Goal: Task Accomplishment & Management: Complete application form

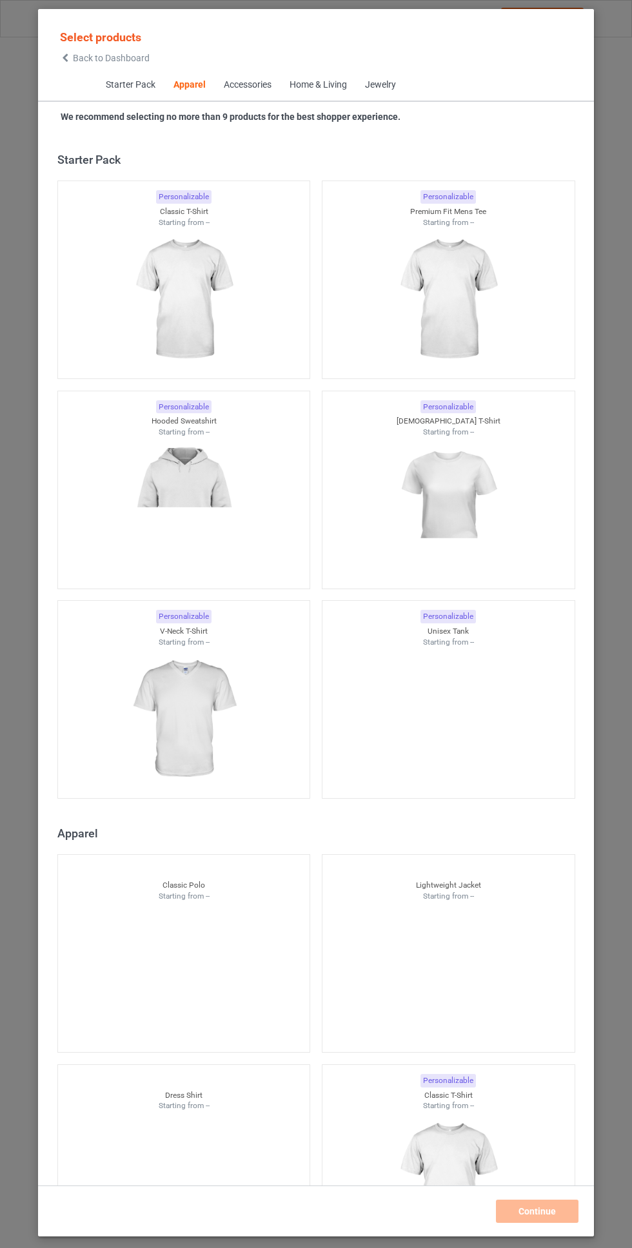
scroll to position [690, 0]
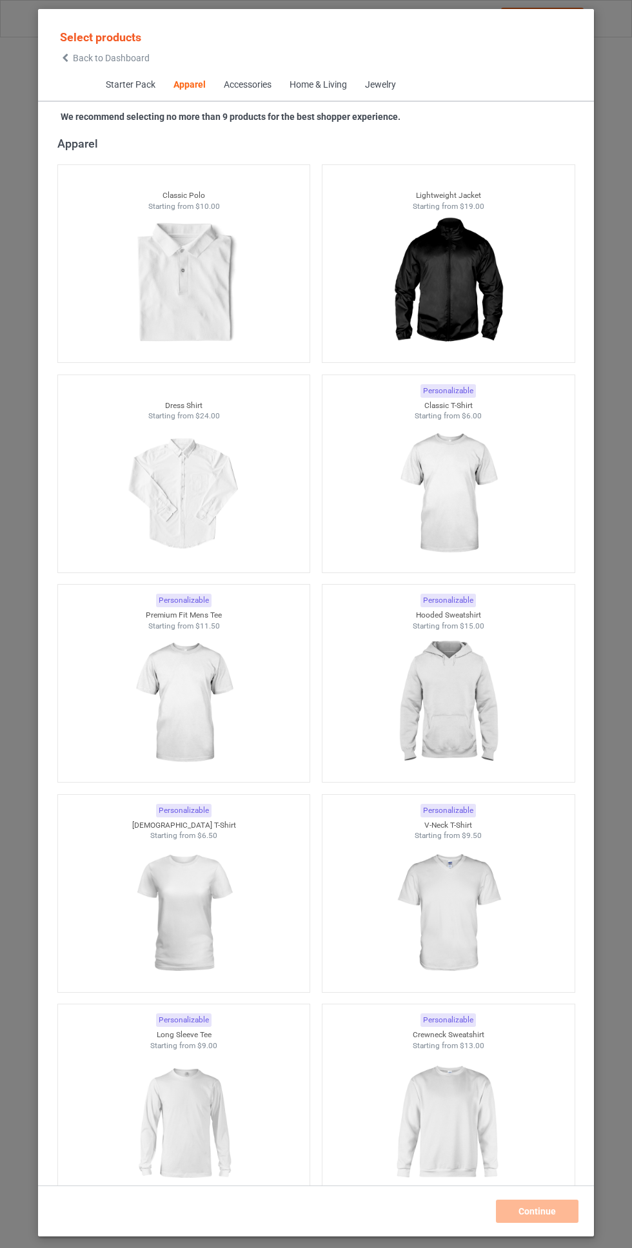
click at [471, 483] on img at bounding box center [447, 493] width 115 height 144
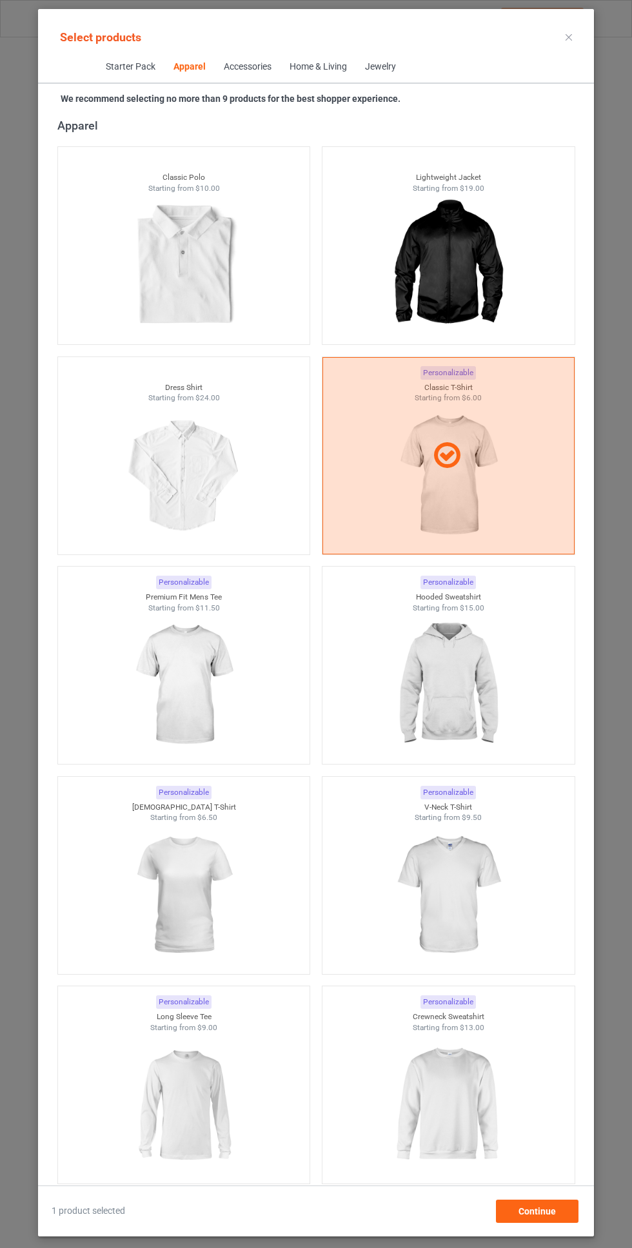
click at [462, 659] on img at bounding box center [447, 685] width 115 height 144
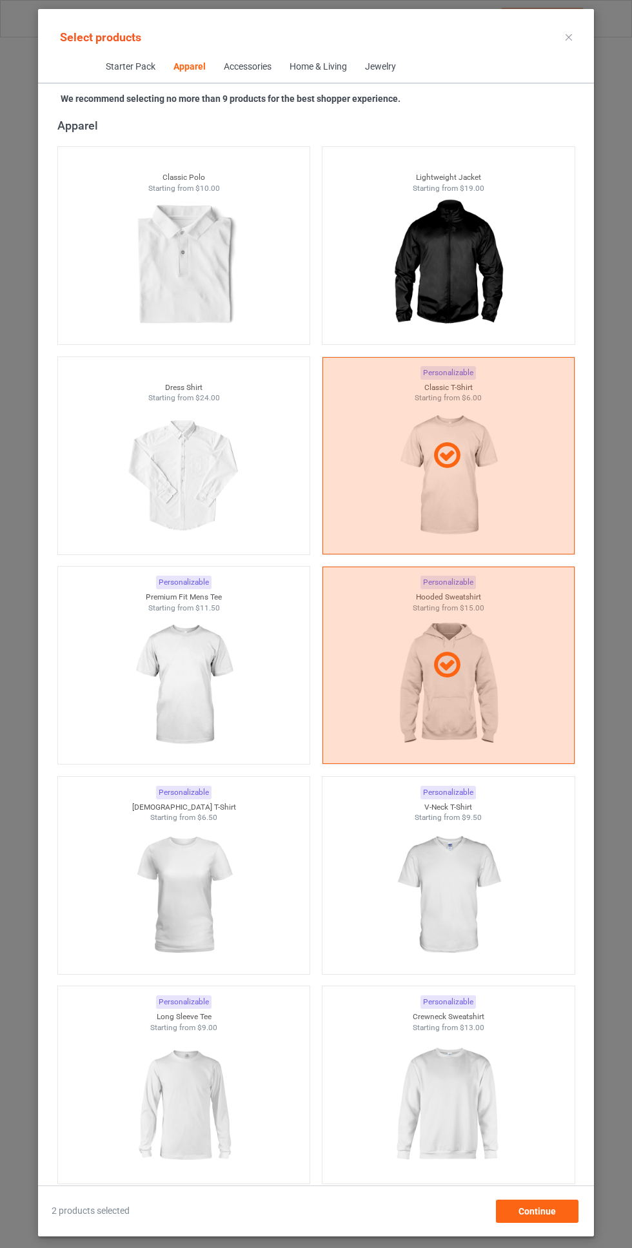
click at [241, 699] on img at bounding box center [183, 685] width 115 height 144
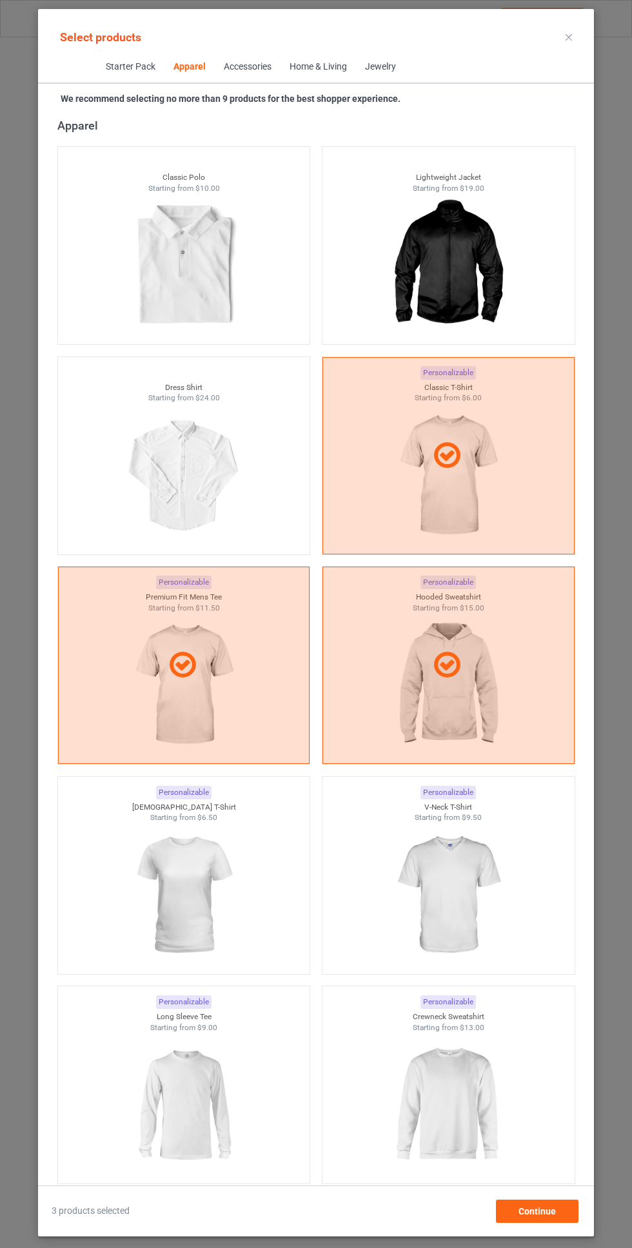
click at [461, 858] on img at bounding box center [447, 895] width 115 height 144
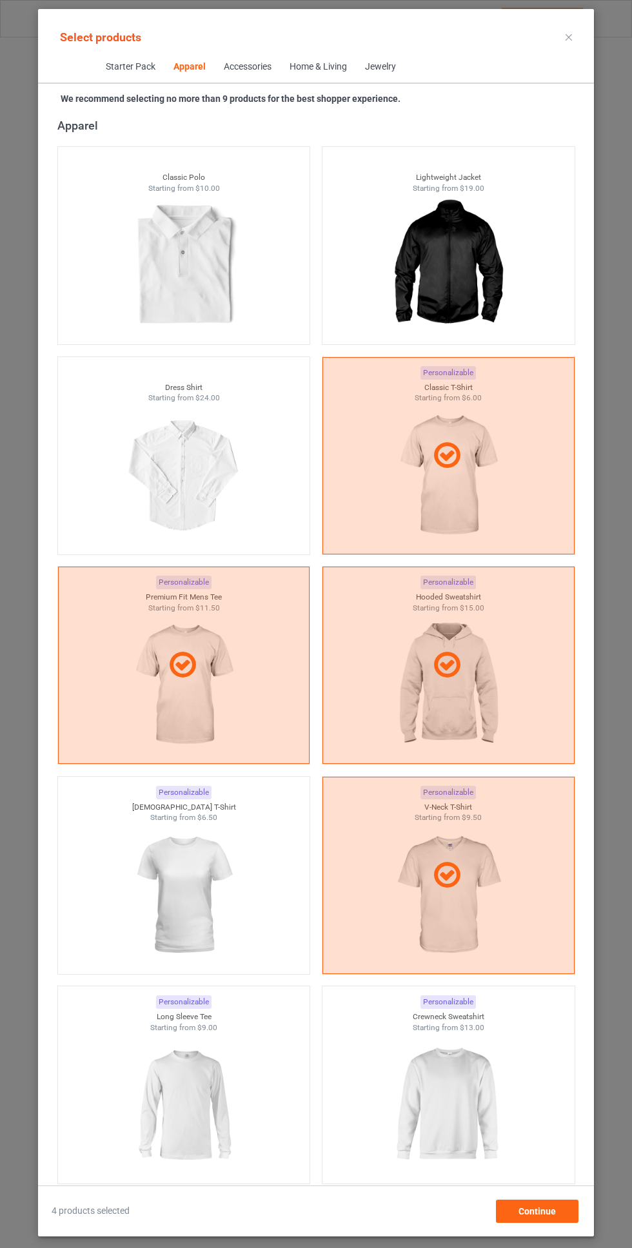
click at [233, 888] on img at bounding box center [183, 895] width 115 height 144
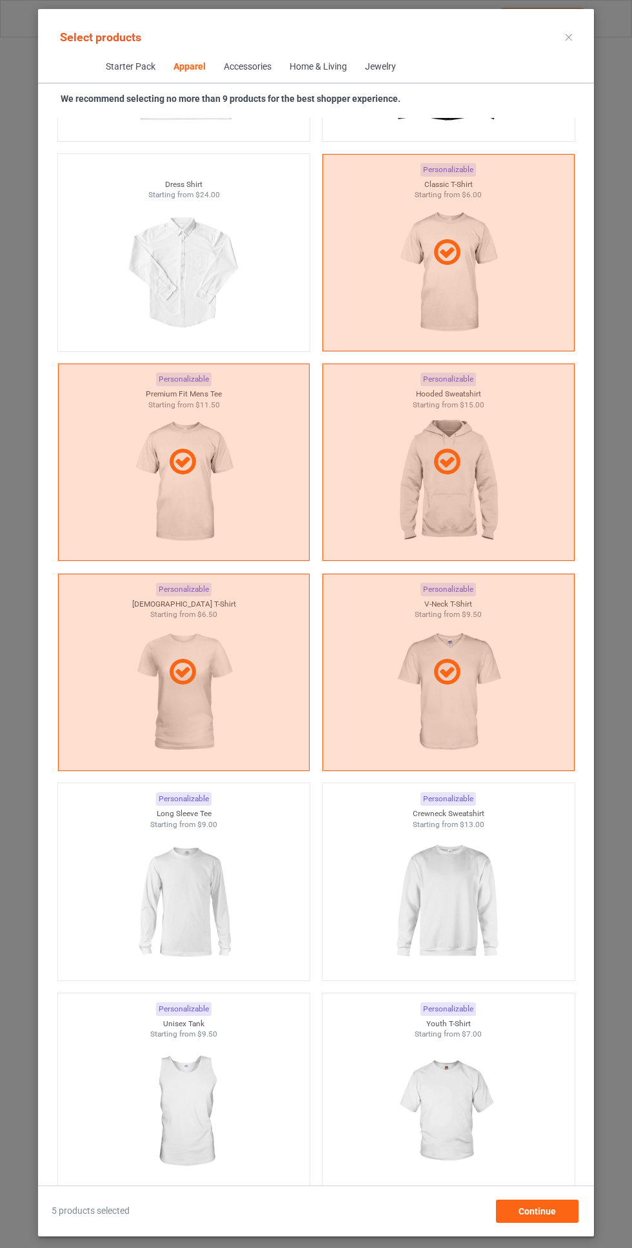
scroll to position [893, 0]
click at [447, 878] on img at bounding box center [447, 901] width 115 height 144
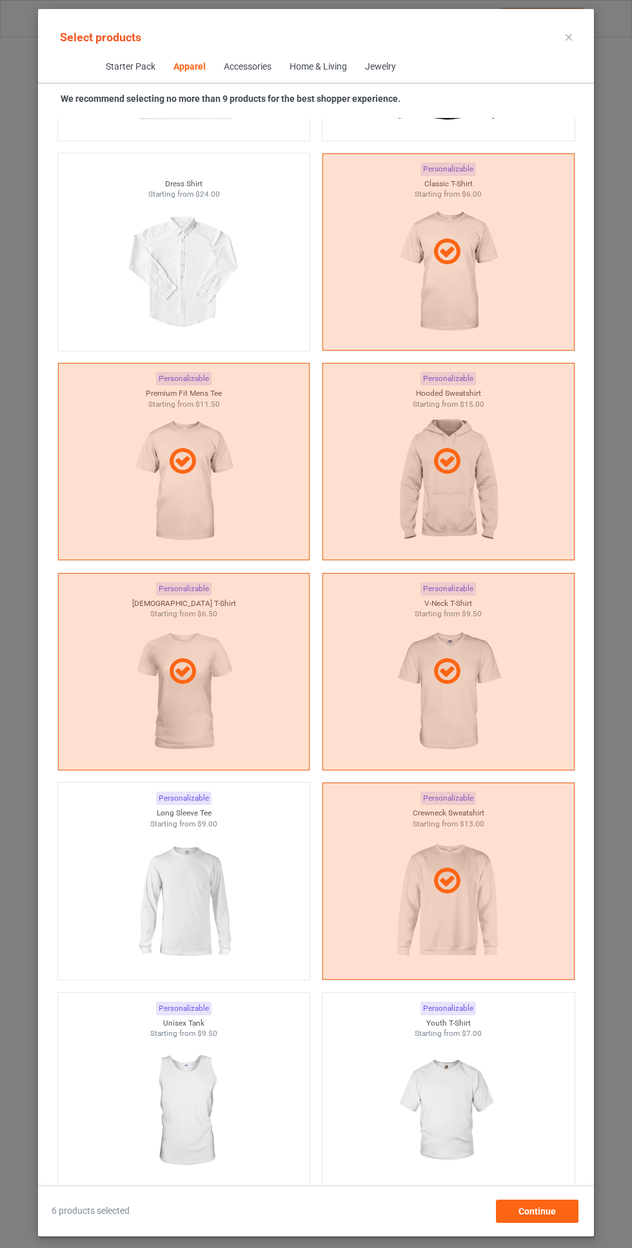
click at [233, 888] on img at bounding box center [183, 901] width 115 height 144
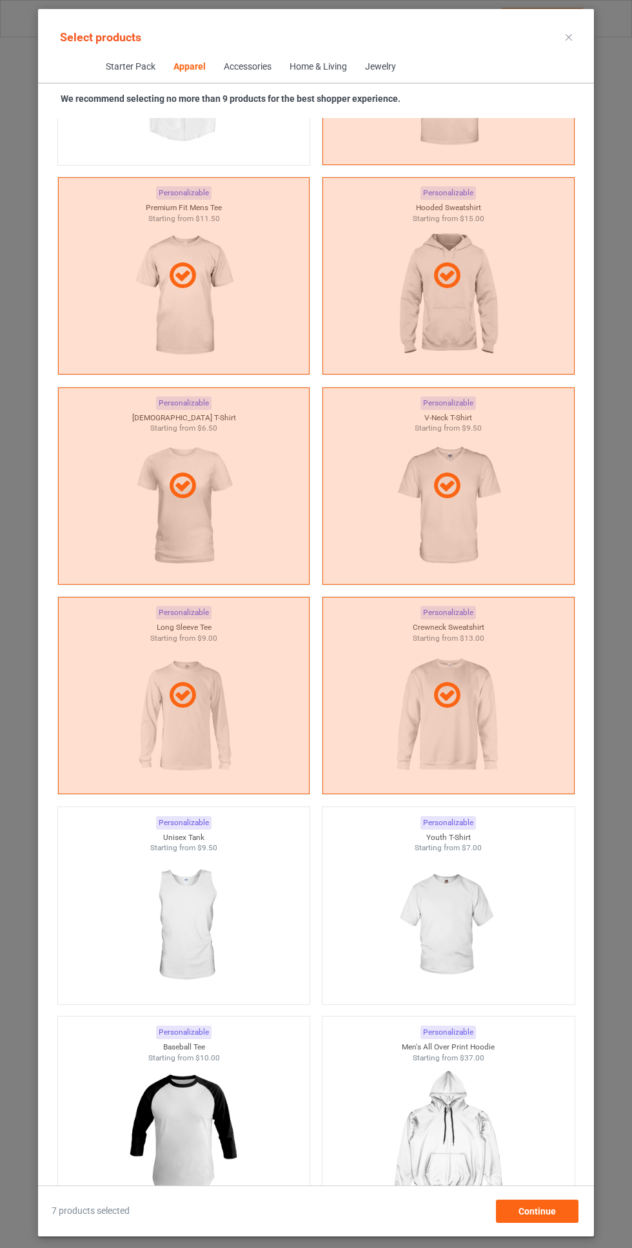
scroll to position [1089, 0]
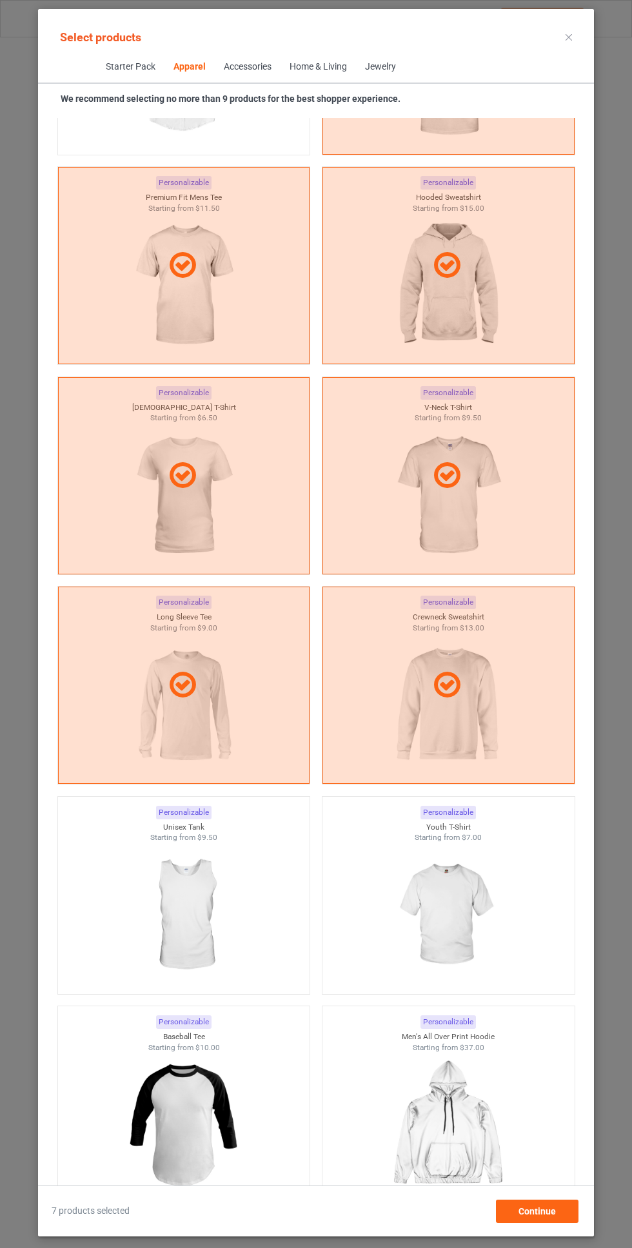
click at [461, 871] on img at bounding box center [447, 915] width 115 height 144
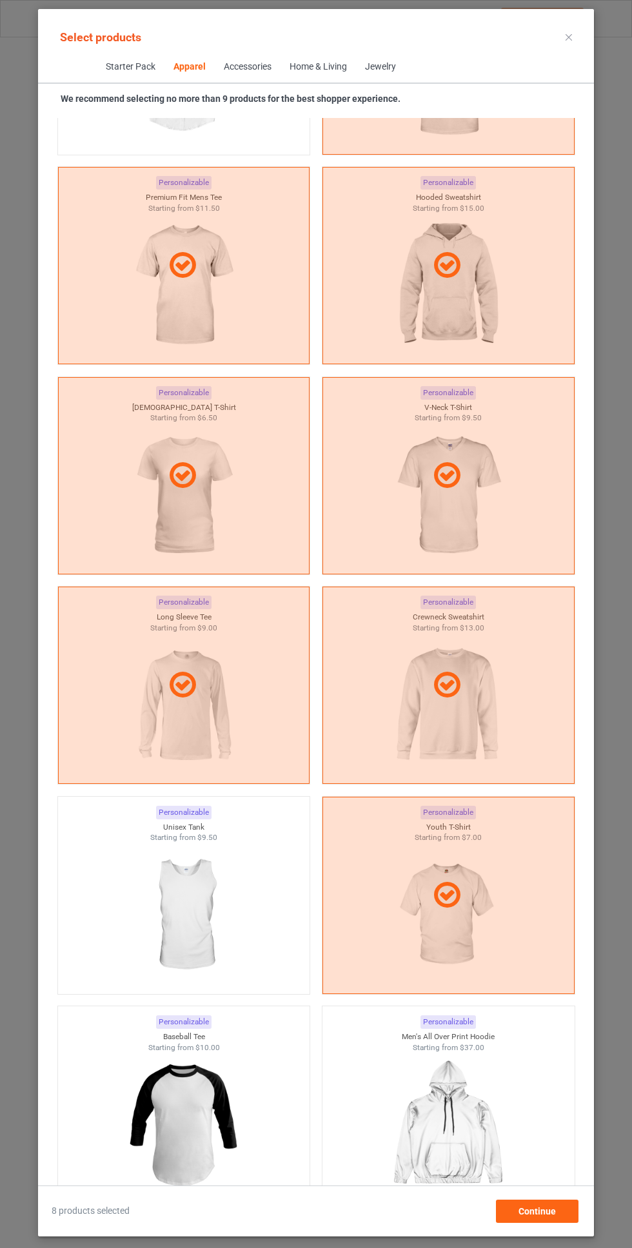
click at [222, 908] on img at bounding box center [183, 915] width 115 height 144
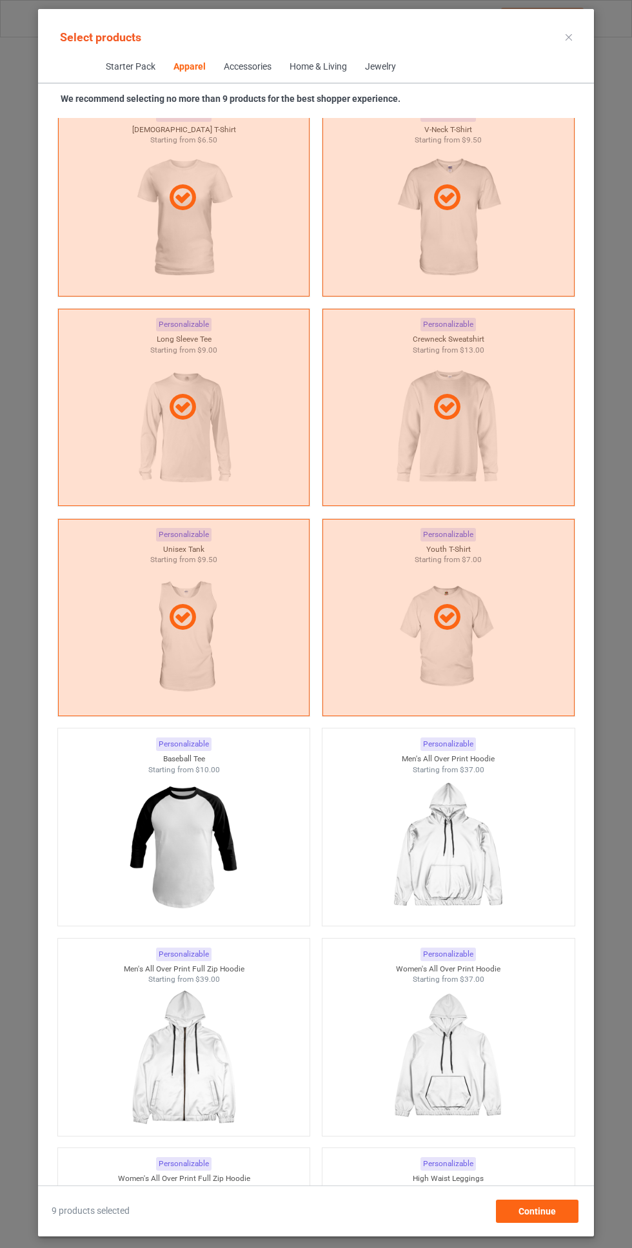
scroll to position [1370, 0]
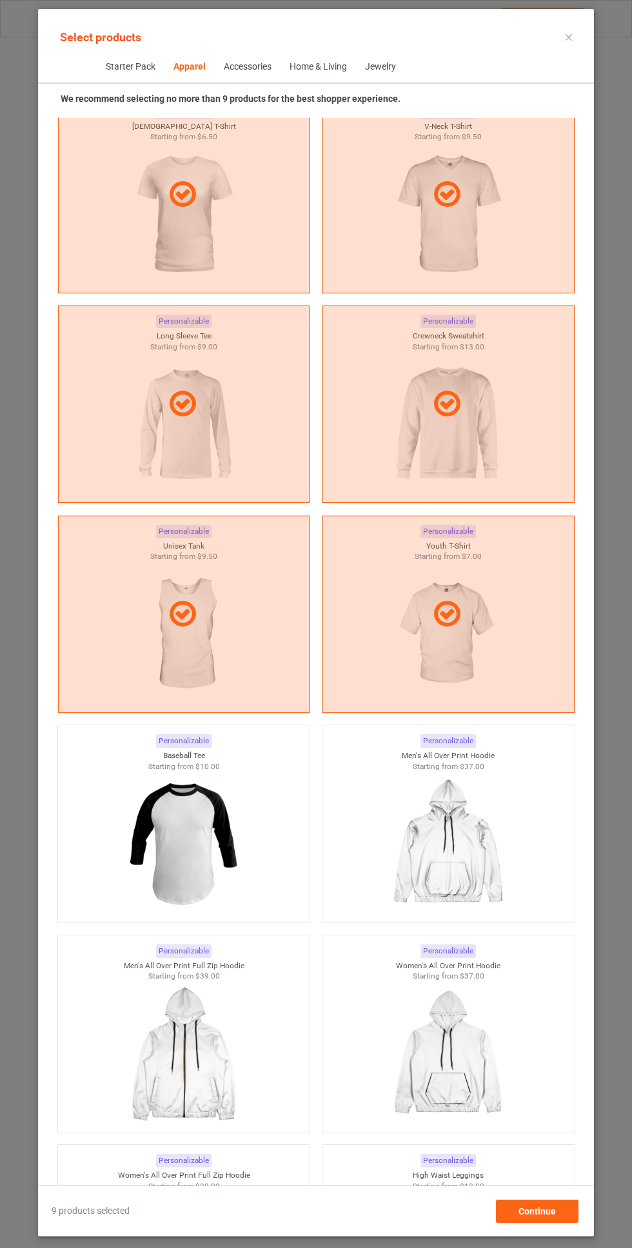
click at [236, 856] on img at bounding box center [183, 843] width 115 height 144
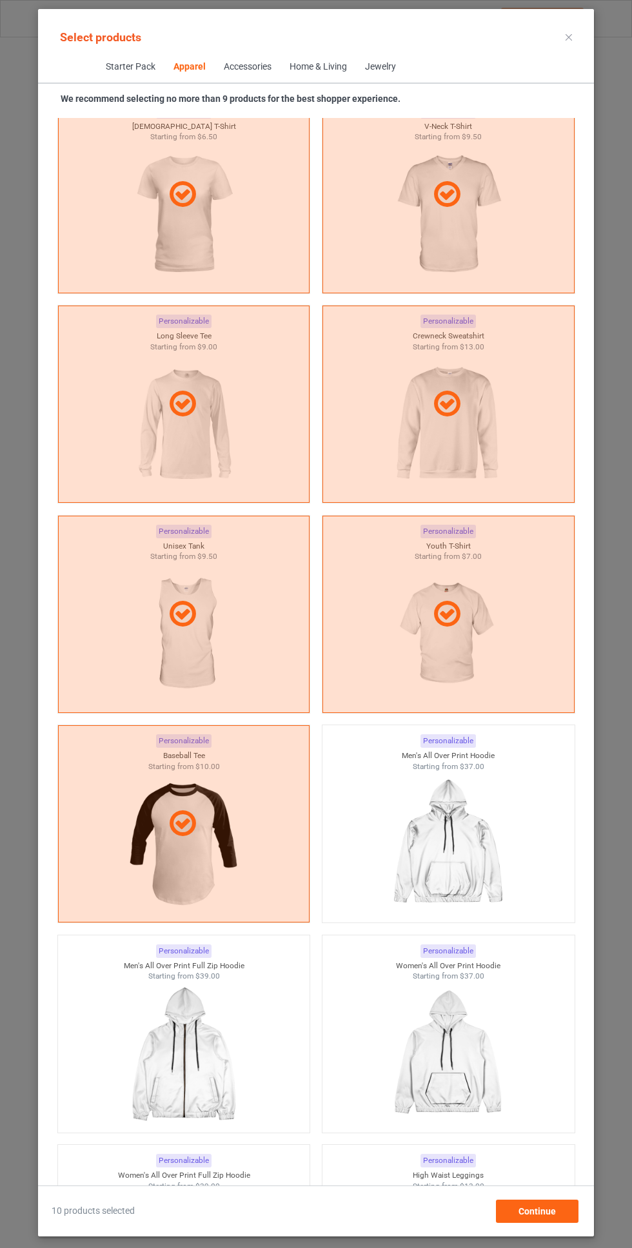
click at [440, 825] on img at bounding box center [447, 843] width 115 height 144
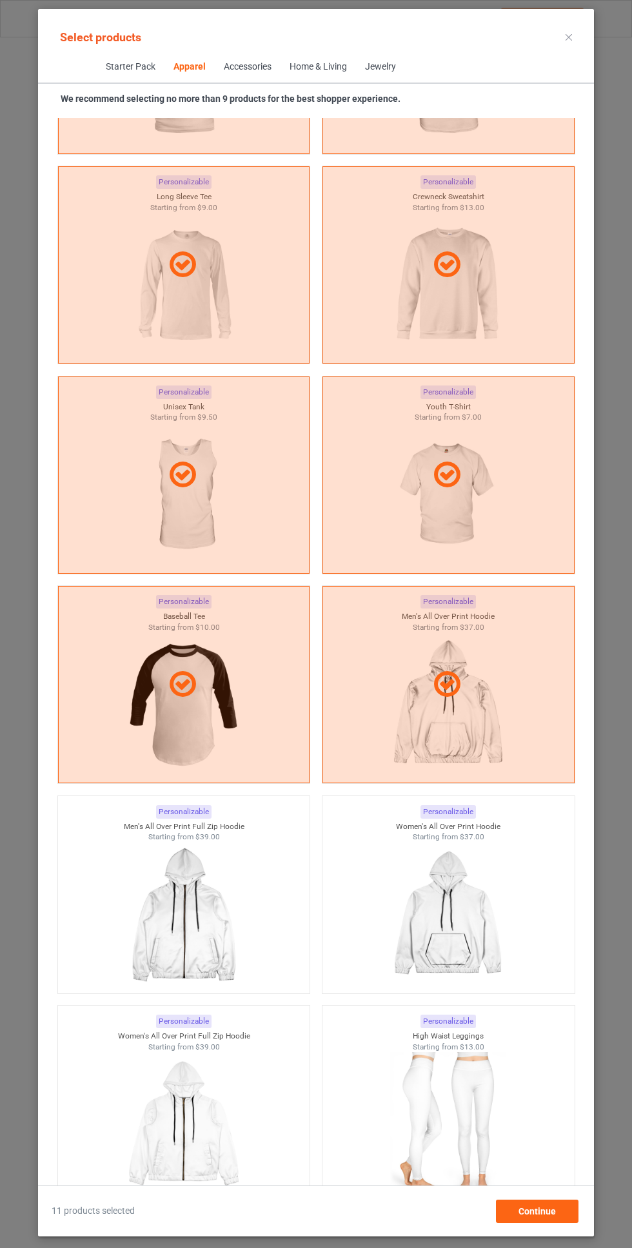
scroll to position [1551, 0]
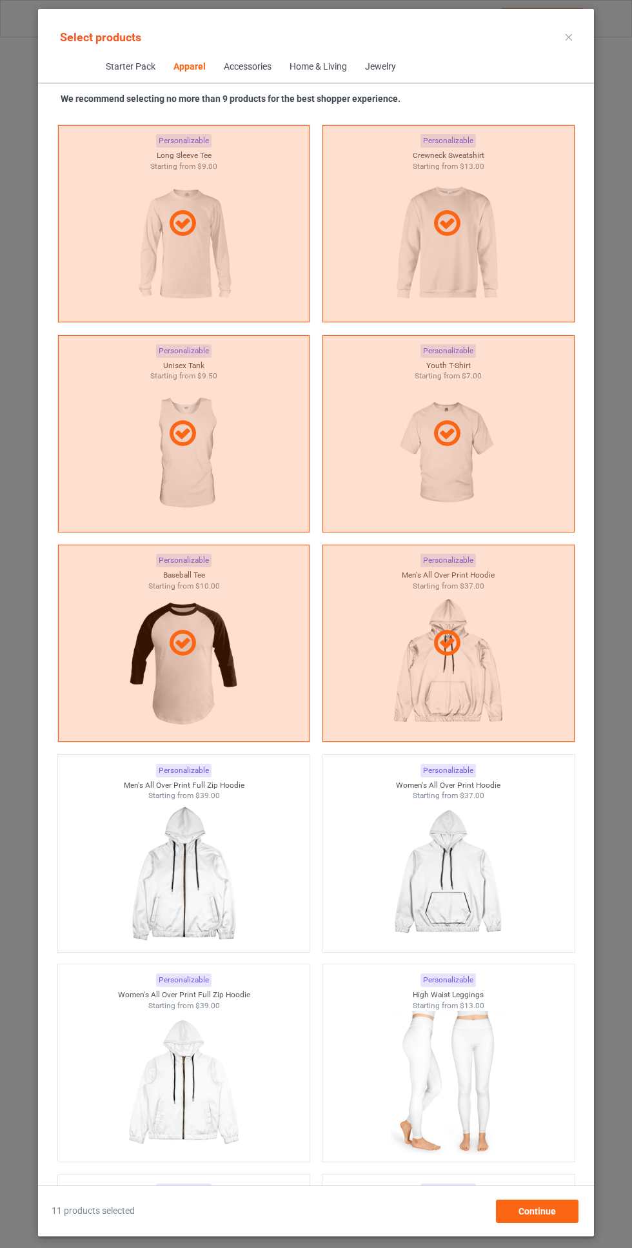
click at [475, 862] on img at bounding box center [447, 873] width 115 height 144
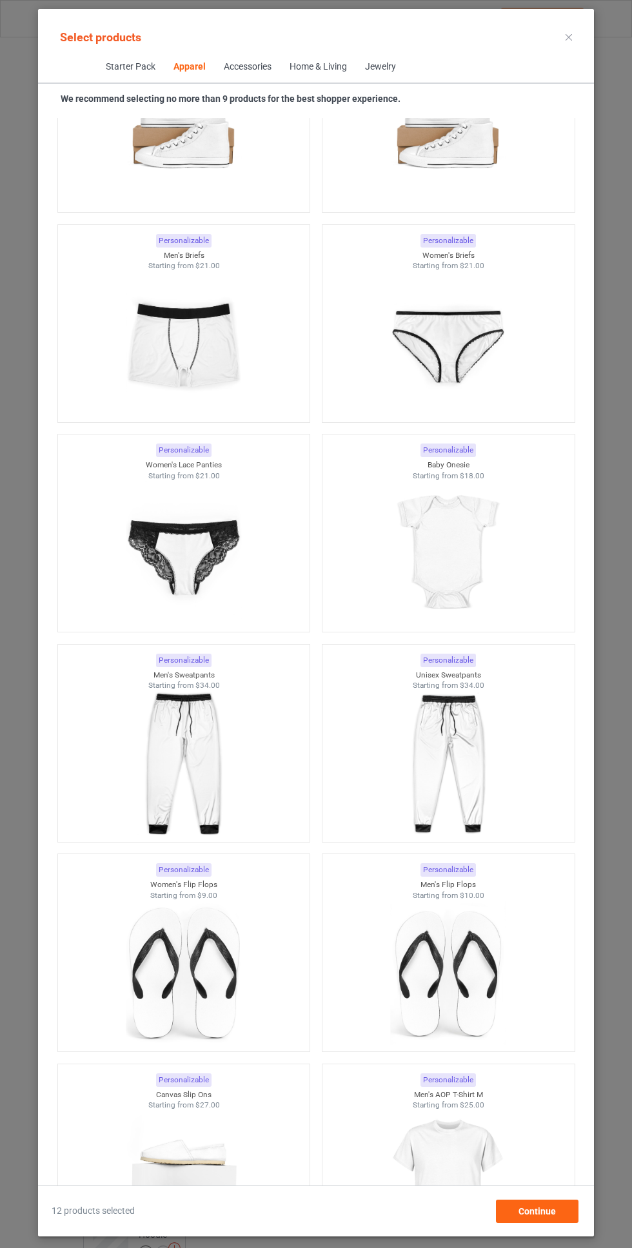
scroll to position [2941, 0]
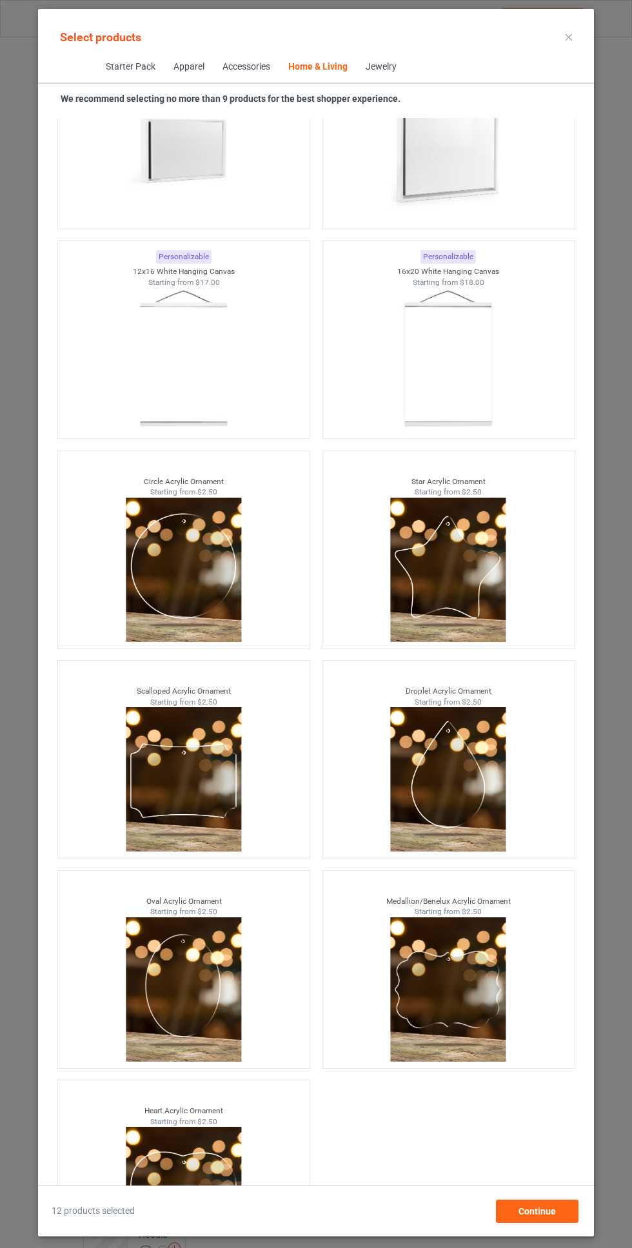
scroll to position [95, 0]
click at [552, 1209] on span "Continue" at bounding box center [536, 1211] width 37 height 10
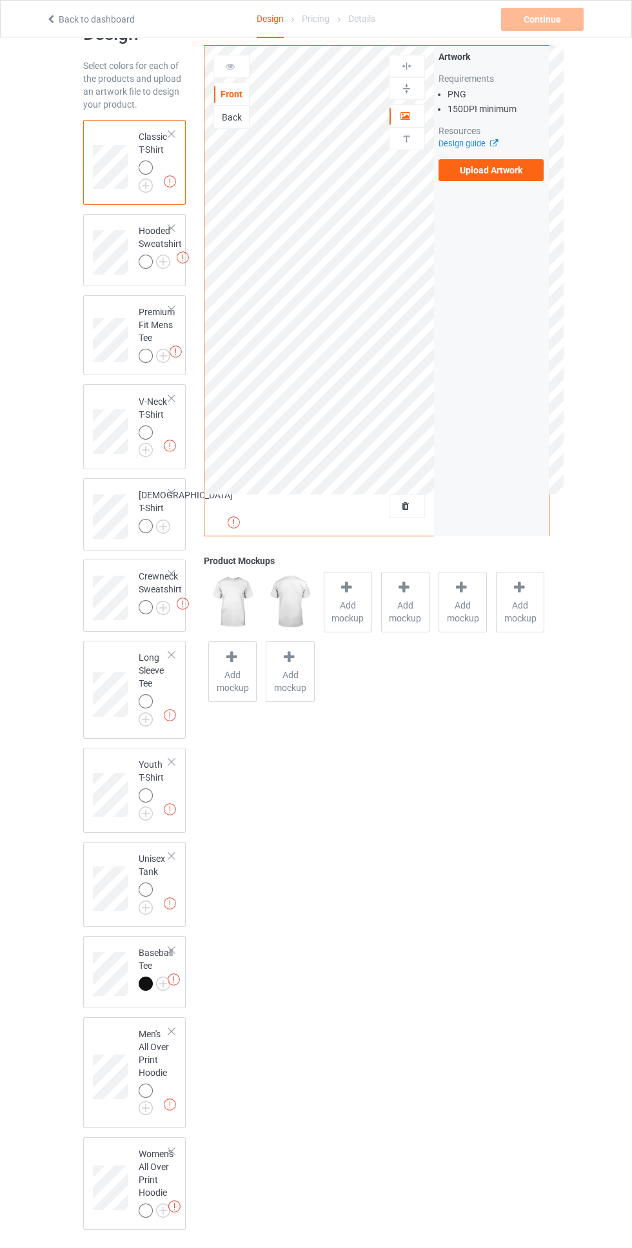
scroll to position [42, 0]
click at [175, 1036] on div at bounding box center [171, 1031] width 9 height 9
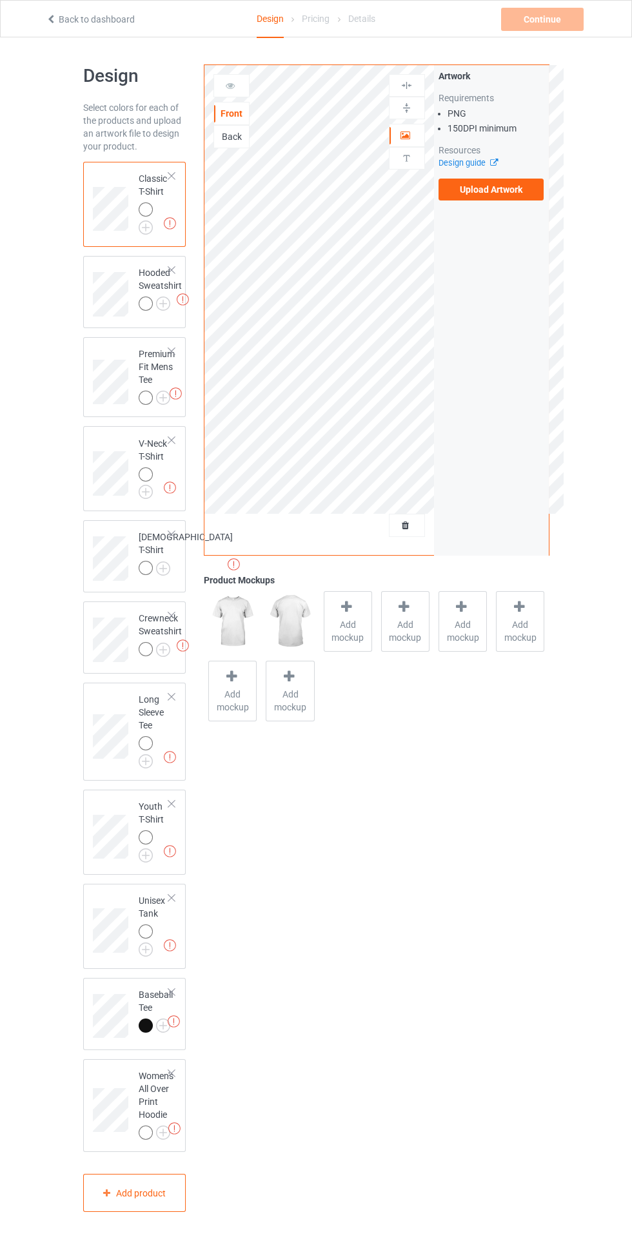
click at [180, 1088] on td "Missing artworks Women's All Over Print Hoodie" at bounding box center [155, 1105] width 49 height 83
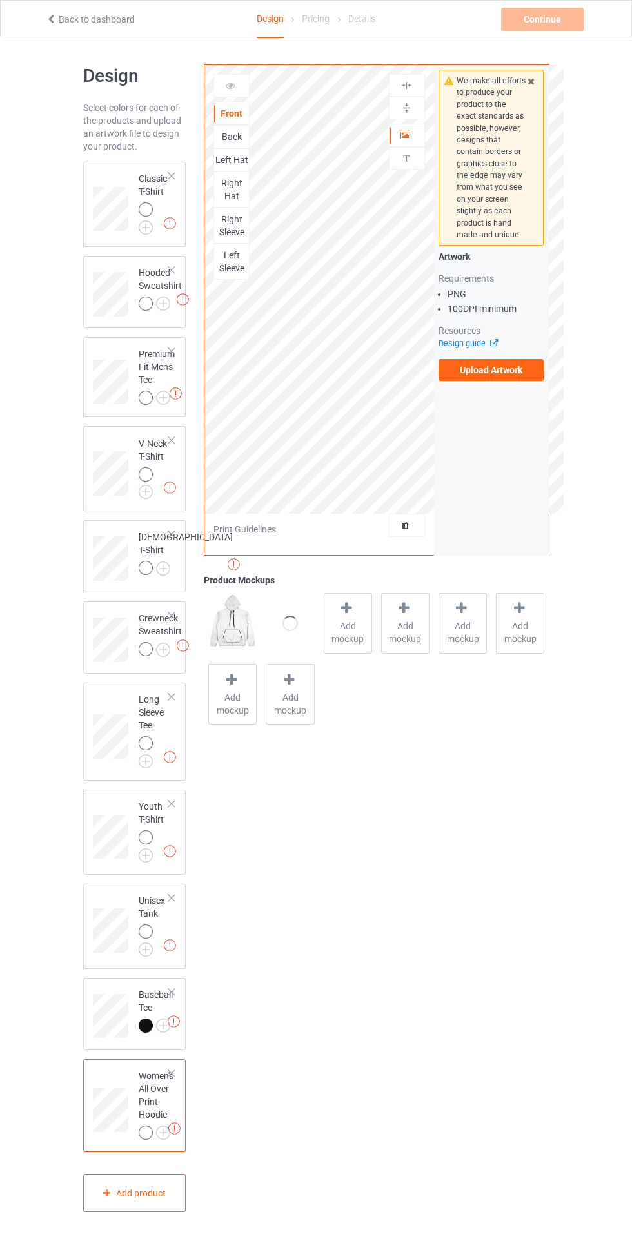
click at [174, 1077] on div at bounding box center [171, 1072] width 9 height 9
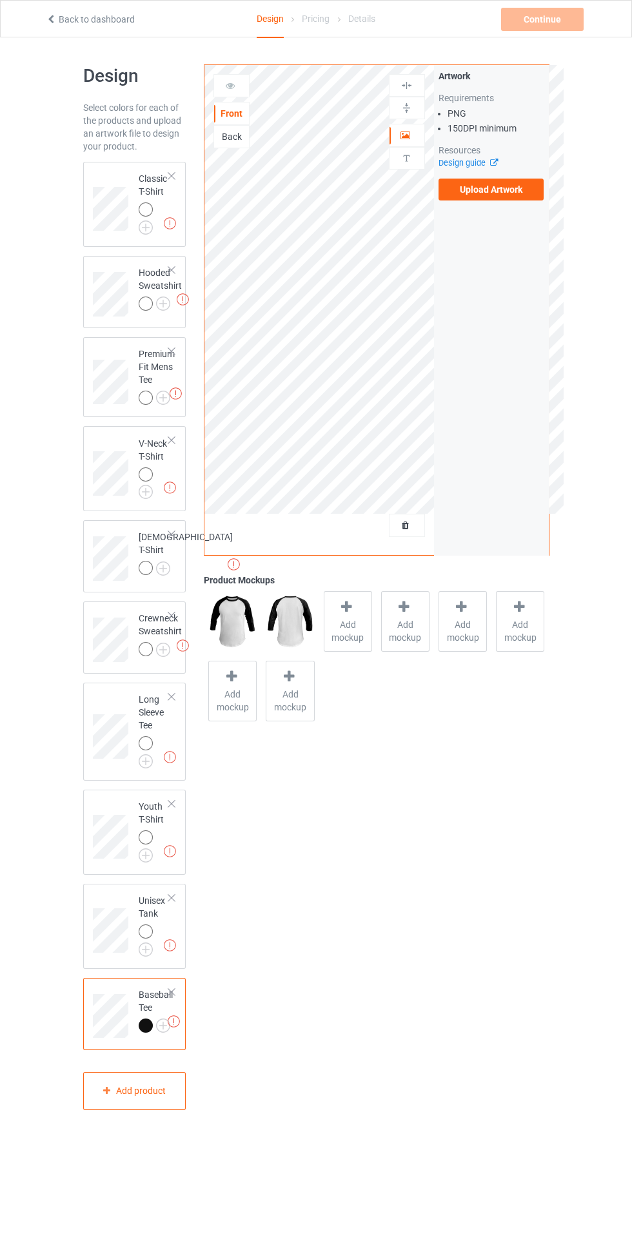
click at [0, 0] on img at bounding box center [0, 0] width 0 height 0
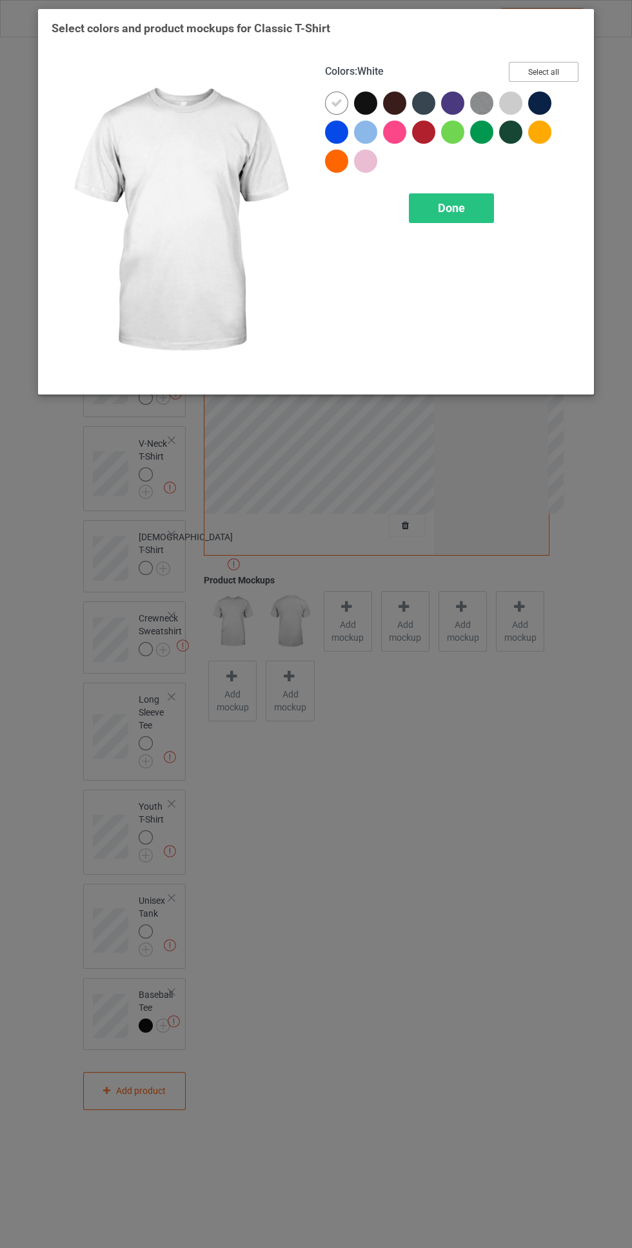
click at [557, 74] on button "Select all" at bounding box center [543, 72] width 70 height 20
click at [331, 108] on icon at bounding box center [337, 103] width 12 height 12
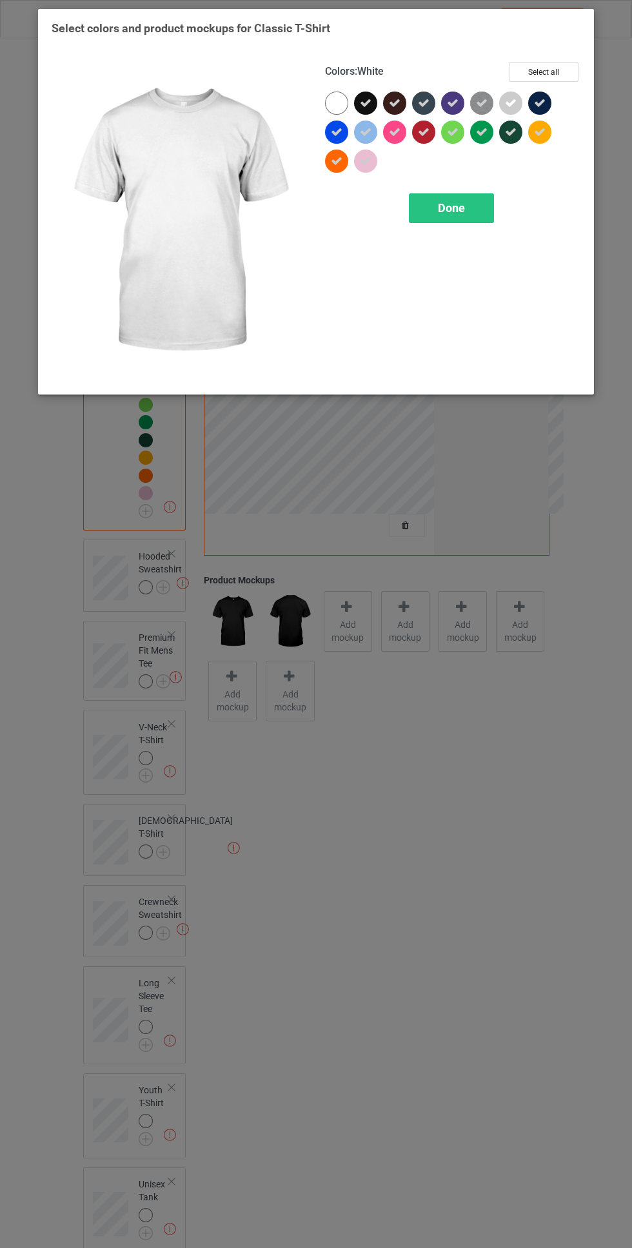
click at [454, 208] on span "Done" at bounding box center [451, 208] width 27 height 14
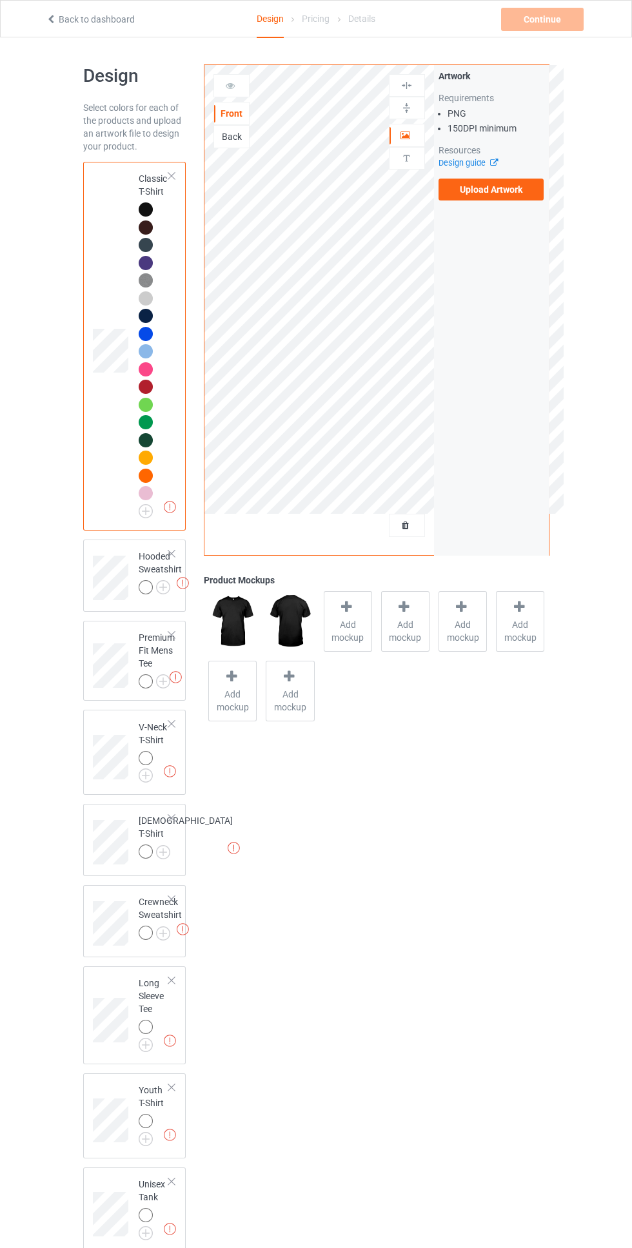
click at [0, 0] on img at bounding box center [0, 0] width 0 height 0
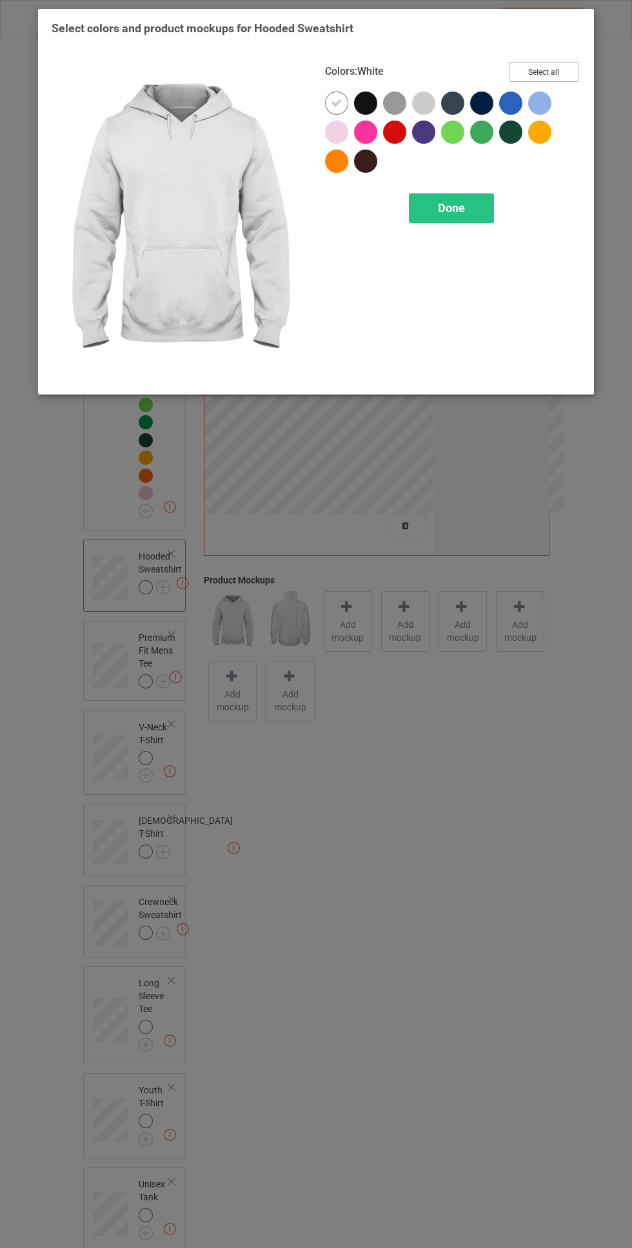
click at [568, 68] on button "Select all" at bounding box center [543, 72] width 70 height 20
click at [336, 102] on icon at bounding box center [337, 103] width 12 height 12
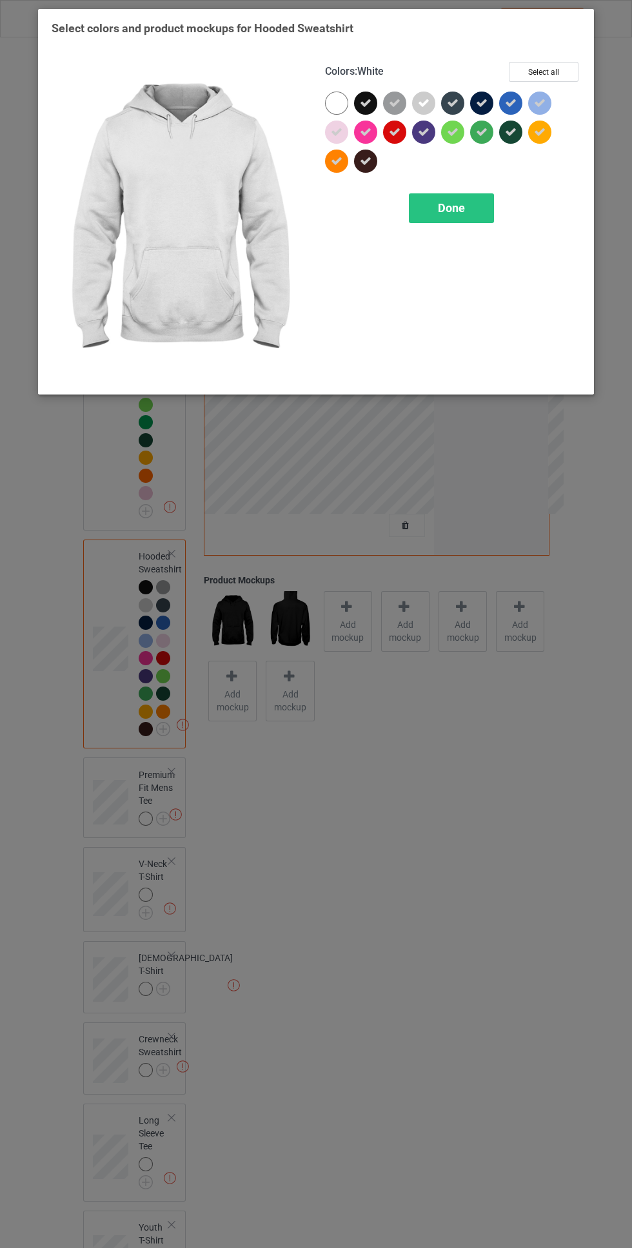
click at [470, 199] on div "Done" at bounding box center [451, 208] width 85 height 30
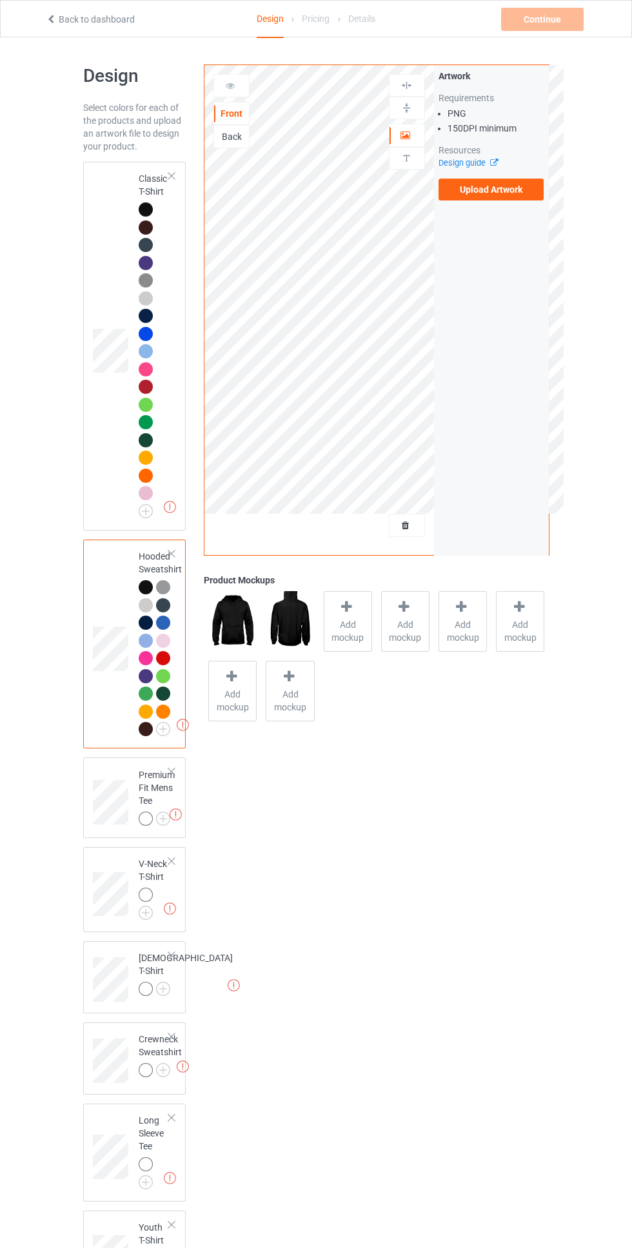
click at [0, 0] on img at bounding box center [0, 0] width 0 height 0
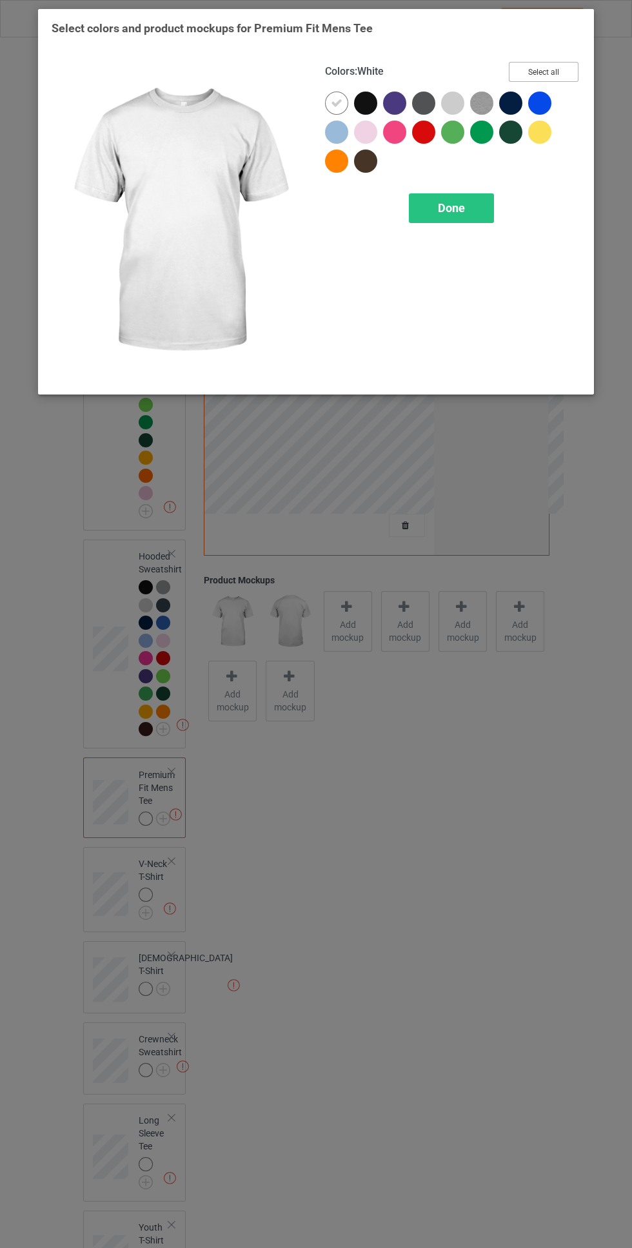
click at [561, 62] on button "Select all" at bounding box center [543, 72] width 70 height 20
click at [336, 102] on icon at bounding box center [337, 103] width 12 height 12
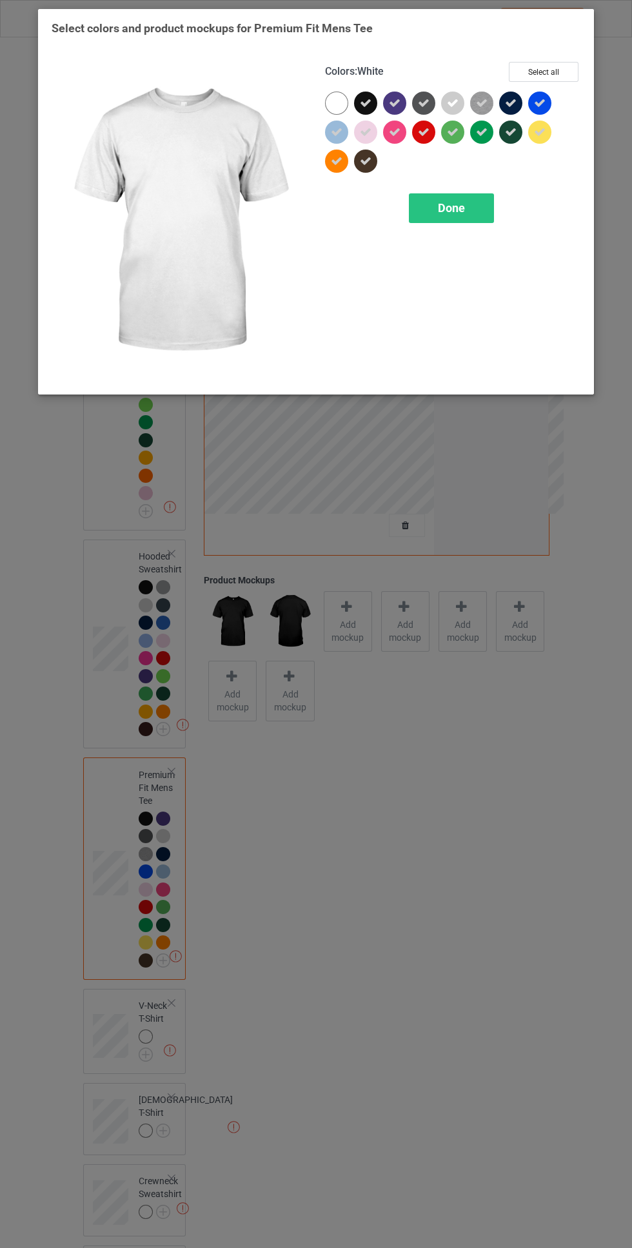
click at [478, 222] on div "Done" at bounding box center [451, 208] width 85 height 30
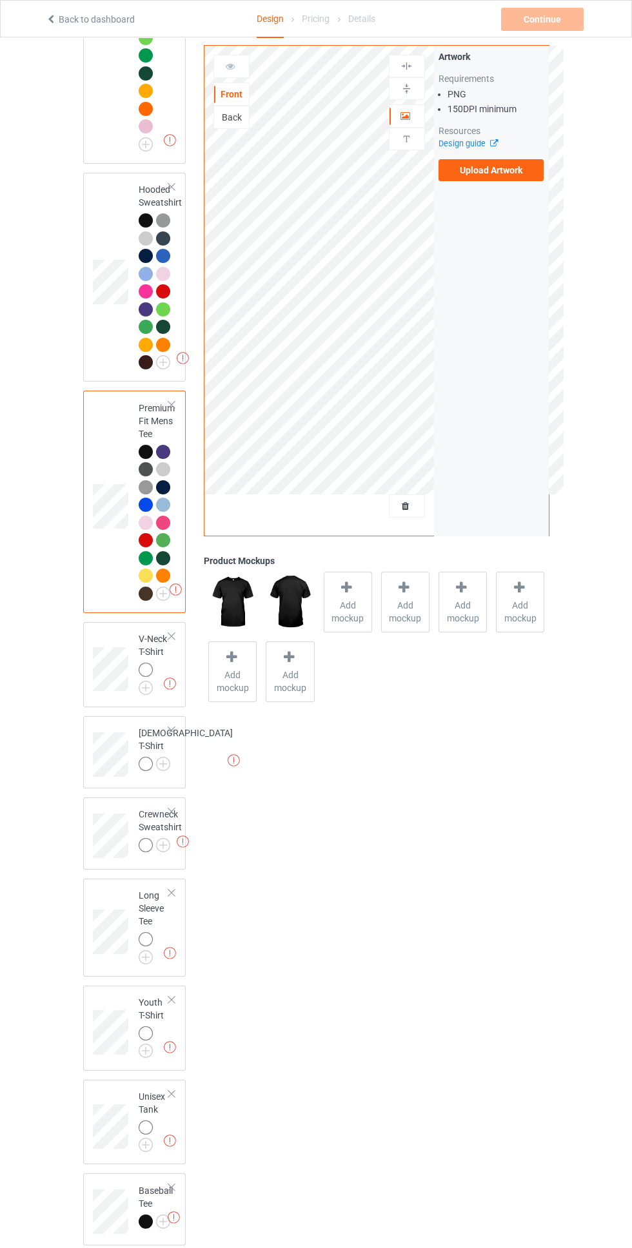
scroll to position [369, 0]
click at [0, 0] on img at bounding box center [0, 0] width 0 height 0
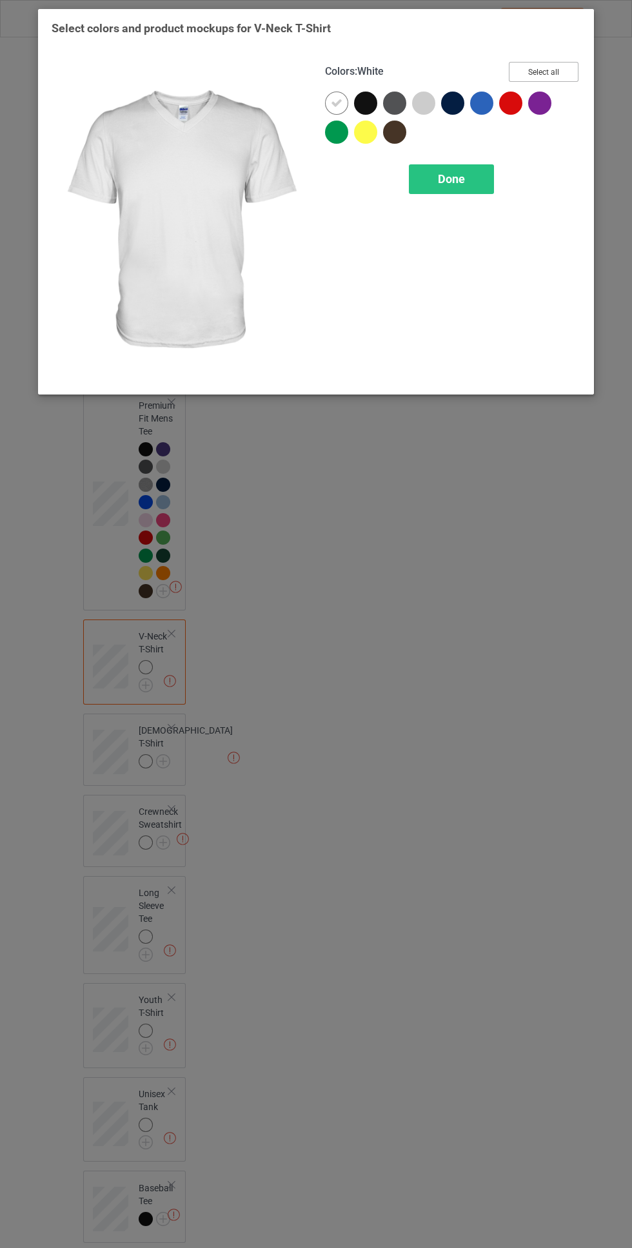
click at [570, 72] on button "Select all" at bounding box center [543, 72] width 70 height 20
click at [336, 102] on icon at bounding box center [337, 103] width 12 height 12
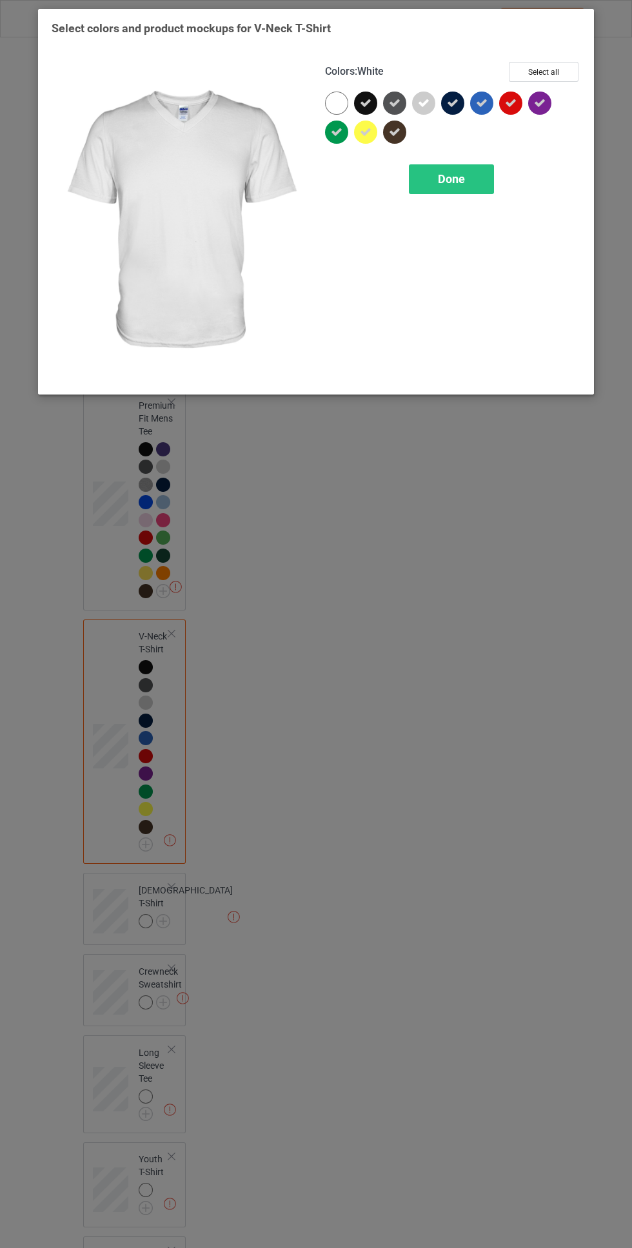
click at [478, 183] on div "Done" at bounding box center [451, 179] width 85 height 30
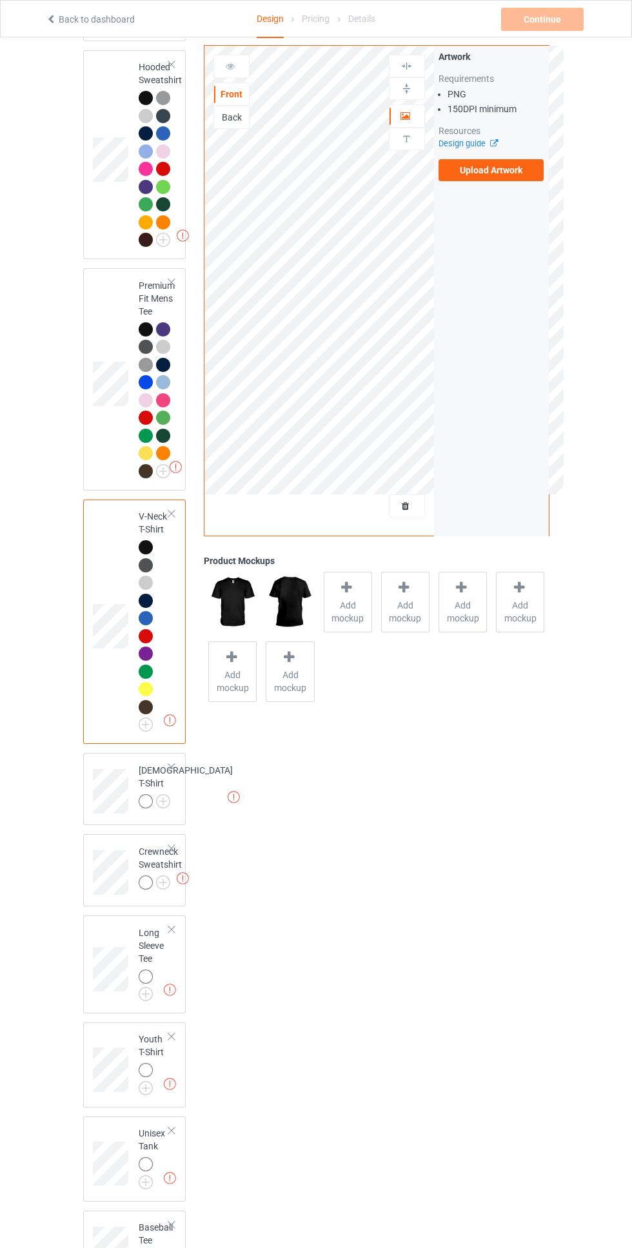
scroll to position [528, 0]
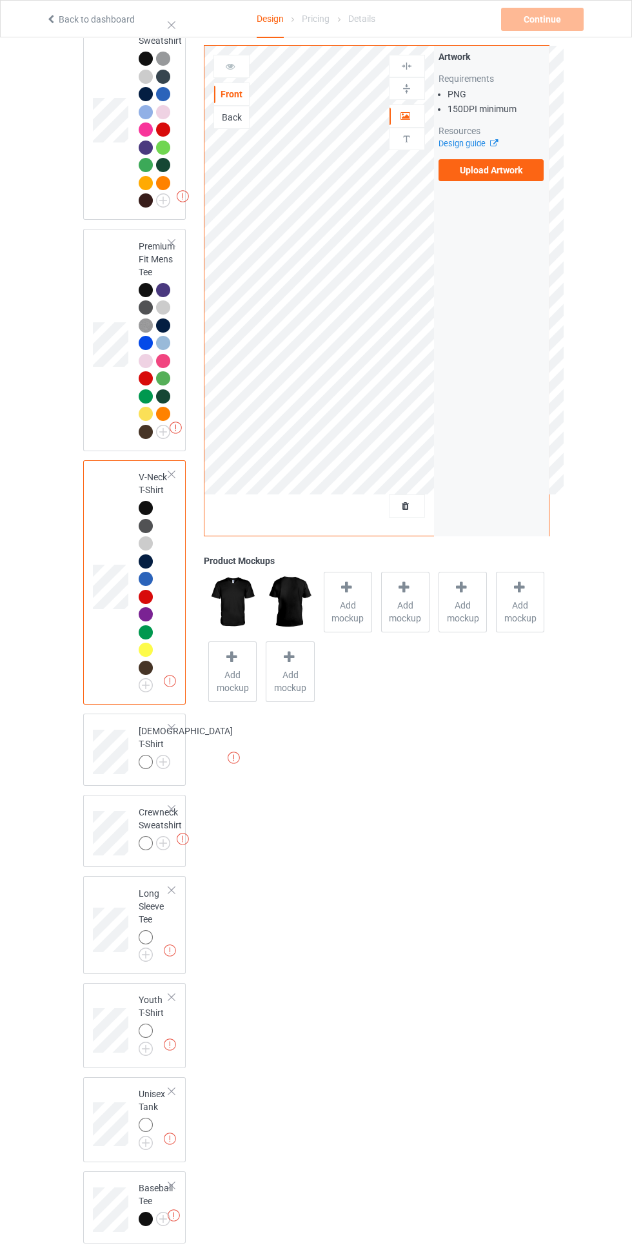
click at [0, 0] on img at bounding box center [0, 0] width 0 height 0
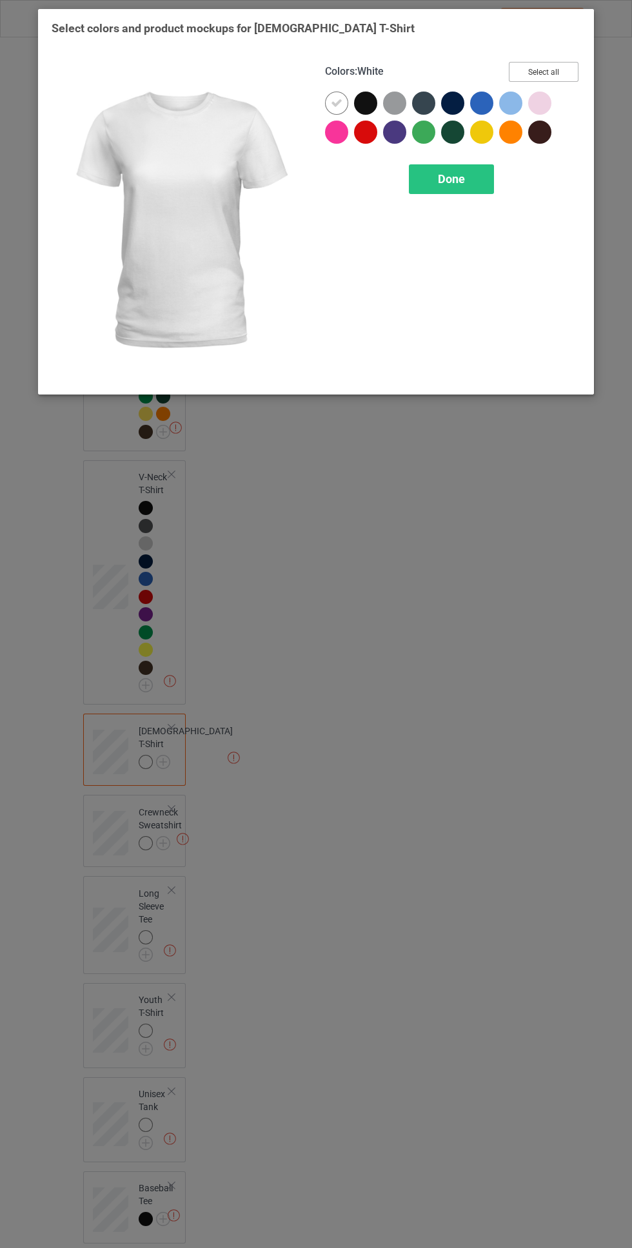
click at [572, 65] on button "Select all" at bounding box center [543, 72] width 70 height 20
click at [336, 97] on icon at bounding box center [337, 103] width 12 height 12
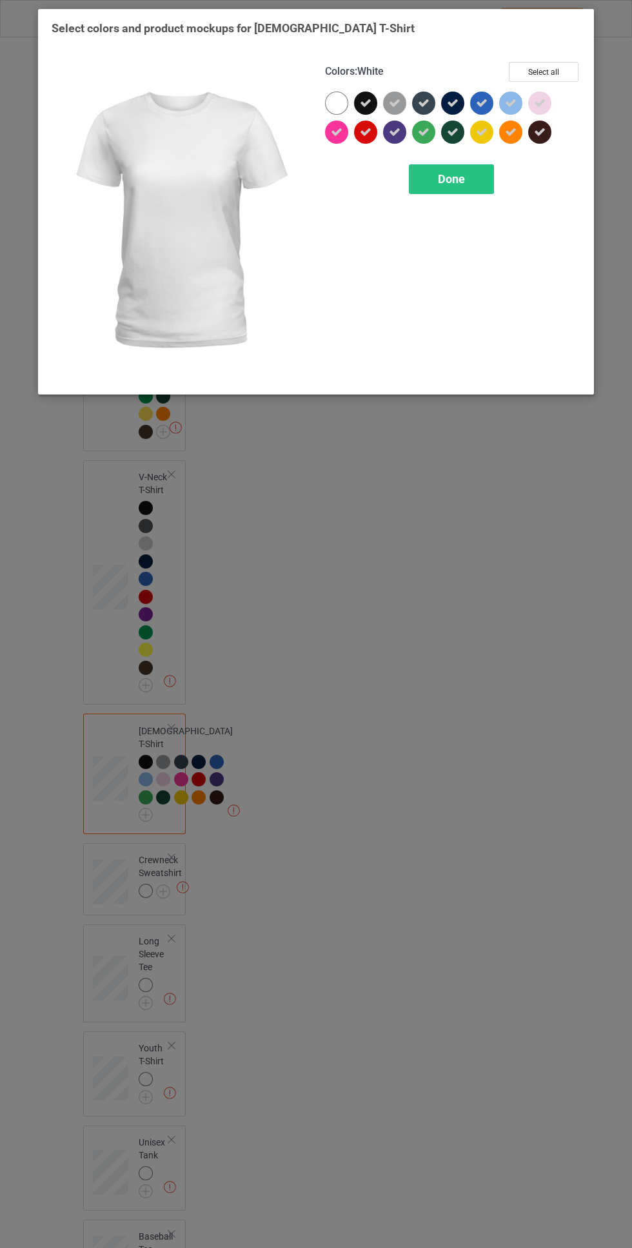
click at [470, 172] on div "Done" at bounding box center [451, 179] width 85 height 30
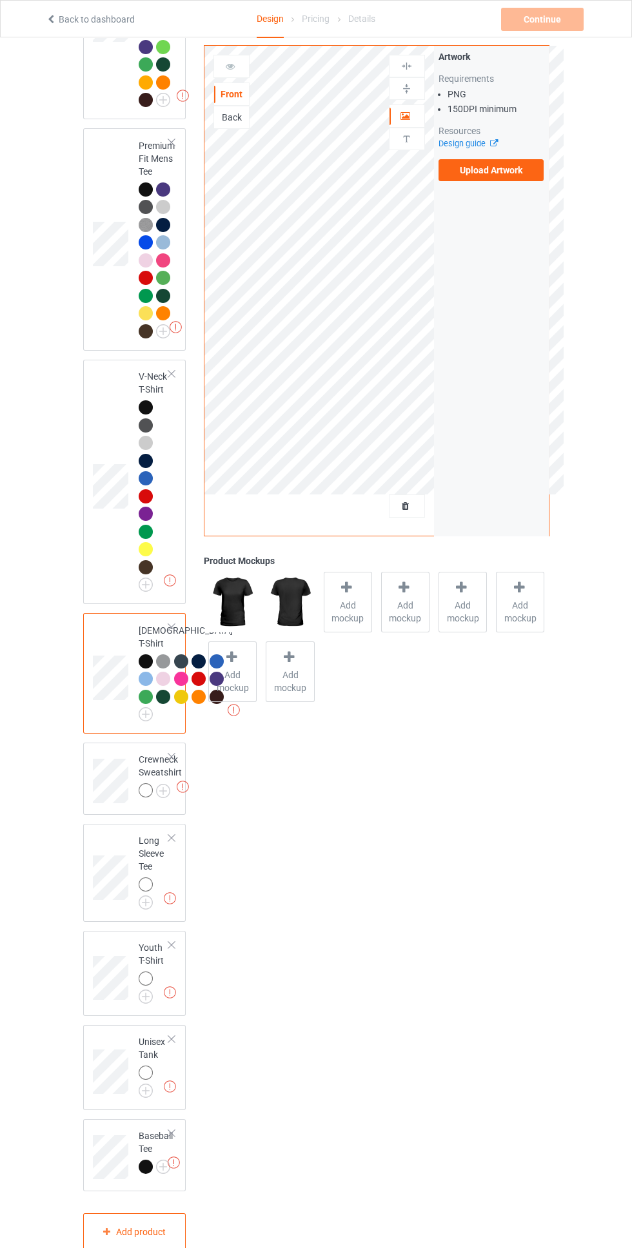
scroll to position [777, 0]
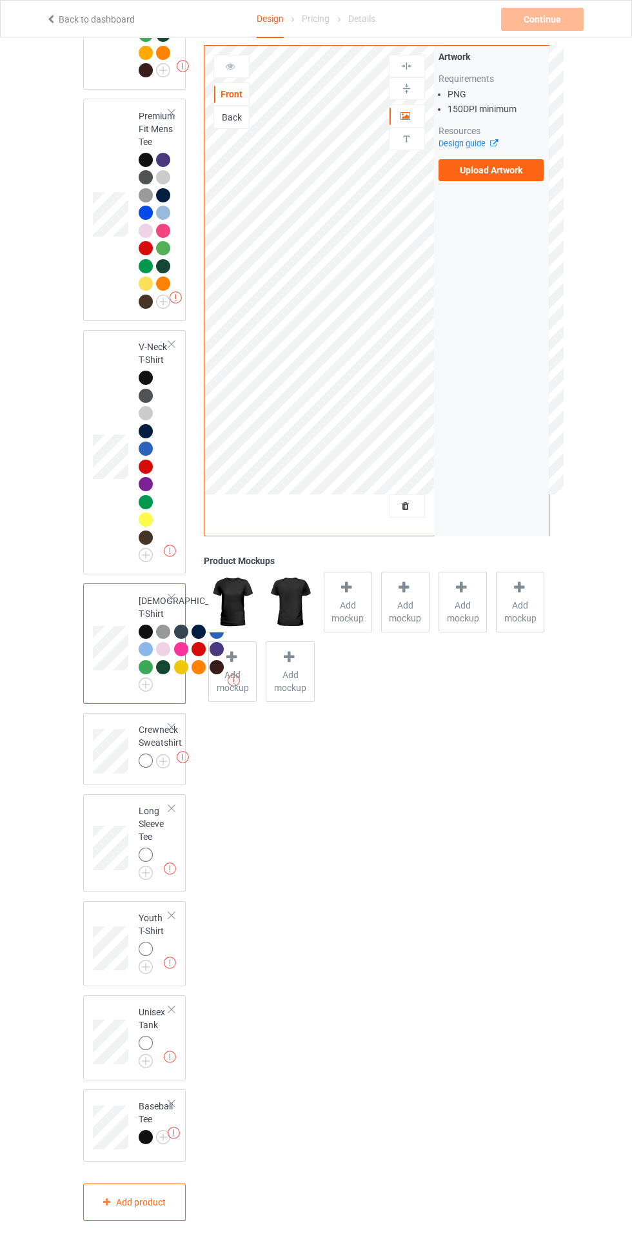
click at [0, 0] on img at bounding box center [0, 0] width 0 height 0
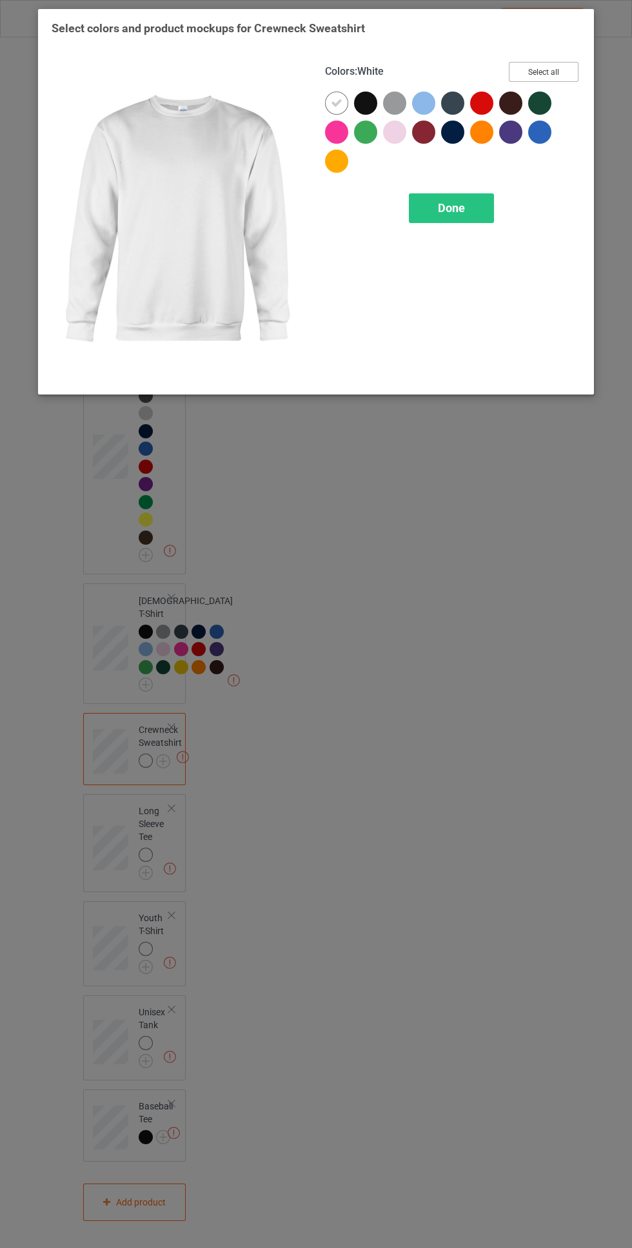
click at [561, 75] on button "Select all" at bounding box center [543, 72] width 70 height 20
click at [336, 102] on icon at bounding box center [337, 103] width 12 height 12
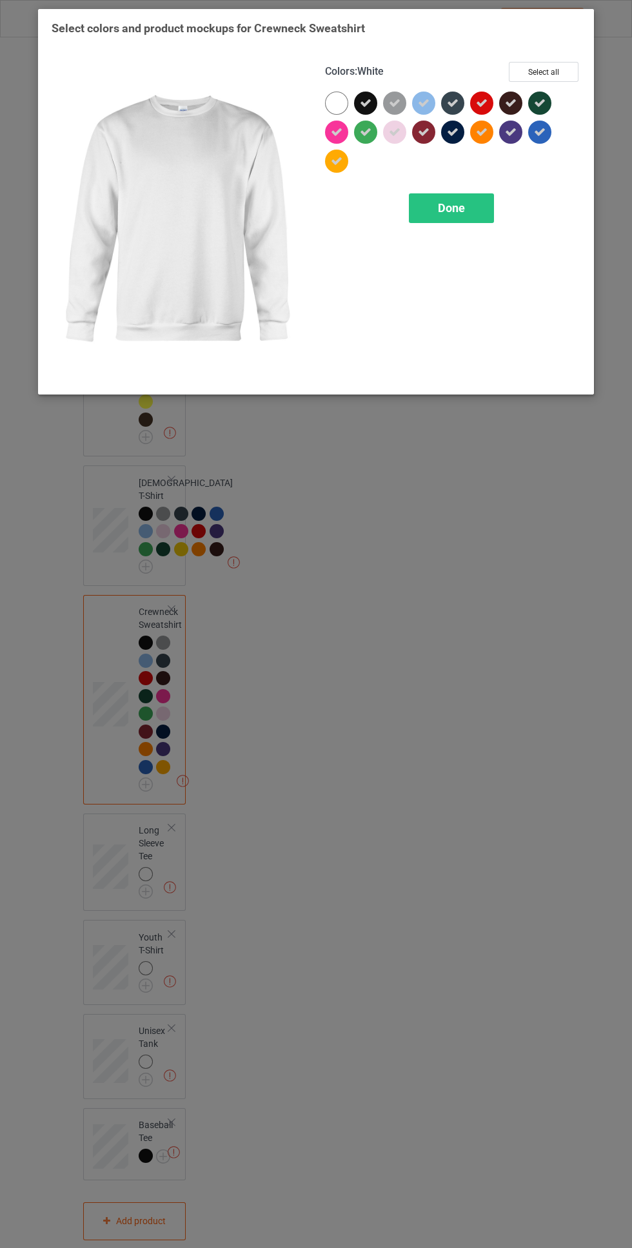
click at [469, 217] on div "Done" at bounding box center [451, 208] width 85 height 30
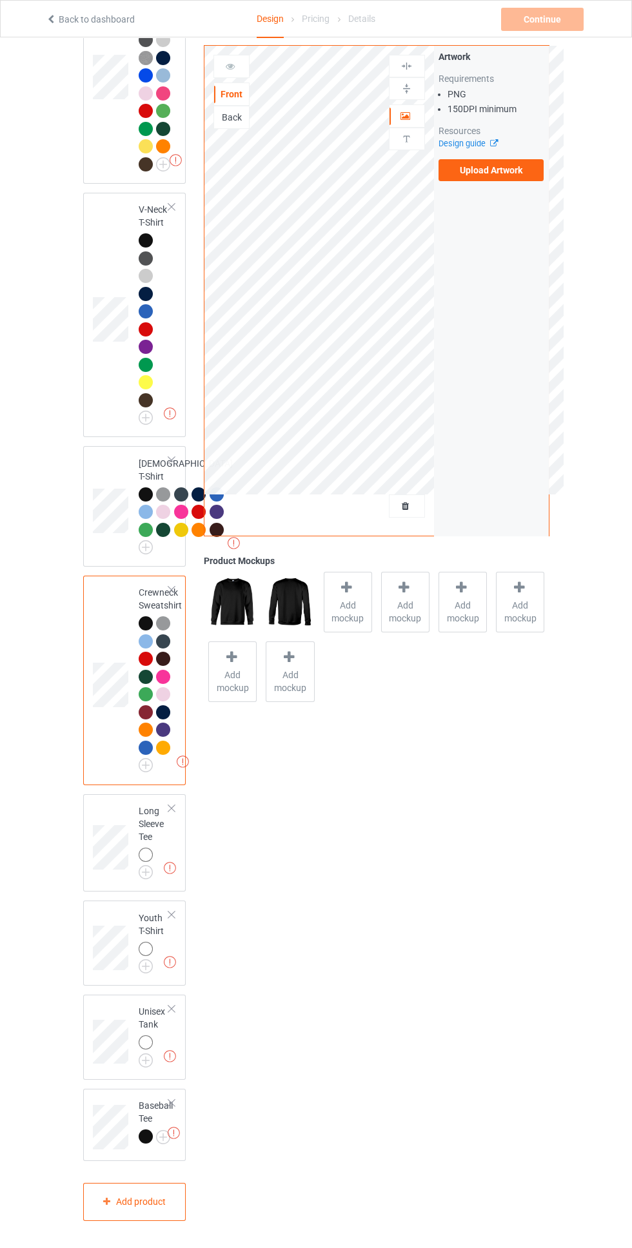
scroll to position [914, 0]
click at [0, 0] on img at bounding box center [0, 0] width 0 height 0
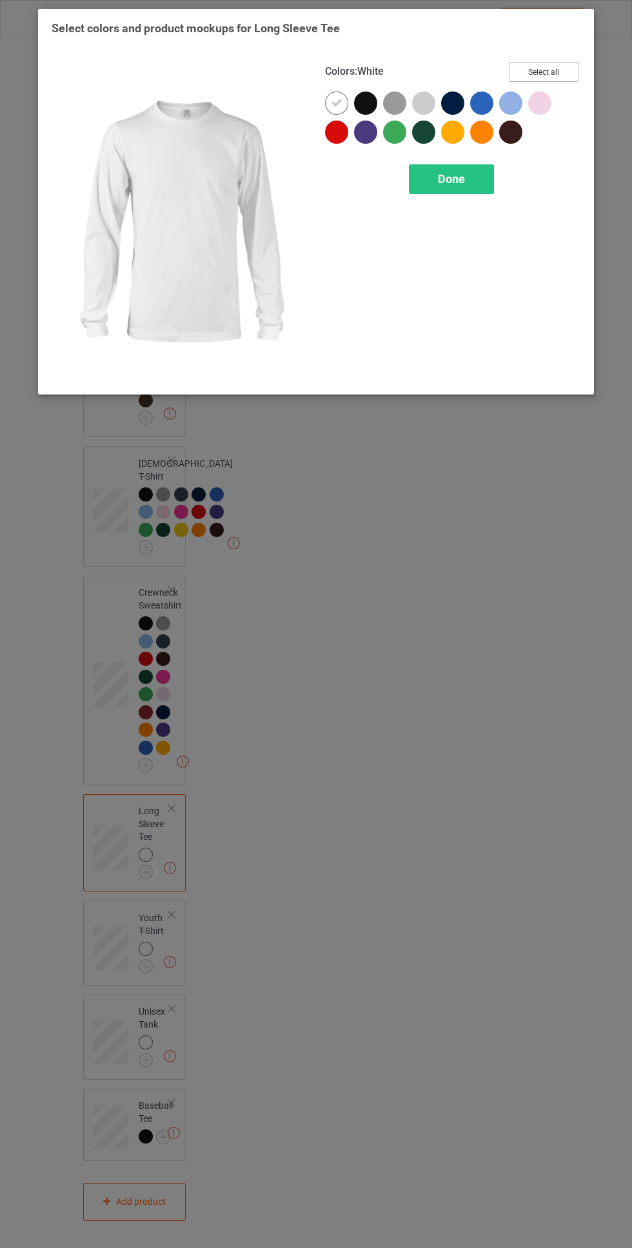
click at [552, 64] on button "Select all" at bounding box center [543, 72] width 70 height 20
click at [336, 102] on icon at bounding box center [337, 103] width 12 height 12
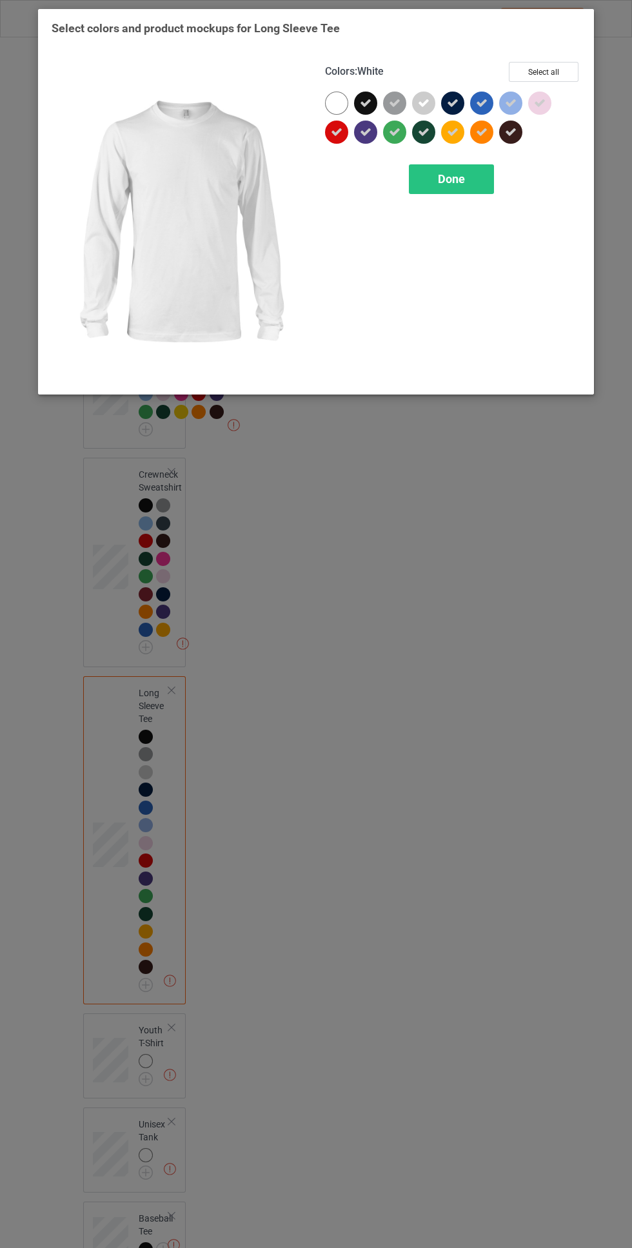
click at [458, 176] on span "Done" at bounding box center [451, 179] width 27 height 14
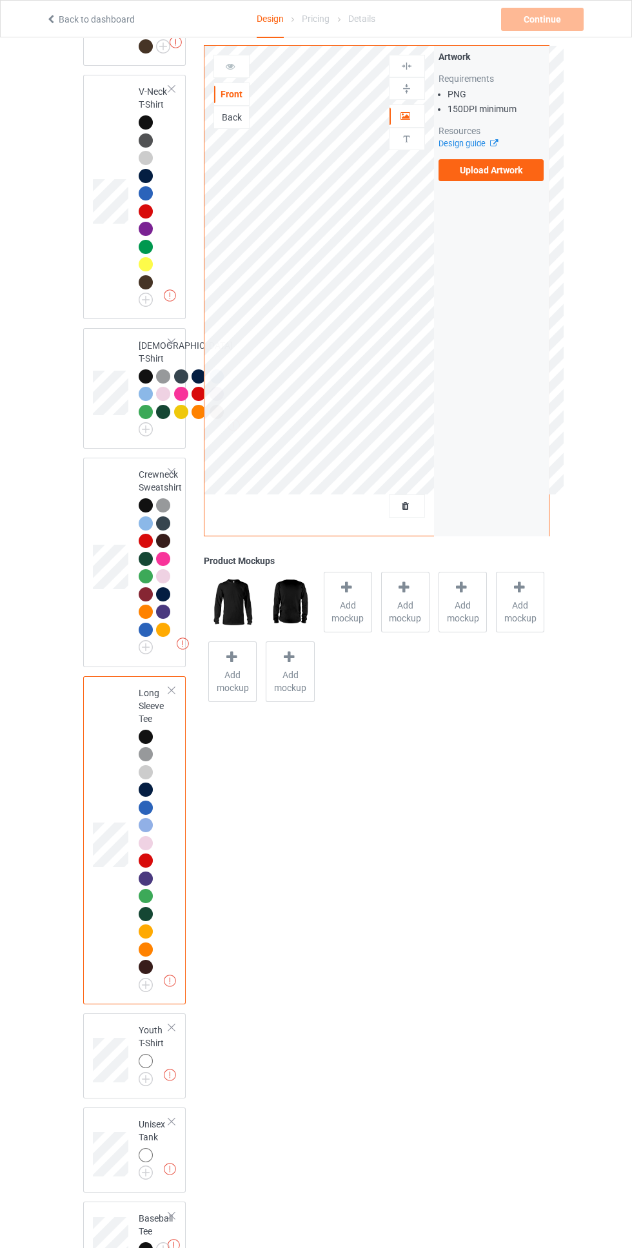
scroll to position [1145, 0]
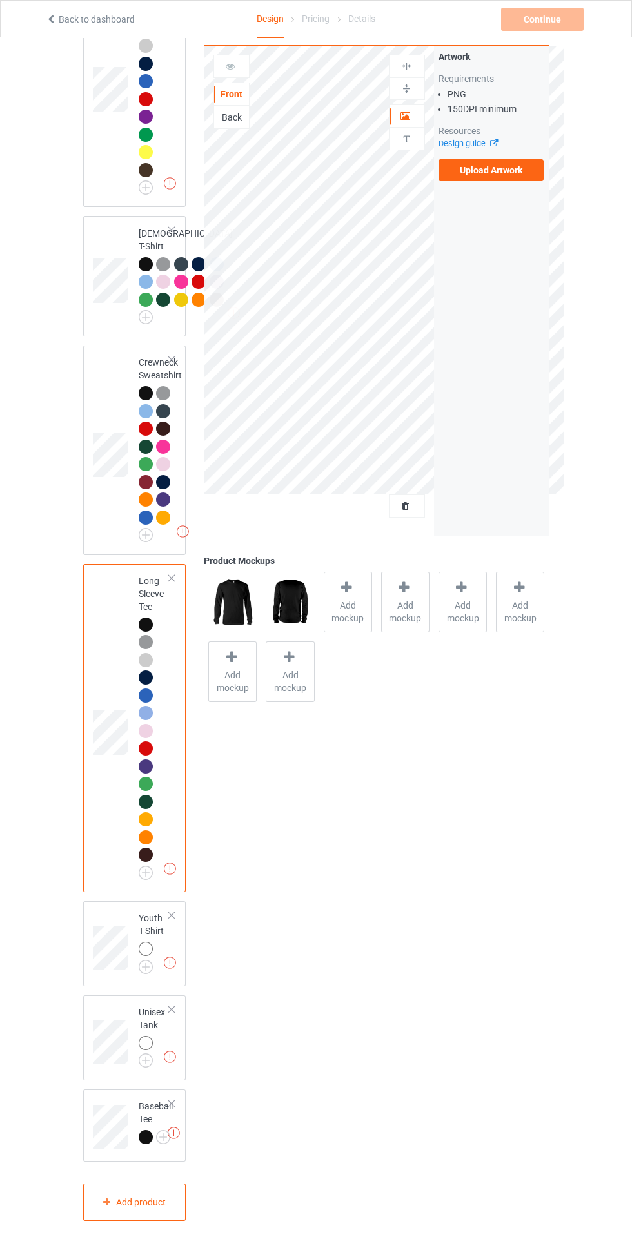
click at [152, 960] on div at bounding box center [148, 951] width 18 height 18
click at [0, 0] on img at bounding box center [0, 0] width 0 height 0
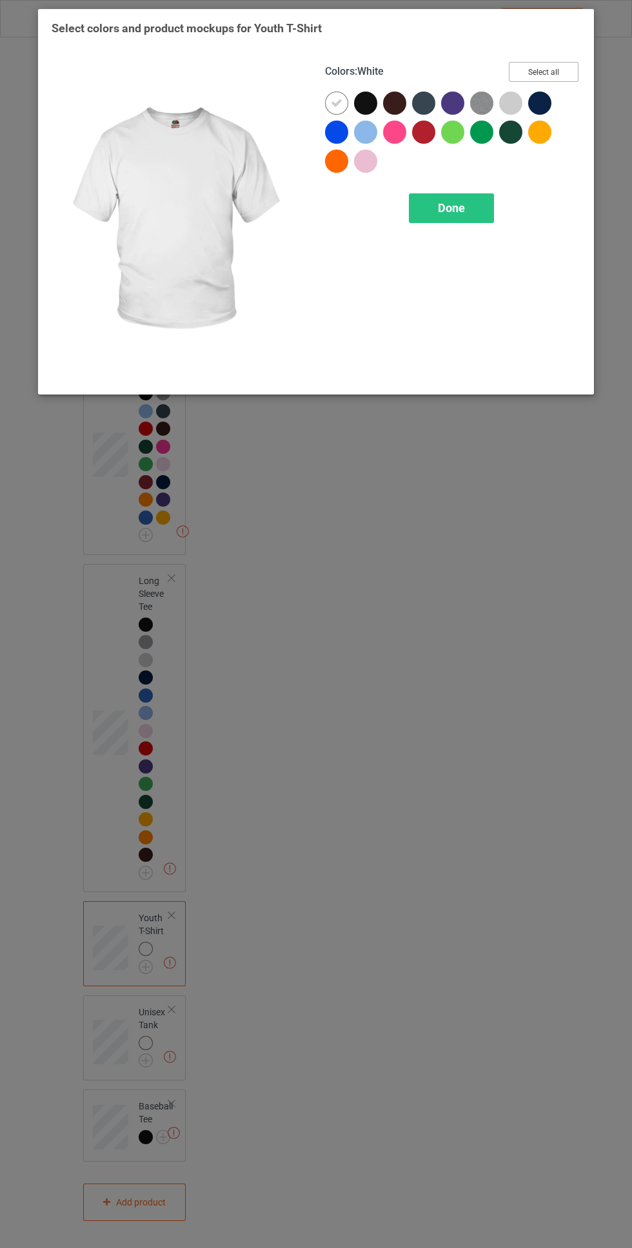
click at [555, 73] on button "Select all" at bounding box center [543, 72] width 70 height 20
click at [337, 101] on icon at bounding box center [337, 103] width 12 height 12
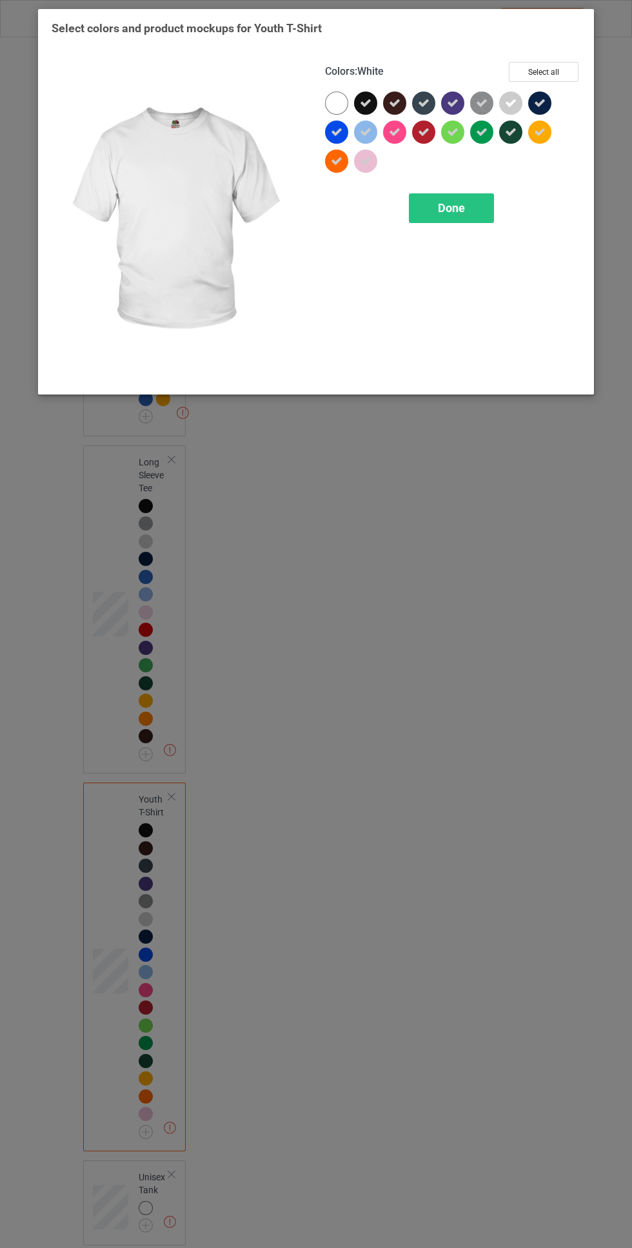
click at [451, 208] on span "Done" at bounding box center [451, 208] width 27 height 14
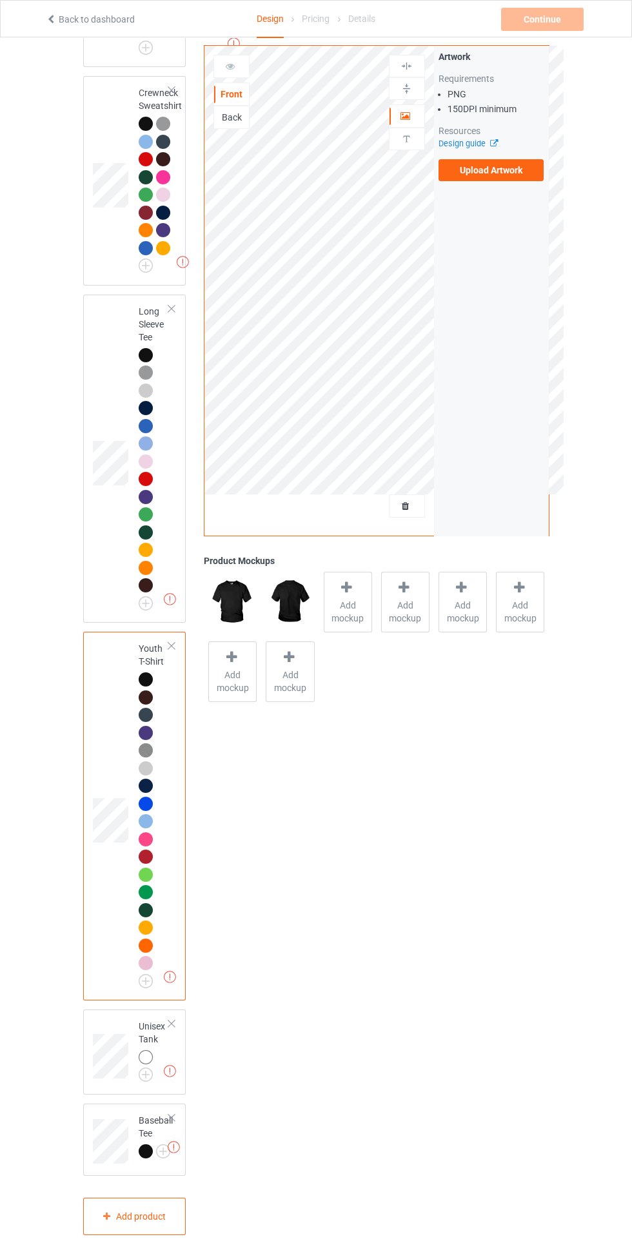
scroll to position [1428, 0]
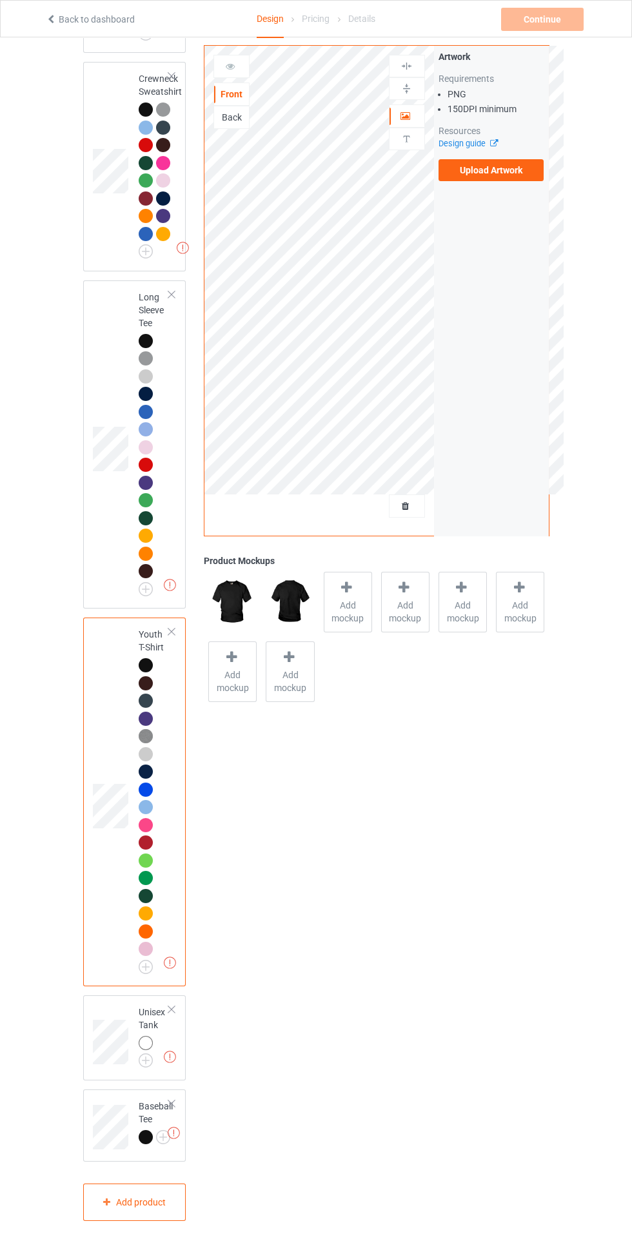
click at [152, 1054] on div at bounding box center [148, 1045] width 18 height 18
click at [151, 1050] on div at bounding box center [146, 1043] width 14 height 14
click at [0, 0] on img at bounding box center [0, 0] width 0 height 0
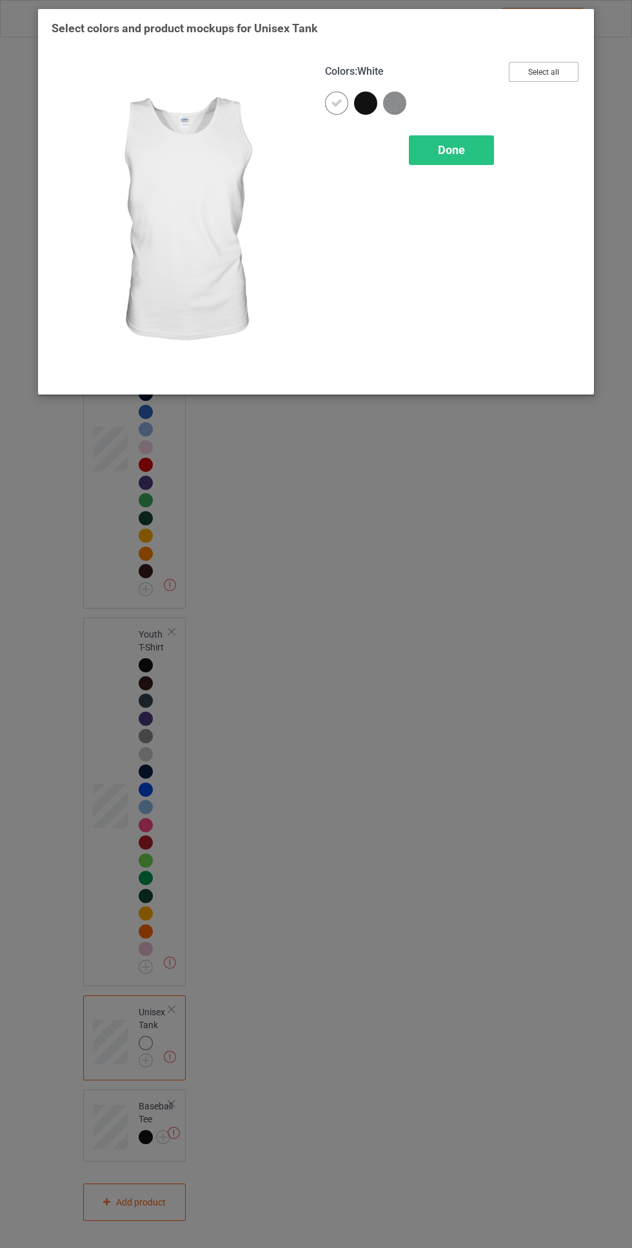
click at [568, 72] on button "Select all" at bounding box center [543, 72] width 70 height 20
click at [336, 107] on icon at bounding box center [337, 103] width 12 height 12
click at [463, 153] on span "Done" at bounding box center [451, 150] width 27 height 14
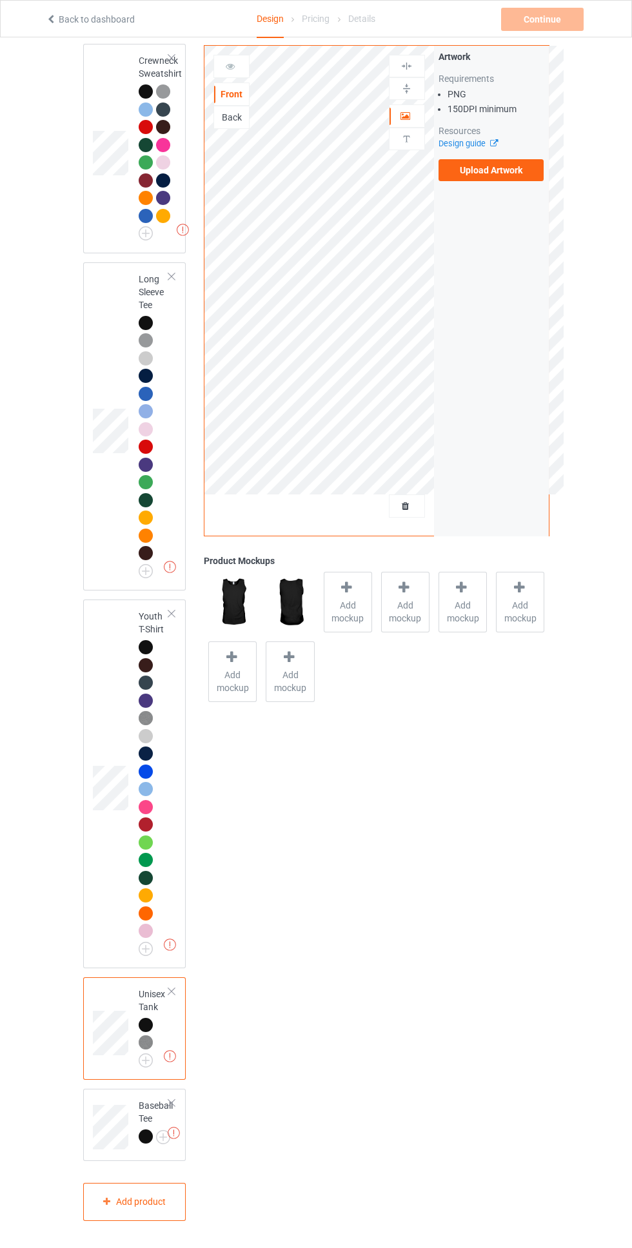
click at [0, 0] on img at bounding box center [0, 0] width 0 height 0
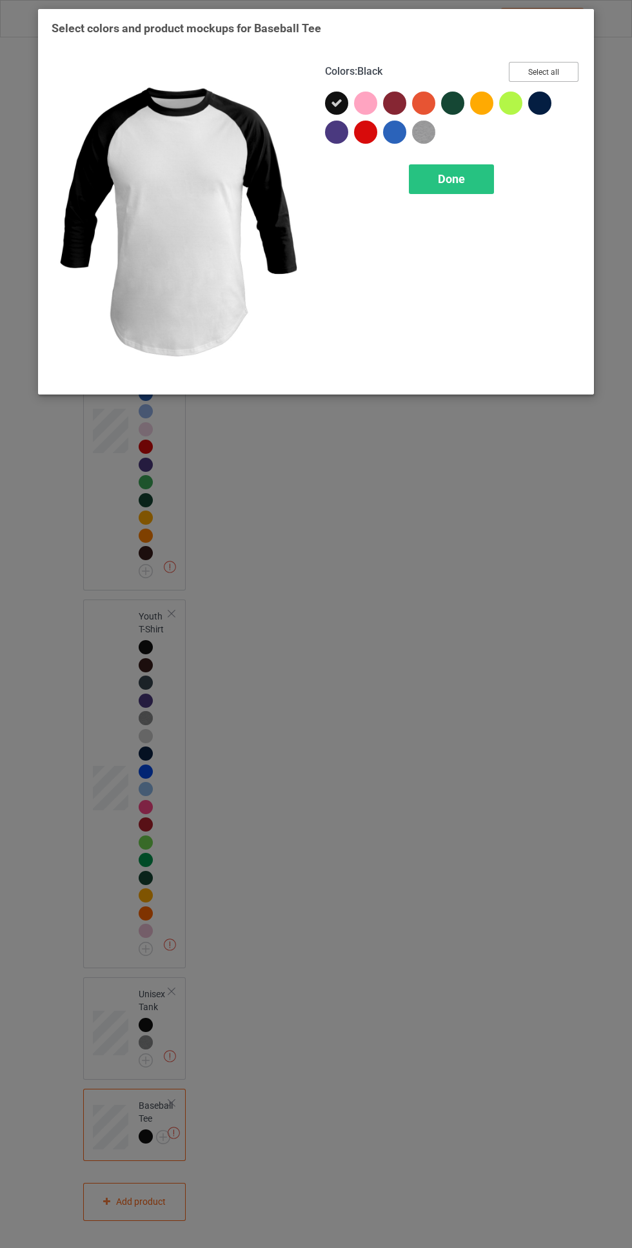
click at [564, 64] on button "Select all" at bounding box center [543, 72] width 70 height 20
click at [336, 102] on icon at bounding box center [337, 103] width 12 height 12
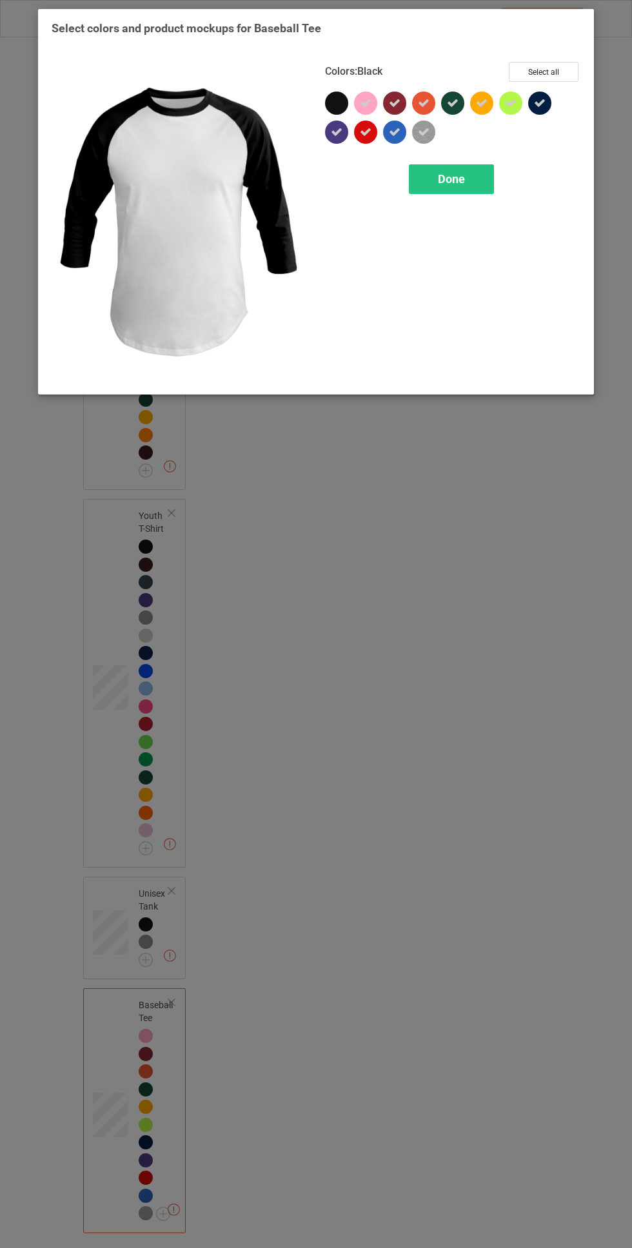
click at [451, 179] on span "Done" at bounding box center [451, 179] width 27 height 14
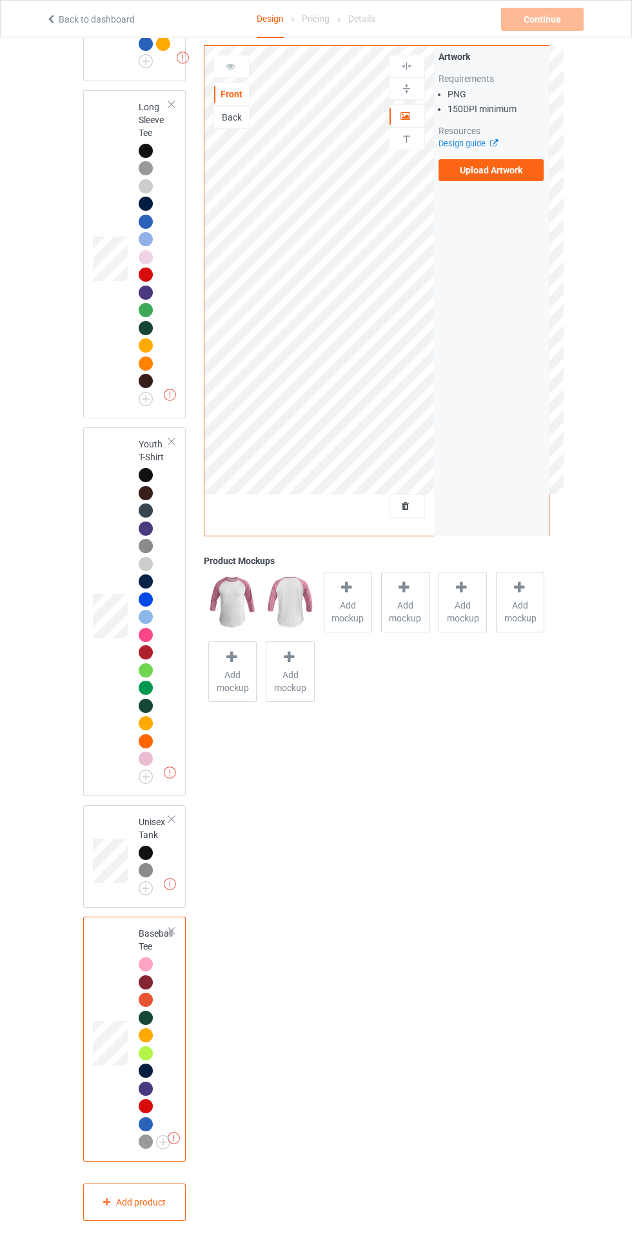
scroll to position [1618, 0]
click at [173, 935] on div at bounding box center [171, 930] width 9 height 9
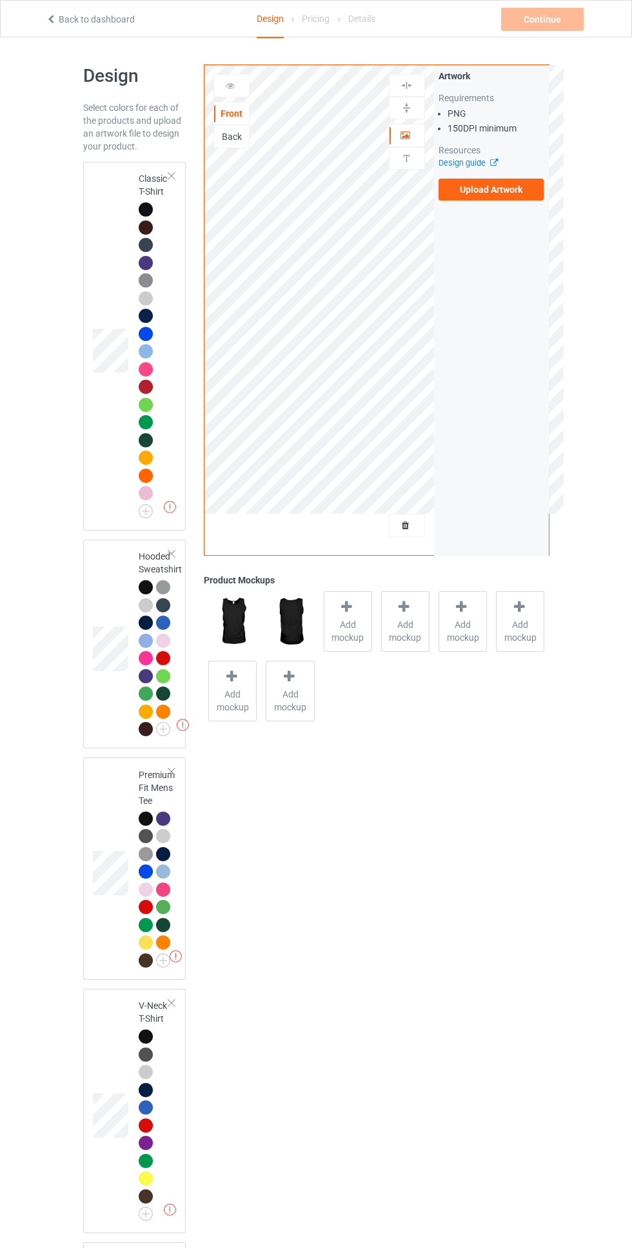
click at [142, 226] on div at bounding box center [146, 227] width 14 height 14
click at [171, 175] on div at bounding box center [171, 175] width 9 height 9
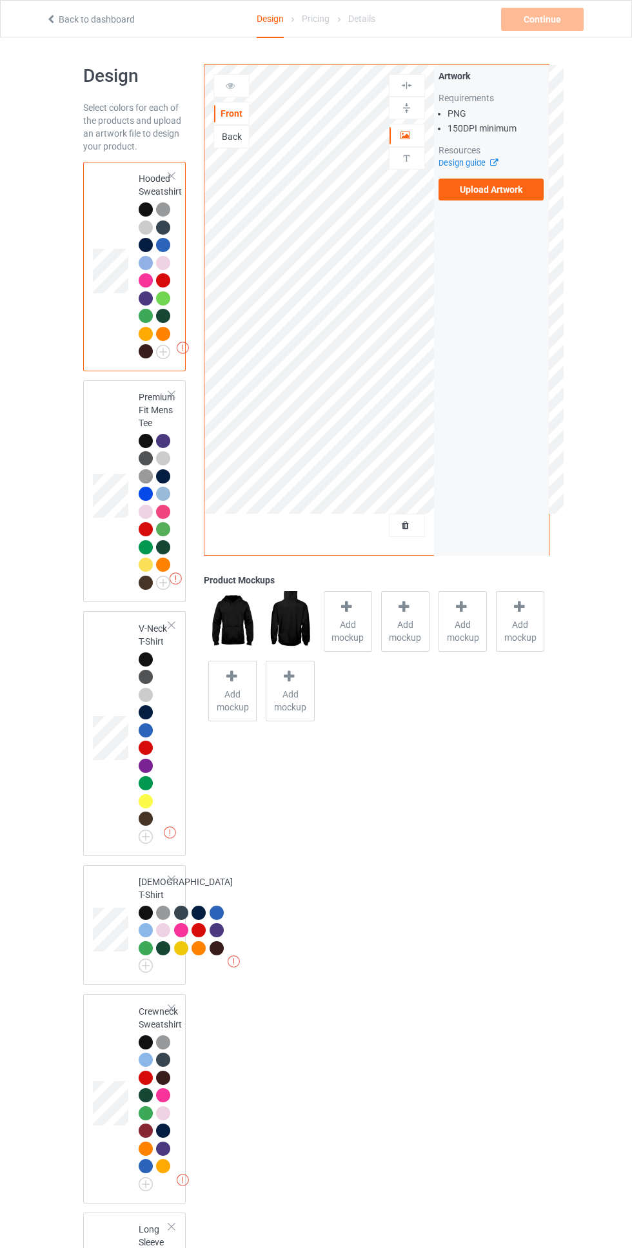
click at [146, 164] on div "Missing artworks Hooded Sweatshirt" at bounding box center [134, 266] width 103 height 209
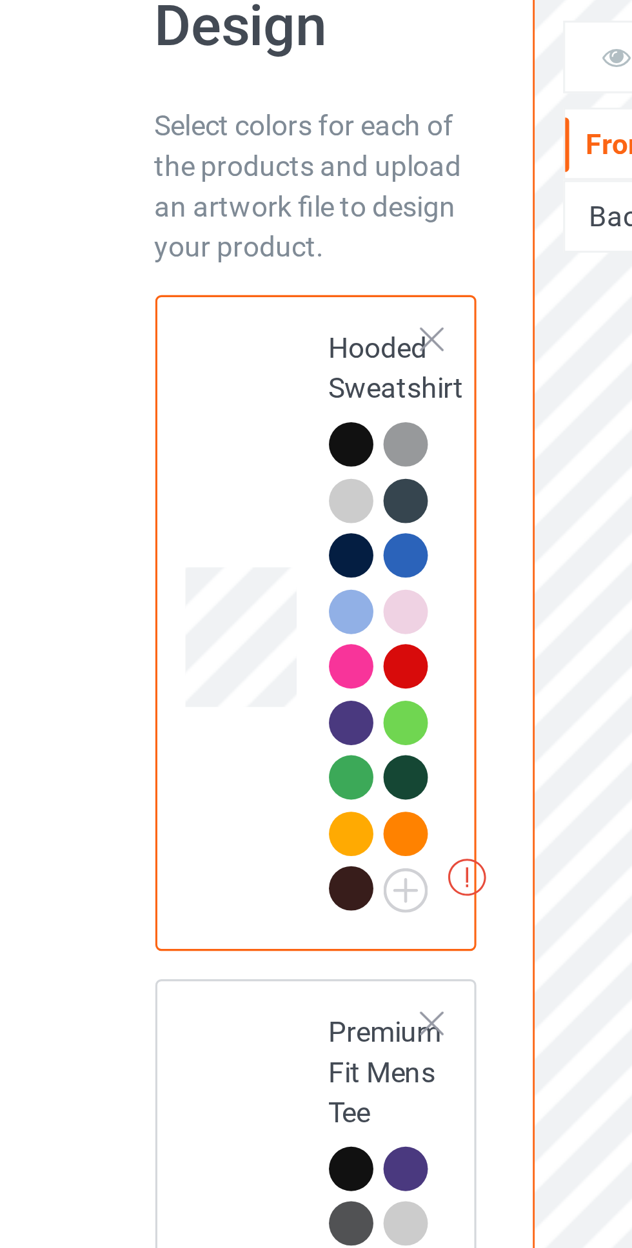
click at [176, 173] on div at bounding box center [171, 175] width 9 height 9
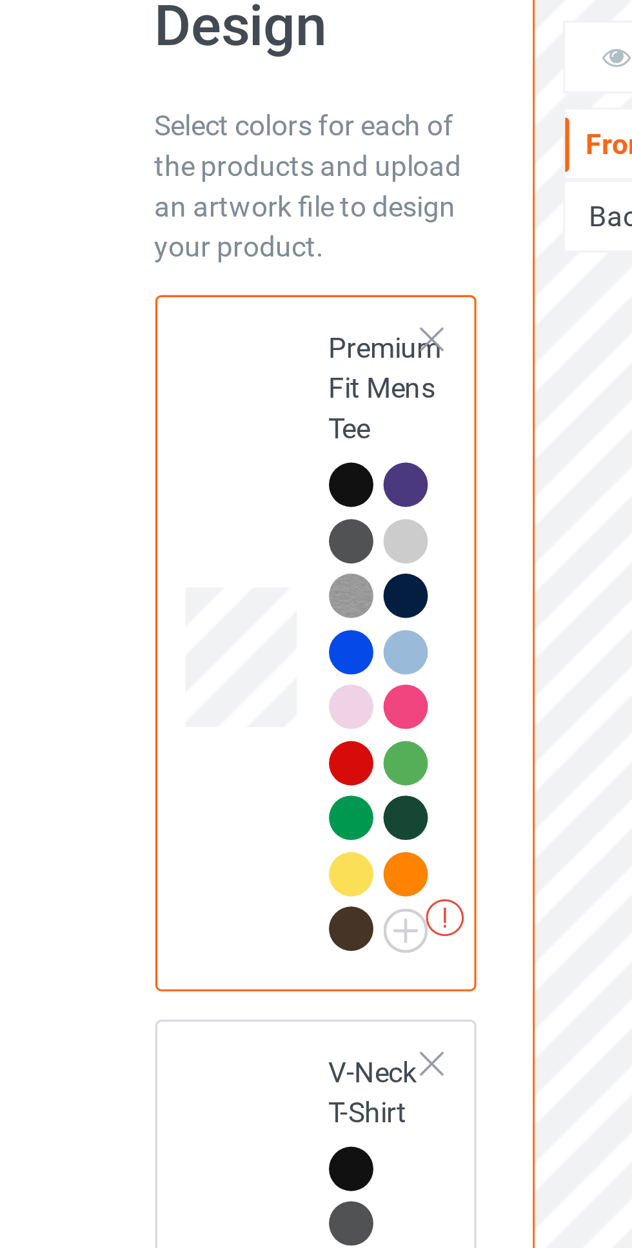
click at [173, 174] on div at bounding box center [171, 175] width 9 height 9
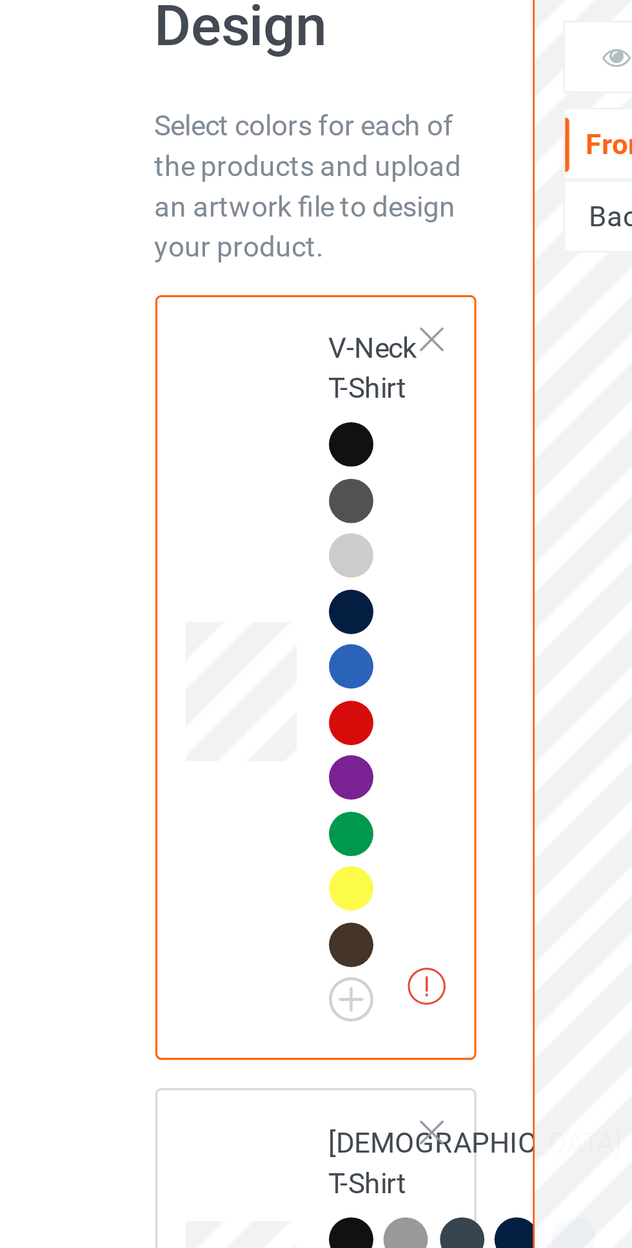
click at [173, 174] on div at bounding box center [171, 175] width 9 height 9
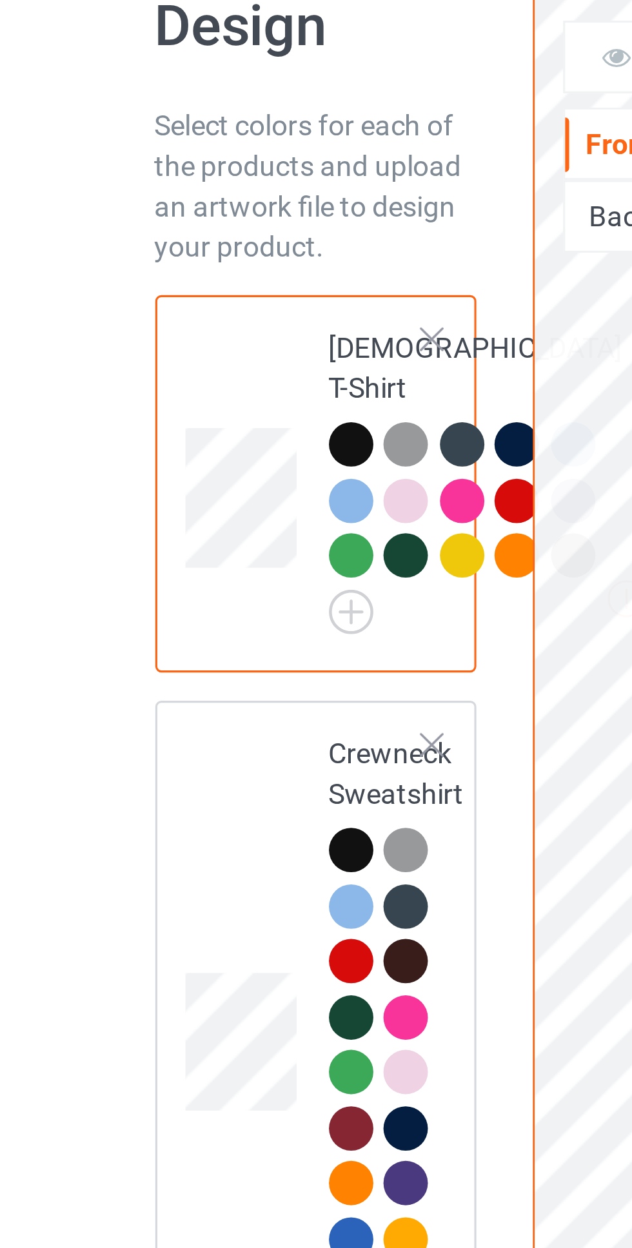
click at [173, 174] on div at bounding box center [171, 175] width 9 height 9
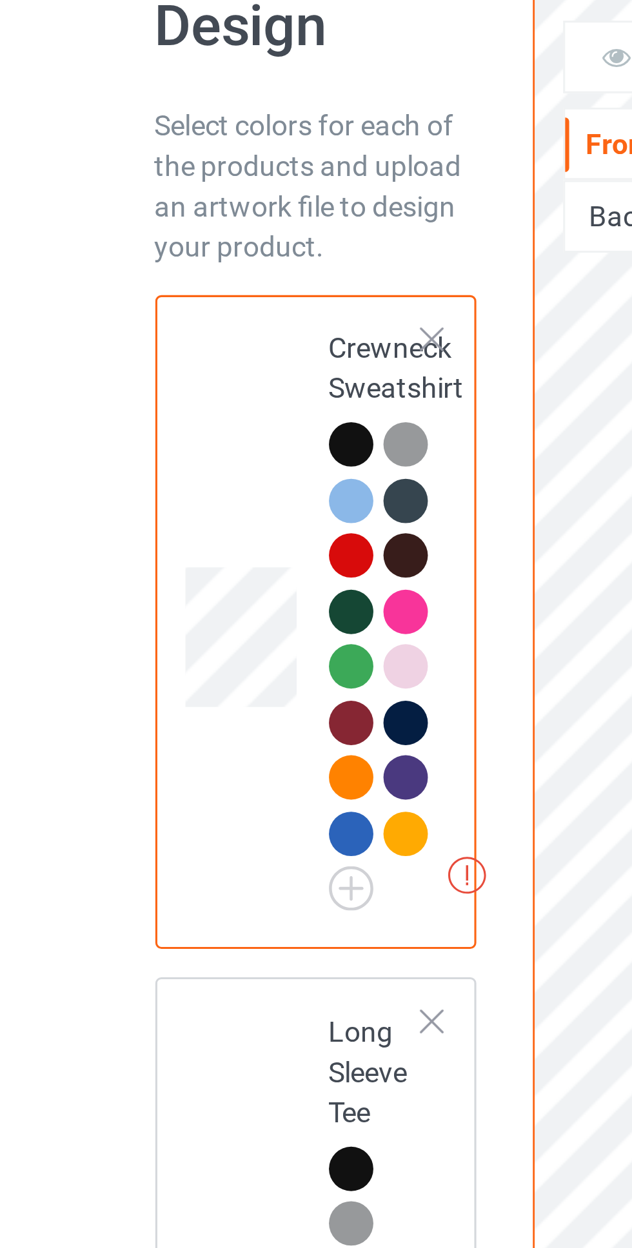
click at [173, 174] on div at bounding box center [171, 175] width 9 height 9
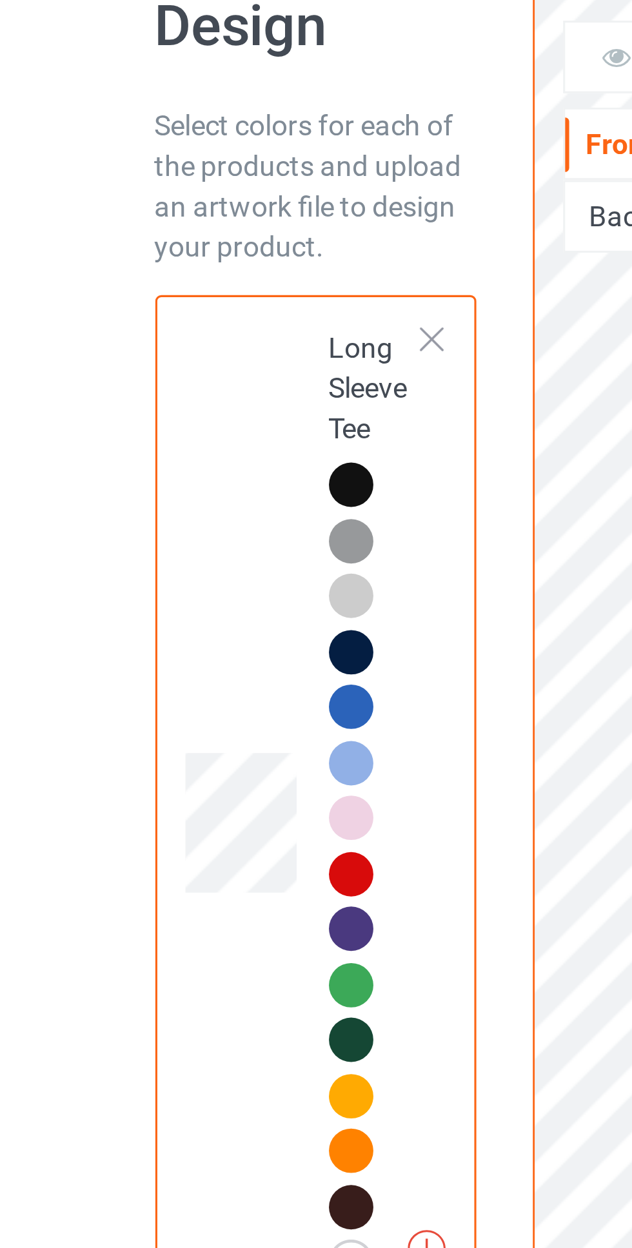
click at [173, 174] on div at bounding box center [171, 175] width 9 height 9
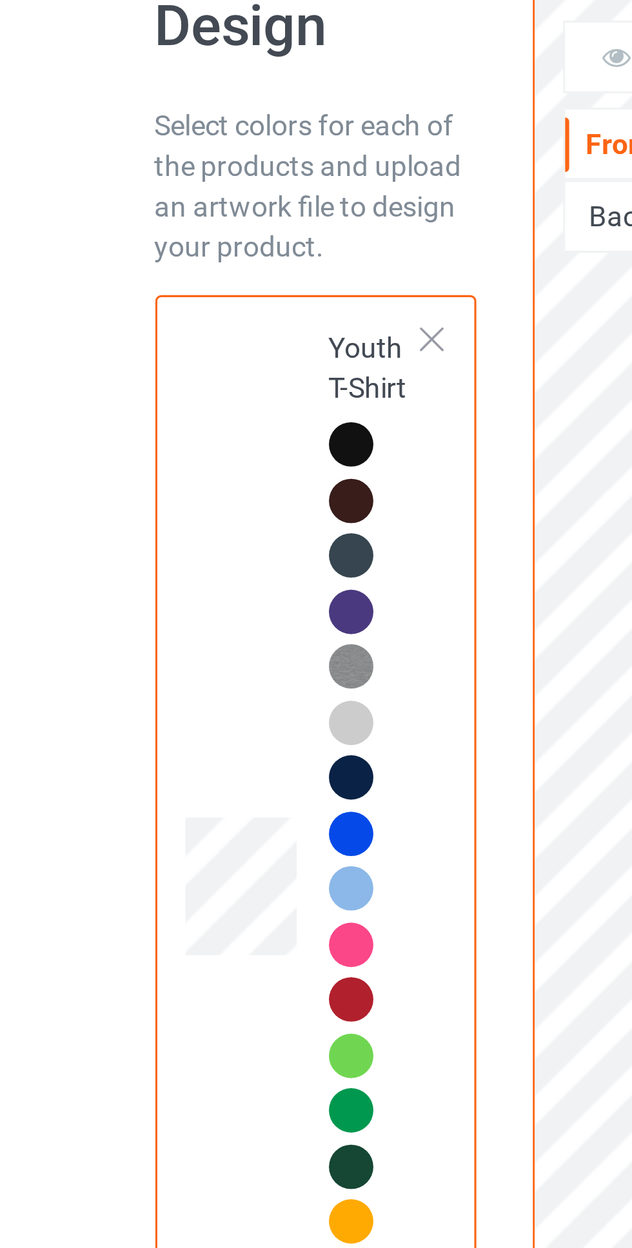
click at [173, 174] on div at bounding box center [171, 175] width 9 height 9
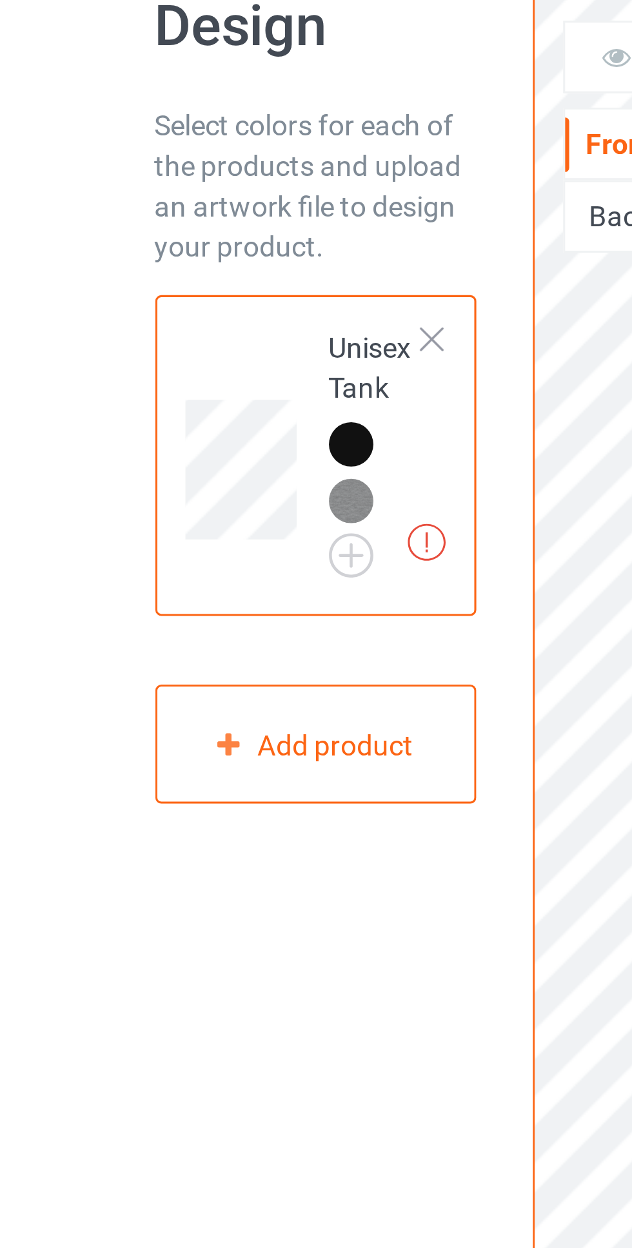
click at [173, 174] on div at bounding box center [171, 175] width 9 height 9
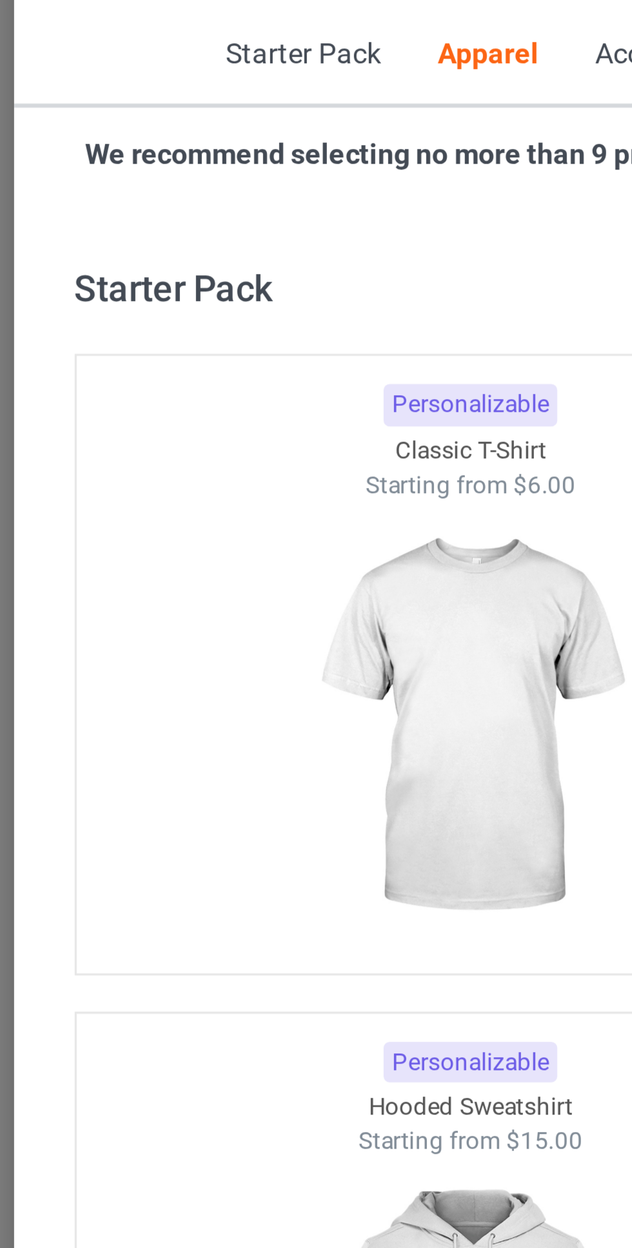
scroll to position [690, 0]
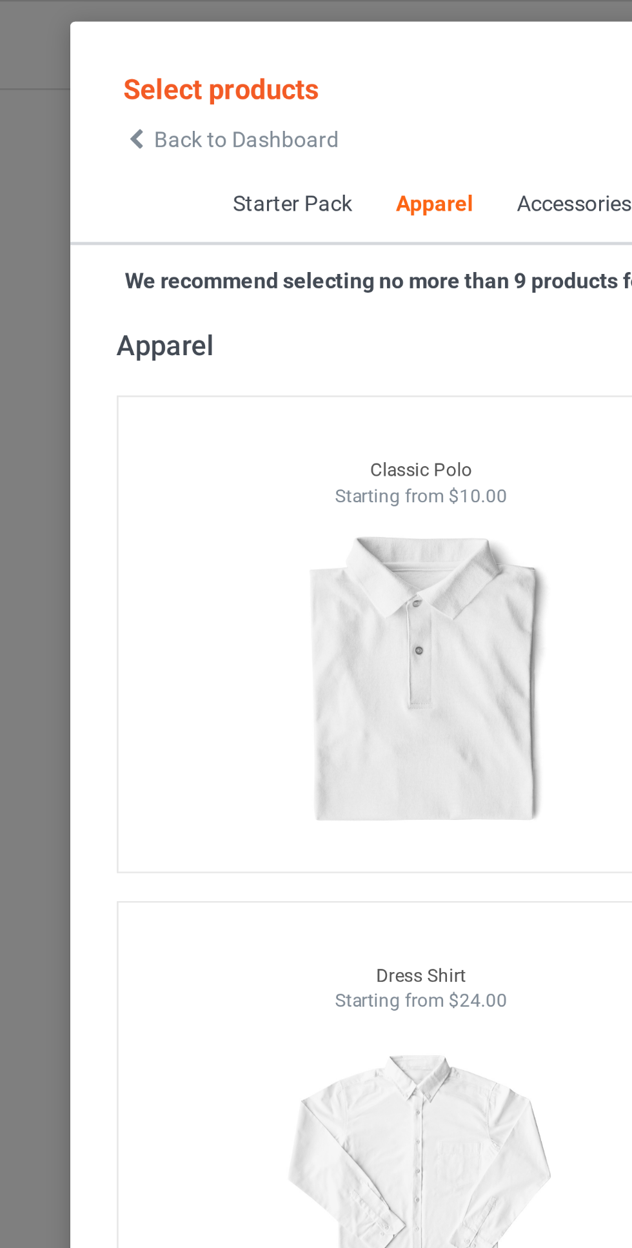
click at [63, 59] on icon at bounding box center [65, 57] width 11 height 9
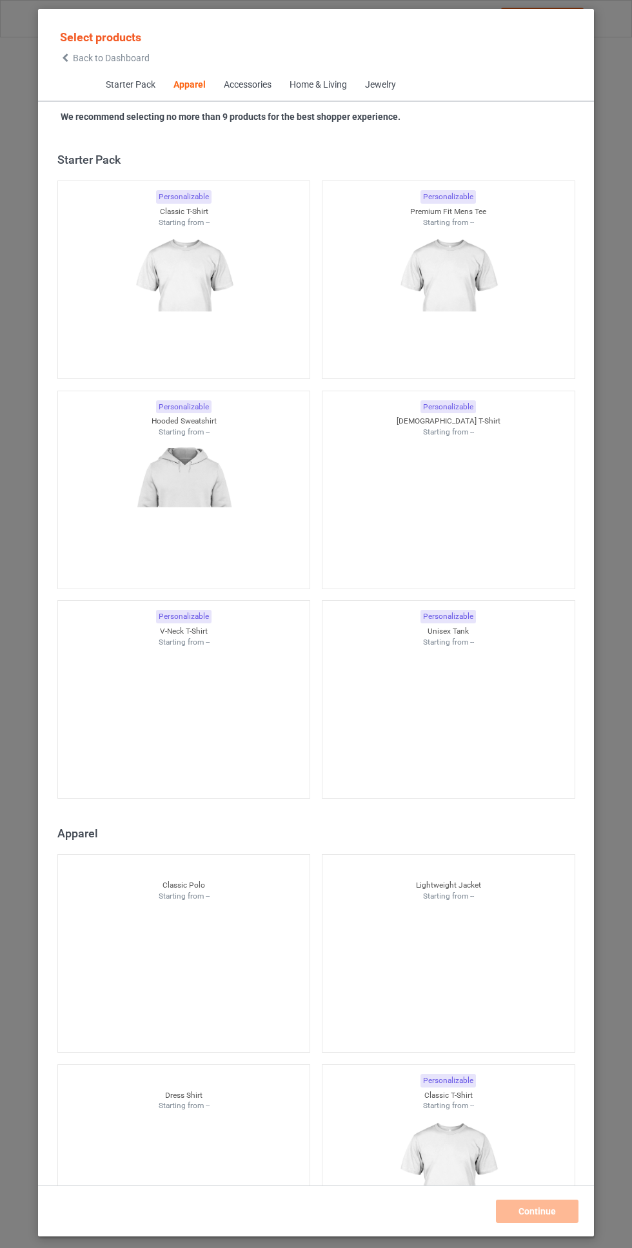
scroll to position [690, 0]
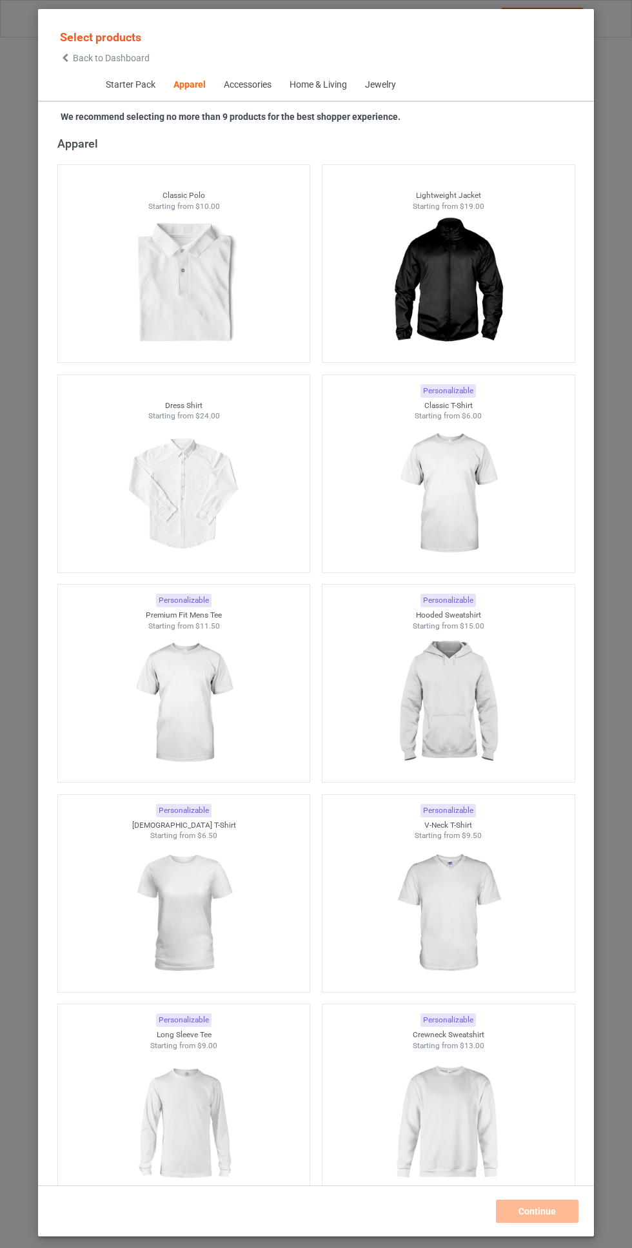
click at [479, 487] on img at bounding box center [447, 493] width 115 height 144
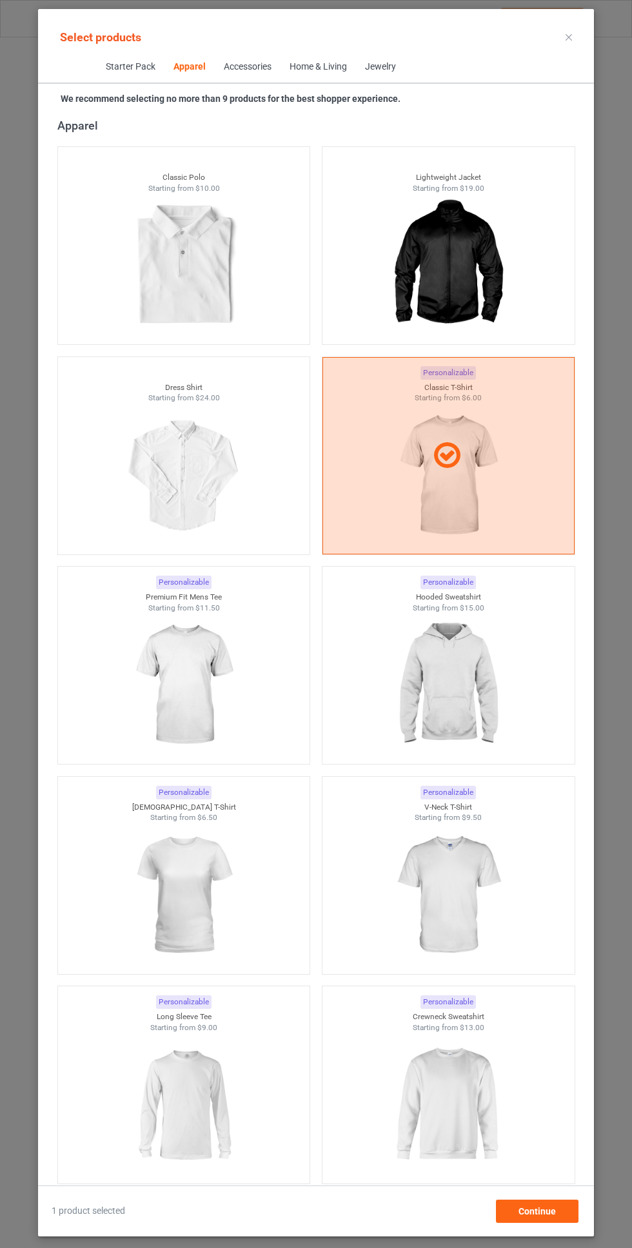
click at [470, 670] on img at bounding box center [447, 685] width 115 height 144
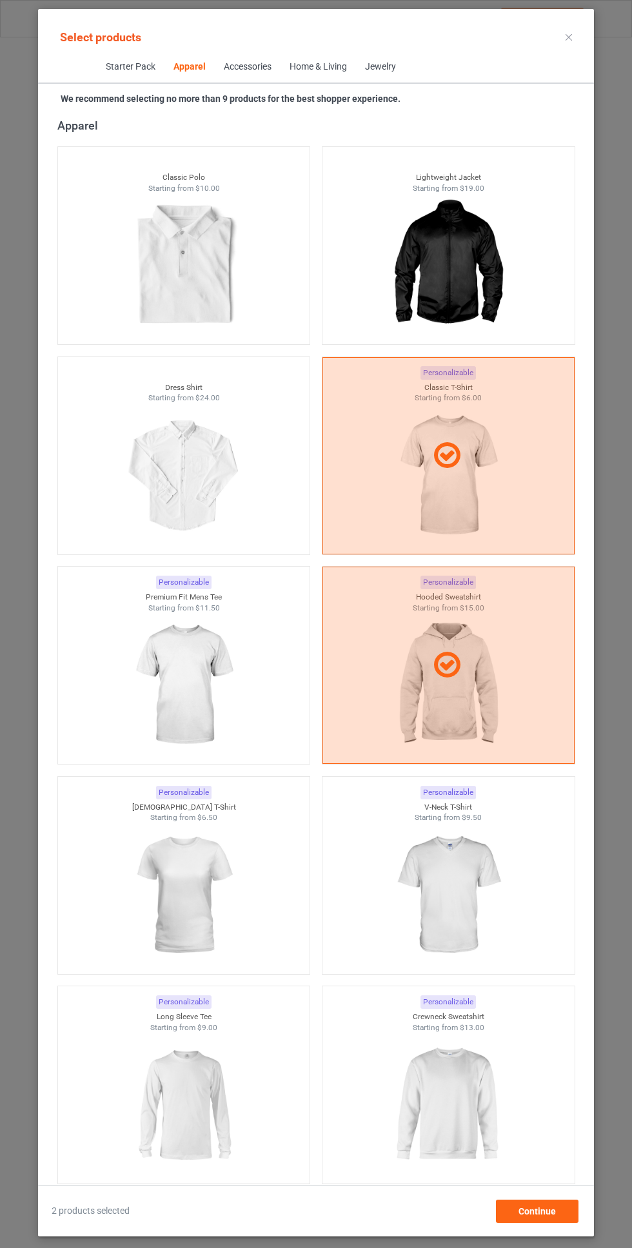
click at [223, 695] on img at bounding box center [183, 685] width 115 height 144
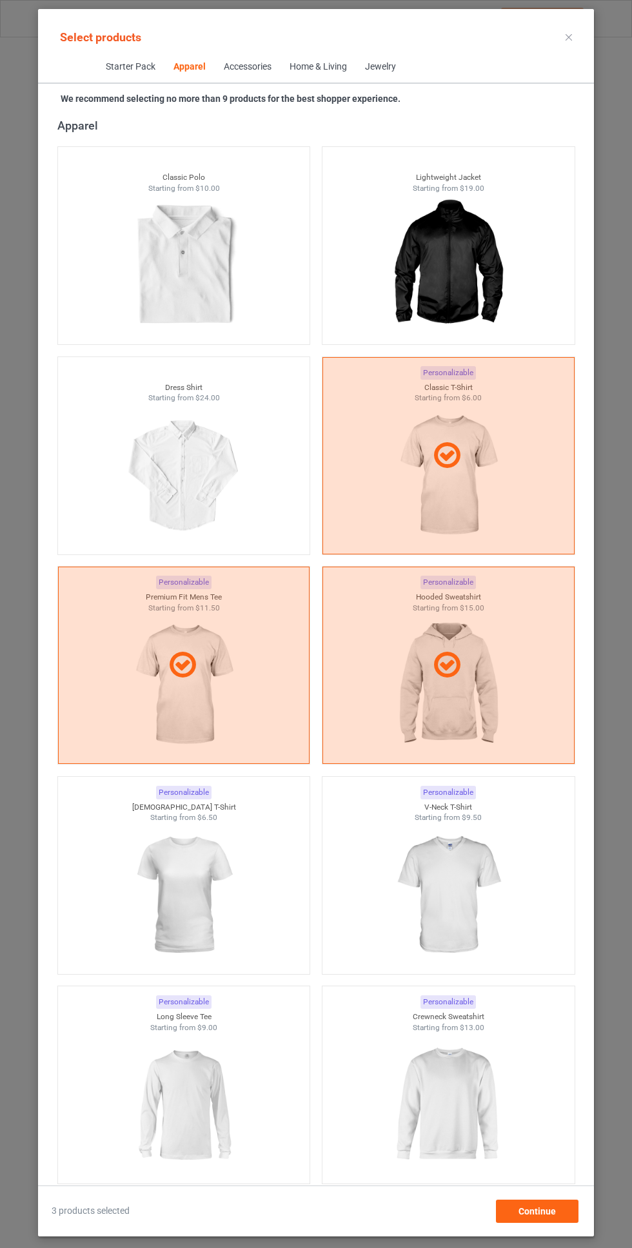
click at [472, 875] on img at bounding box center [447, 895] width 115 height 144
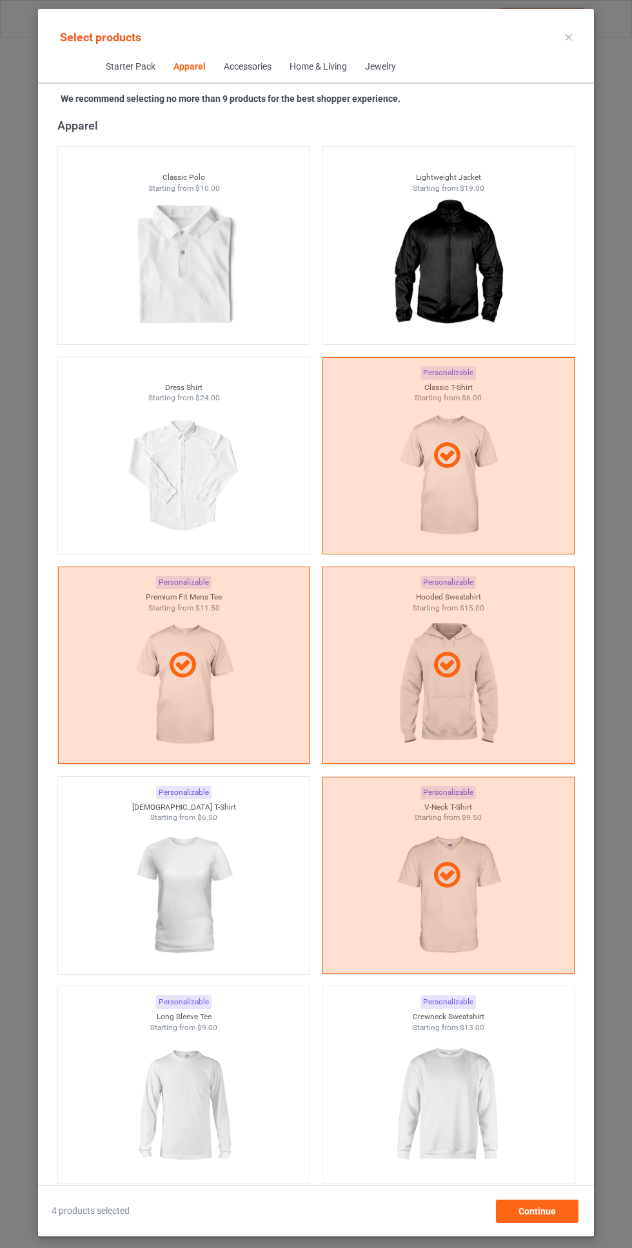
click at [206, 875] on img at bounding box center [183, 895] width 115 height 144
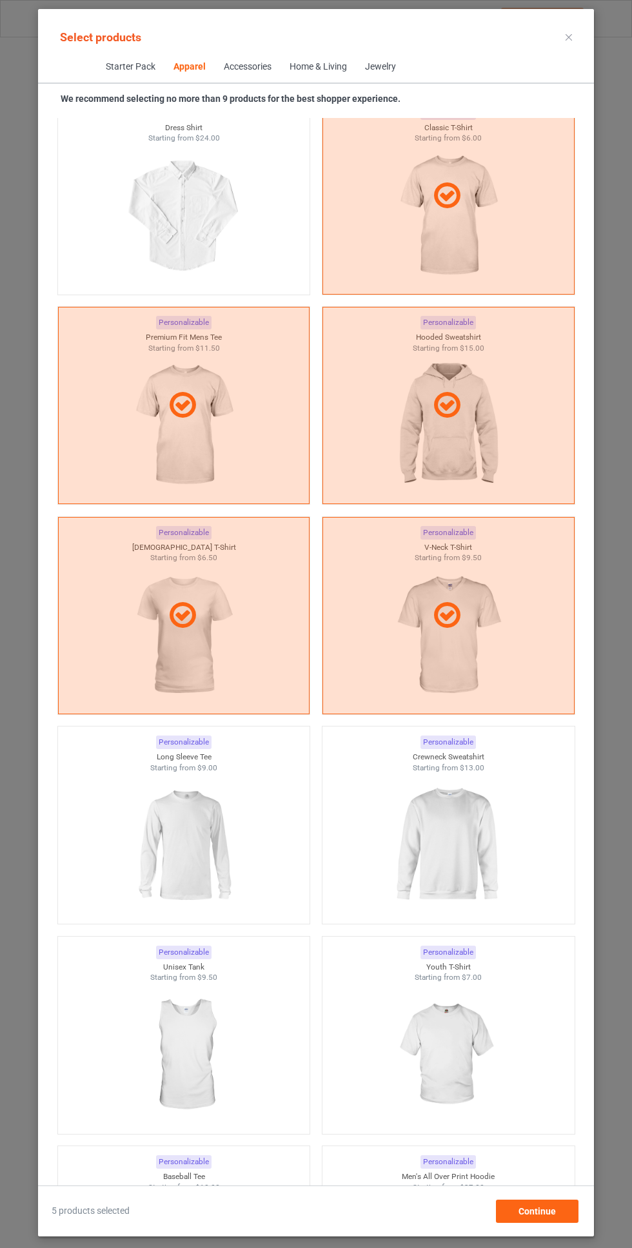
scroll to position [957, 0]
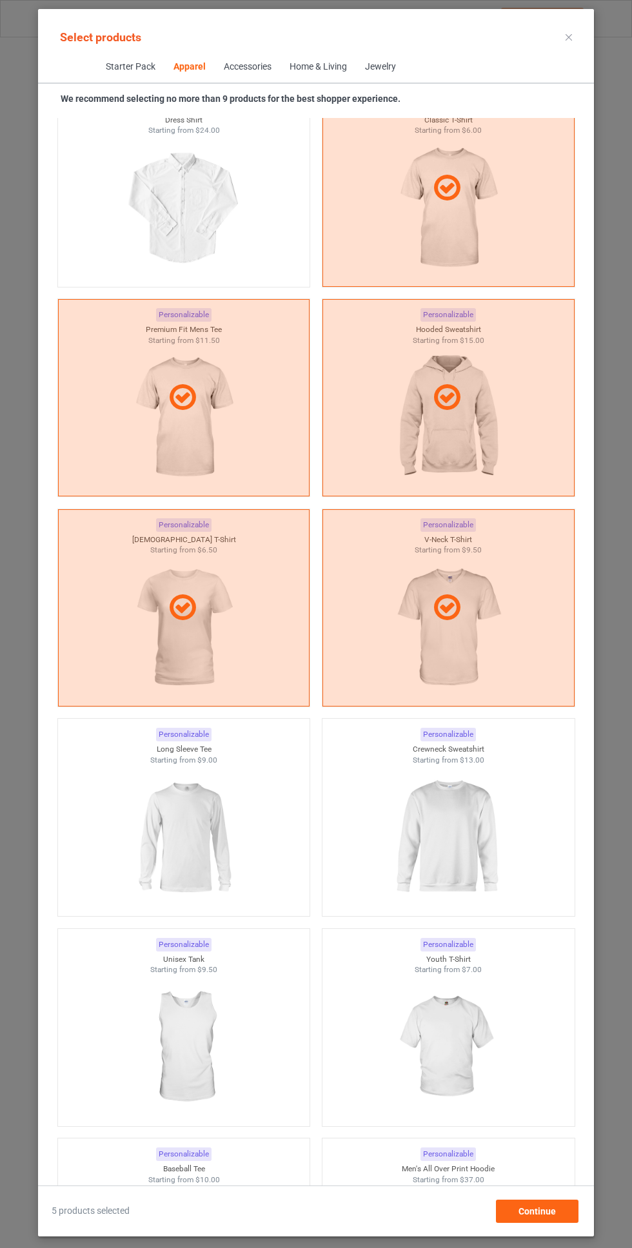
click at [458, 810] on img at bounding box center [447, 837] width 115 height 144
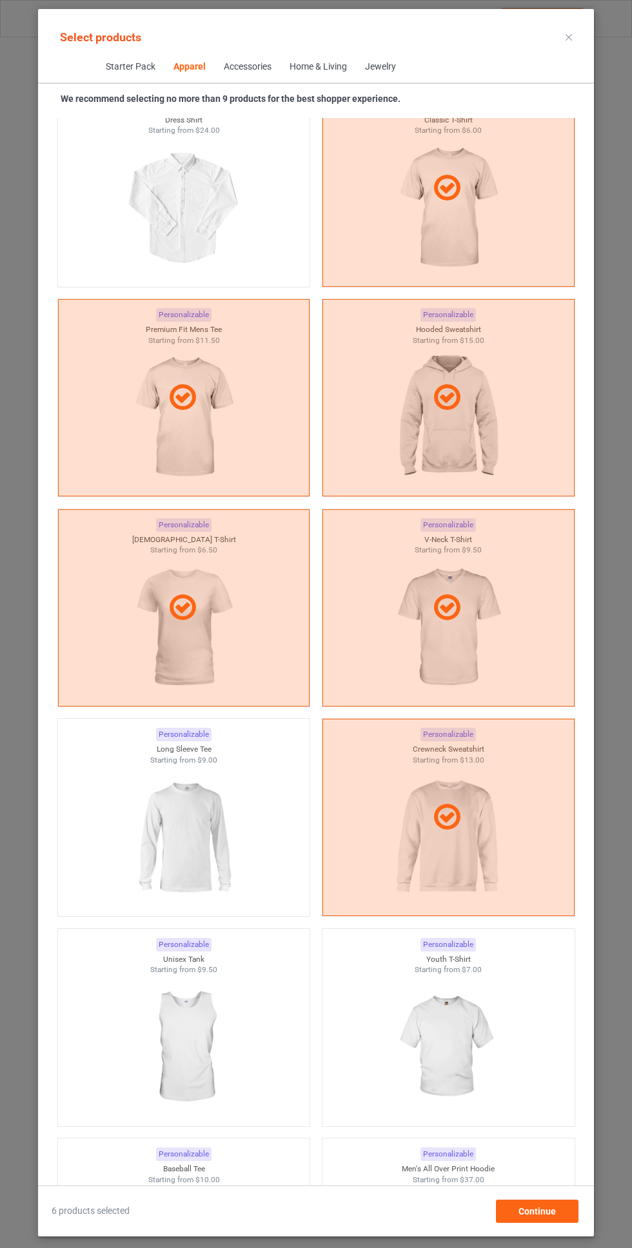
click at [211, 822] on img at bounding box center [183, 837] width 115 height 144
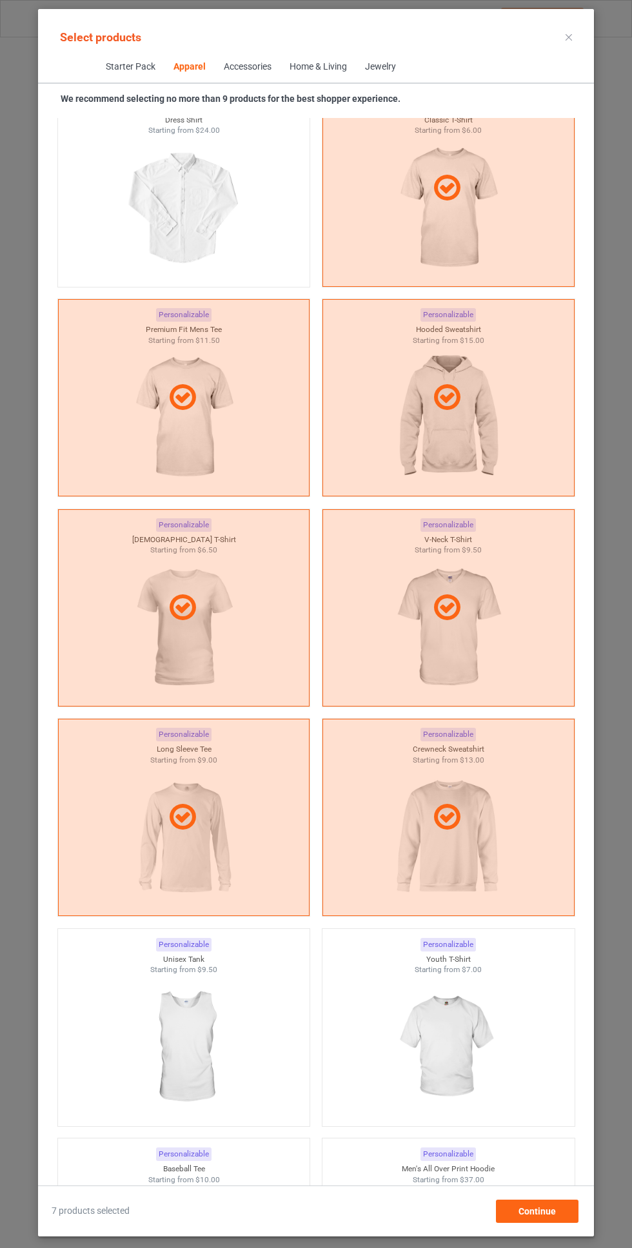
click at [453, 1001] on img at bounding box center [447, 1047] width 115 height 144
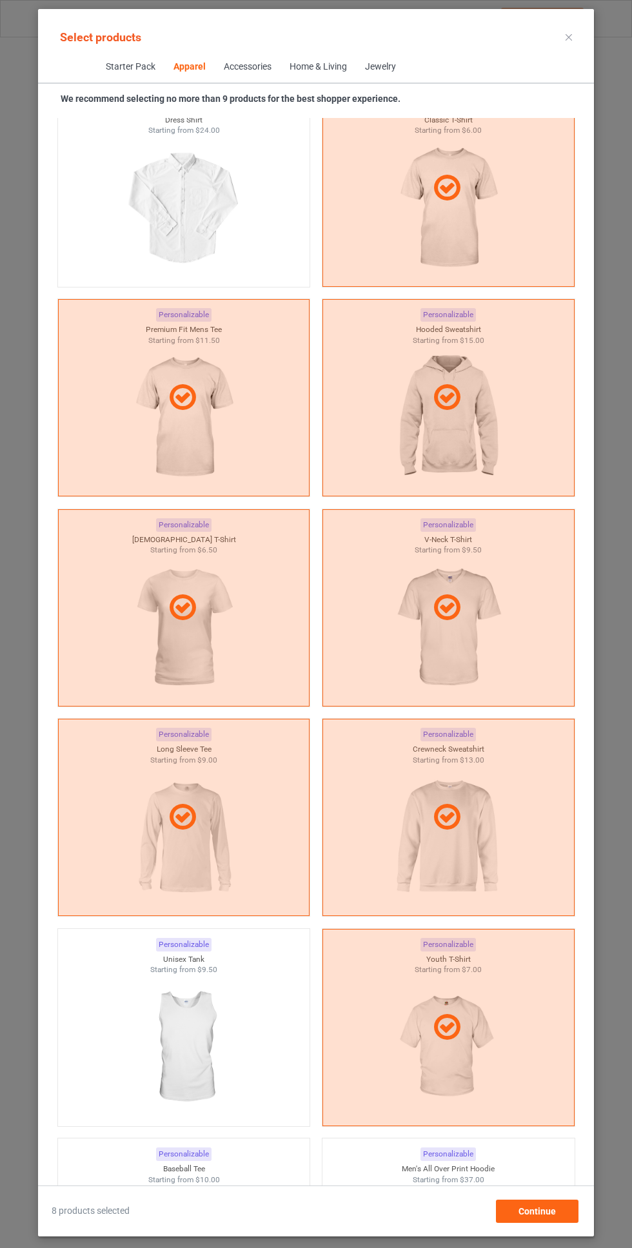
click at [216, 1021] on img at bounding box center [183, 1047] width 115 height 144
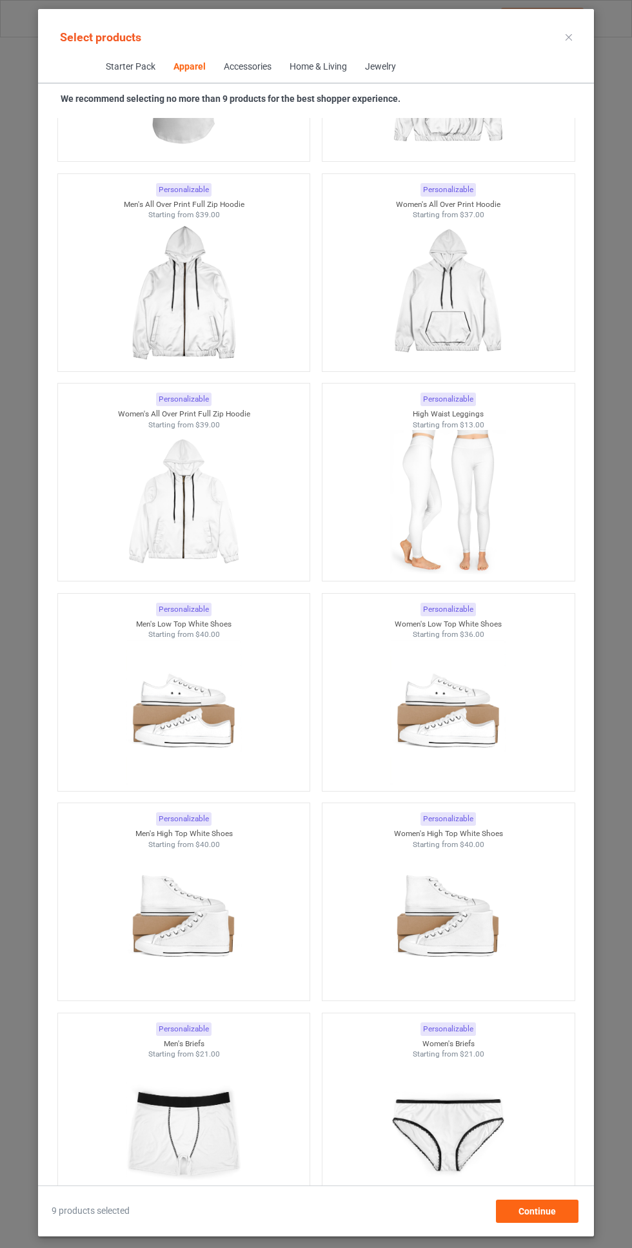
scroll to position [3411, 0]
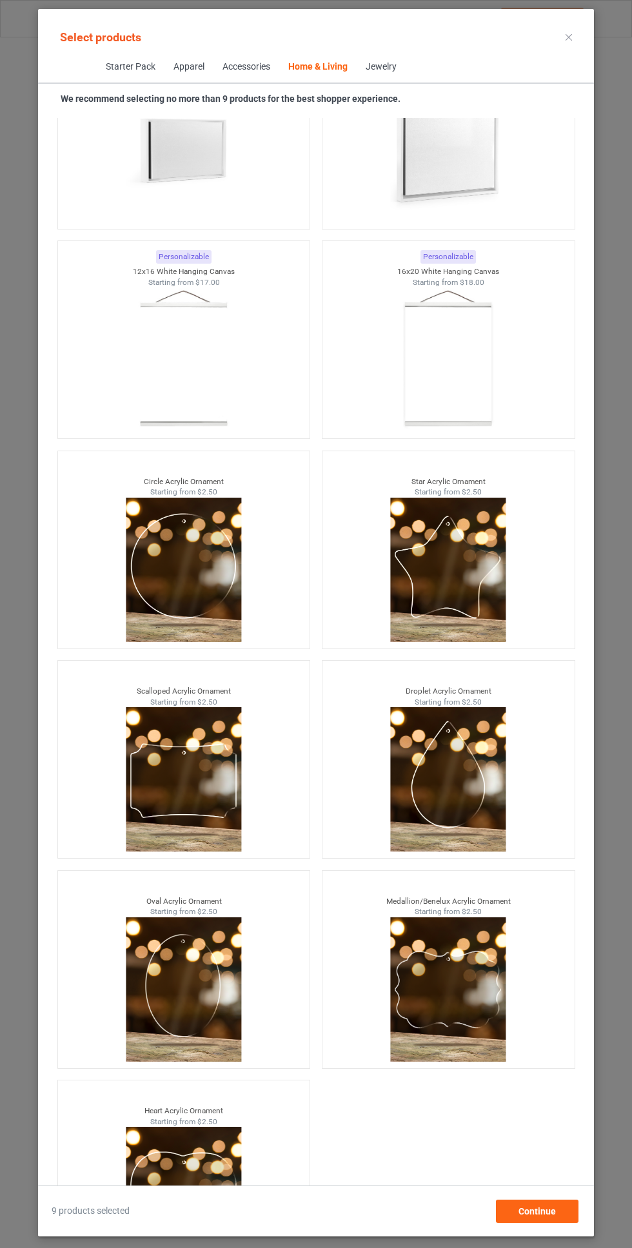
scroll to position [95, 0]
click at [537, 1216] on span "Continue" at bounding box center [536, 1211] width 37 height 10
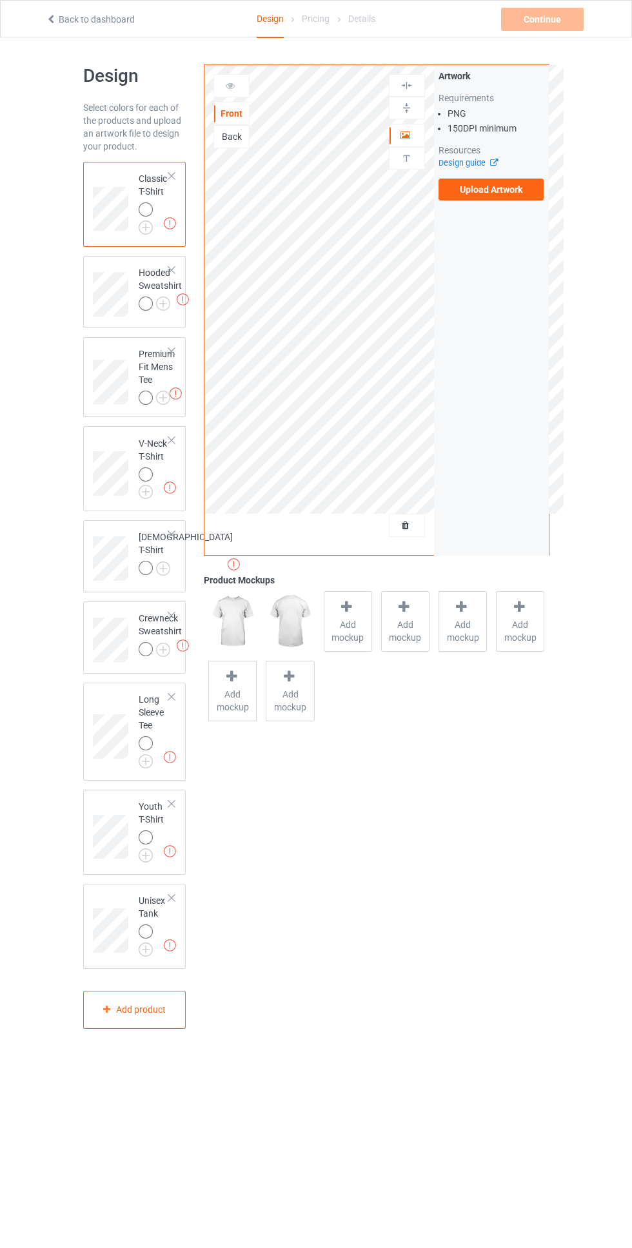
click at [0, 0] on img at bounding box center [0, 0] width 0 height 0
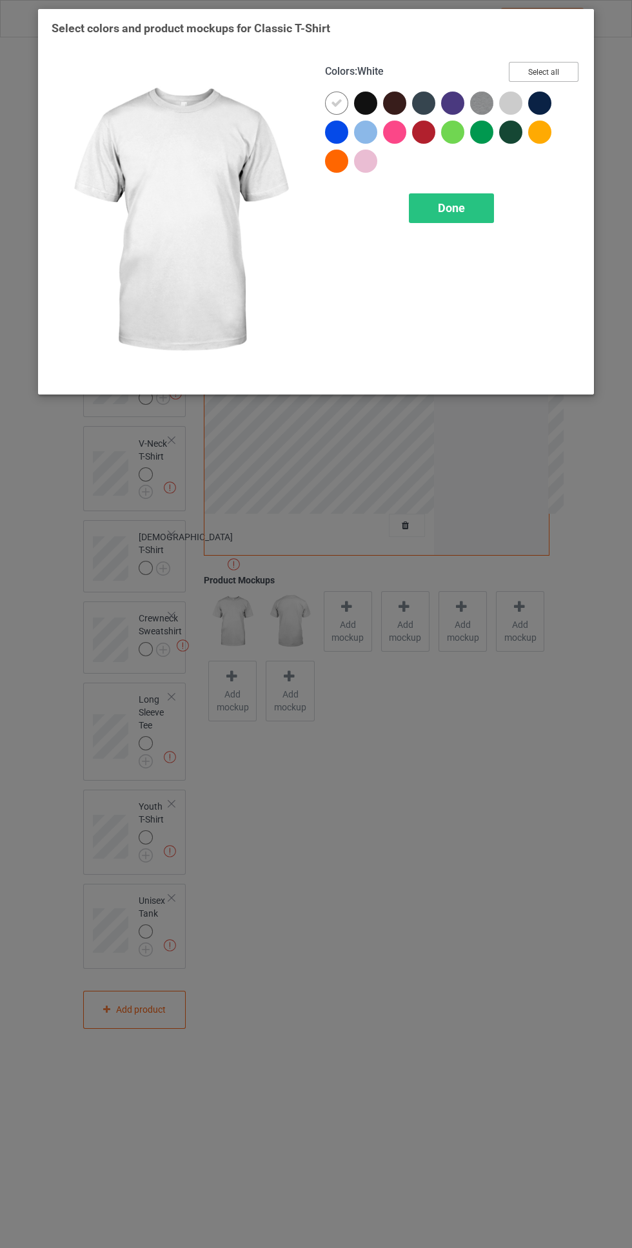
click at [568, 71] on button "Select all" at bounding box center [543, 72] width 70 height 20
click at [364, 102] on icon at bounding box center [366, 103] width 12 height 12
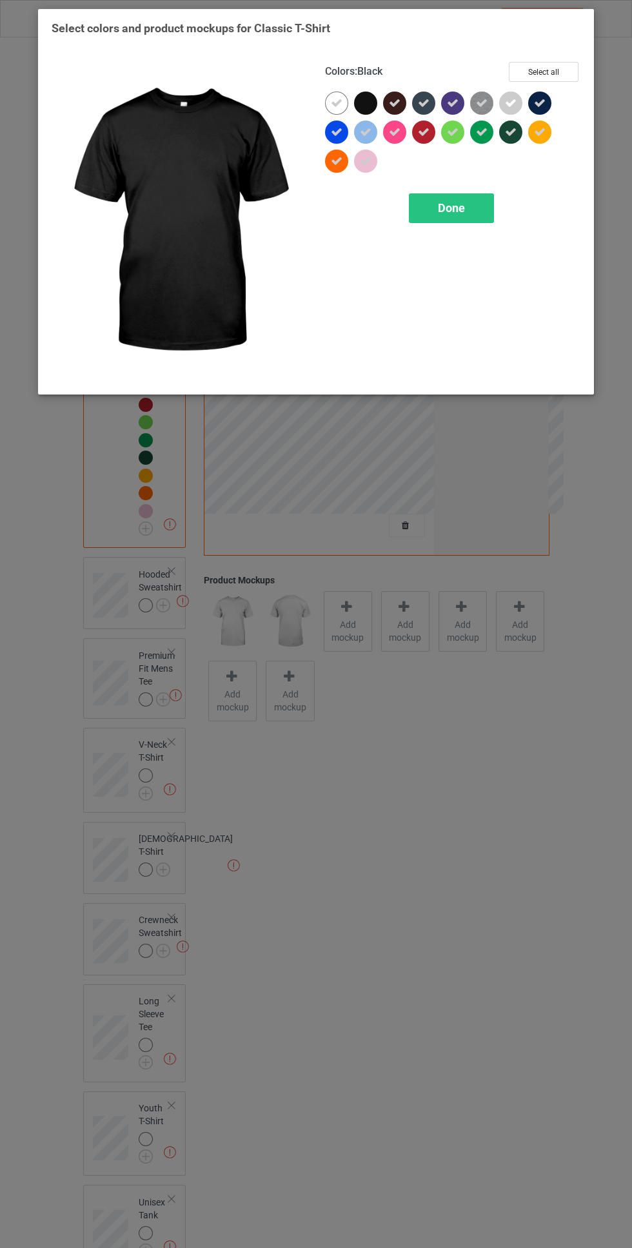
click at [475, 204] on div "Done" at bounding box center [451, 208] width 85 height 30
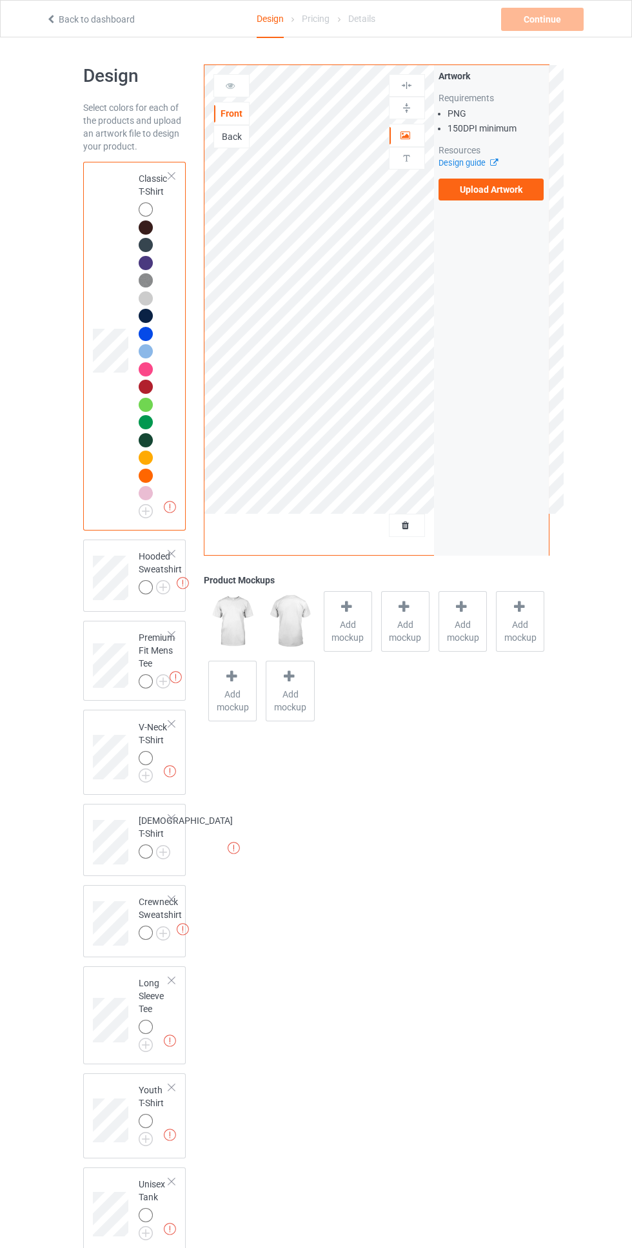
click at [0, 0] on img at bounding box center [0, 0] width 0 height 0
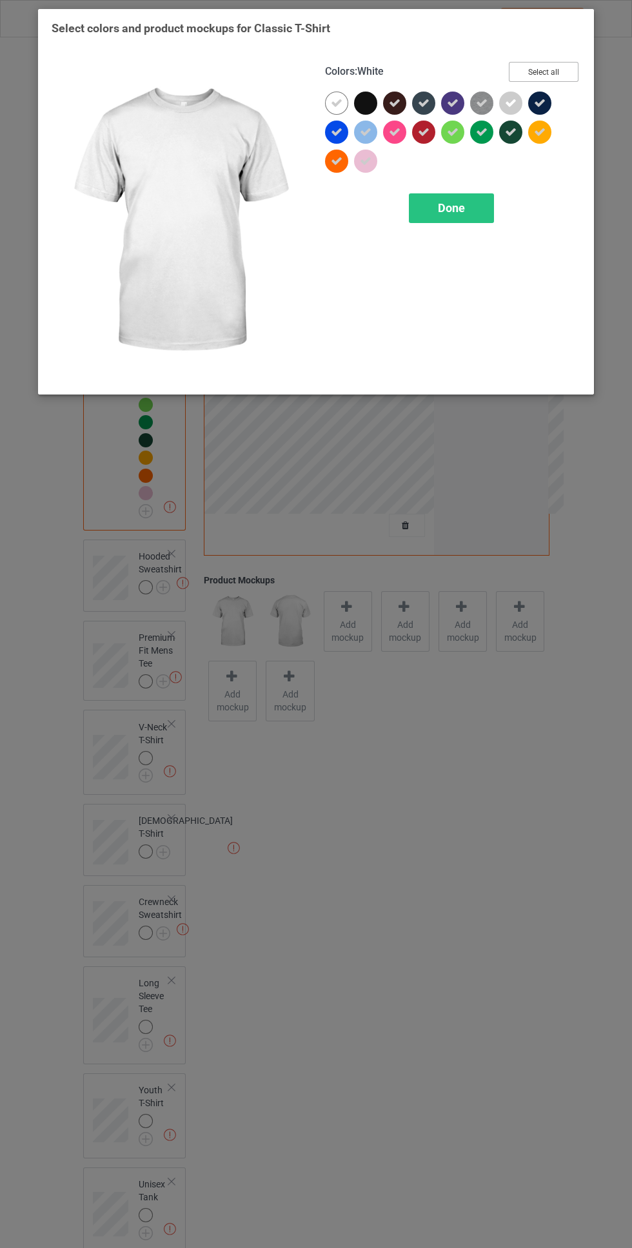
click at [560, 66] on button "Select all" at bounding box center [543, 72] width 70 height 20
click at [337, 105] on icon at bounding box center [337, 103] width 12 height 12
click at [458, 208] on span "Done" at bounding box center [451, 208] width 27 height 14
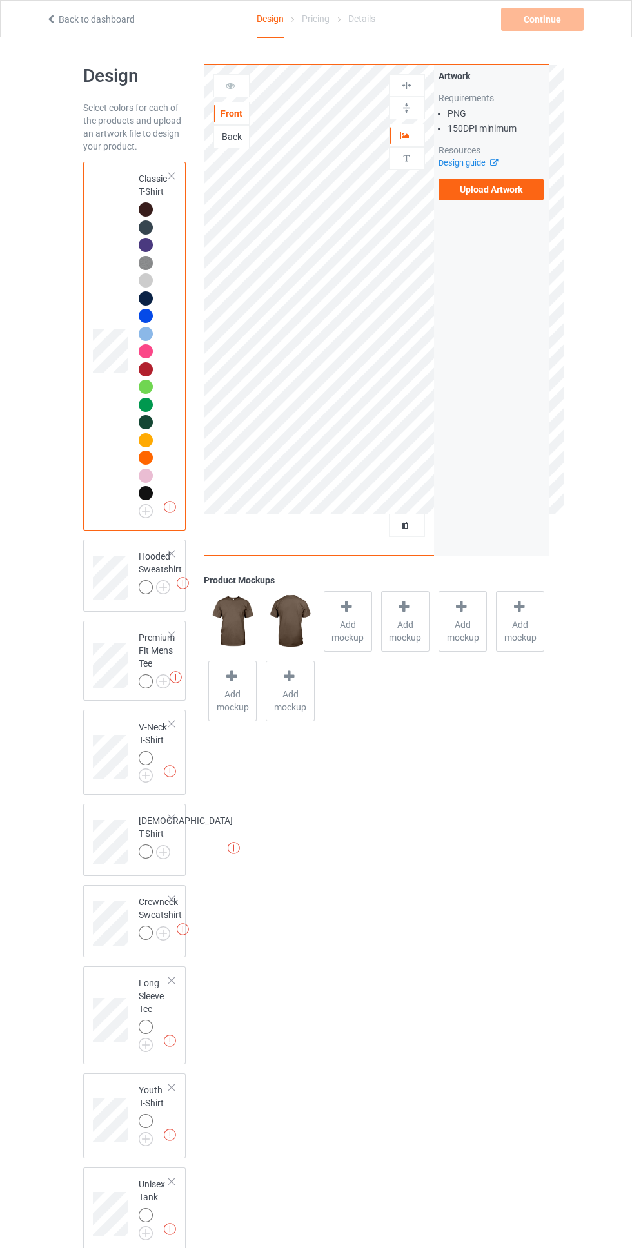
click at [0, 0] on img at bounding box center [0, 0] width 0 height 0
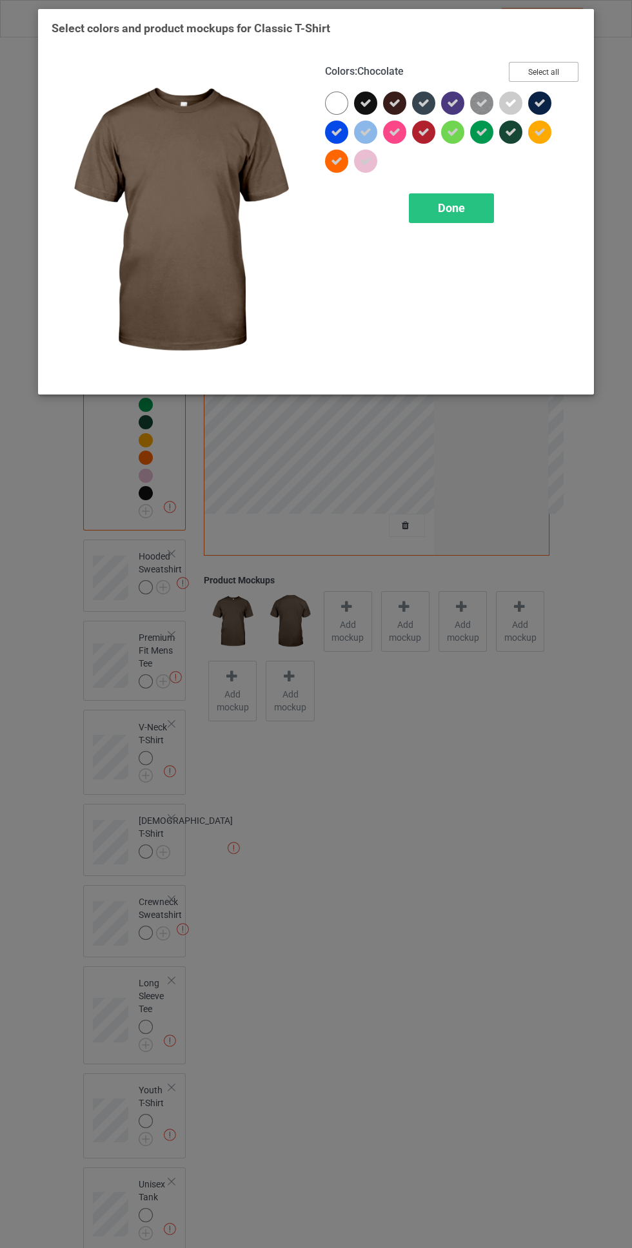
click at [569, 66] on button "Select all" at bounding box center [543, 72] width 70 height 20
click at [552, 71] on button "Reset to Default" at bounding box center [531, 72] width 93 height 20
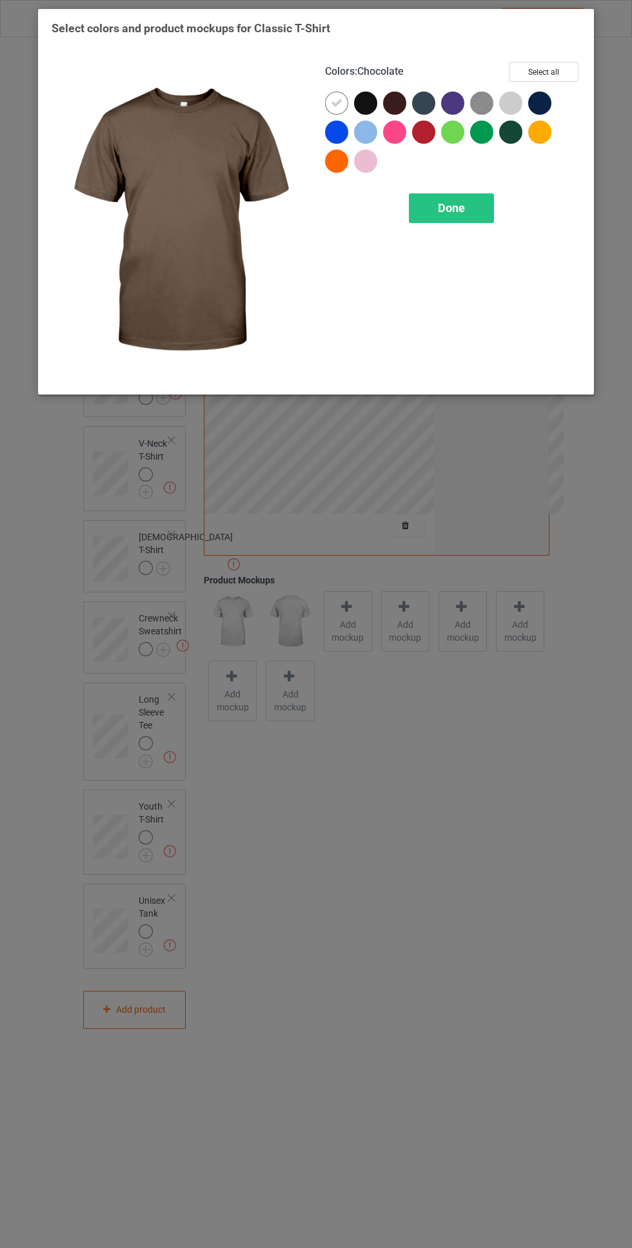
click at [453, 208] on span "Done" at bounding box center [451, 208] width 27 height 14
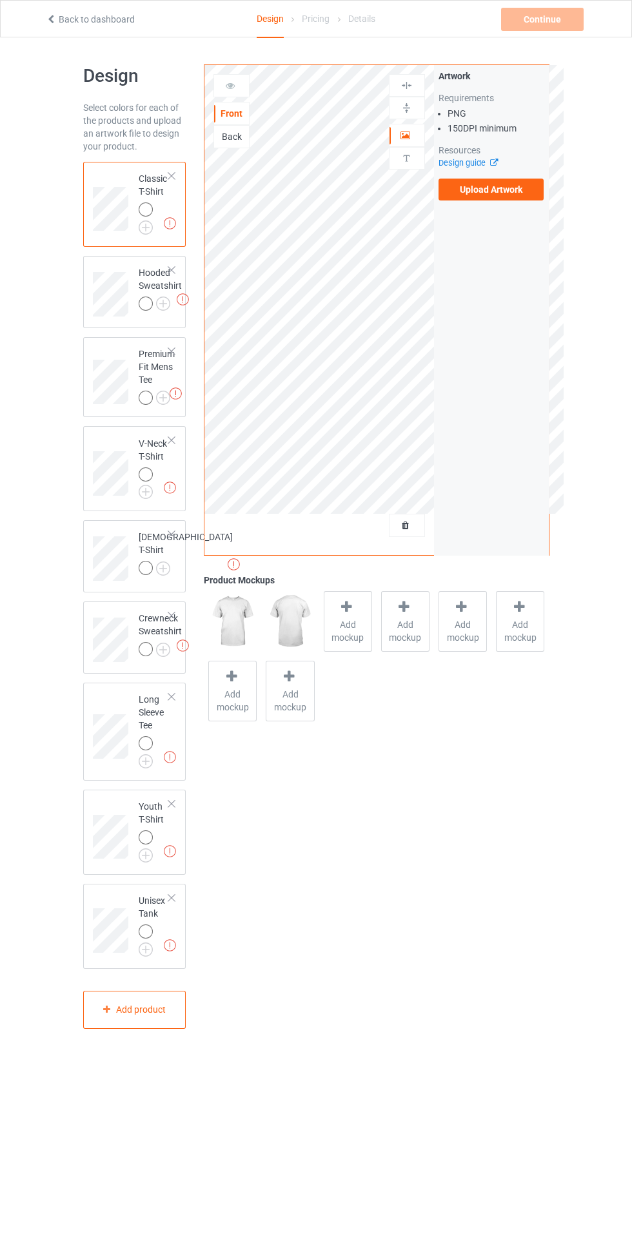
click at [0, 0] on img at bounding box center [0, 0] width 0 height 0
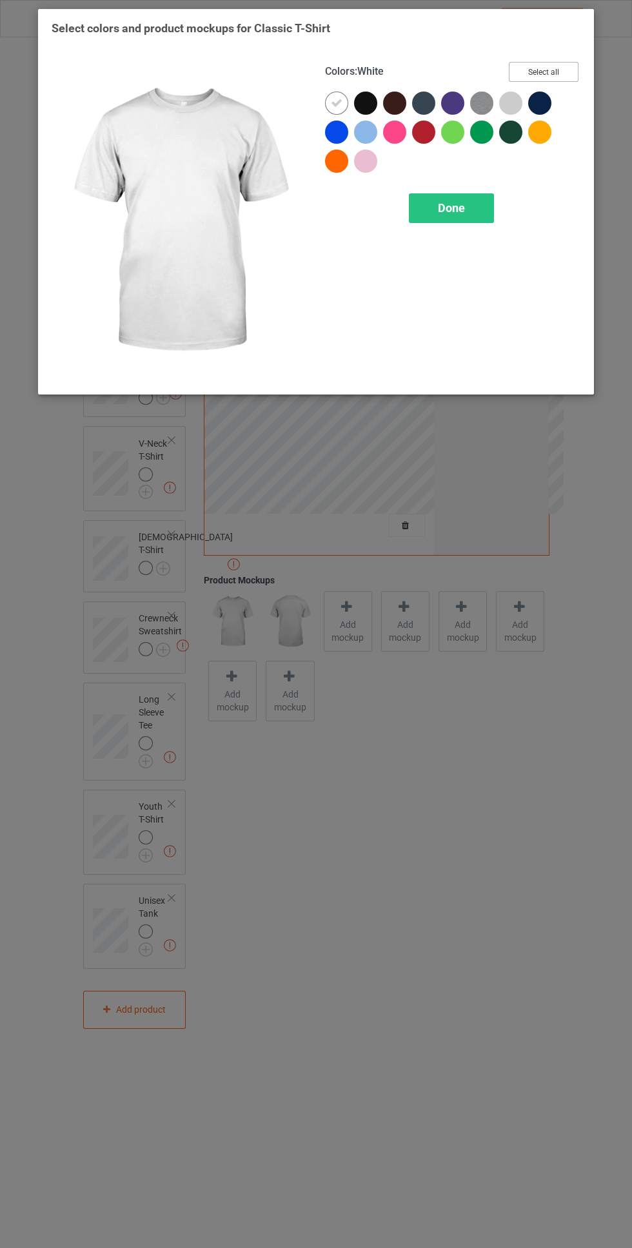
click at [554, 68] on button "Select all" at bounding box center [543, 72] width 70 height 20
click at [336, 102] on icon at bounding box center [337, 103] width 12 height 12
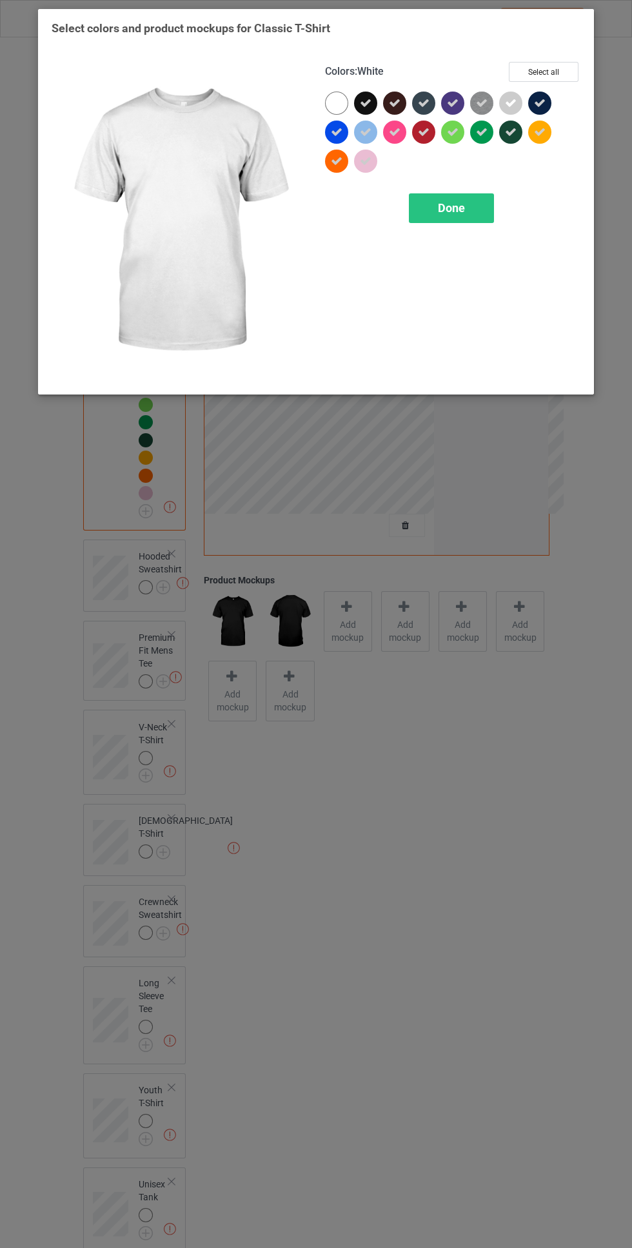
click at [462, 213] on span "Done" at bounding box center [451, 208] width 27 height 14
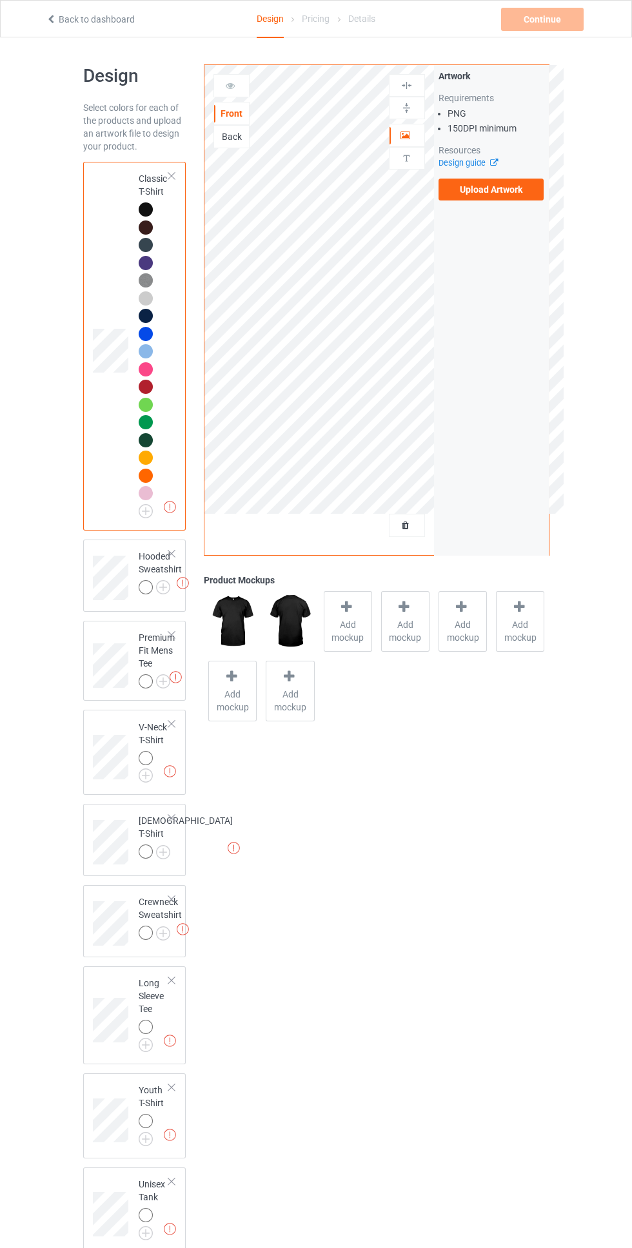
click at [346, 606] on icon at bounding box center [346, 607] width 16 height 14
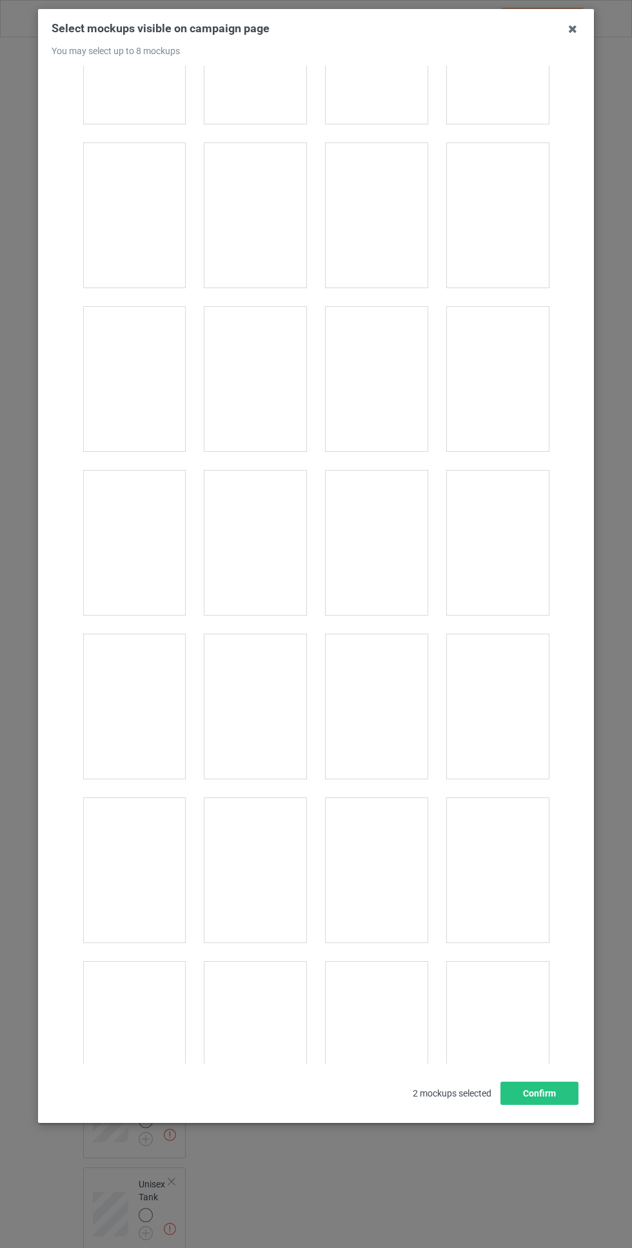
scroll to position [1570, 0]
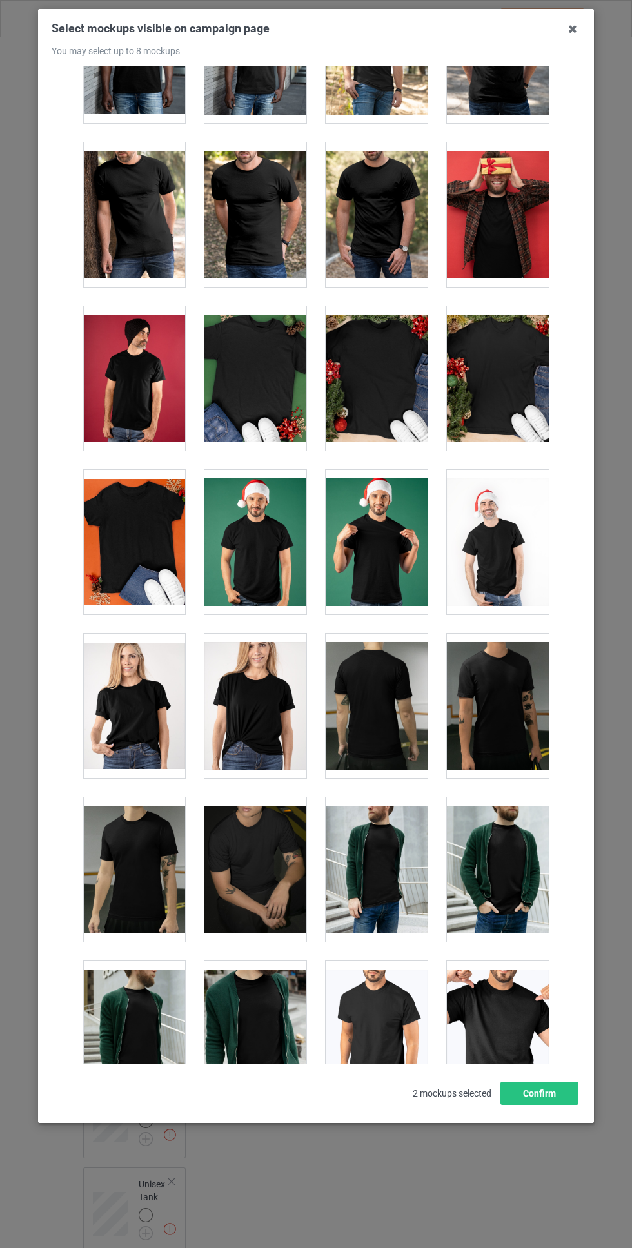
click at [508, 684] on div at bounding box center [498, 705] width 102 height 144
click at [496, 692] on div at bounding box center [498, 705] width 102 height 144
click at [402, 697] on div at bounding box center [376, 705] width 102 height 144
click at [521, 684] on div at bounding box center [498, 705] width 102 height 144
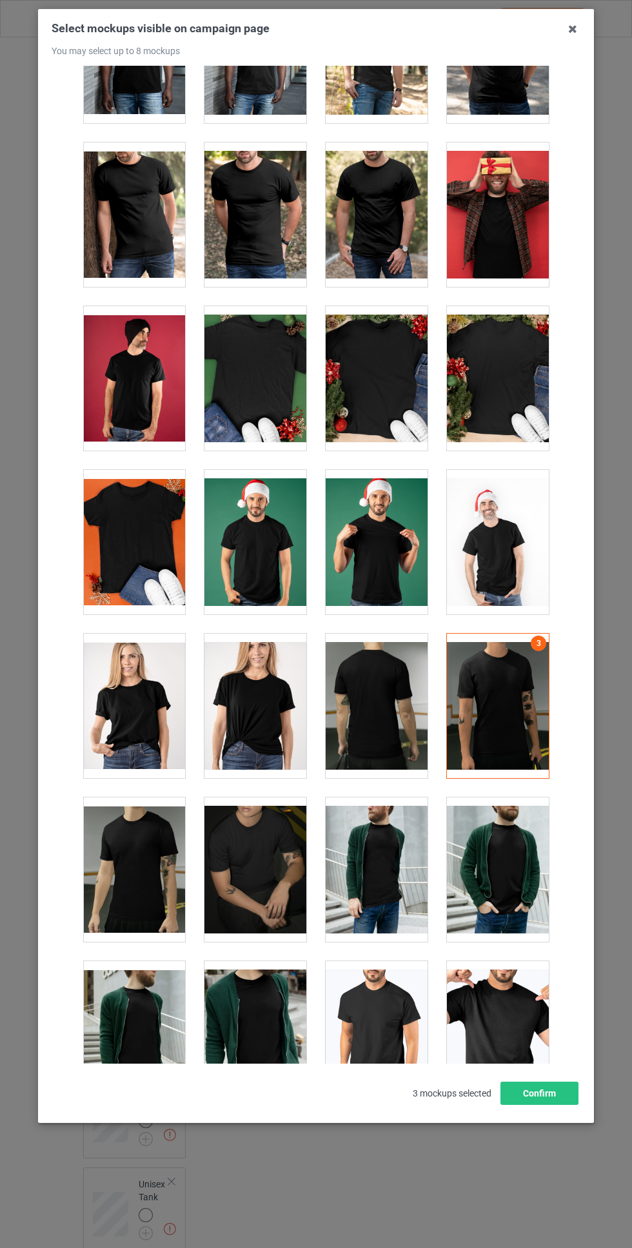
click at [385, 711] on div at bounding box center [376, 705] width 102 height 144
click at [537, 1105] on button "Confirm" at bounding box center [539, 1092] width 78 height 23
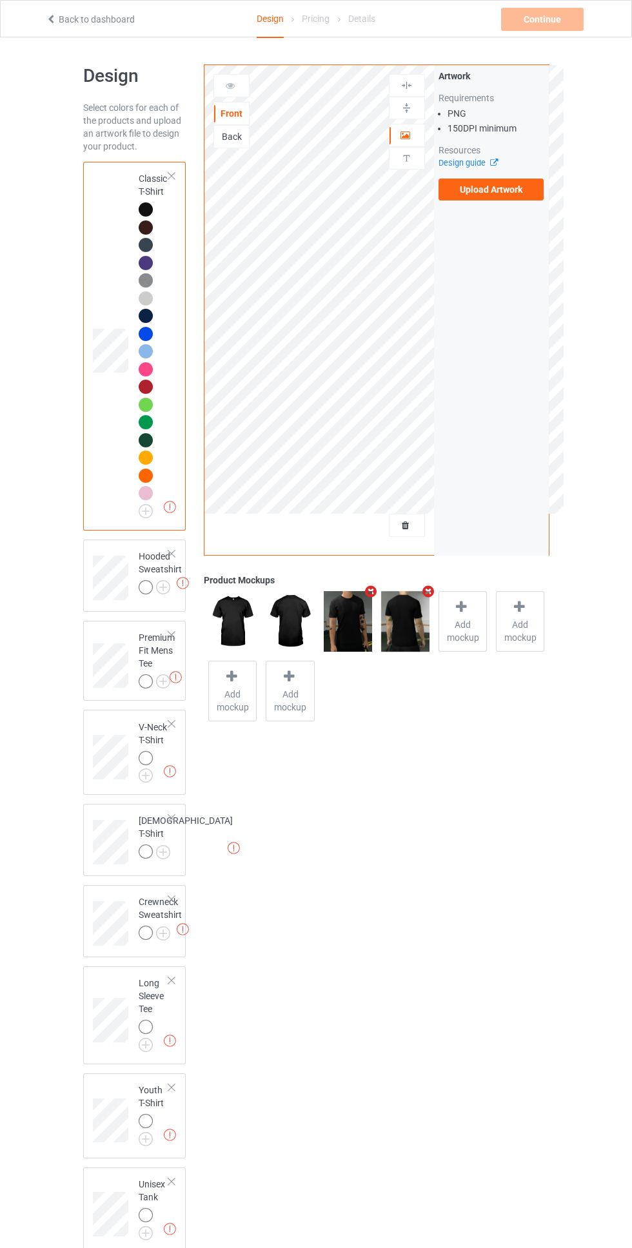
click at [0, 0] on img at bounding box center [0, 0] width 0 height 0
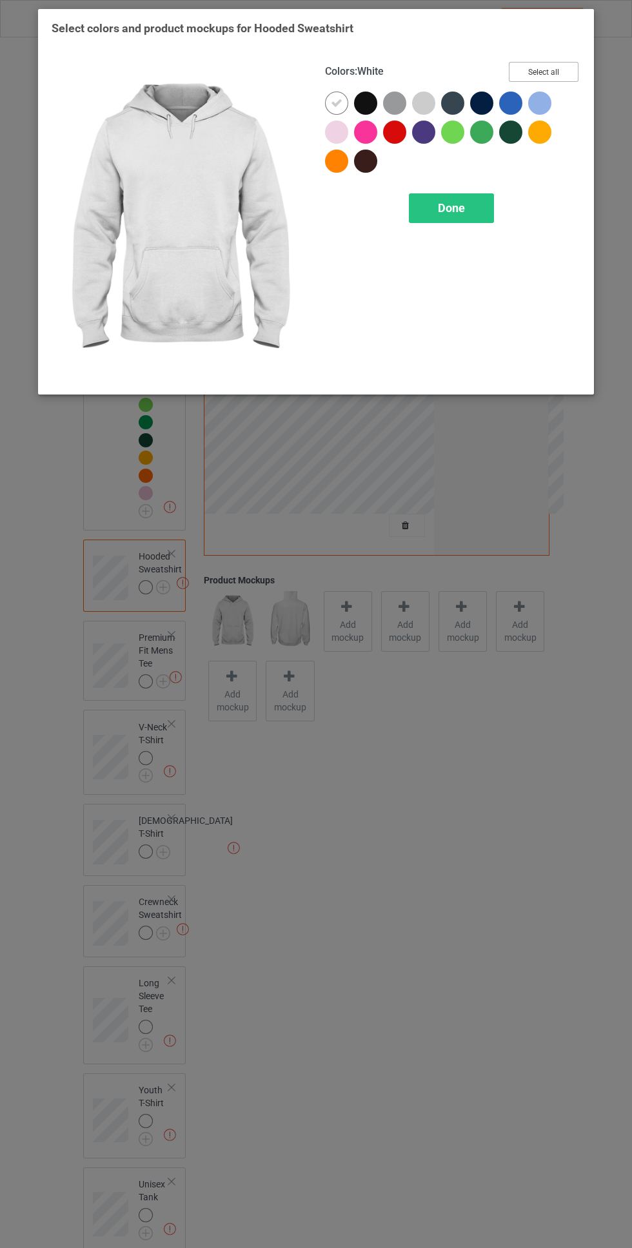
click at [560, 64] on button "Select all" at bounding box center [543, 72] width 70 height 20
click at [335, 102] on icon at bounding box center [337, 103] width 12 height 12
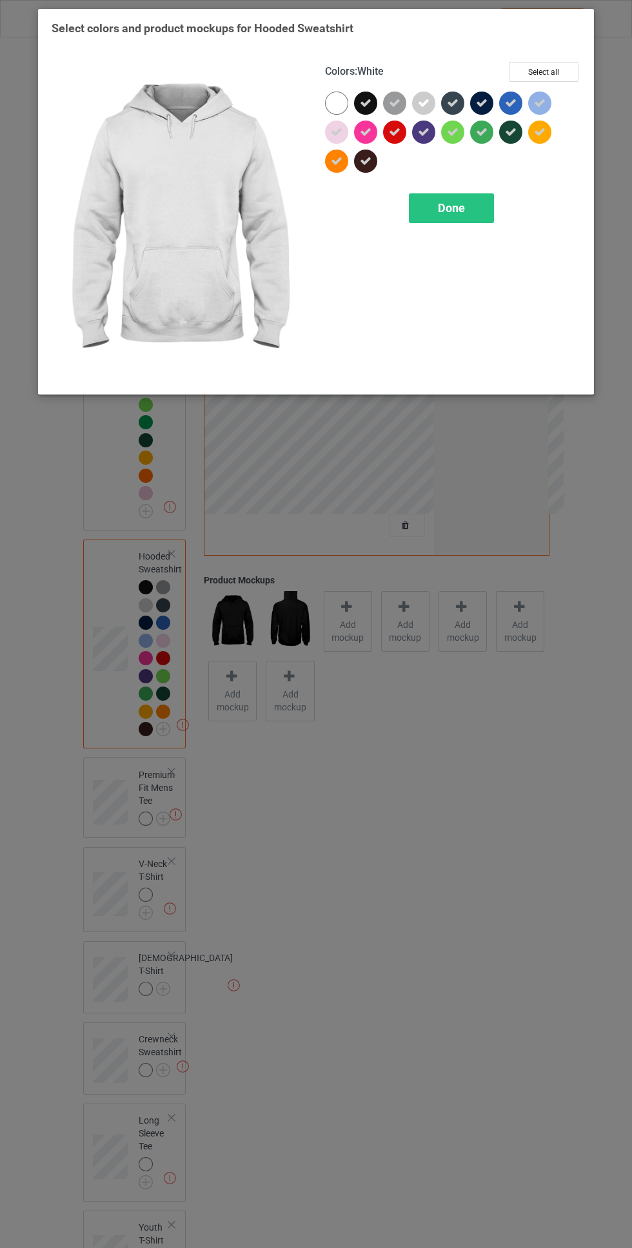
click at [465, 210] on div "Done" at bounding box center [451, 208] width 85 height 30
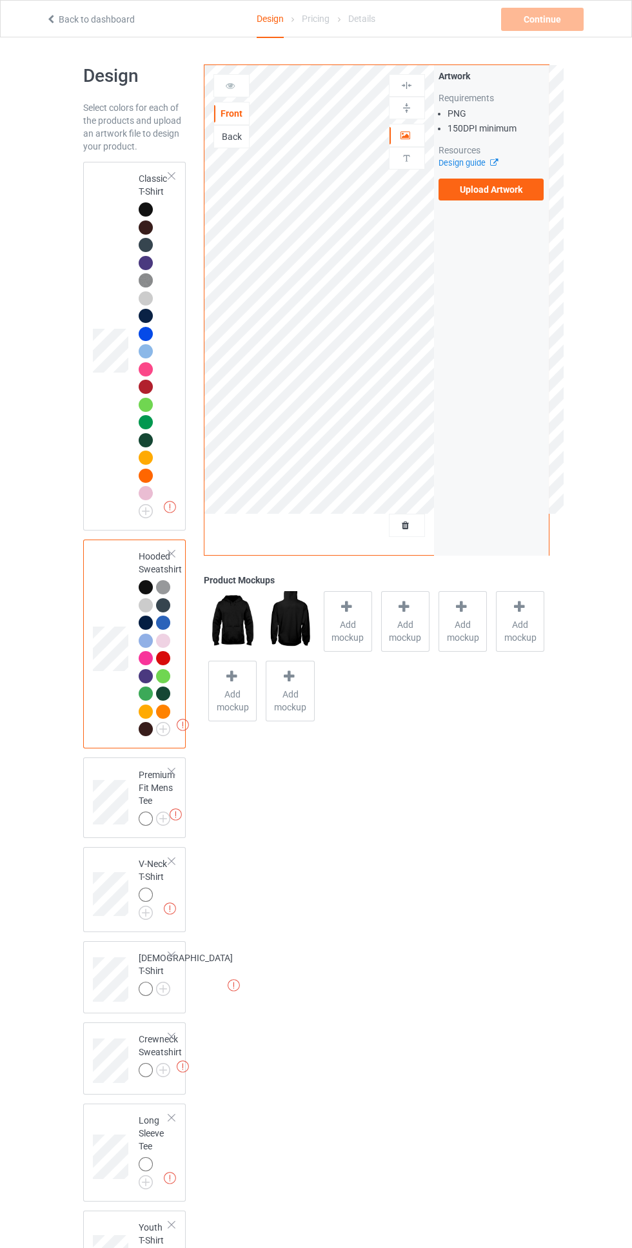
click at [353, 624] on span "Add mockup" at bounding box center [347, 631] width 47 height 26
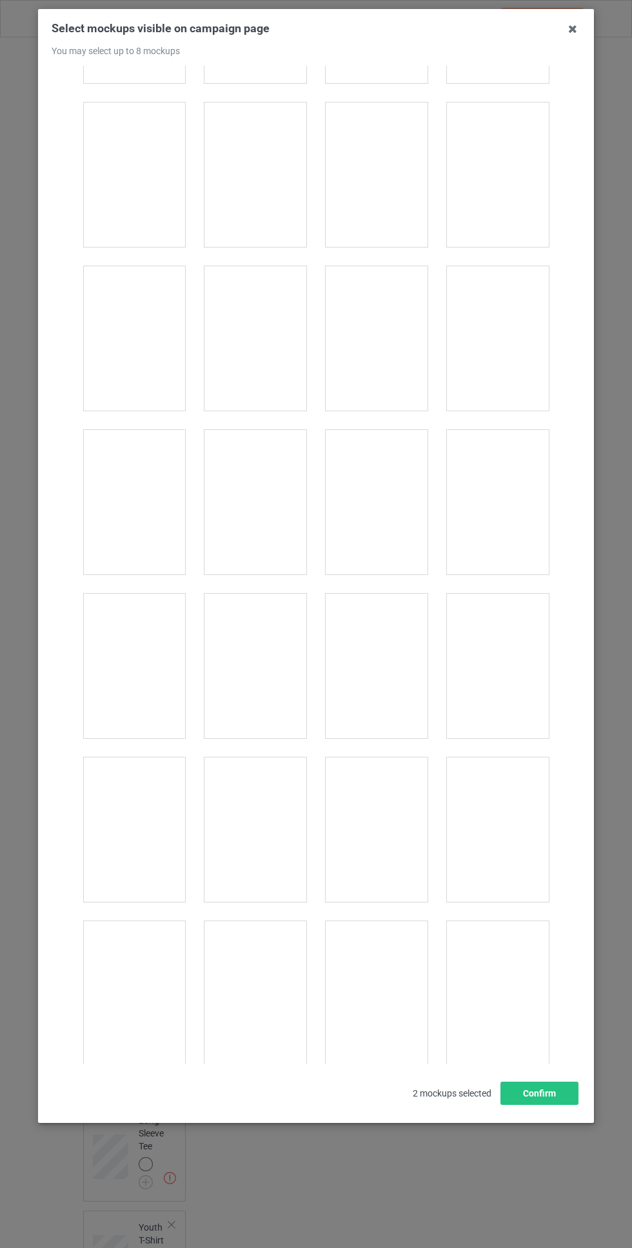
scroll to position [2923, 0]
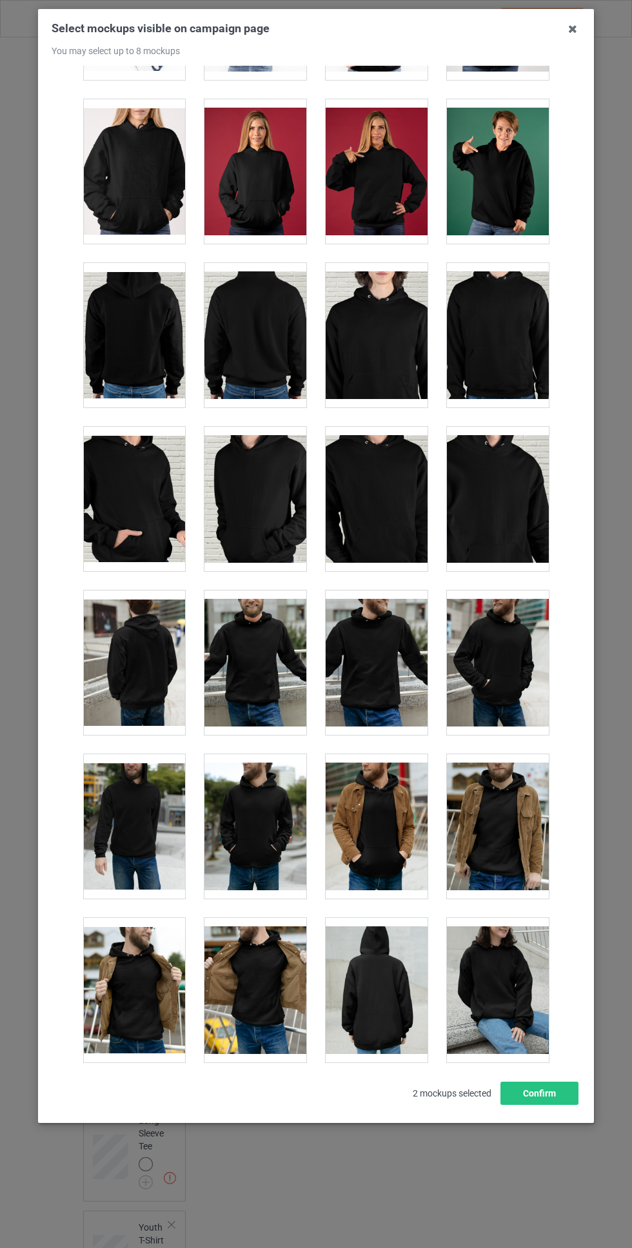
click at [378, 657] on div at bounding box center [376, 662] width 102 height 144
click at [159, 691] on div at bounding box center [134, 662] width 102 height 144
click at [543, 1105] on button "Confirm" at bounding box center [539, 1092] width 78 height 23
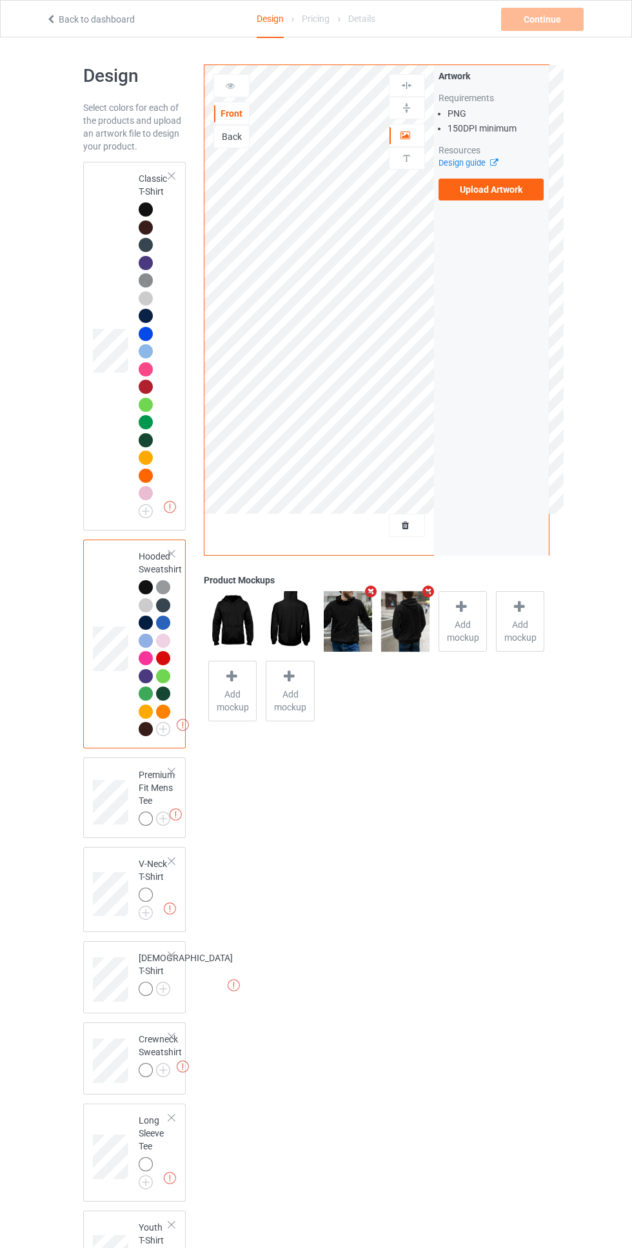
click at [0, 0] on img at bounding box center [0, 0] width 0 height 0
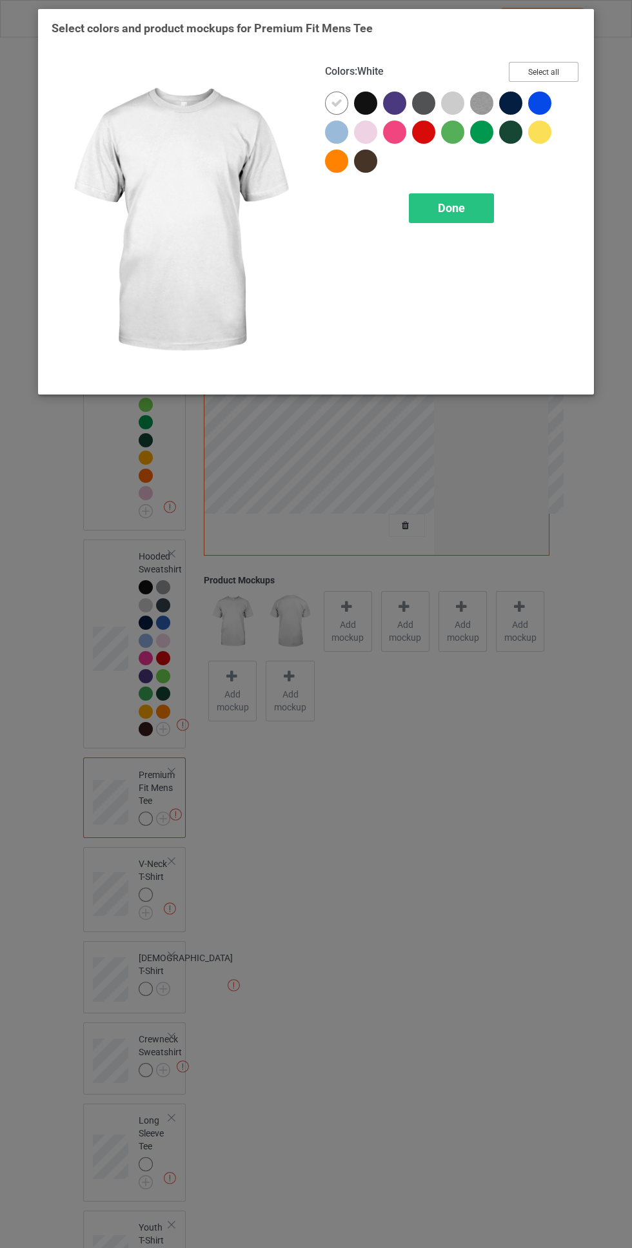
click at [566, 63] on button "Select all" at bounding box center [543, 72] width 70 height 20
click at [336, 98] on icon at bounding box center [337, 103] width 12 height 12
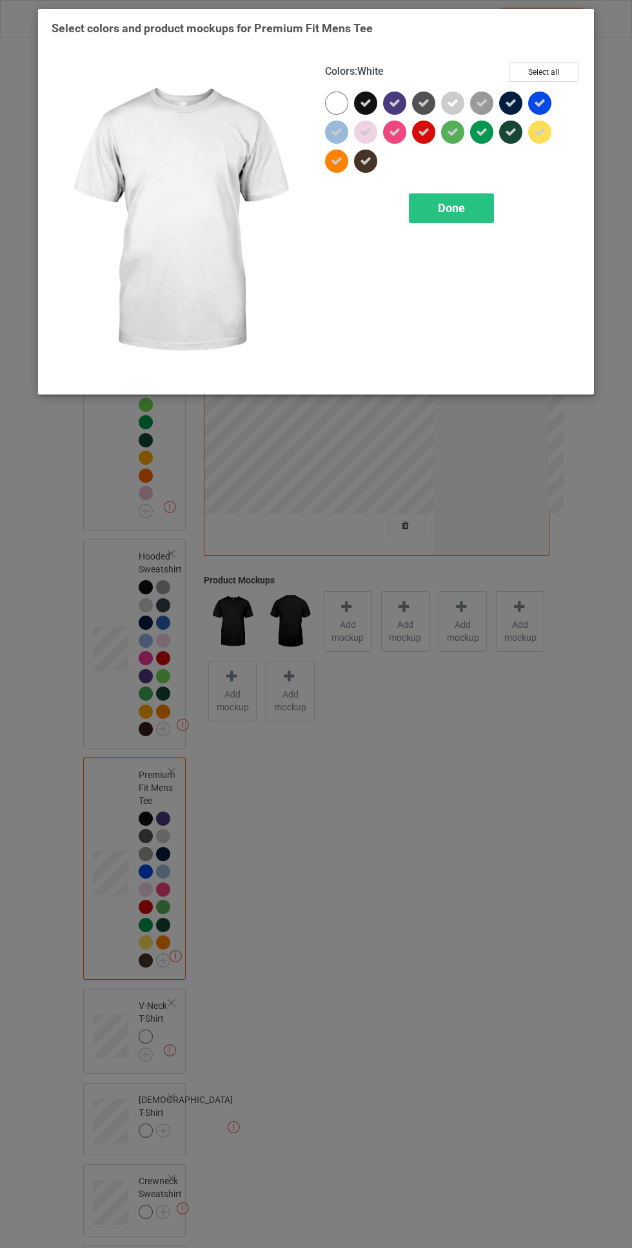
click at [463, 215] on div "Done" at bounding box center [451, 208] width 85 height 30
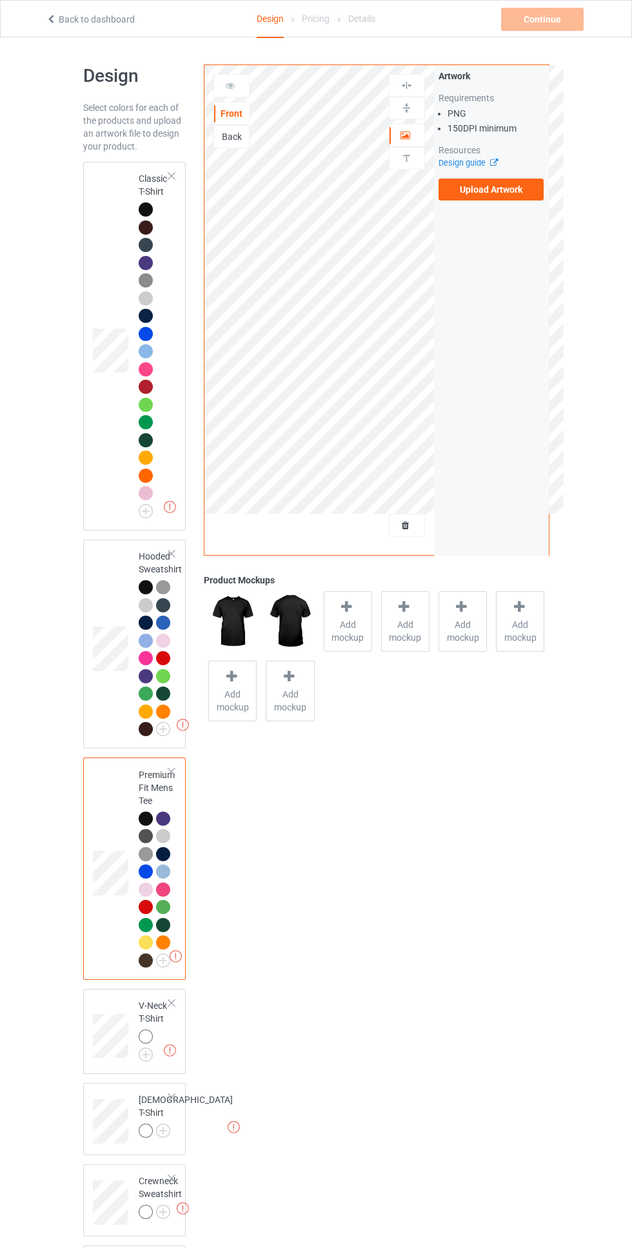
click at [348, 624] on span "Add mockup" at bounding box center [347, 631] width 47 height 26
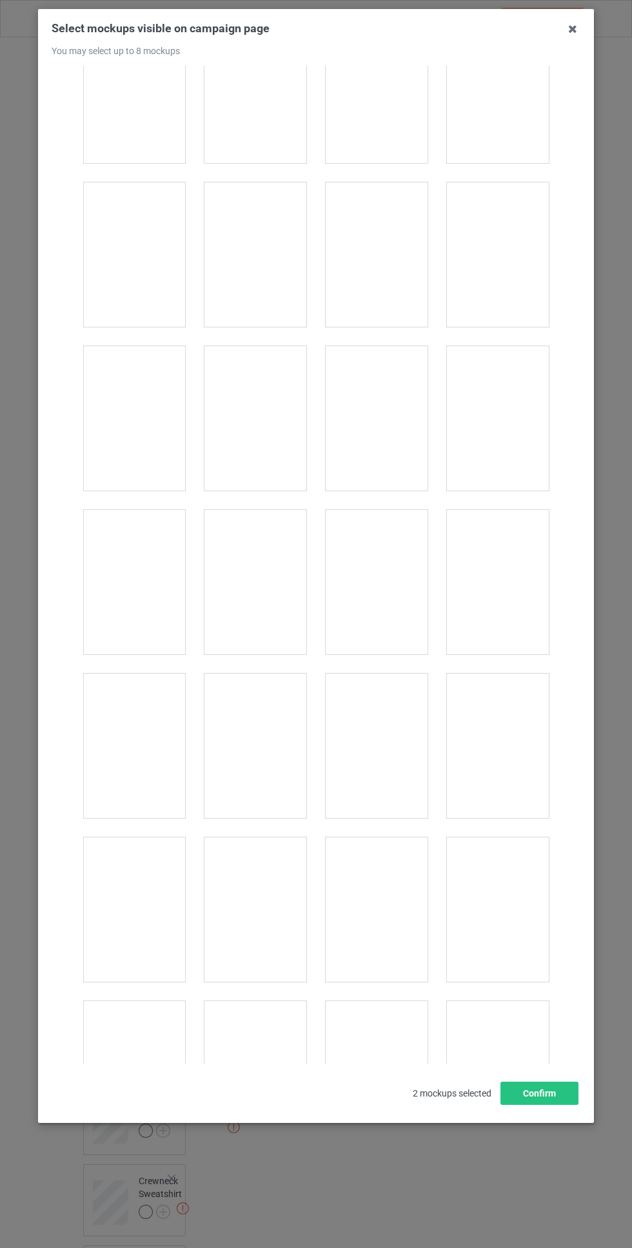
scroll to position [1858, 0]
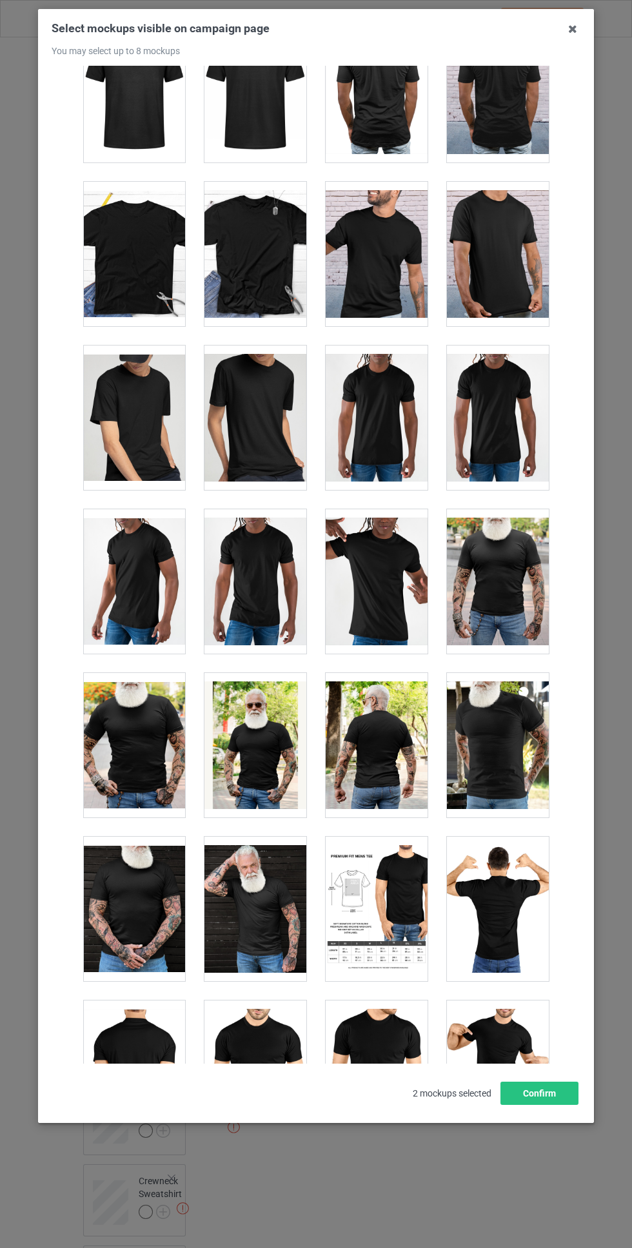
click at [512, 735] on div at bounding box center [498, 745] width 102 height 144
click at [407, 730] on div at bounding box center [376, 745] width 102 height 144
click at [538, 1105] on button "Confirm" at bounding box center [539, 1092] width 78 height 23
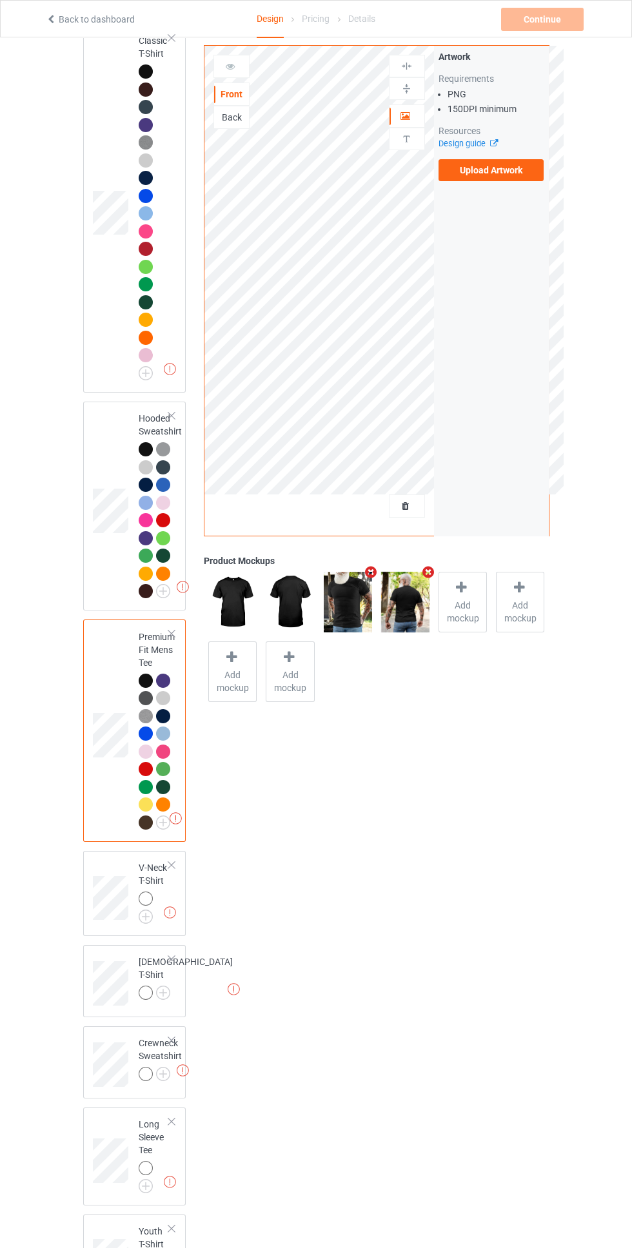
scroll to position [146, 0]
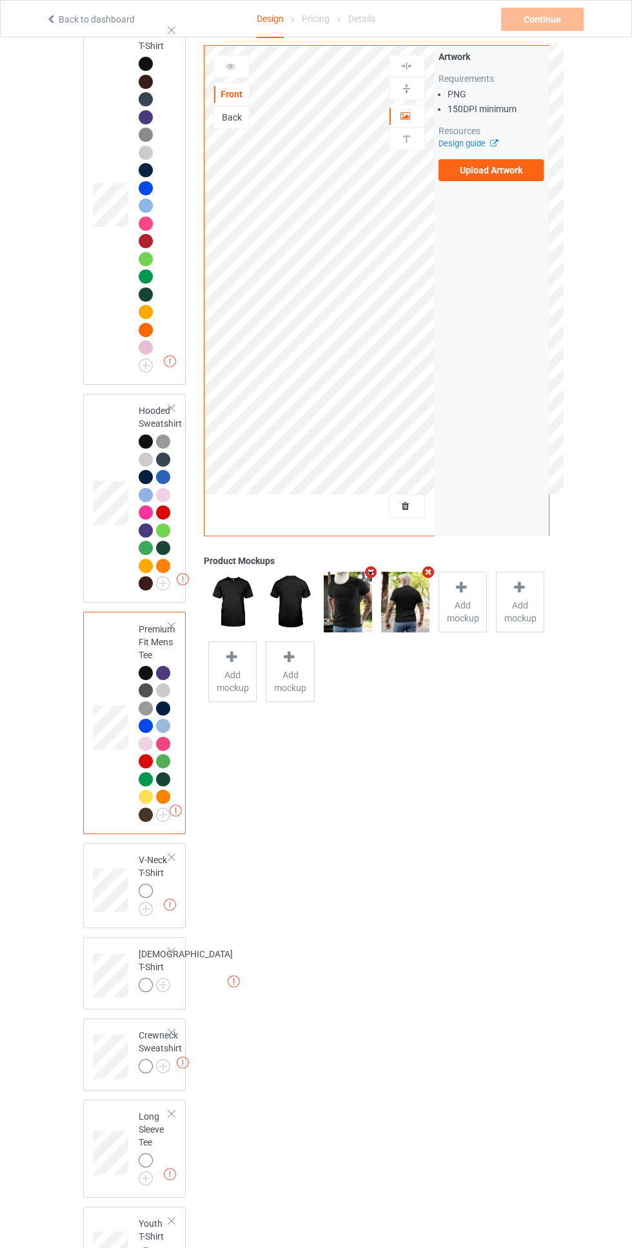
click at [0, 0] on img at bounding box center [0, 0] width 0 height 0
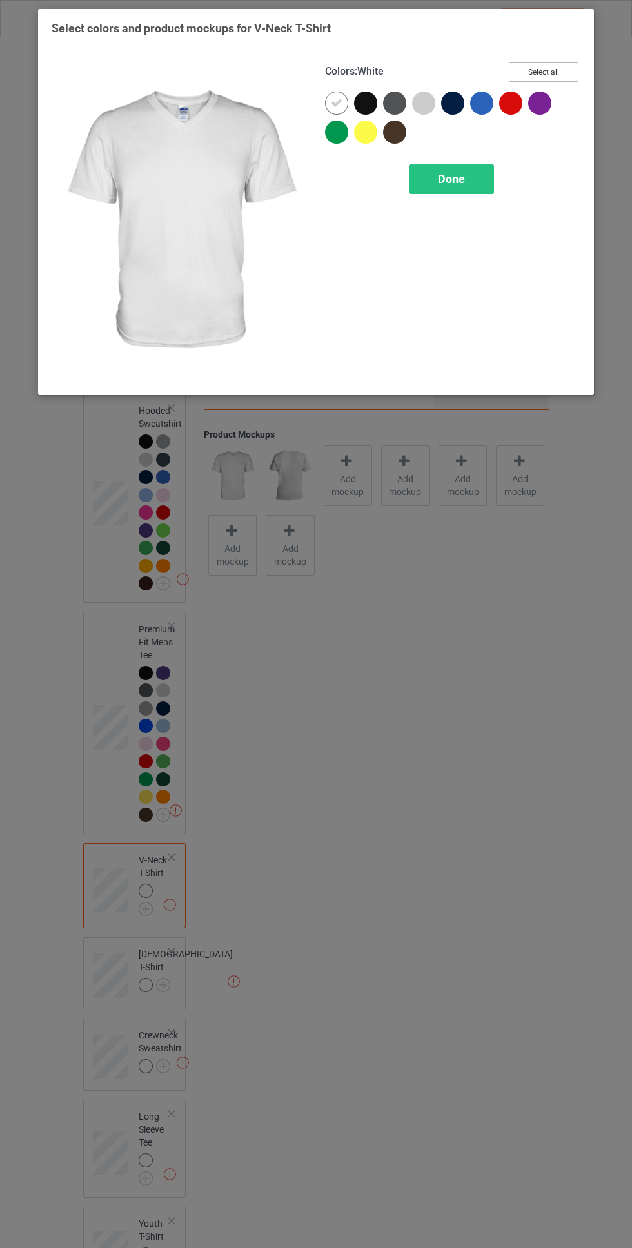
click at [563, 64] on button "Select all" at bounding box center [543, 72] width 70 height 20
click at [337, 102] on icon at bounding box center [337, 103] width 12 height 12
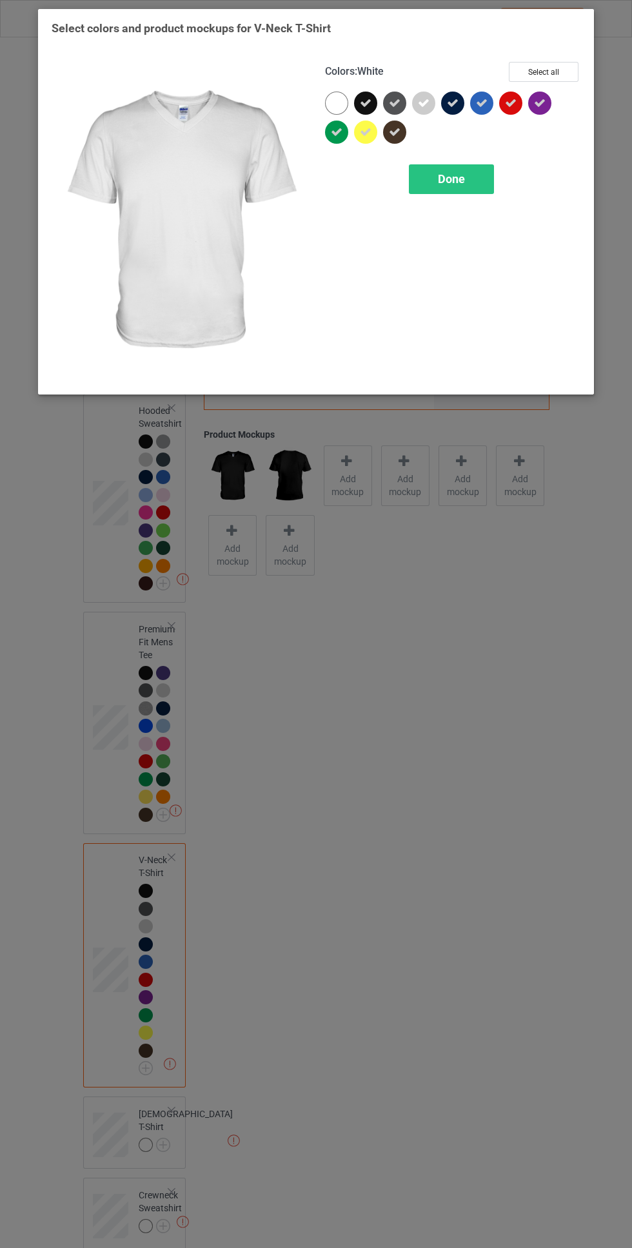
click at [459, 171] on div "Done" at bounding box center [451, 179] width 85 height 30
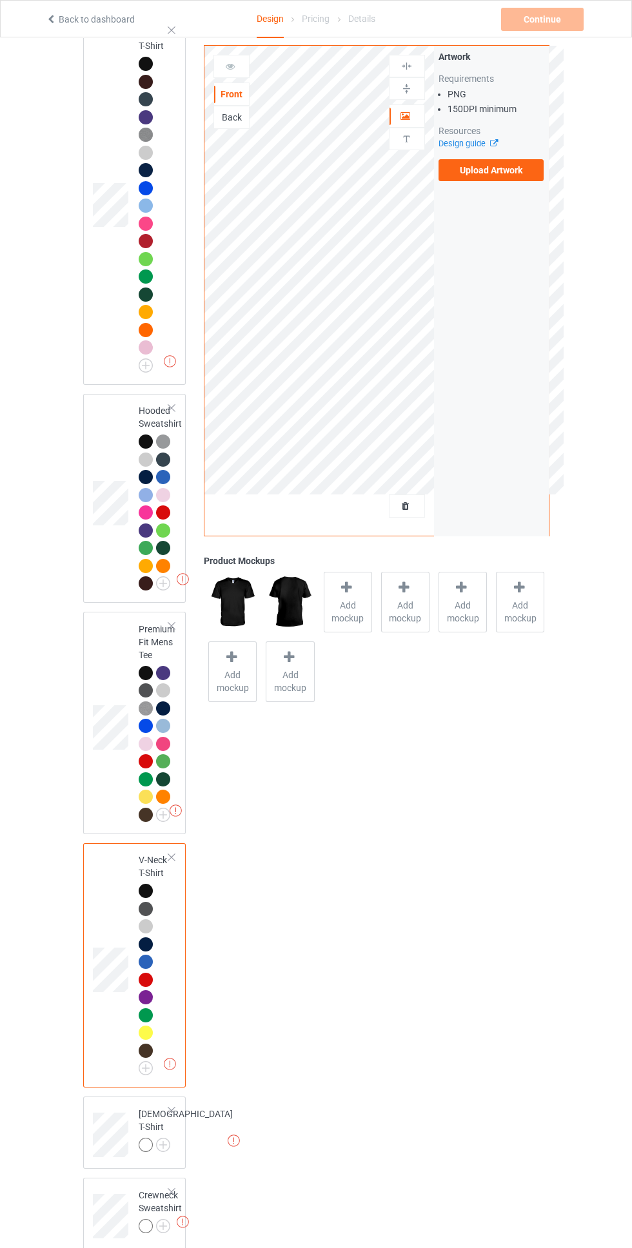
click at [360, 594] on div "Add mockup" at bounding box center [348, 602] width 48 height 61
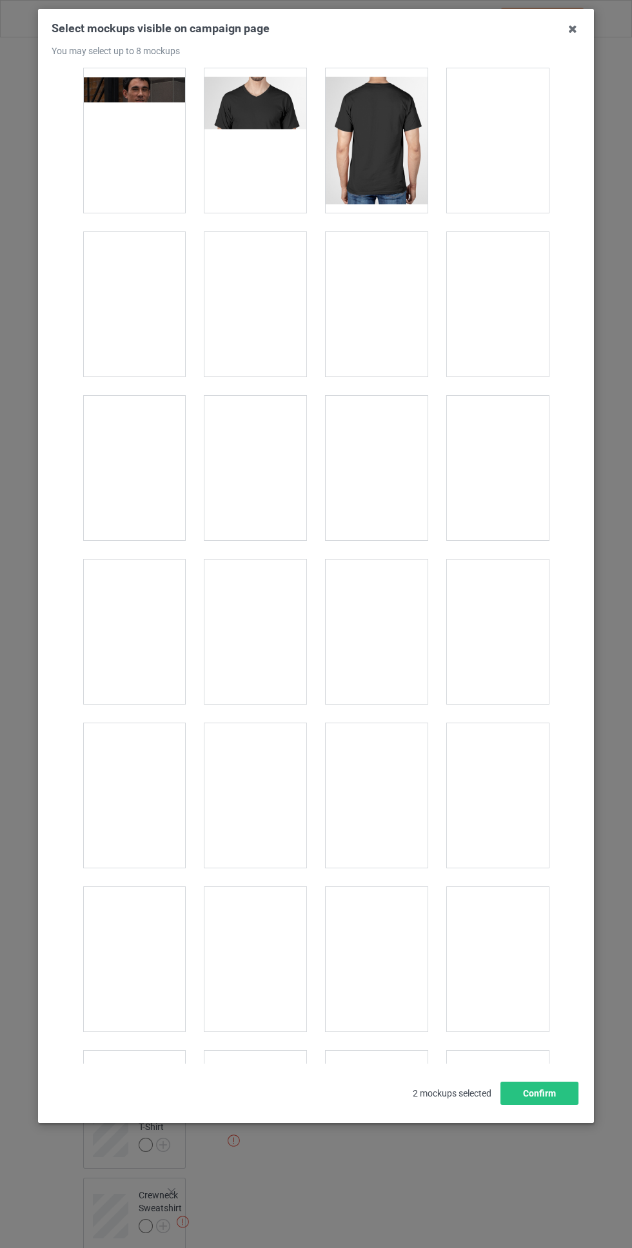
scroll to position [191, 0]
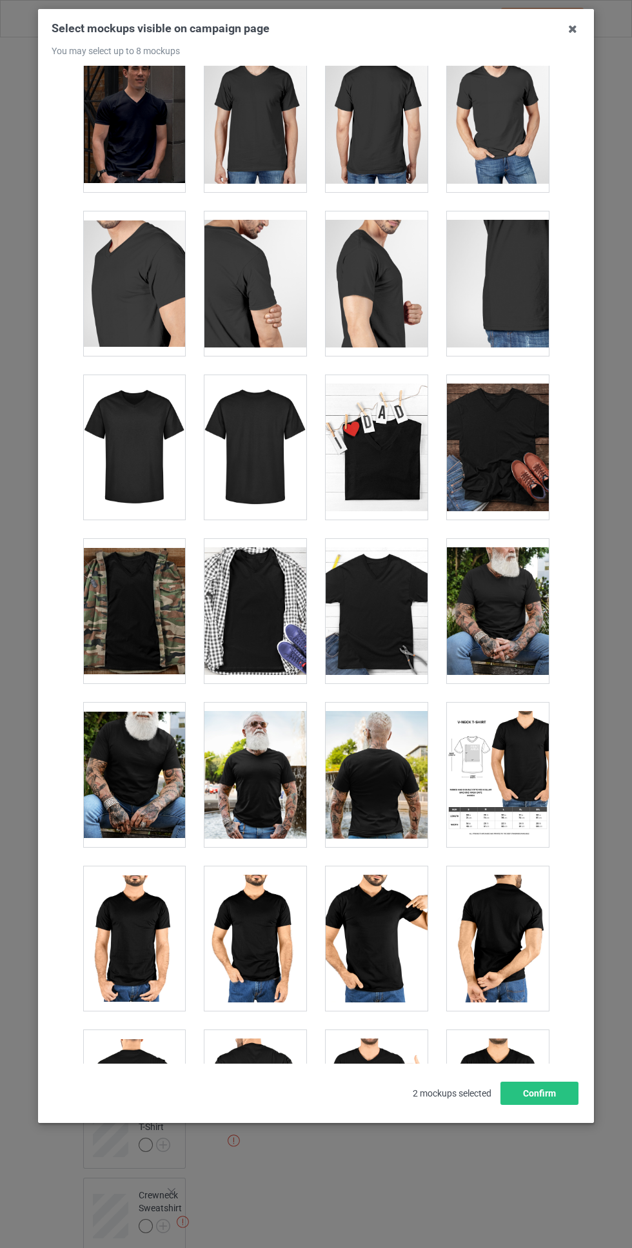
click at [293, 775] on div at bounding box center [255, 774] width 102 height 144
click at [389, 773] on div at bounding box center [376, 774] width 102 height 144
click at [540, 1105] on button "Confirm" at bounding box center [539, 1092] width 78 height 23
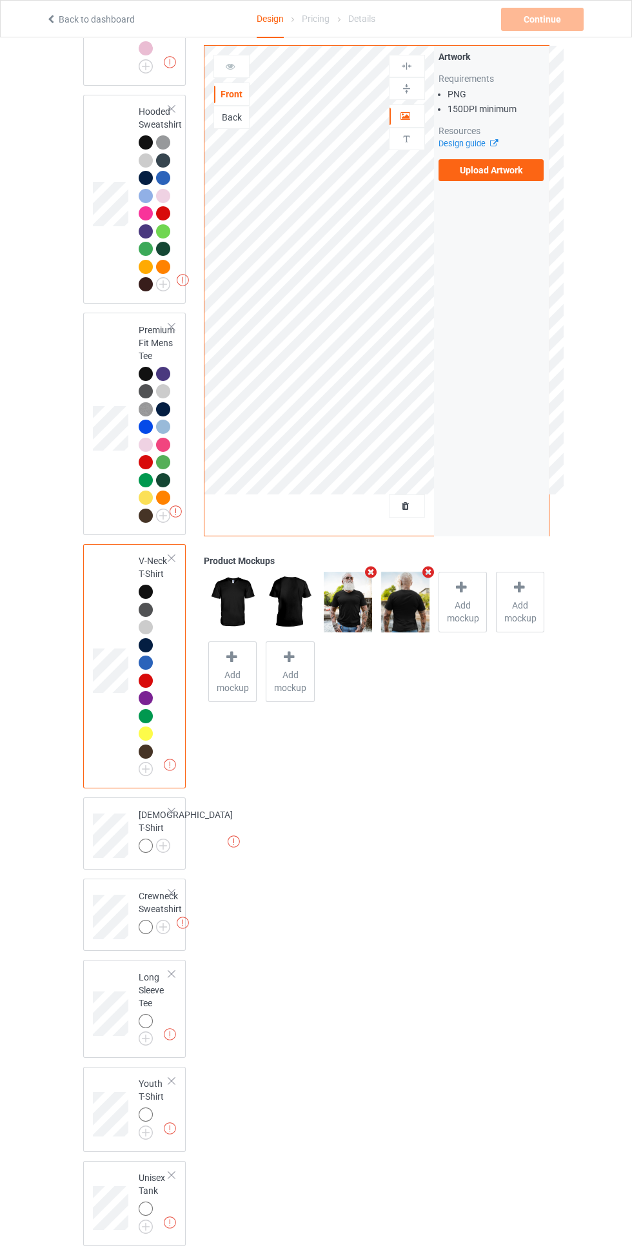
scroll to position [445, 0]
click at [0, 0] on img at bounding box center [0, 0] width 0 height 0
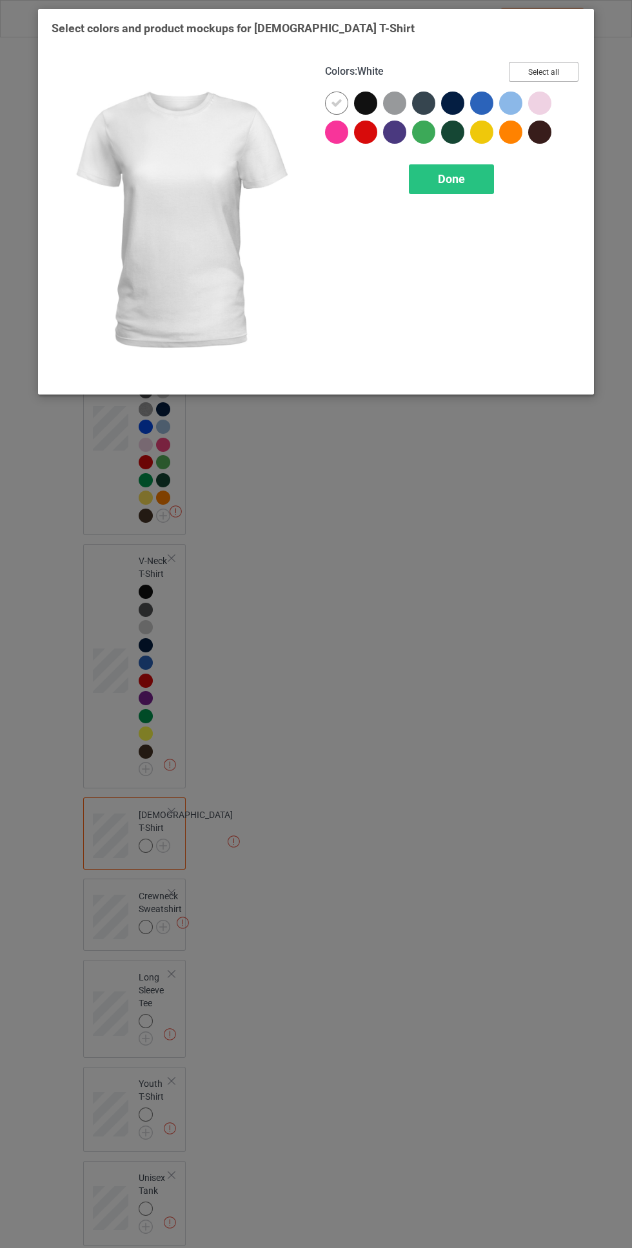
click at [564, 68] on button "Select all" at bounding box center [543, 72] width 70 height 20
click at [336, 102] on icon at bounding box center [337, 103] width 12 height 12
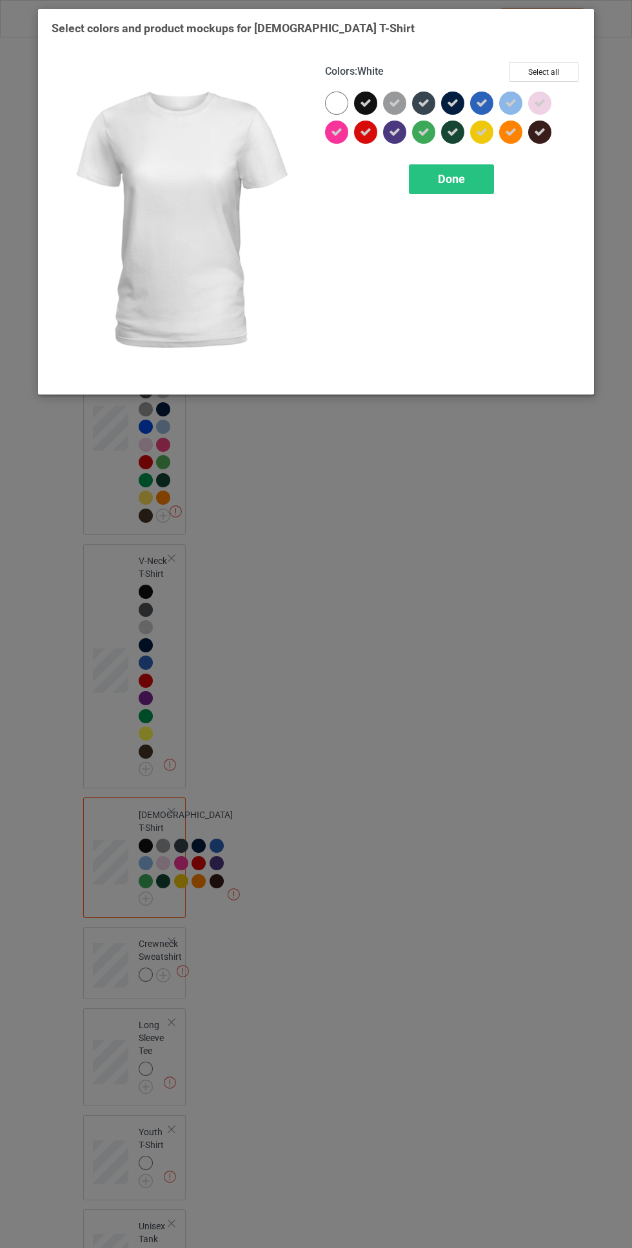
click at [453, 185] on span "Done" at bounding box center [451, 179] width 27 height 14
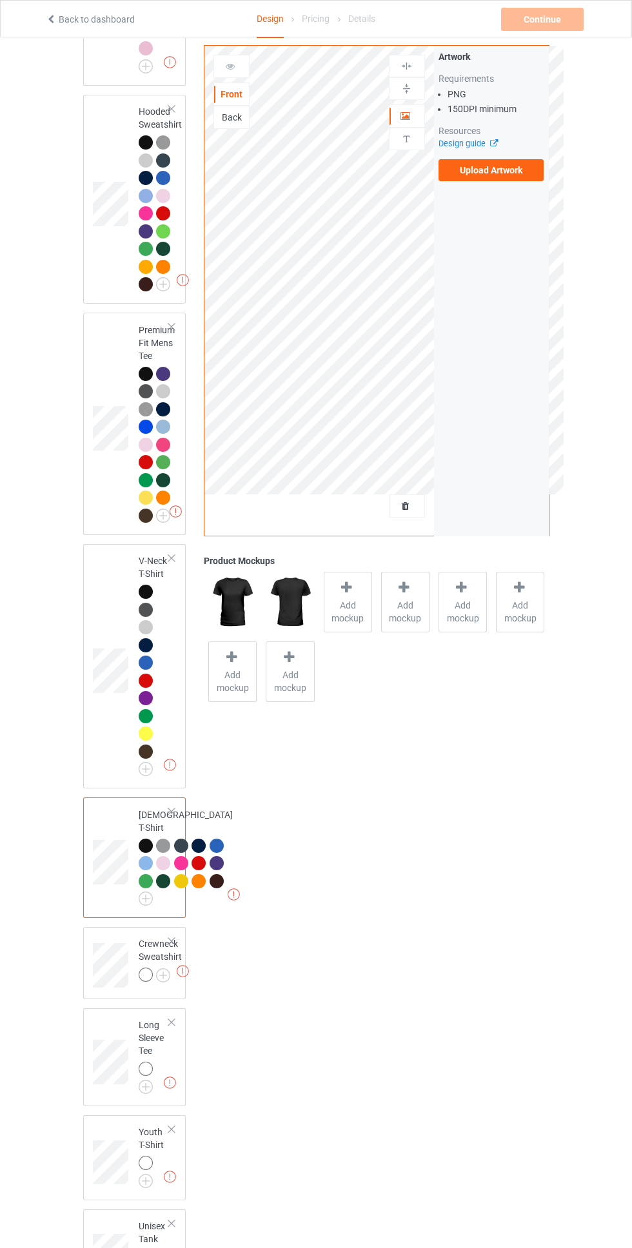
click at [0, 0] on img at bounding box center [0, 0] width 0 height 0
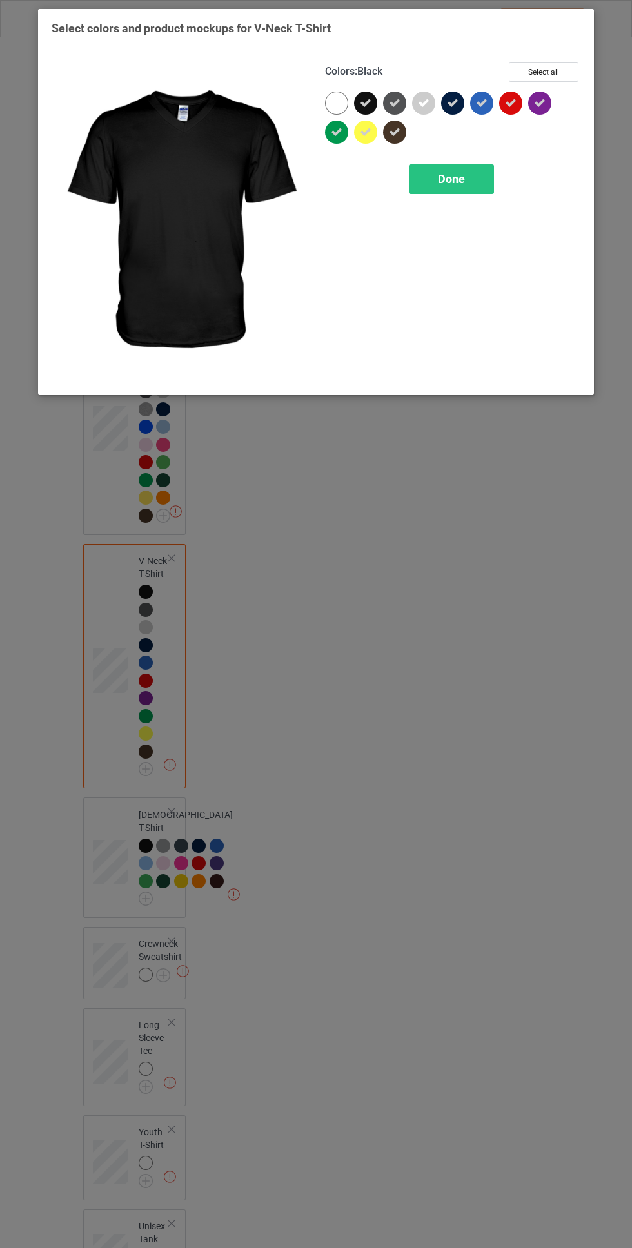
click at [481, 178] on div "Done" at bounding box center [451, 179] width 85 height 30
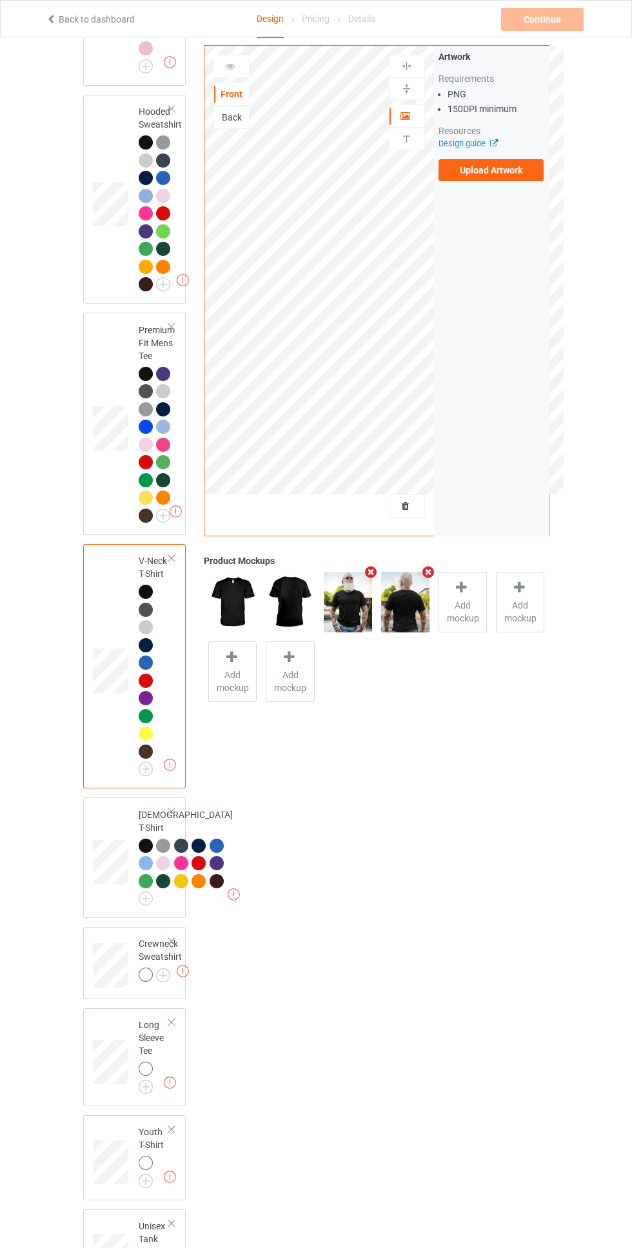
click at [209, 892] on div at bounding box center [218, 883] width 18 height 18
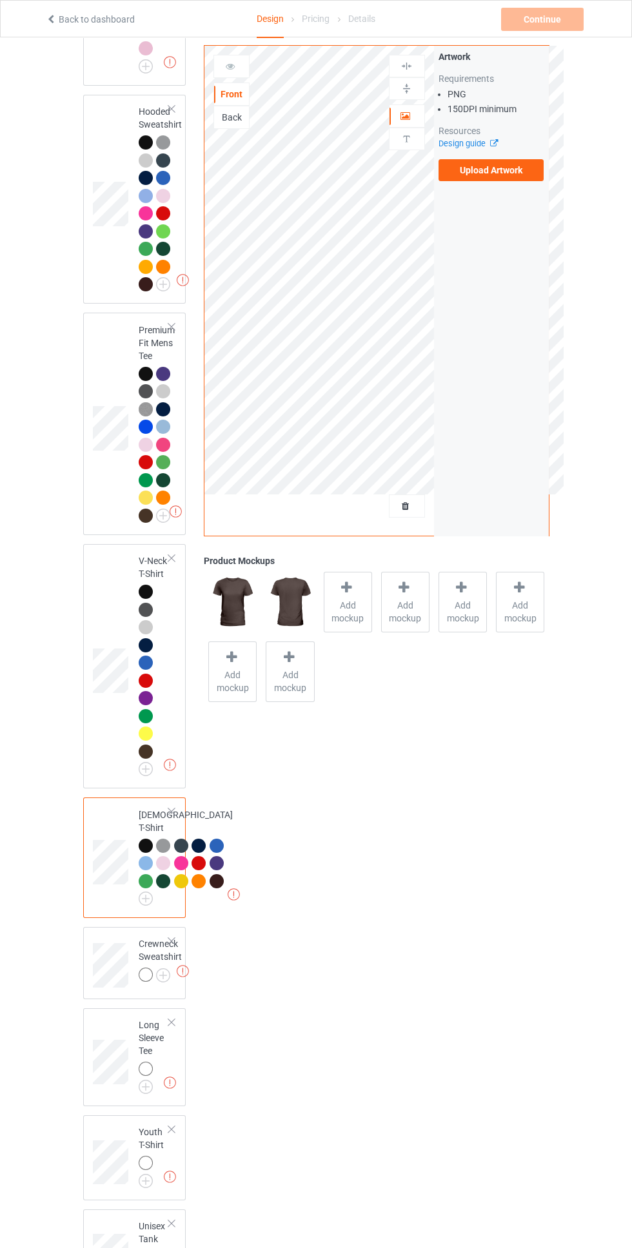
click at [209, 892] on div at bounding box center [218, 883] width 18 height 18
click at [209, 888] on div at bounding box center [216, 881] width 14 height 14
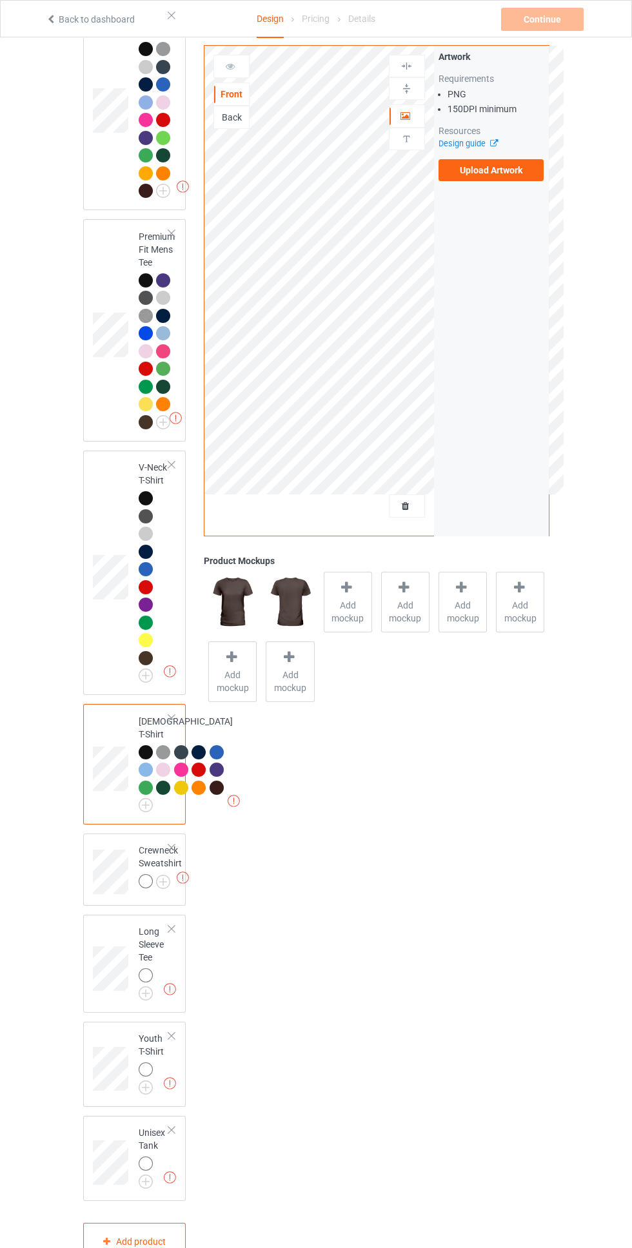
scroll to position [607, 0]
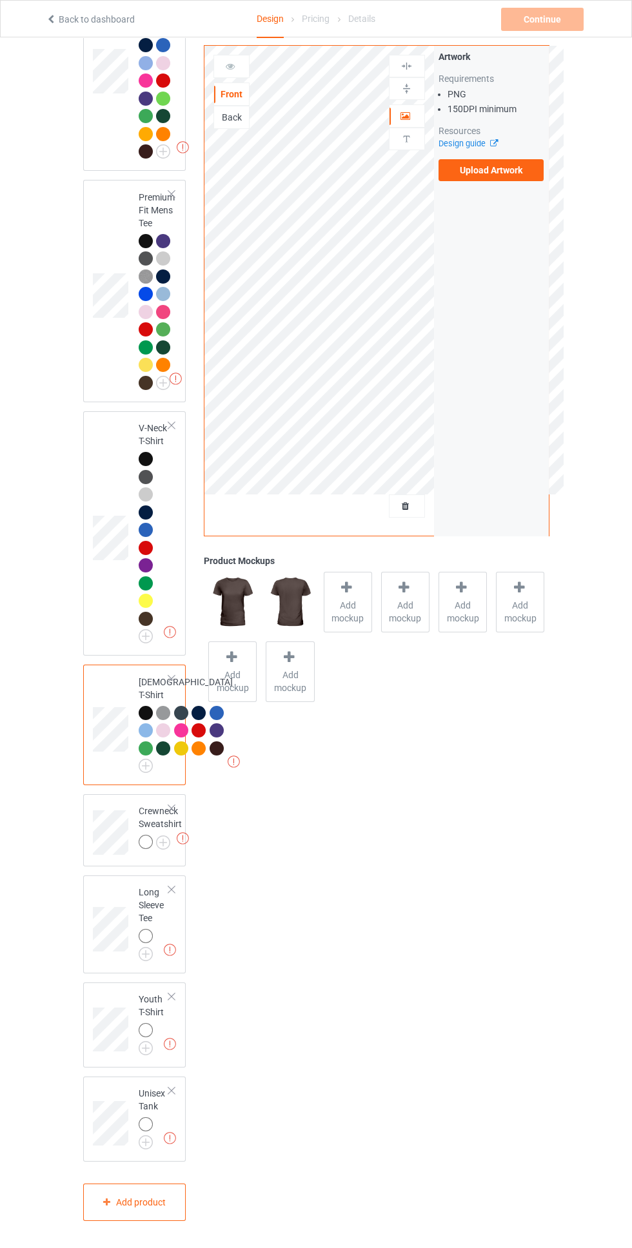
click at [0, 0] on img at bounding box center [0, 0] width 0 height 0
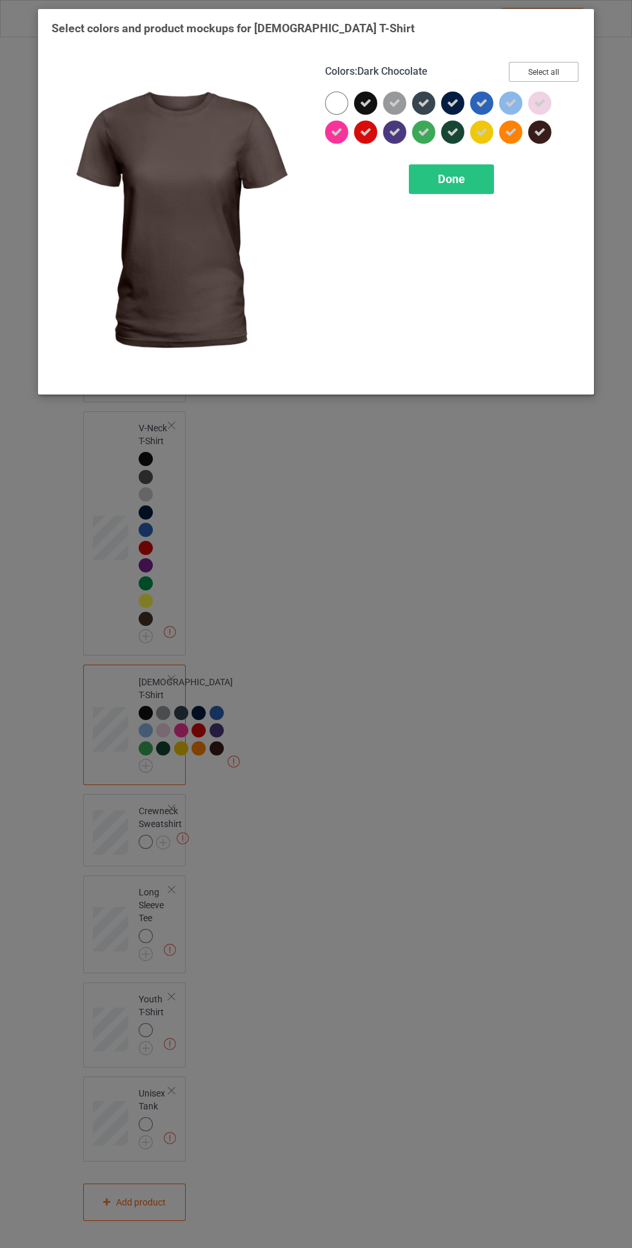
click at [570, 72] on button "Select all" at bounding box center [543, 72] width 70 height 20
click at [559, 70] on button "Reset to Default" at bounding box center [531, 72] width 93 height 20
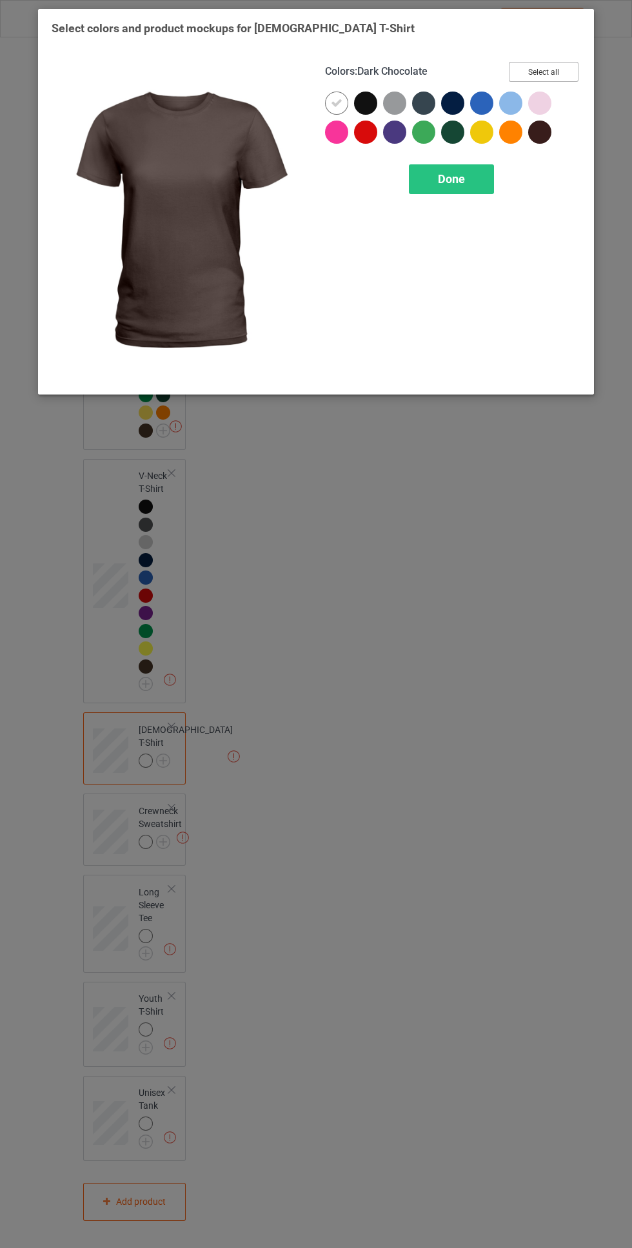
scroll to position [447, 0]
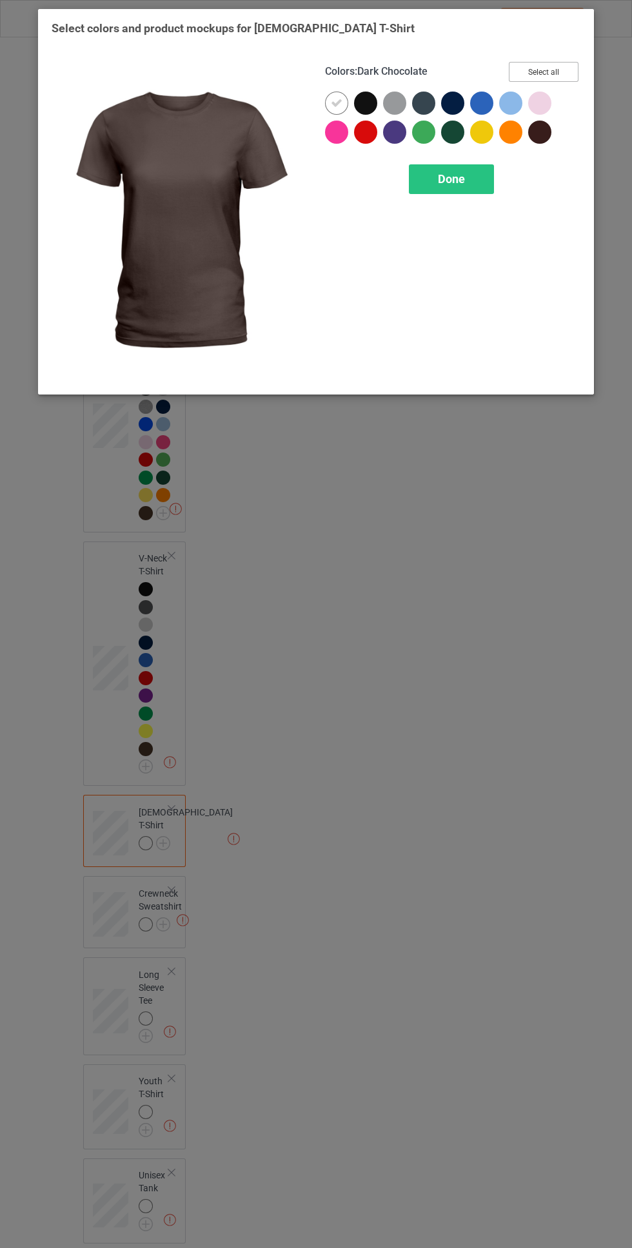
click at [559, 70] on button "Select all" at bounding box center [543, 72] width 70 height 20
click at [336, 102] on icon at bounding box center [337, 103] width 12 height 12
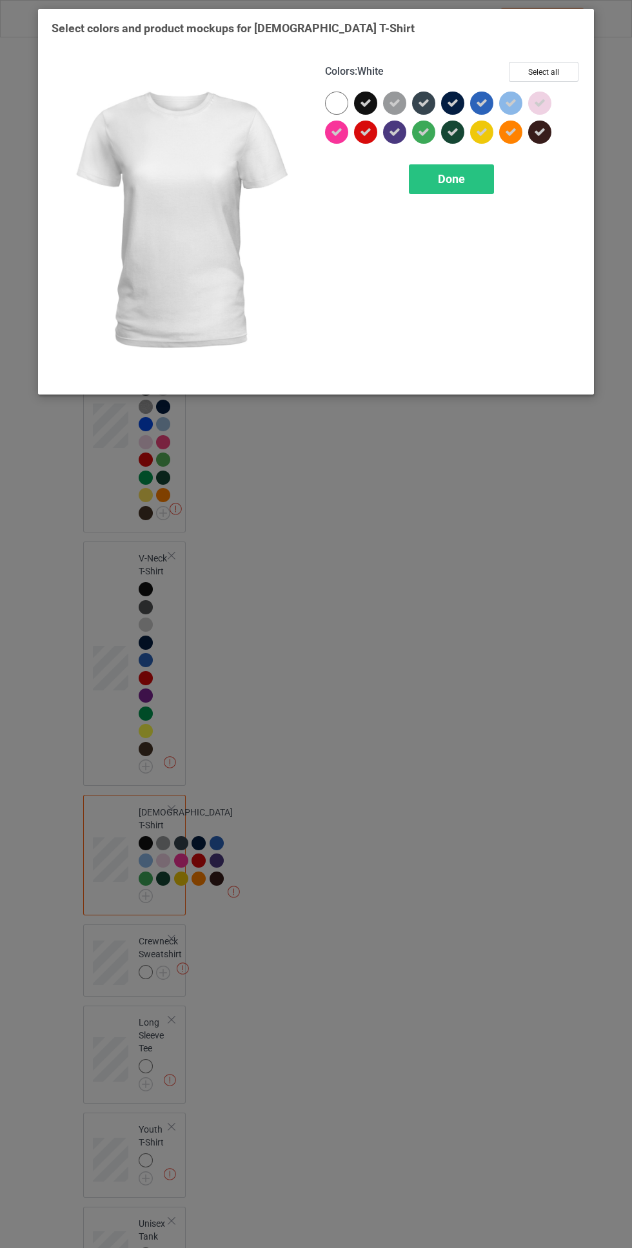
scroll to position [607, 0]
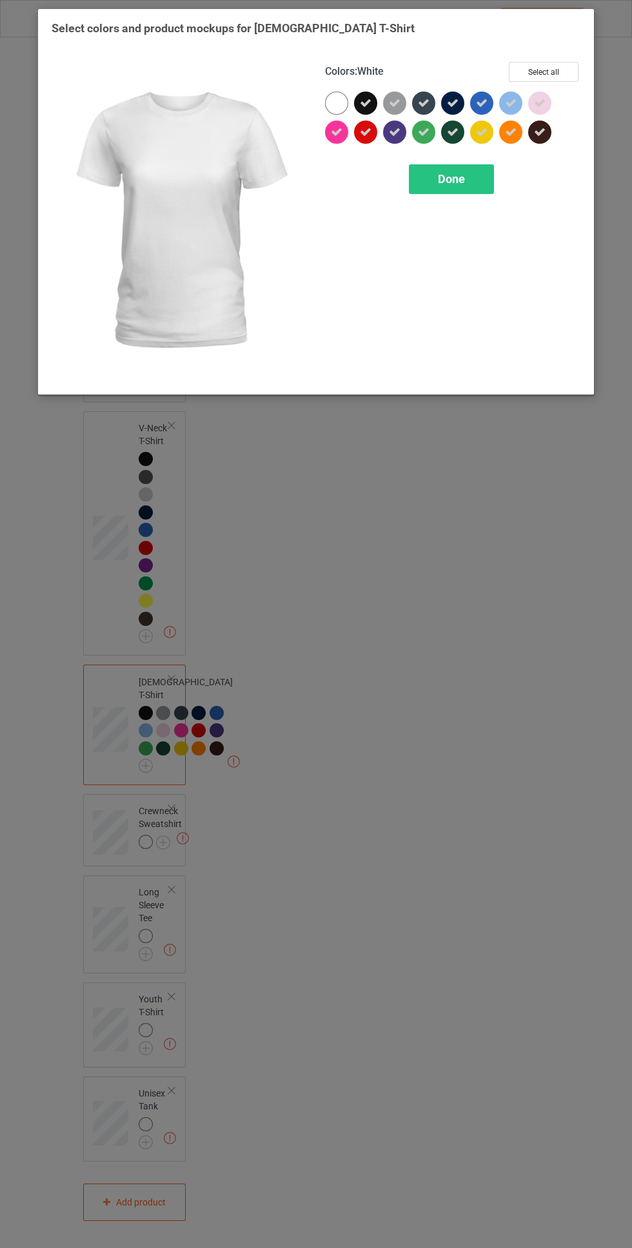
click at [472, 187] on div "Done" at bounding box center [451, 179] width 85 height 30
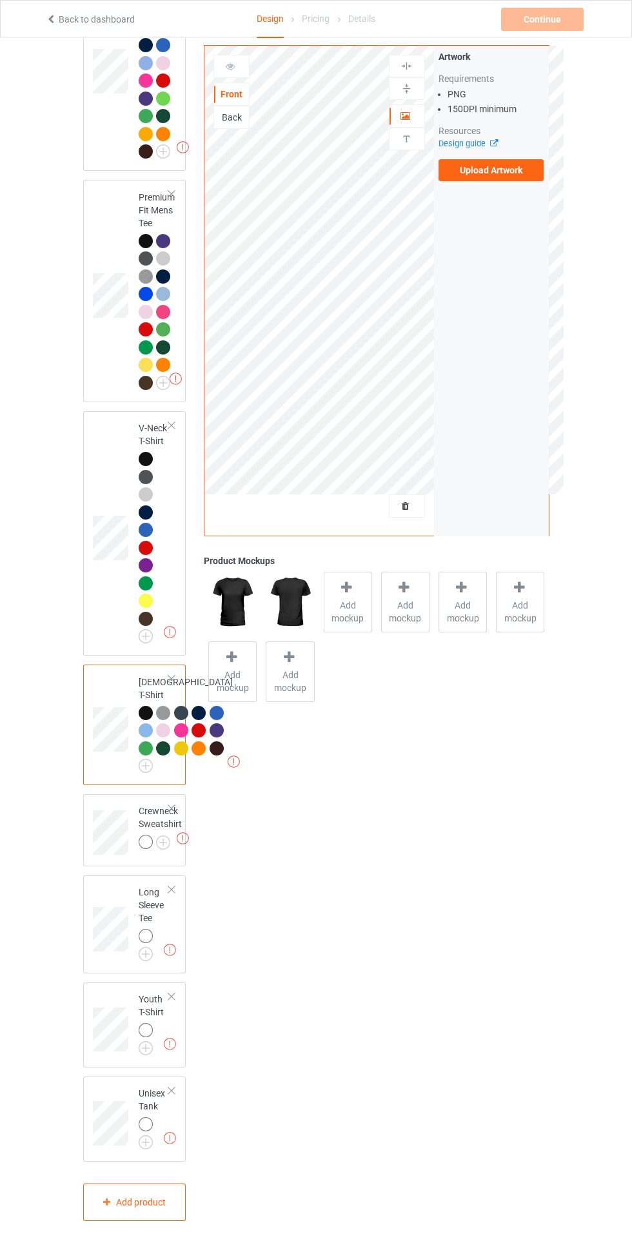
click at [362, 610] on span "Add mockup" at bounding box center [347, 612] width 47 height 26
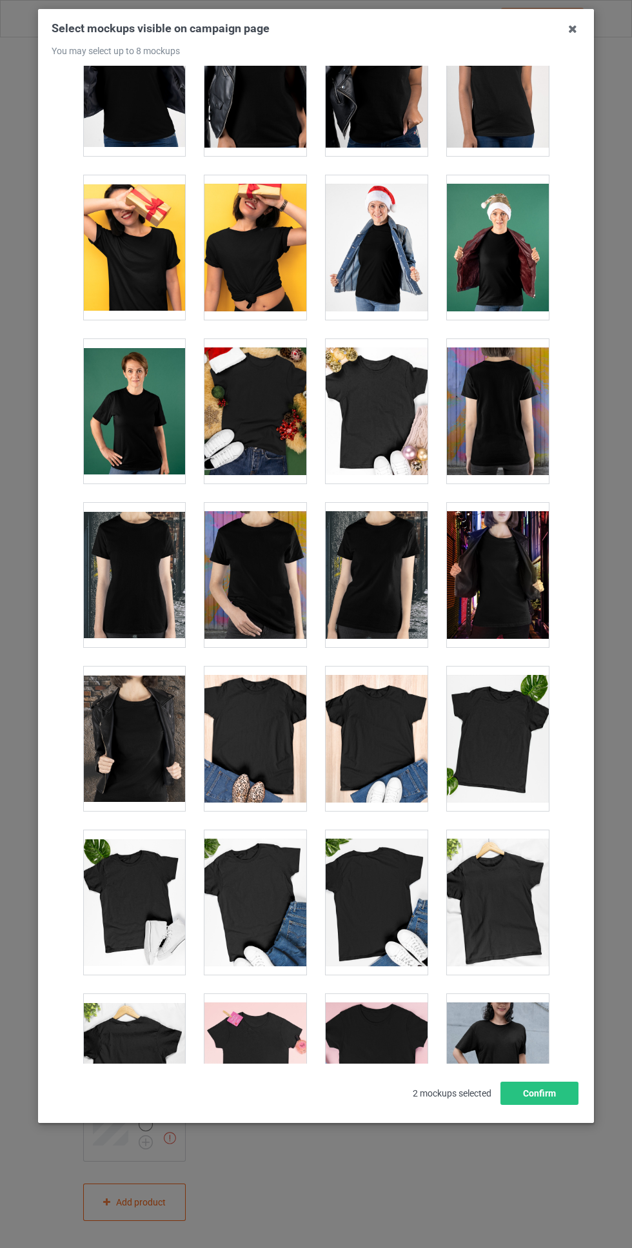
scroll to position [1233, 0]
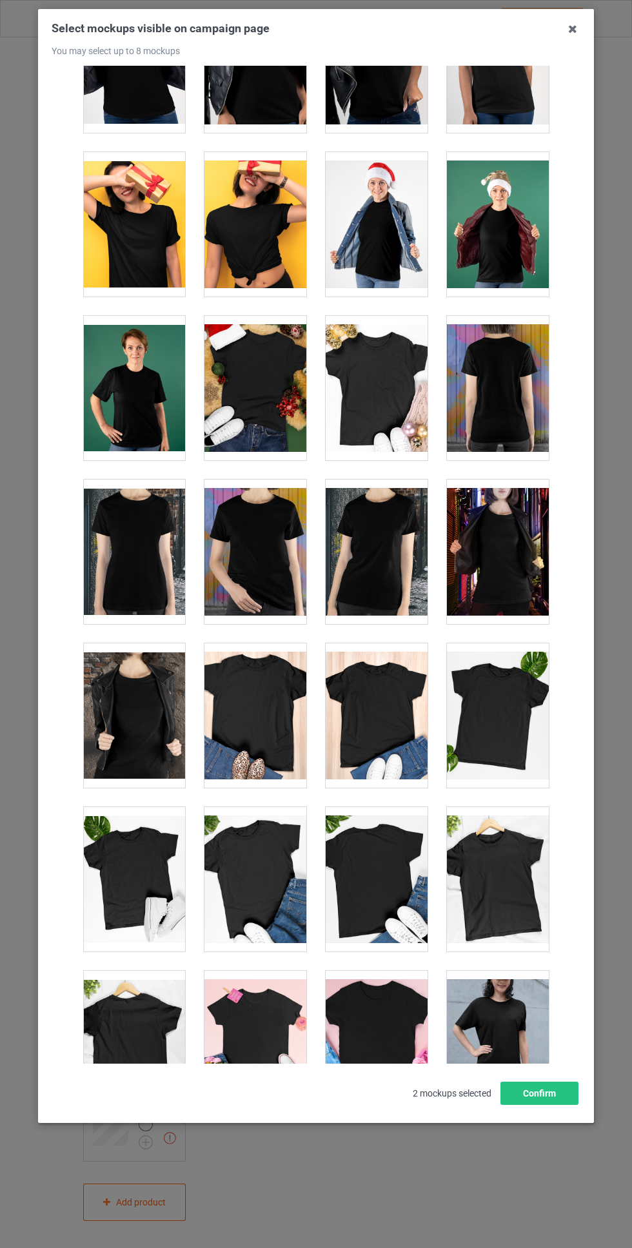
click at [153, 566] on div at bounding box center [134, 551] width 102 height 144
click at [517, 392] on div at bounding box center [498, 388] width 102 height 144
click at [554, 1105] on button "Confirm" at bounding box center [539, 1092] width 78 height 23
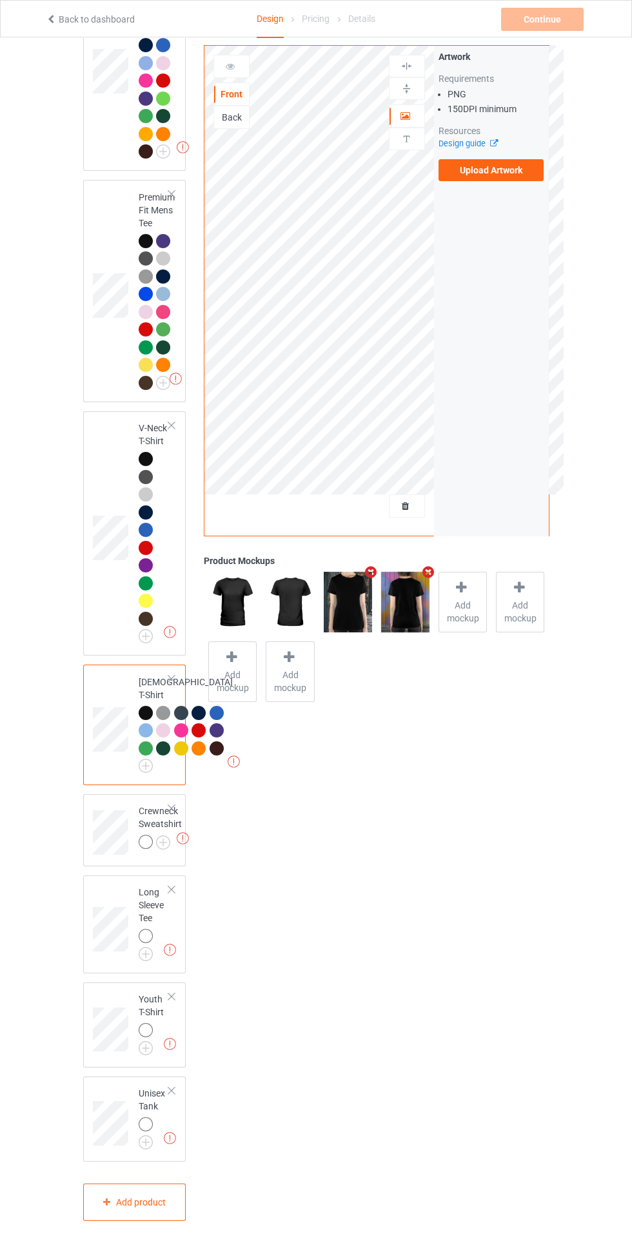
click at [0, 0] on img at bounding box center [0, 0] width 0 height 0
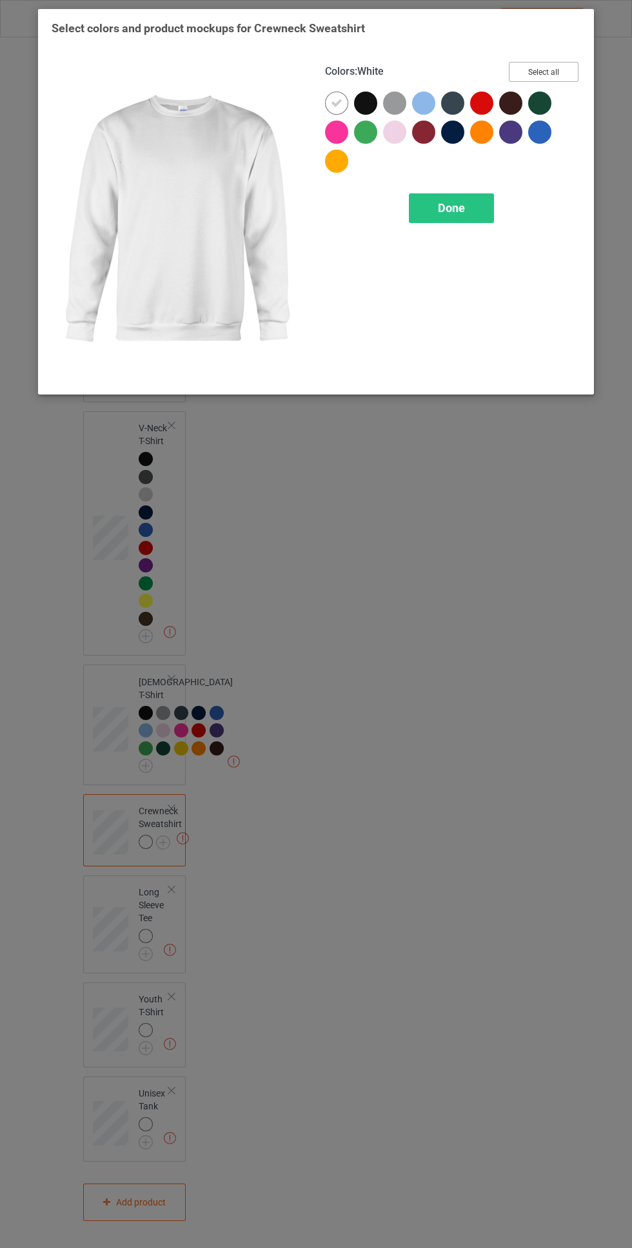
click at [563, 71] on button "Select all" at bounding box center [543, 72] width 70 height 20
click at [332, 97] on icon at bounding box center [337, 103] width 12 height 12
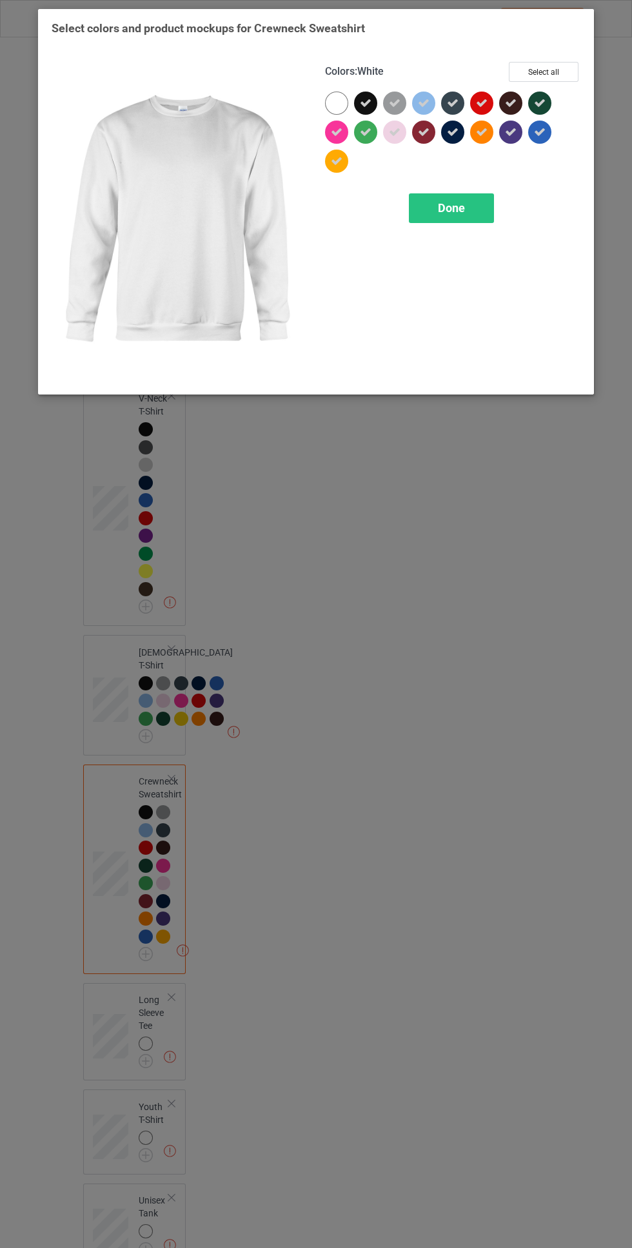
click at [479, 206] on div "Done" at bounding box center [451, 208] width 85 height 30
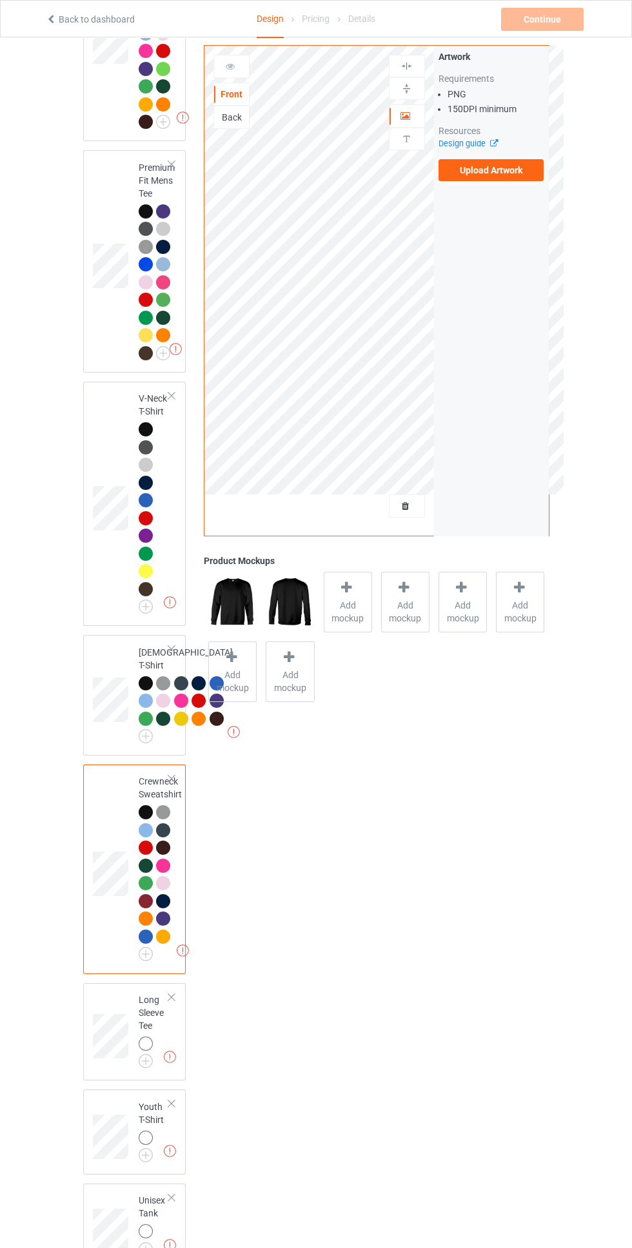
click at [346, 587] on icon at bounding box center [346, 588] width 16 height 14
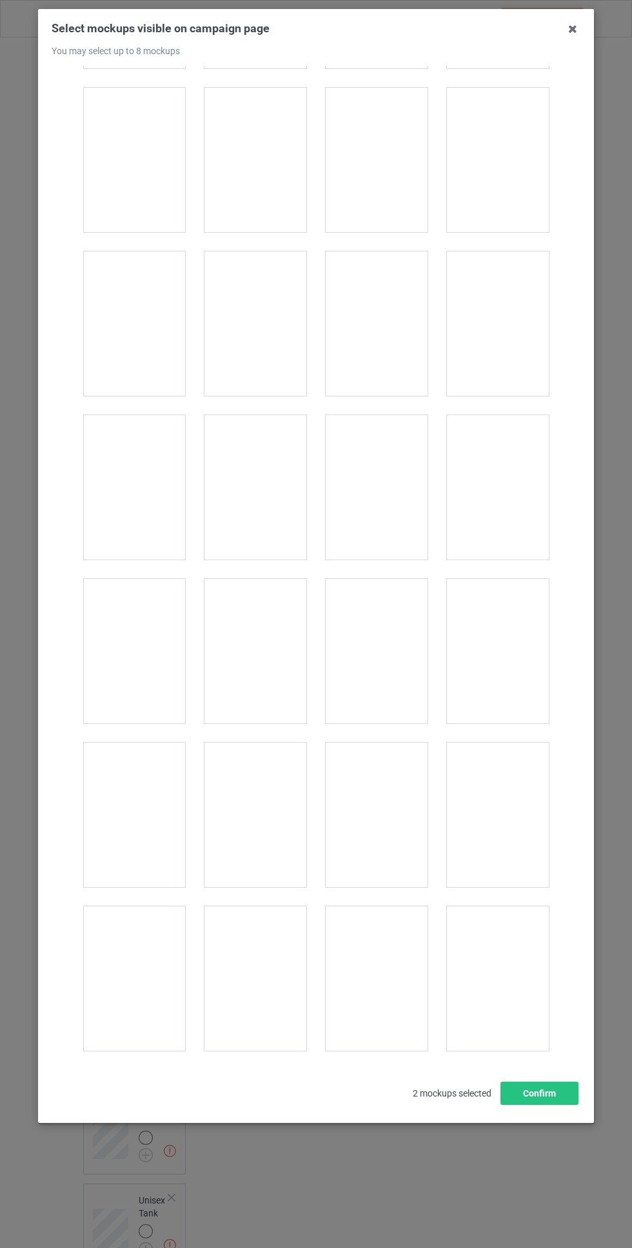
scroll to position [5634, 0]
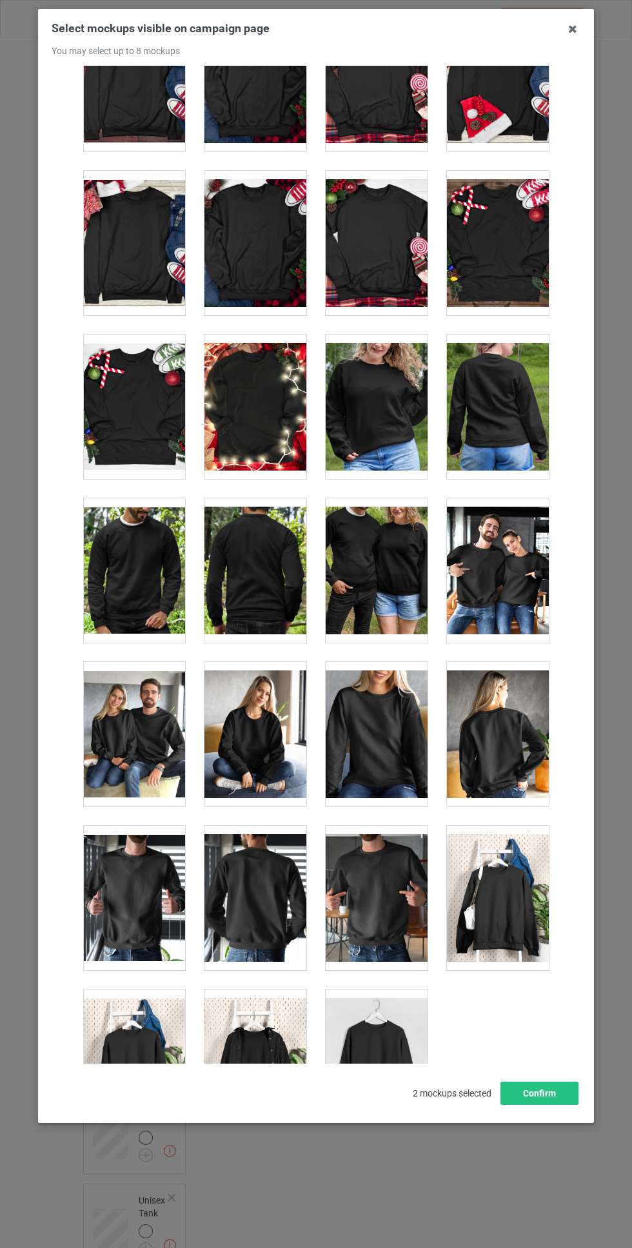
click at [382, 403] on div at bounding box center [376, 406] width 102 height 144
click at [506, 420] on div at bounding box center [498, 406] width 102 height 144
click at [547, 1105] on button "Confirm" at bounding box center [539, 1092] width 78 height 23
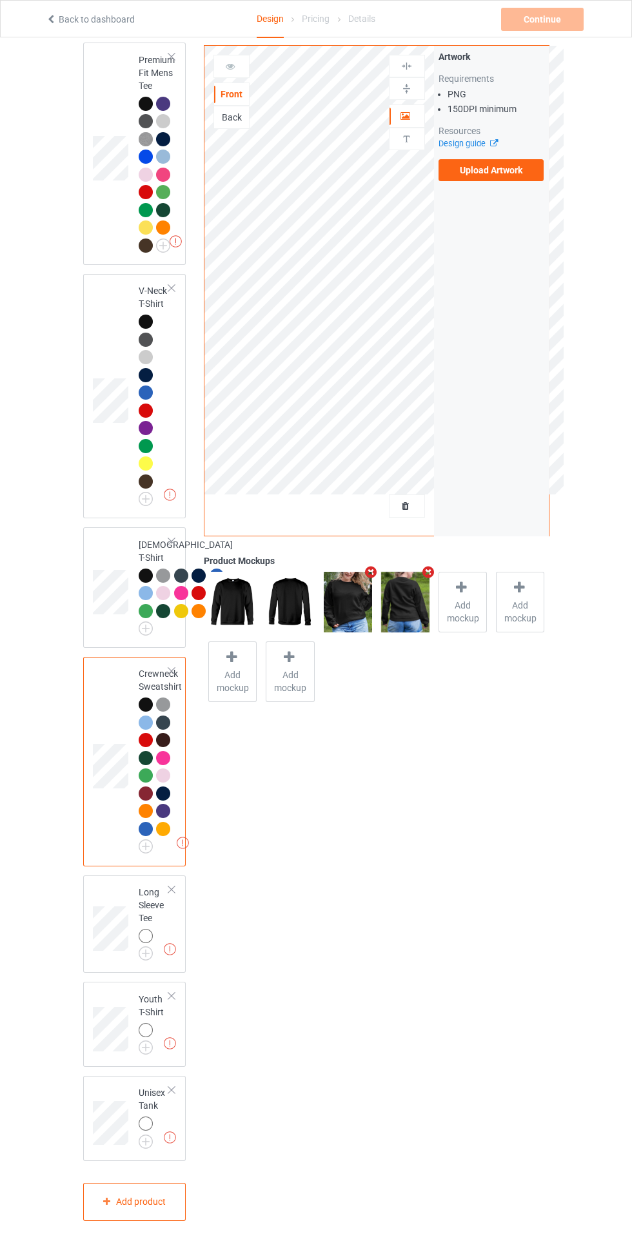
scroll to position [833, 0]
click at [0, 0] on img at bounding box center [0, 0] width 0 height 0
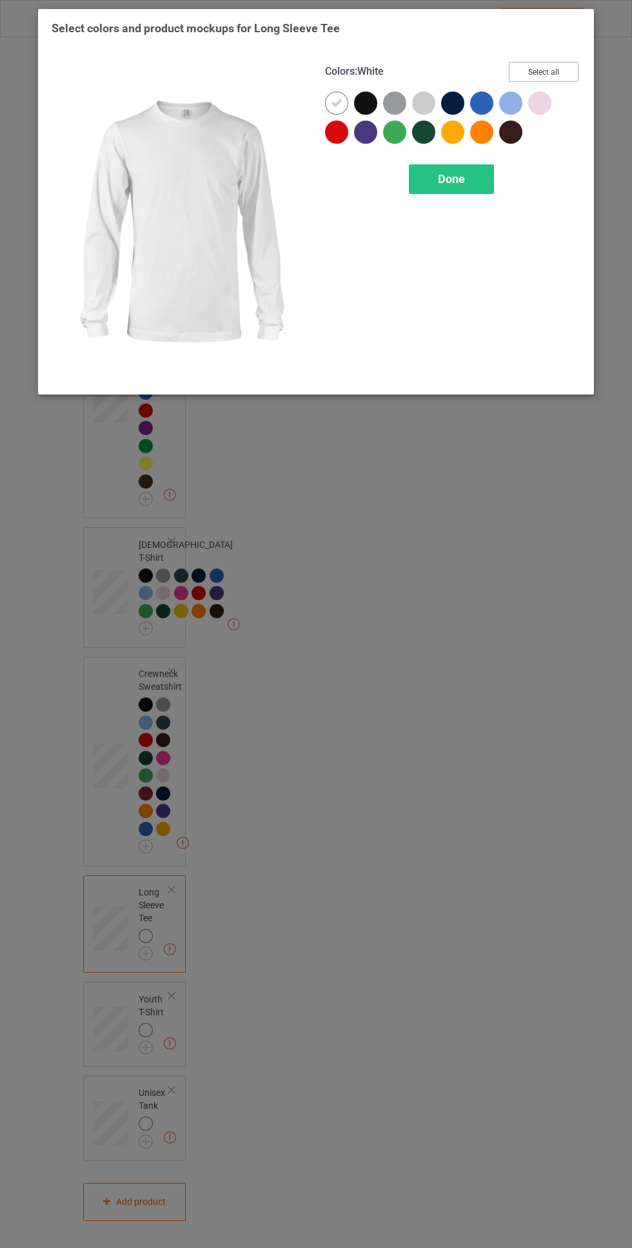
click at [540, 68] on button "Select all" at bounding box center [543, 72] width 70 height 20
click at [336, 102] on icon at bounding box center [337, 103] width 12 height 12
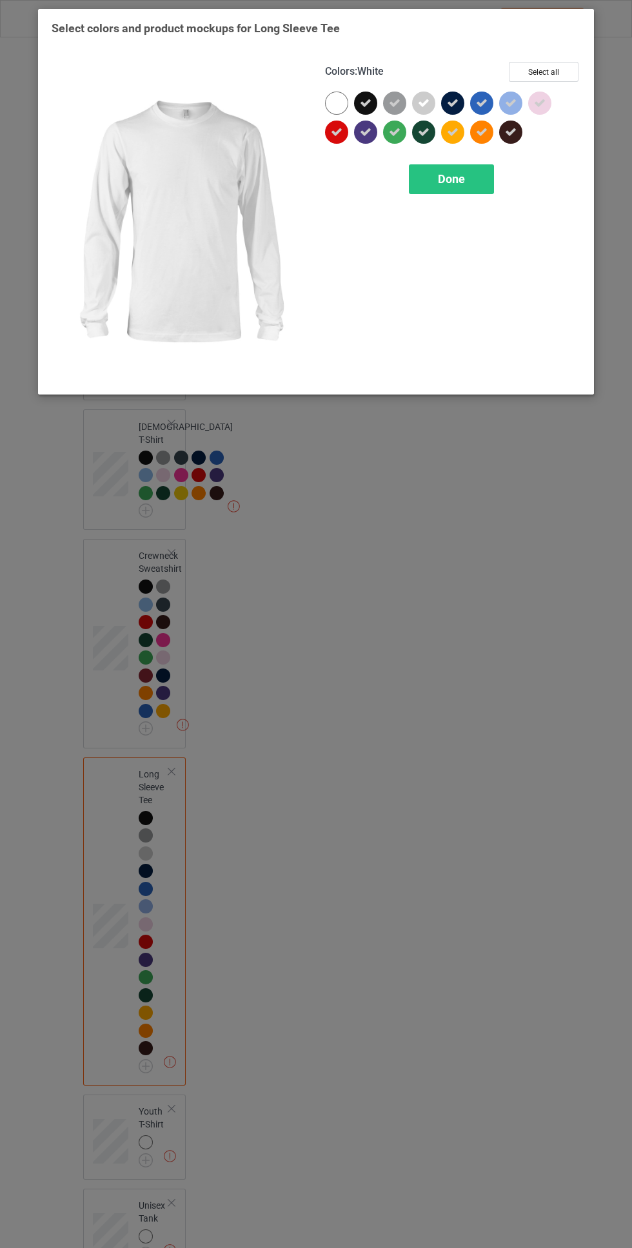
click at [453, 183] on span "Done" at bounding box center [451, 179] width 27 height 14
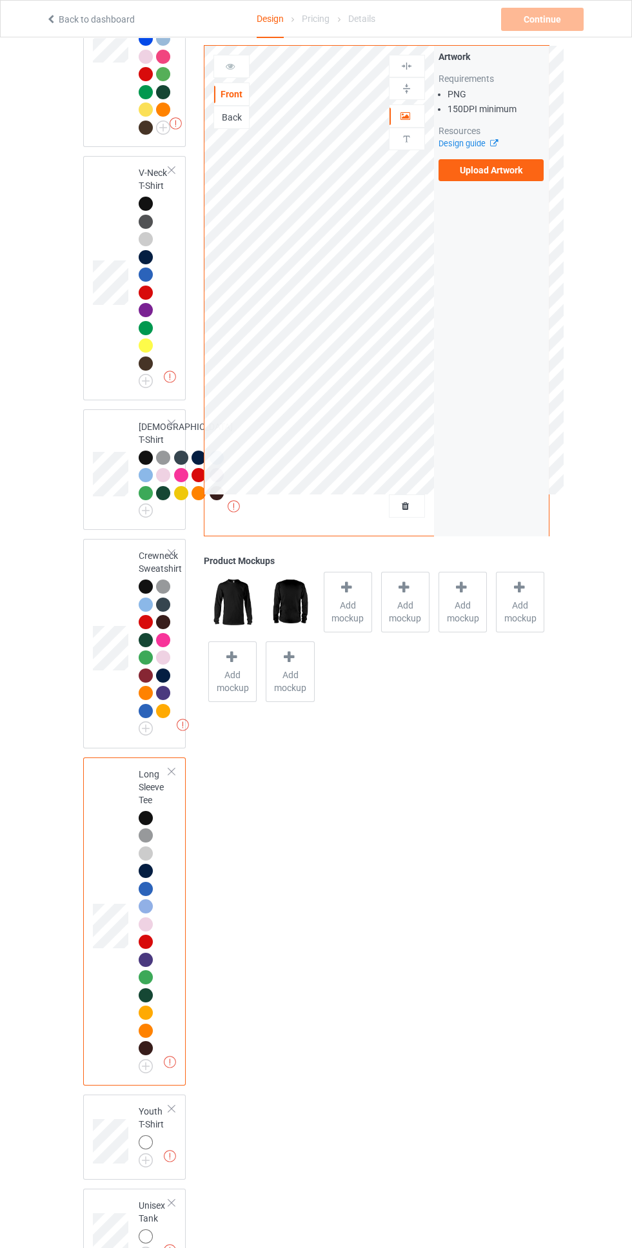
click at [347, 609] on span "Add mockup" at bounding box center [347, 612] width 47 height 26
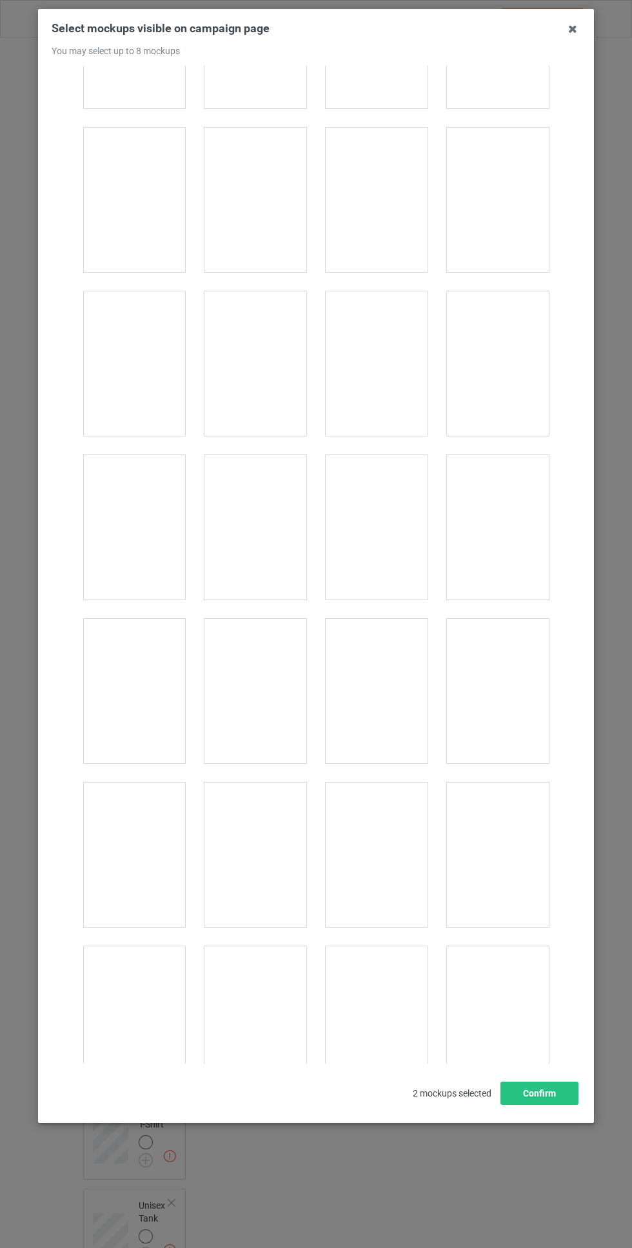
scroll to position [2851, 0]
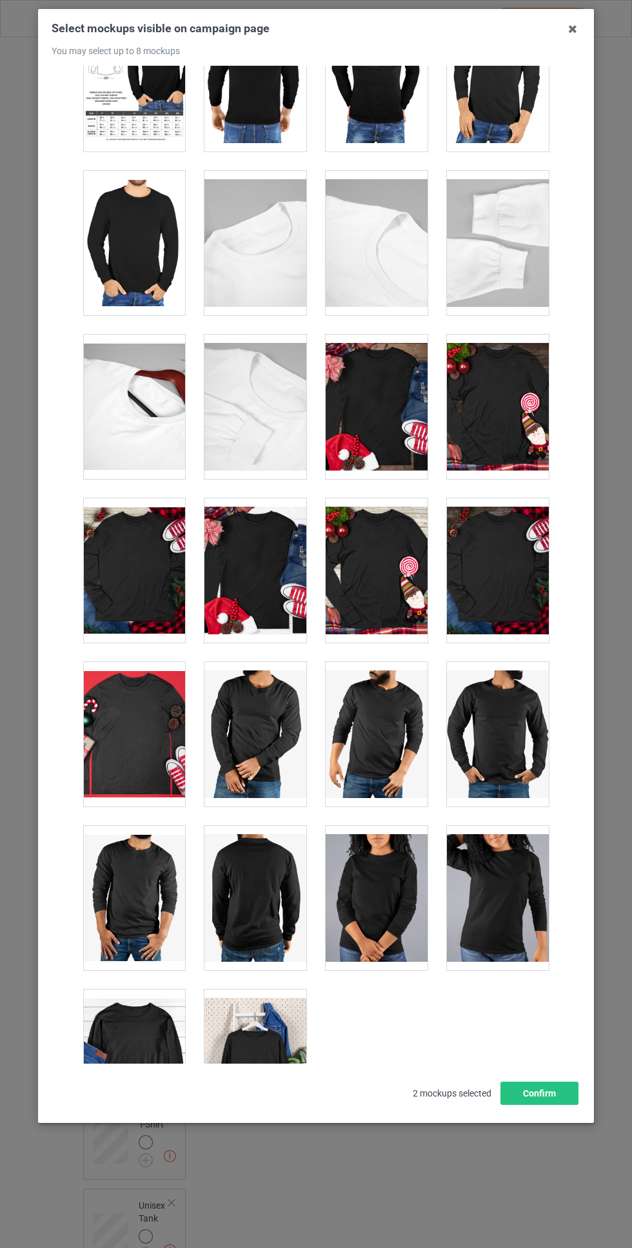
click at [140, 893] on div at bounding box center [134, 898] width 102 height 144
click at [284, 894] on div at bounding box center [255, 898] width 102 height 144
click at [552, 1105] on button "Confirm" at bounding box center [539, 1092] width 78 height 23
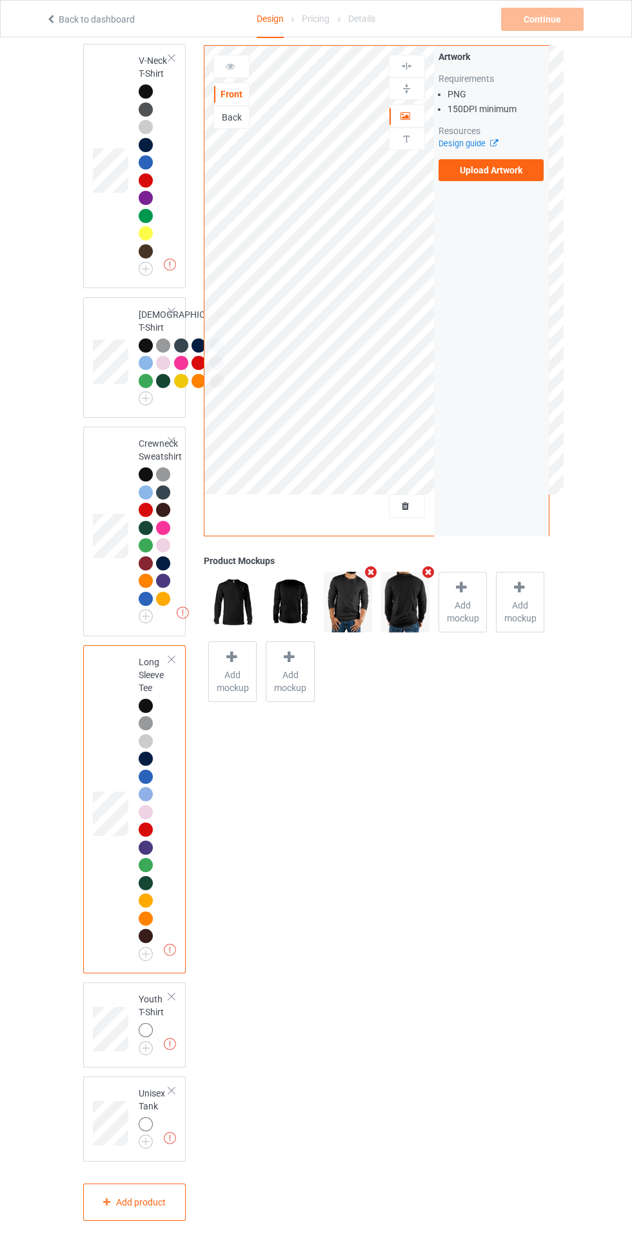
scroll to position [1063, 0]
click at [151, 1041] on div at bounding box center [148, 1032] width 18 height 18
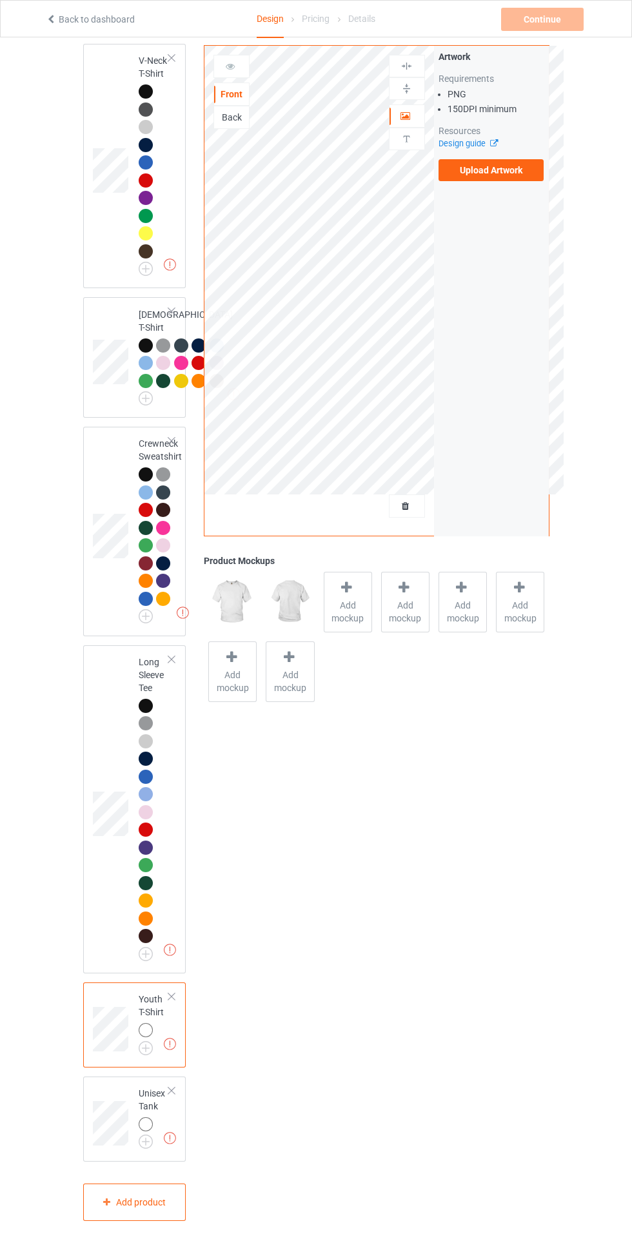
click at [0, 0] on img at bounding box center [0, 0] width 0 height 0
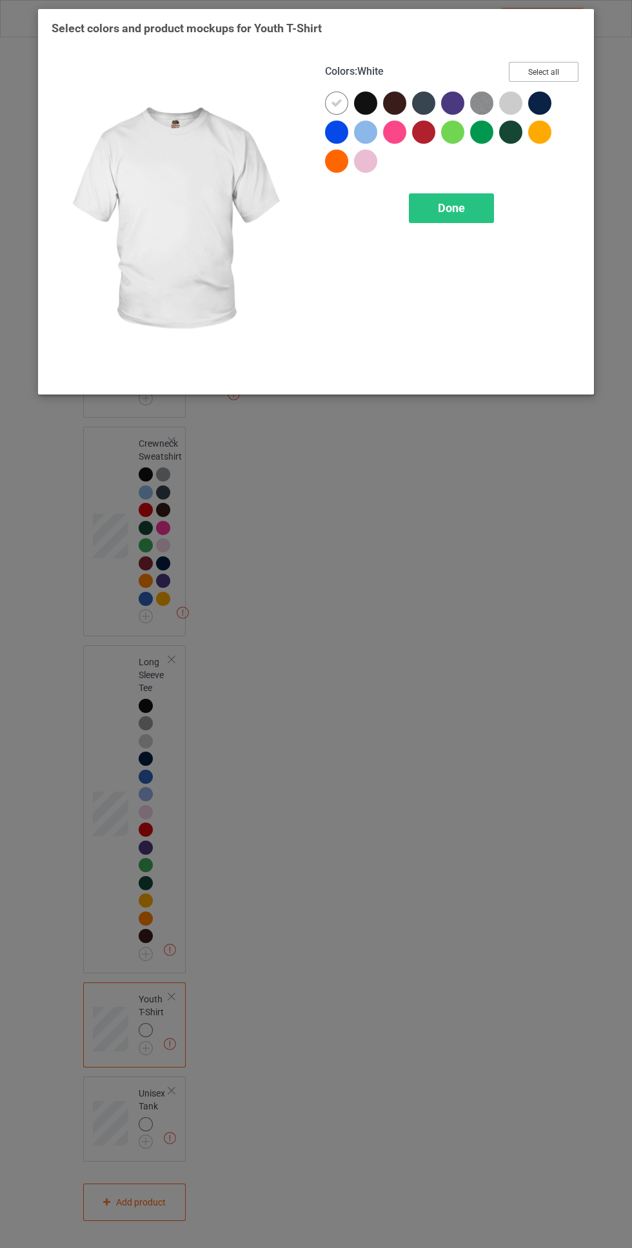
click at [562, 68] on button "Select all" at bounding box center [543, 72] width 70 height 20
click at [336, 102] on icon at bounding box center [337, 103] width 12 height 12
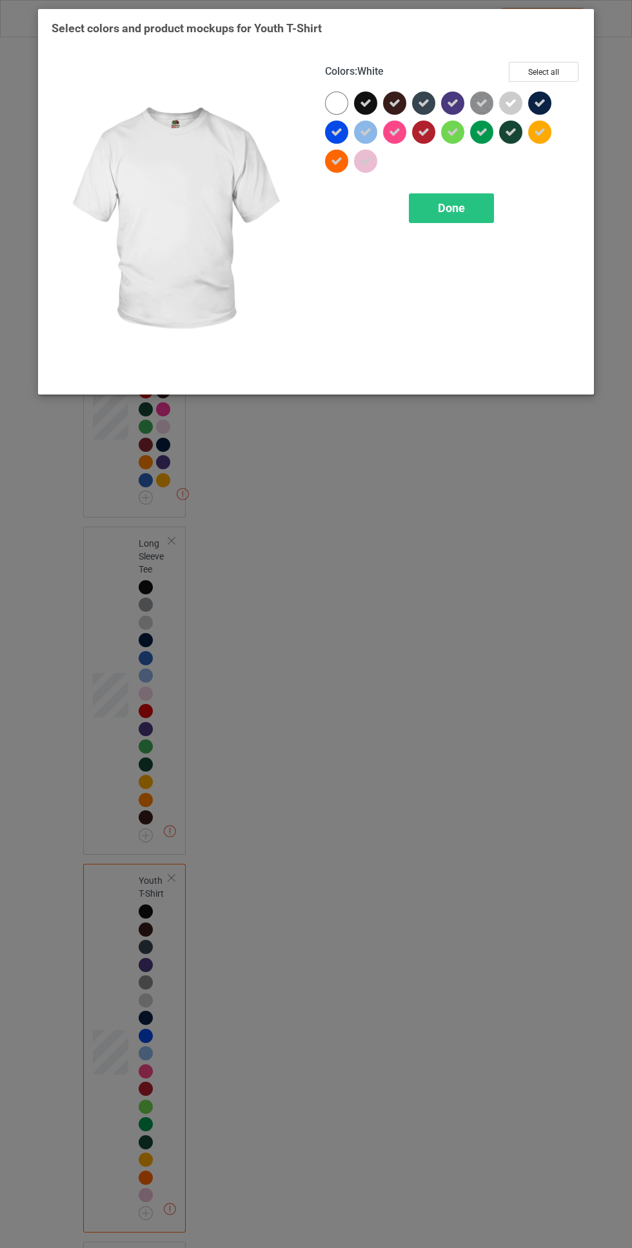
click at [456, 214] on span "Done" at bounding box center [451, 208] width 27 height 14
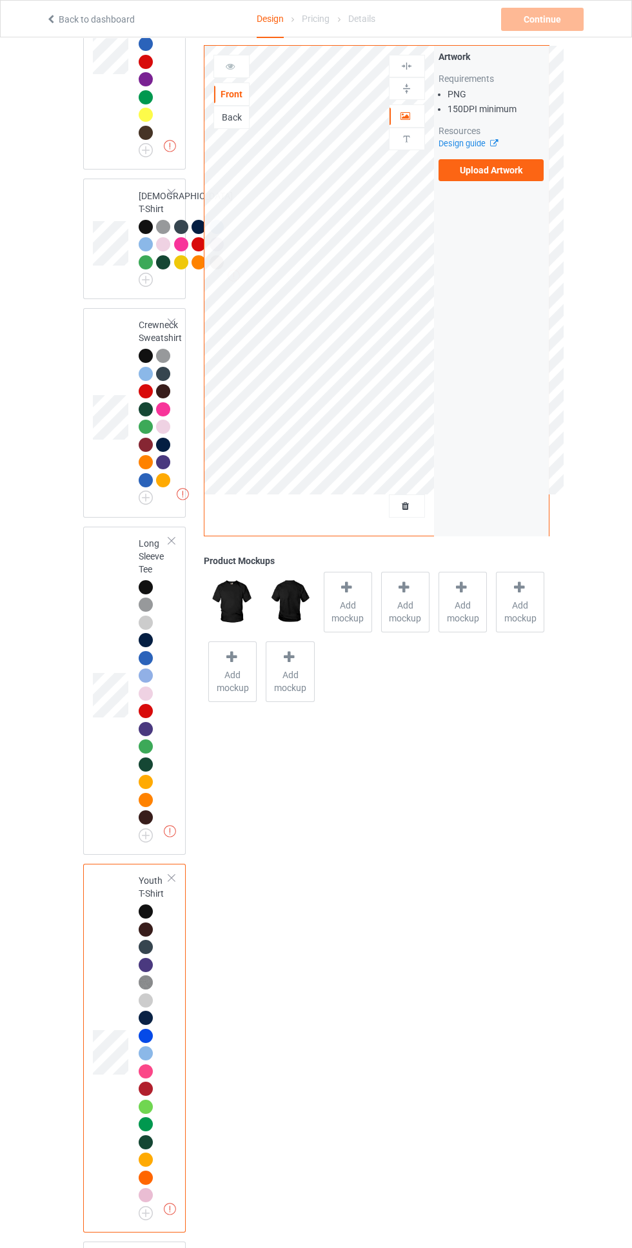
click at [348, 619] on span "Add mockup" at bounding box center [347, 612] width 47 height 26
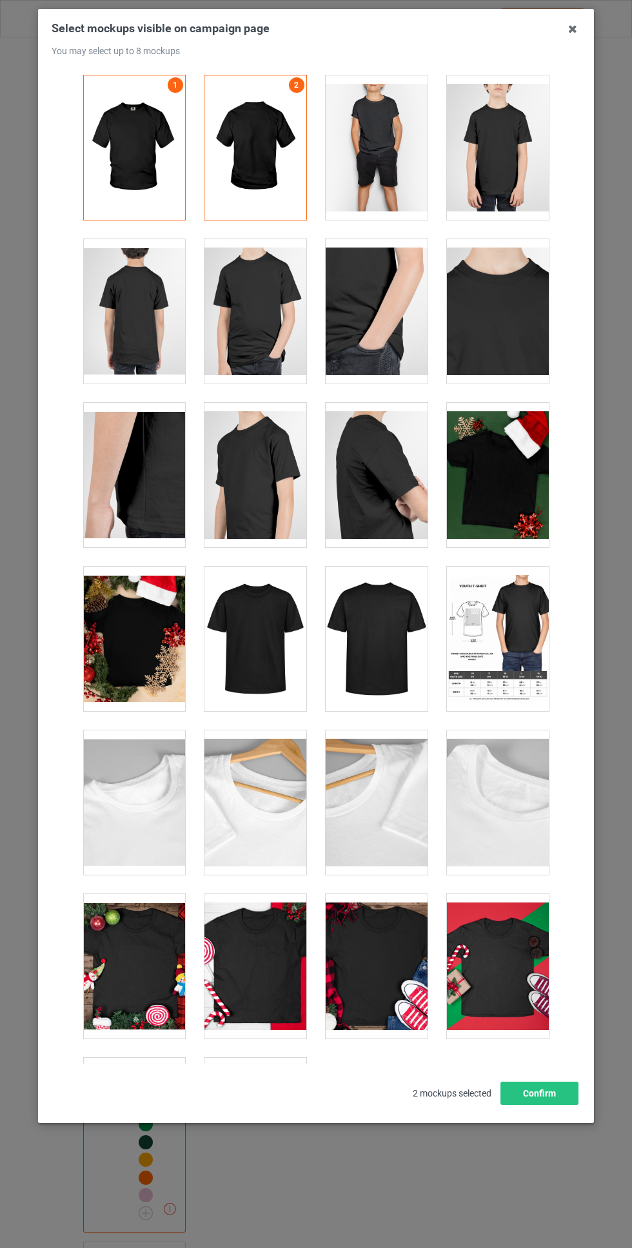
scroll to position [68, 0]
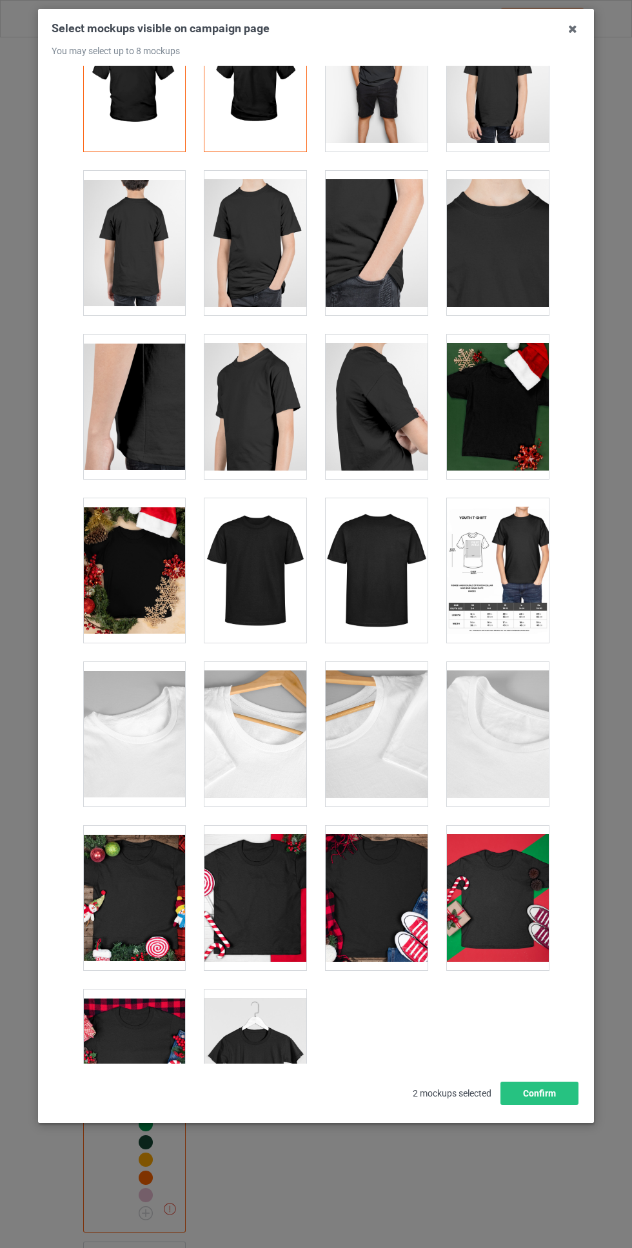
click at [273, 241] on div at bounding box center [255, 243] width 102 height 144
click at [144, 266] on div at bounding box center [134, 243] width 102 height 144
click at [552, 1105] on button "Confirm" at bounding box center [539, 1092] width 78 height 23
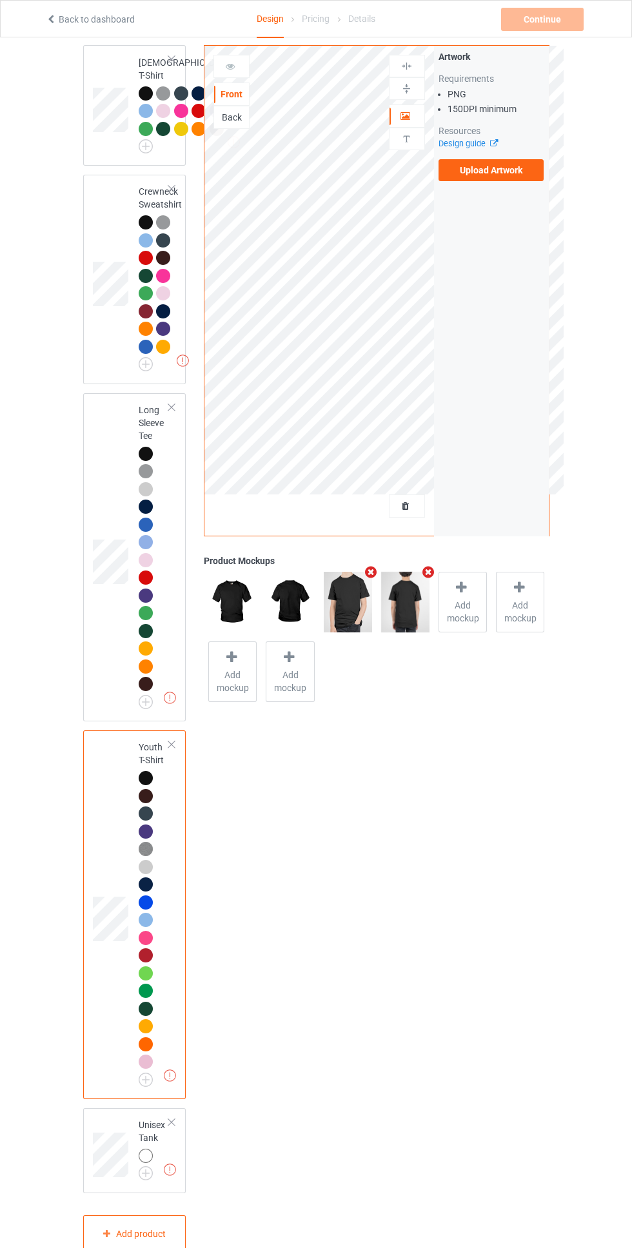
scroll to position [1347, 0]
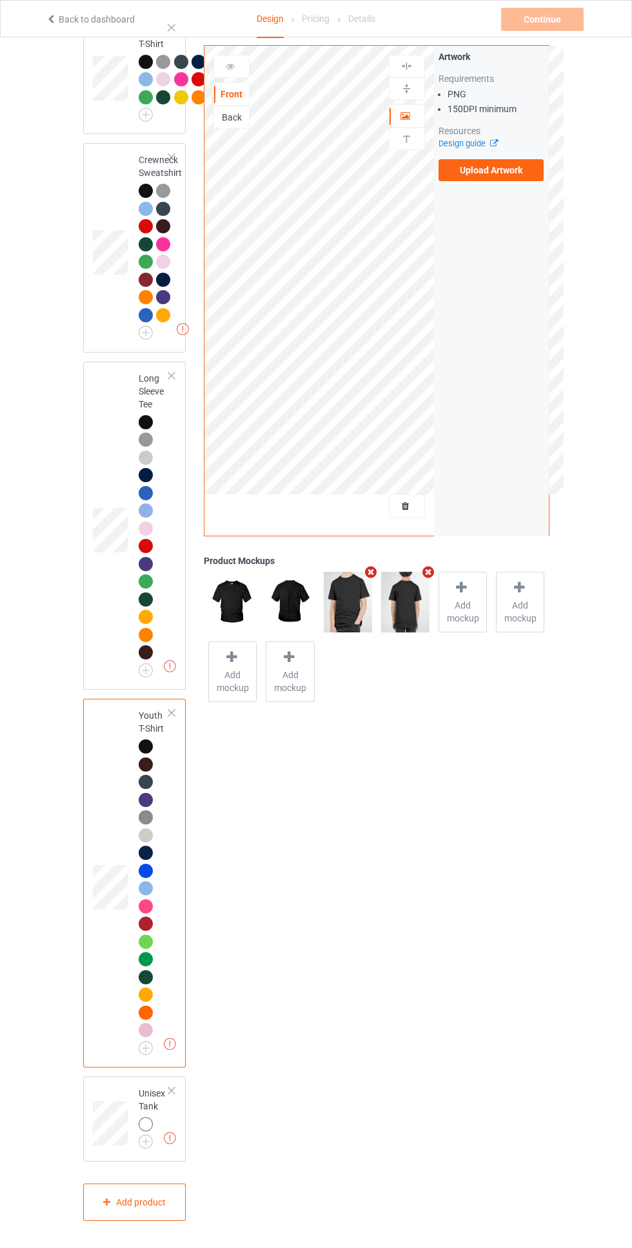
click at [155, 1135] on div at bounding box center [148, 1126] width 18 height 18
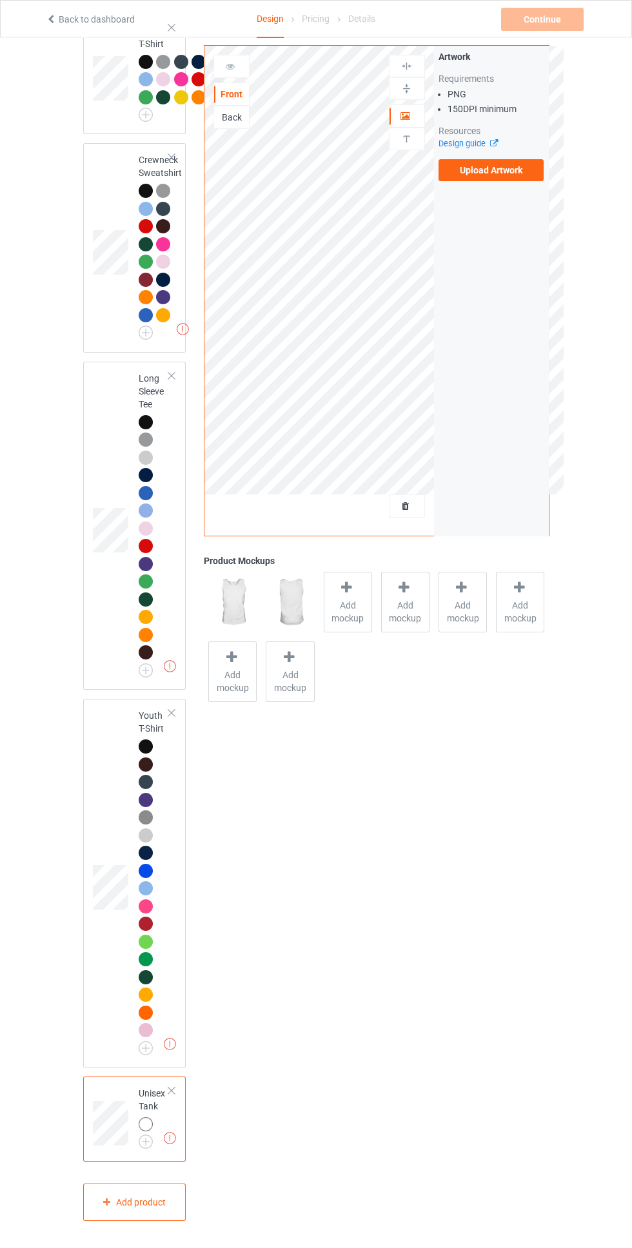
click at [151, 1135] on div at bounding box center [148, 1126] width 18 height 18
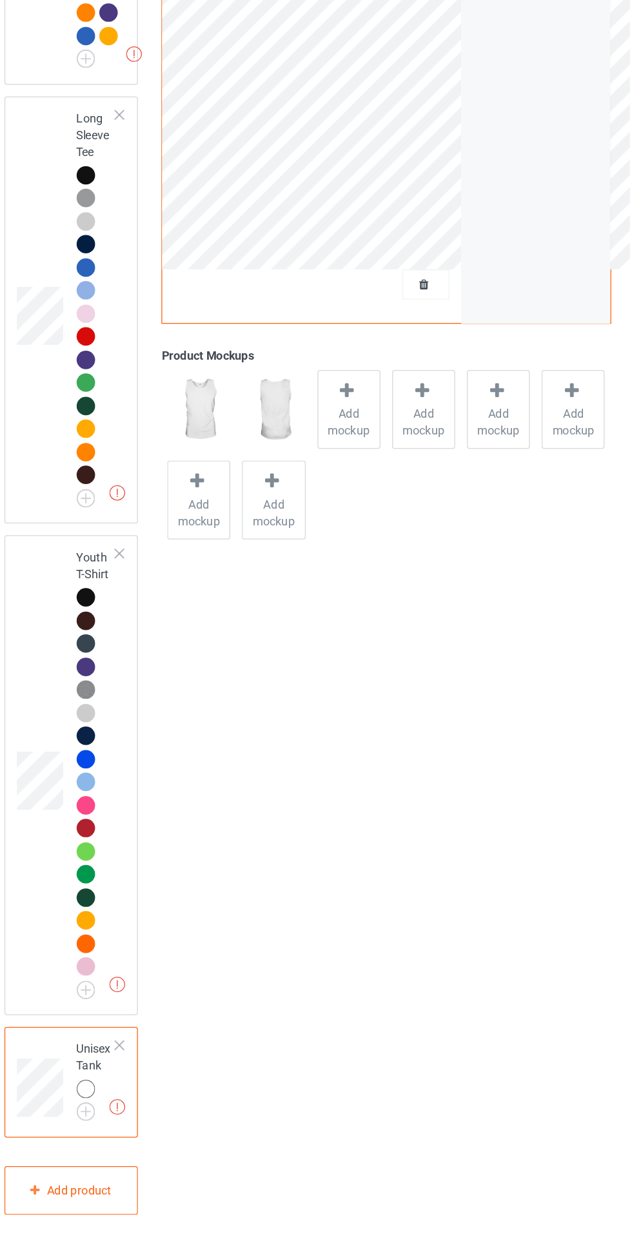
scroll to position [1347, 0]
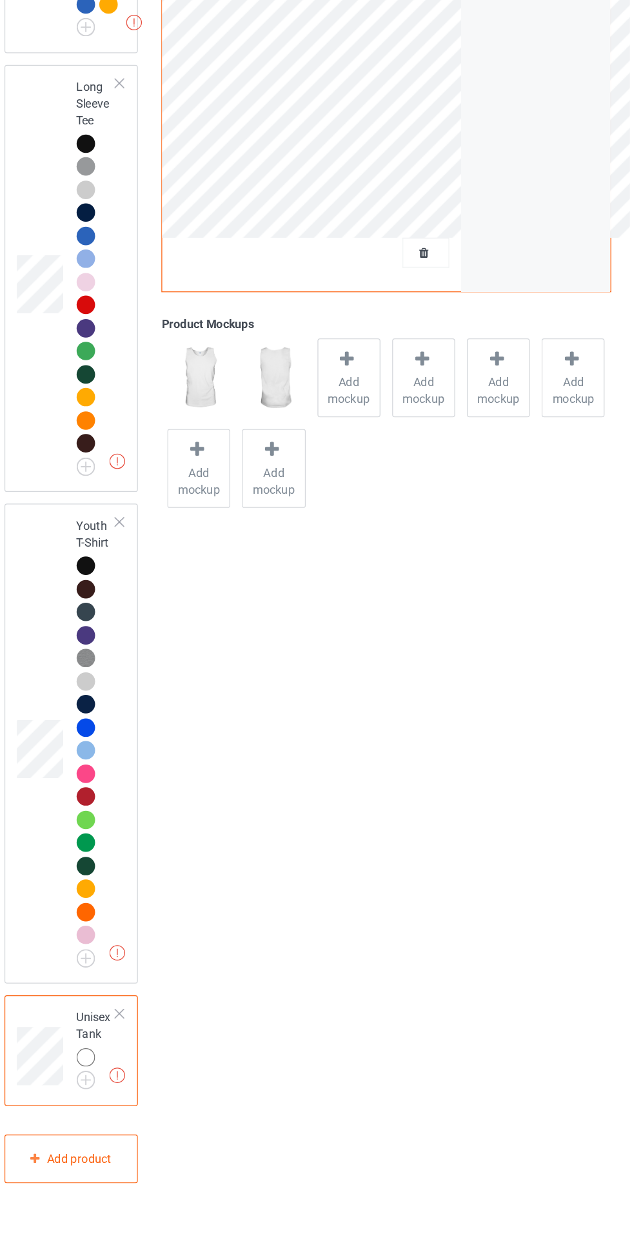
click at [0, 0] on img at bounding box center [0, 0] width 0 height 0
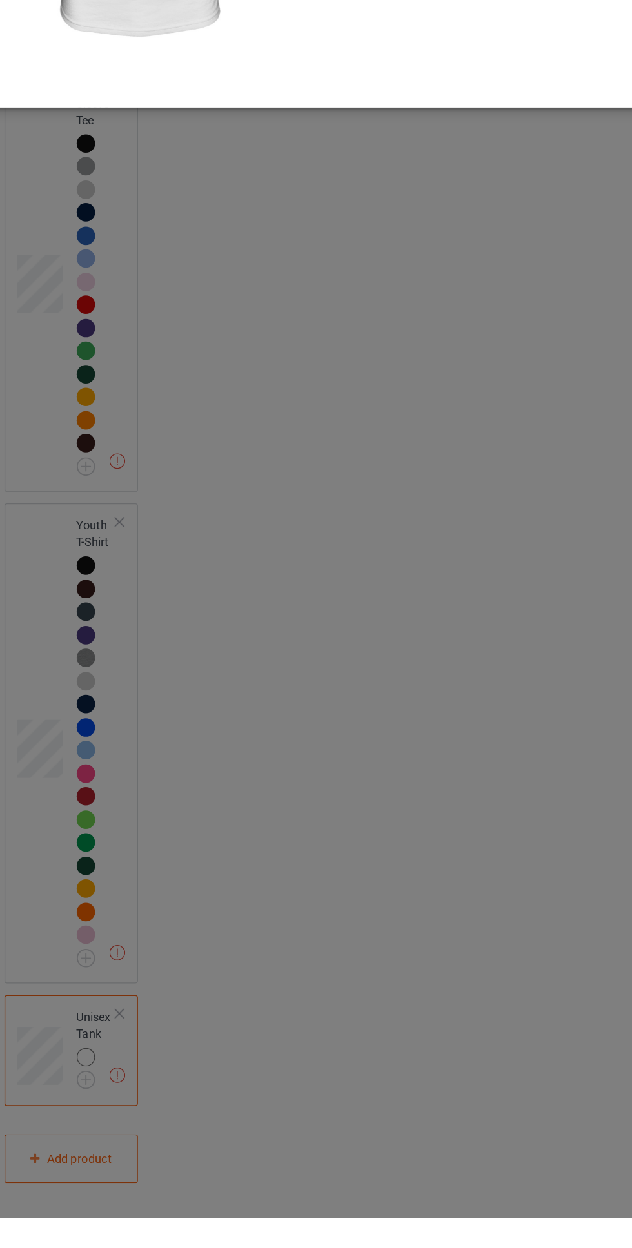
scroll to position [1346, 0]
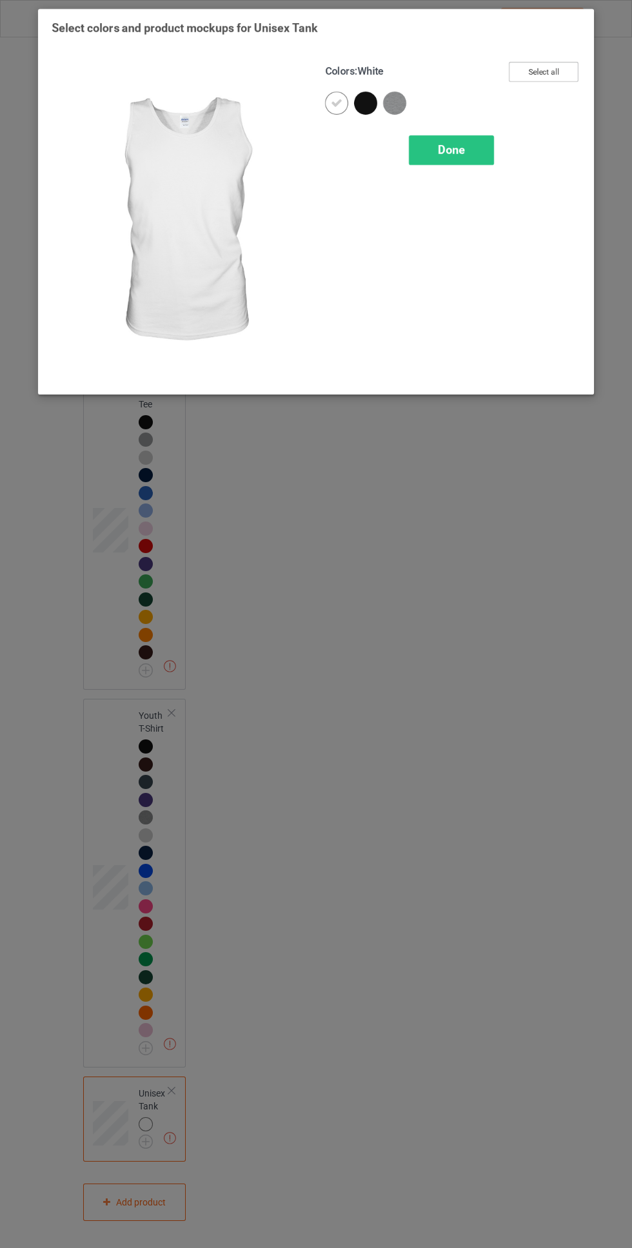
click at [567, 66] on button "Select all" at bounding box center [543, 72] width 70 height 20
click at [336, 102] on icon at bounding box center [337, 103] width 12 height 12
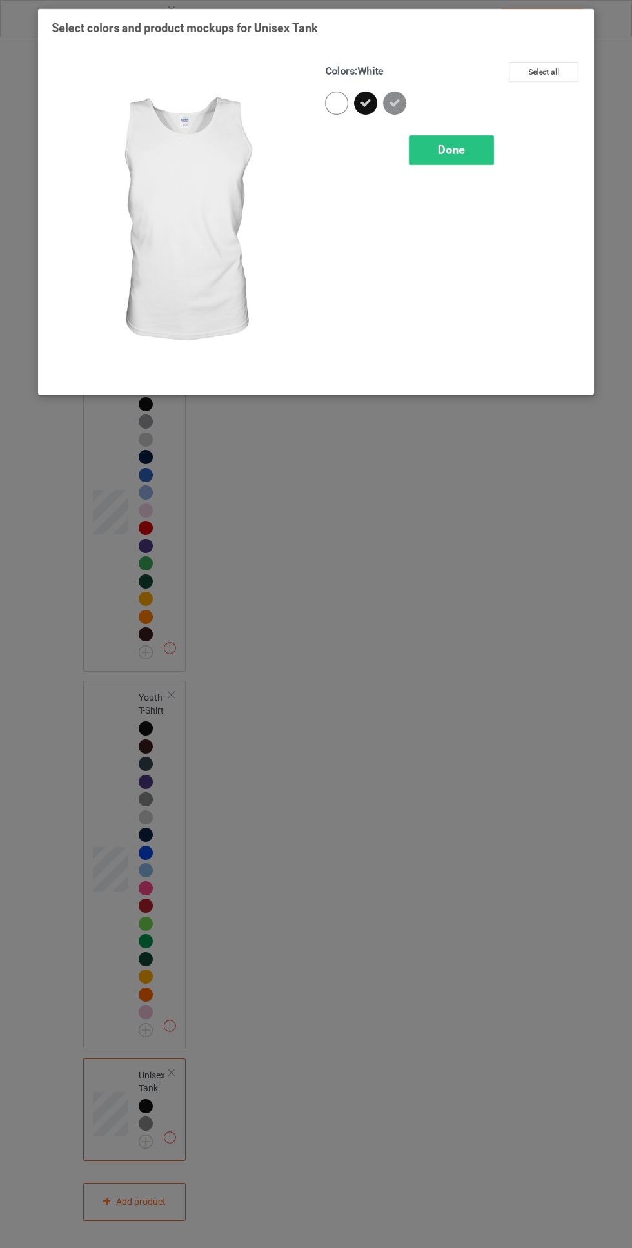
click at [464, 155] on span "Done" at bounding box center [451, 150] width 27 height 14
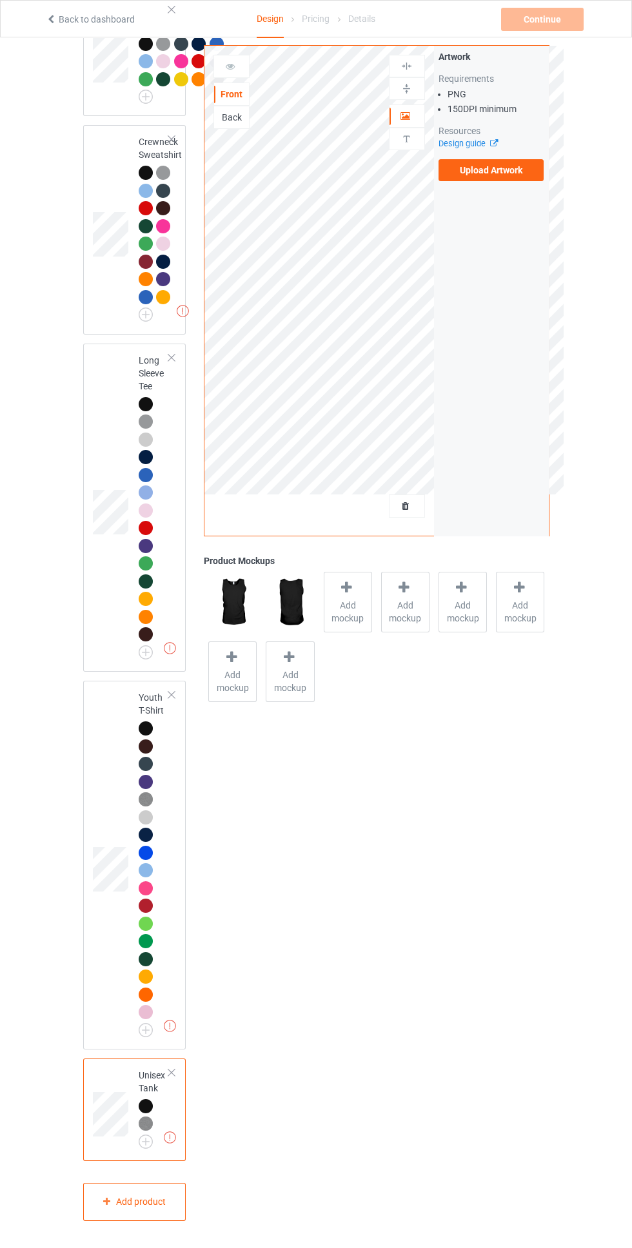
click at [361, 601] on span "Add mockup" at bounding box center [347, 612] width 47 height 26
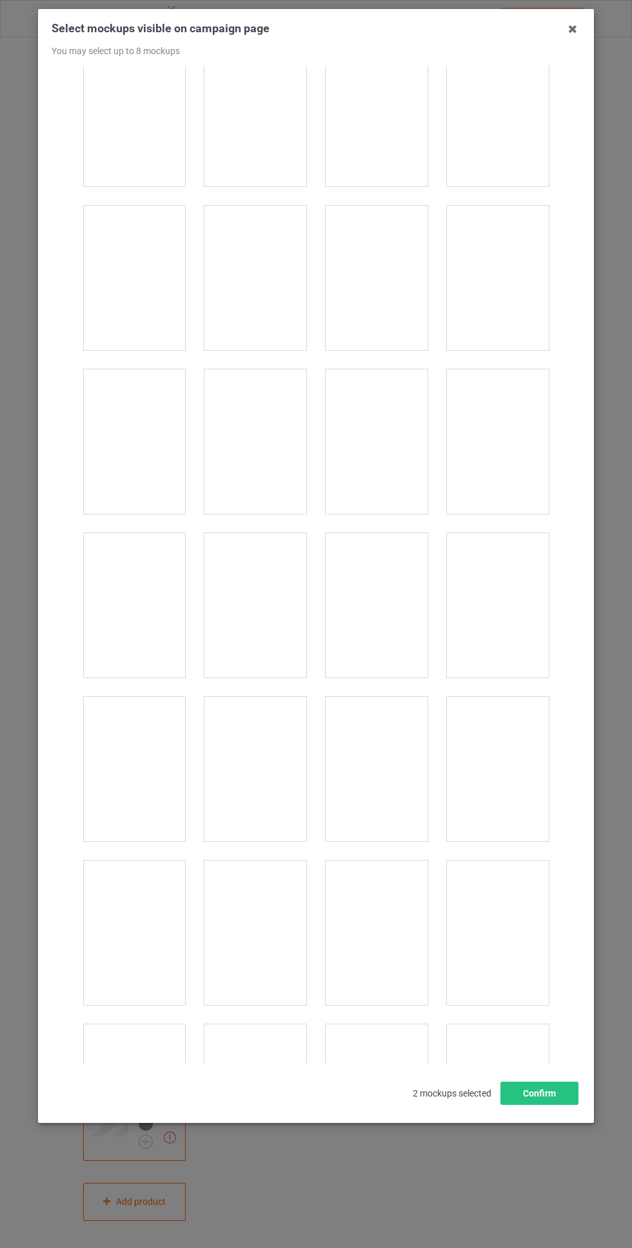
scroll to position [865, 0]
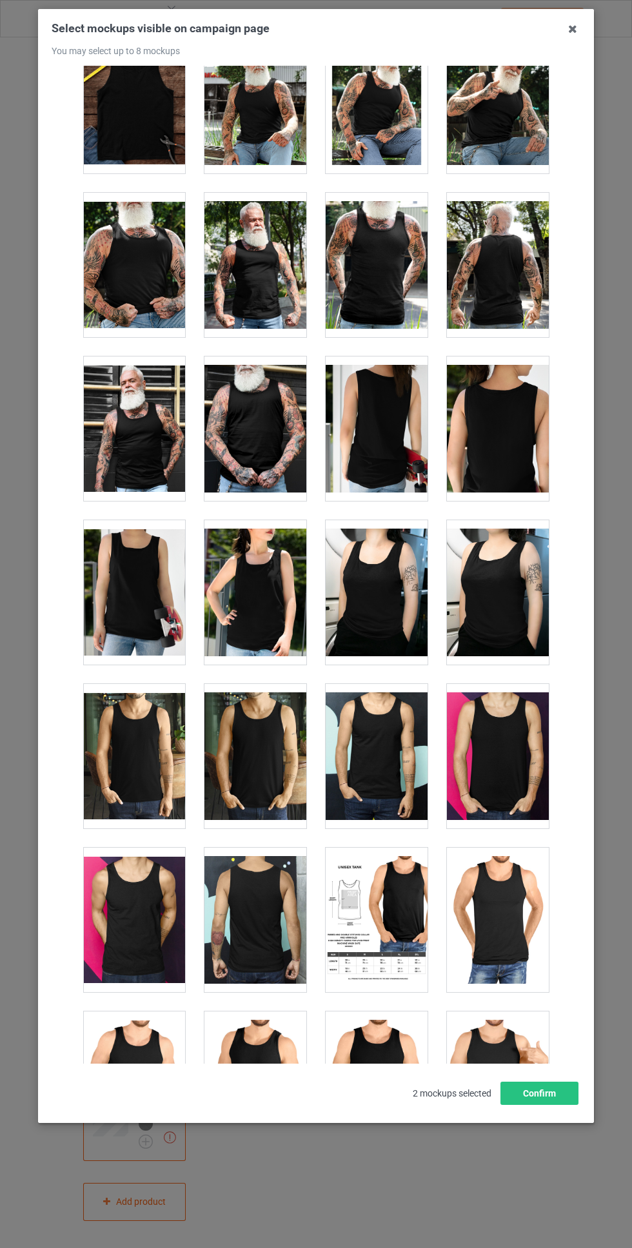
click at [155, 916] on div at bounding box center [134, 919] width 102 height 144
click at [271, 914] on div at bounding box center [255, 919] width 102 height 144
click at [276, 903] on div at bounding box center [255, 919] width 102 height 144
click at [172, 901] on div at bounding box center [134, 919] width 102 height 144
click at [525, 743] on div at bounding box center [498, 756] width 102 height 144
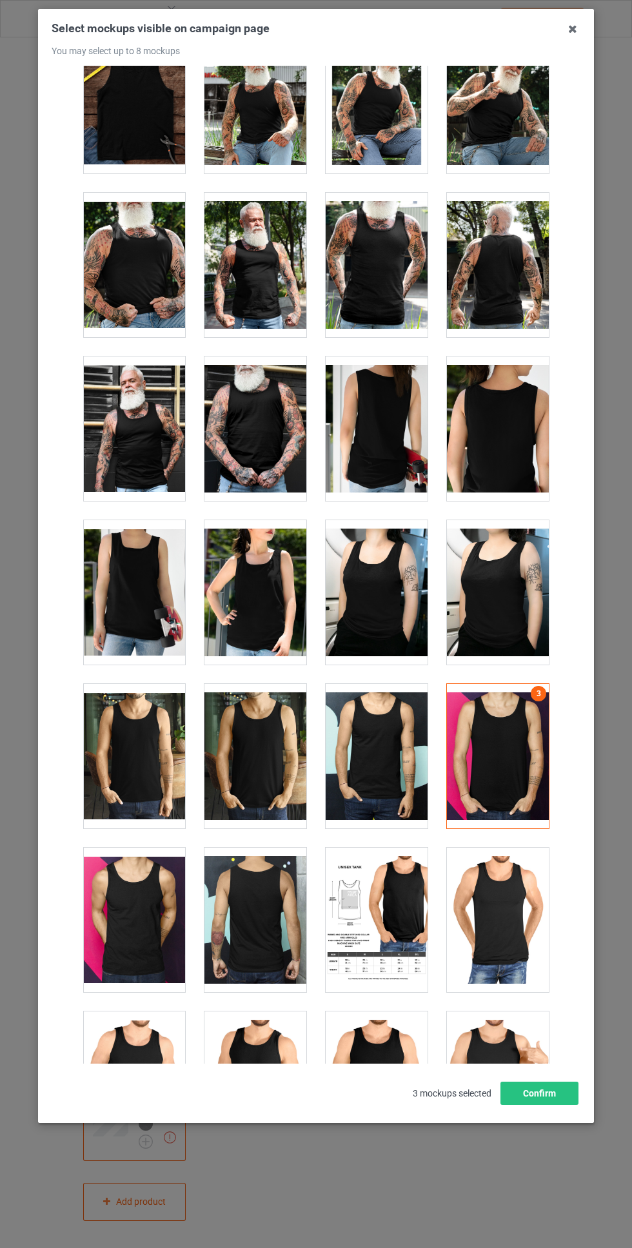
click at [267, 904] on div at bounding box center [255, 919] width 102 height 144
click at [537, 1105] on button "Confirm" at bounding box center [539, 1092] width 78 height 23
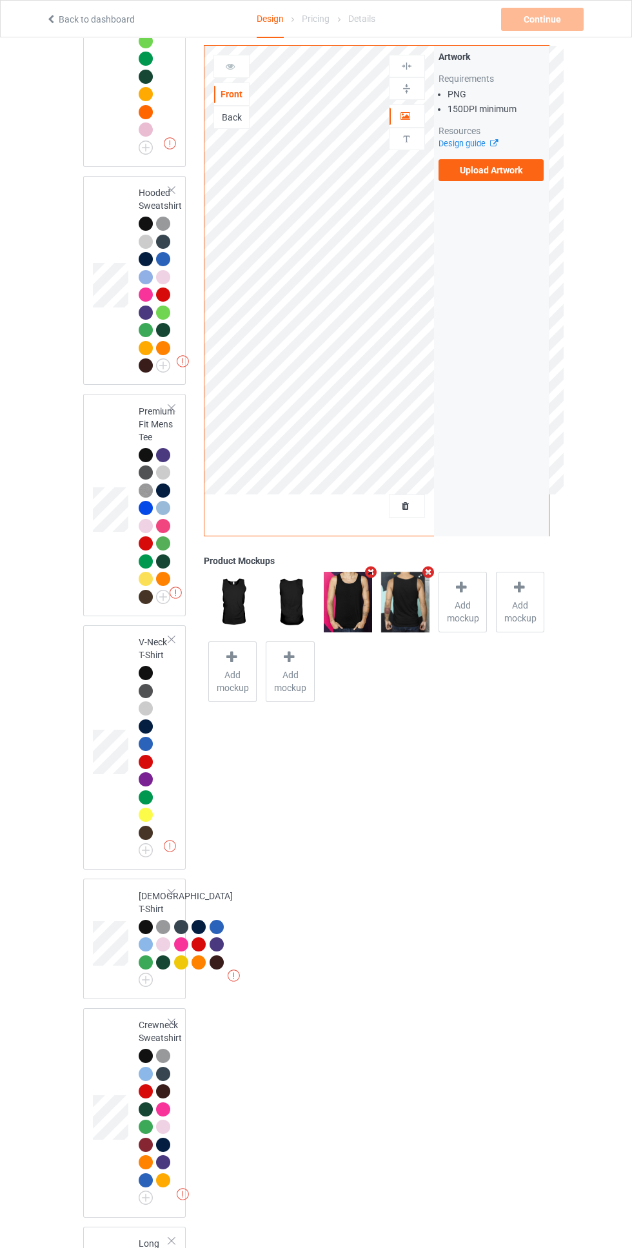
scroll to position [0, 0]
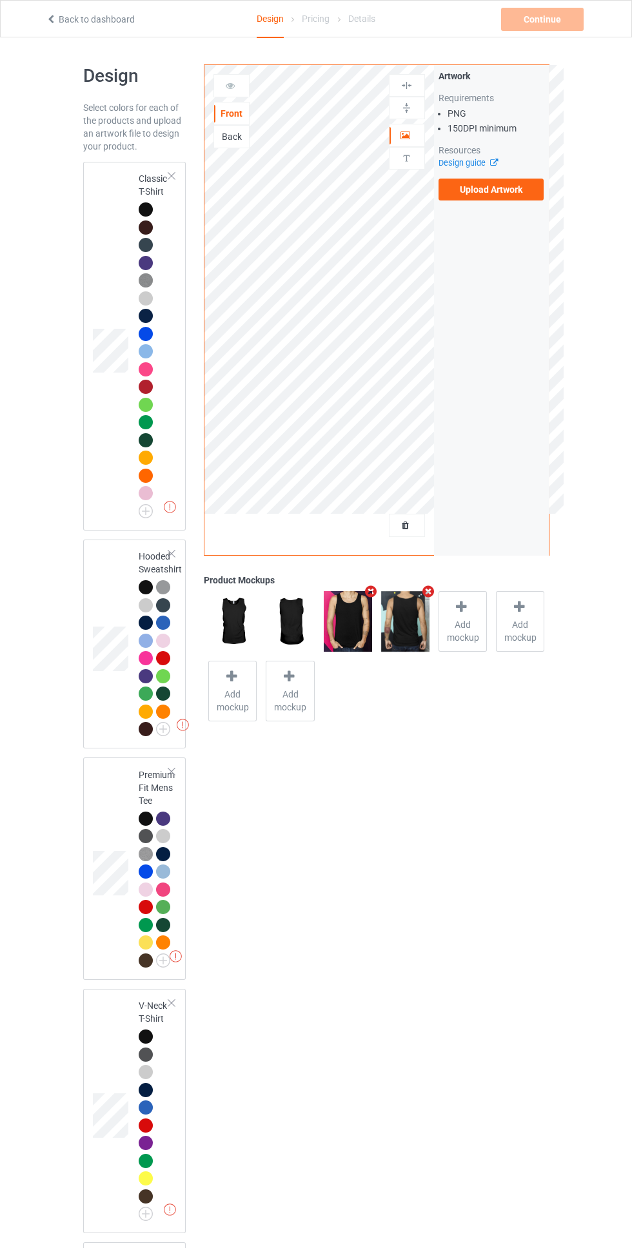
click at [151, 208] on div at bounding box center [146, 209] width 14 height 14
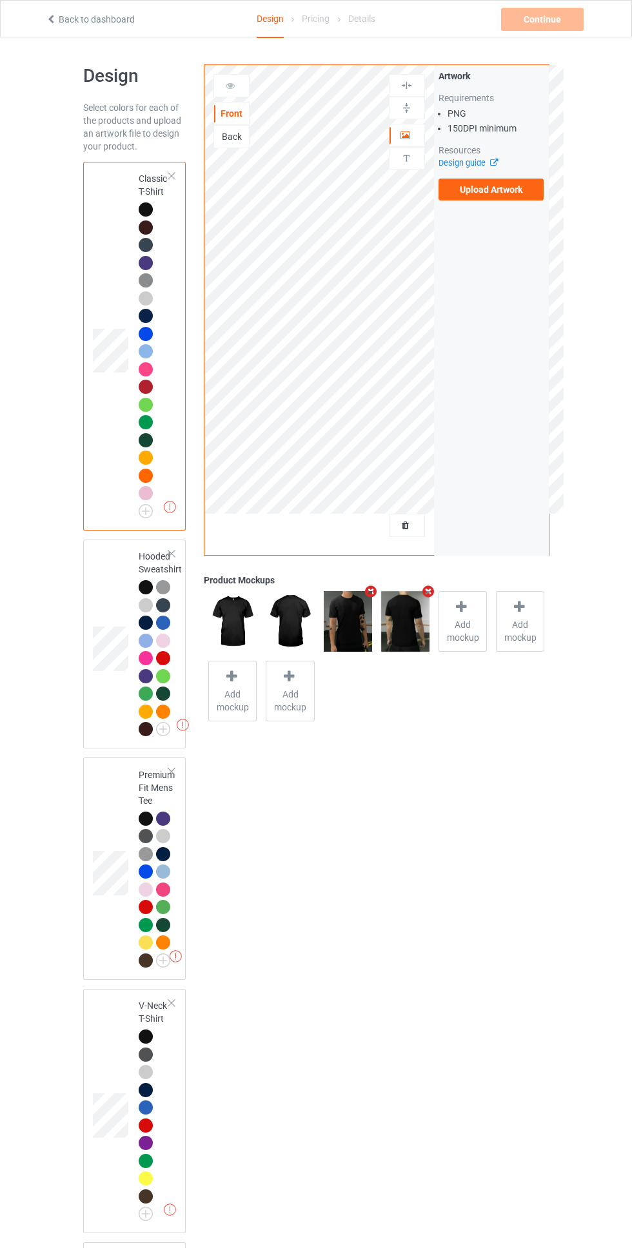
click at [522, 193] on label "Upload Artwork" at bounding box center [491, 190] width 106 height 22
click at [0, 0] on input "Upload Artwork" at bounding box center [0, 0] width 0 height 0
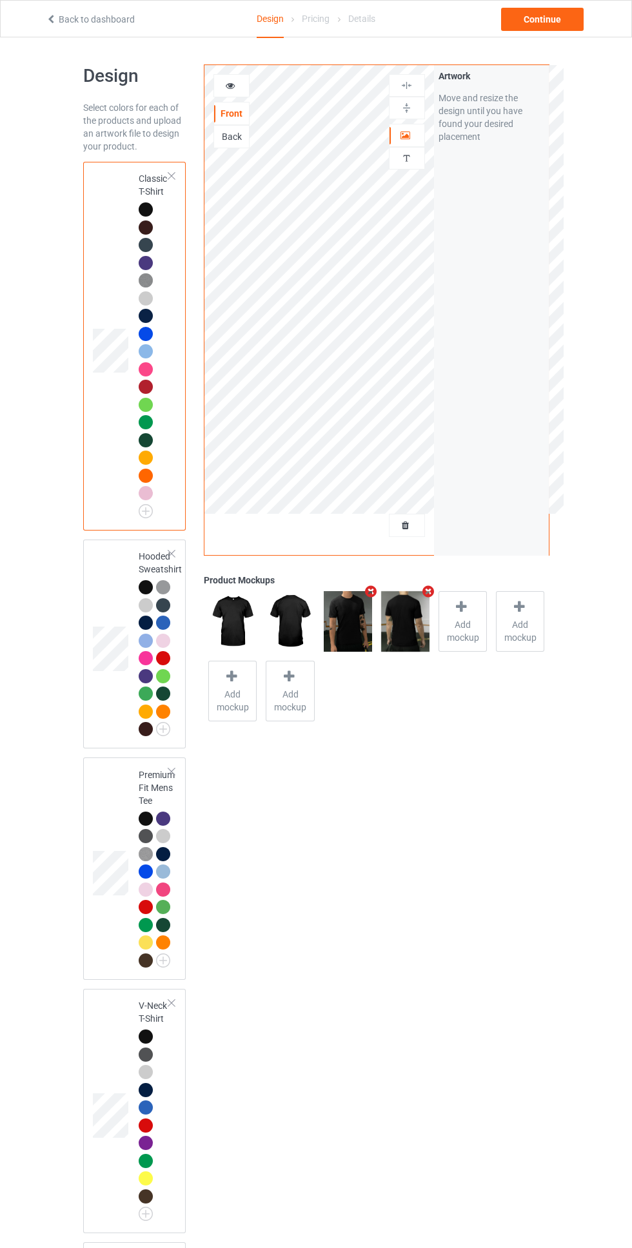
click at [420, 131] on div at bounding box center [406, 135] width 35 height 13
click at [420, 81] on div at bounding box center [406, 85] width 35 height 12
click at [416, 99] on div at bounding box center [407, 108] width 36 height 23
click at [423, 79] on div at bounding box center [407, 85] width 36 height 23
click at [415, 105] on div at bounding box center [406, 108] width 35 height 12
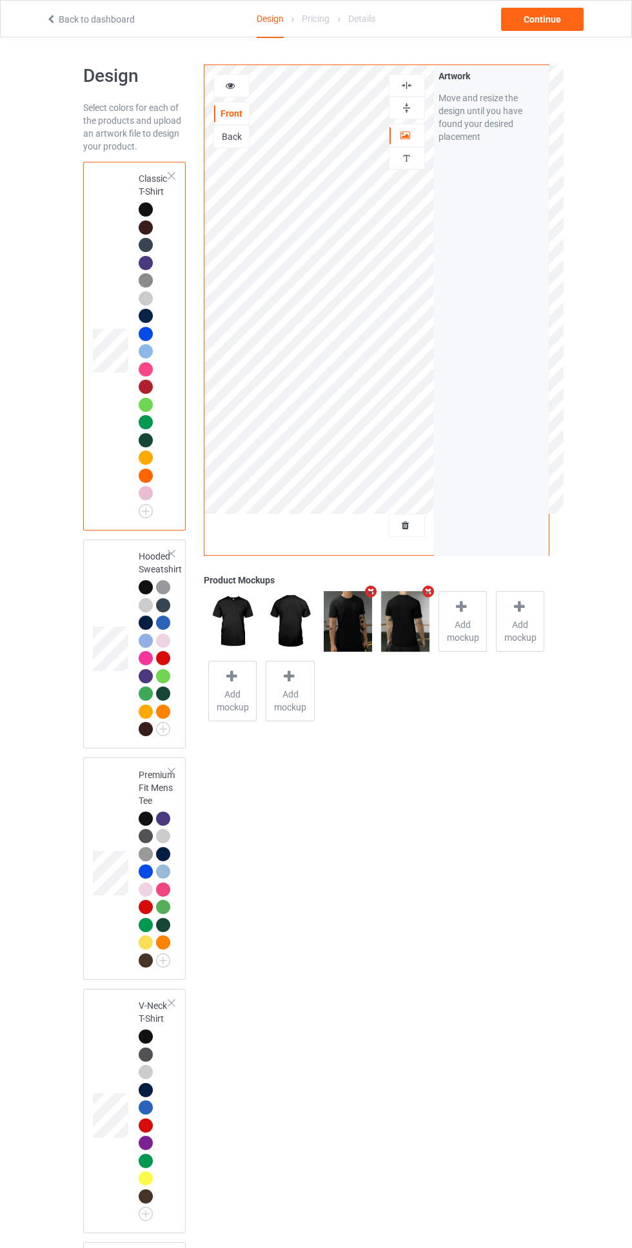
click at [236, 132] on div "Back" at bounding box center [231, 136] width 35 height 13
click at [242, 113] on div "Front" at bounding box center [231, 113] width 35 height 13
click at [235, 139] on div "Back" at bounding box center [231, 136] width 35 height 13
click at [233, 86] on icon at bounding box center [230, 83] width 11 height 9
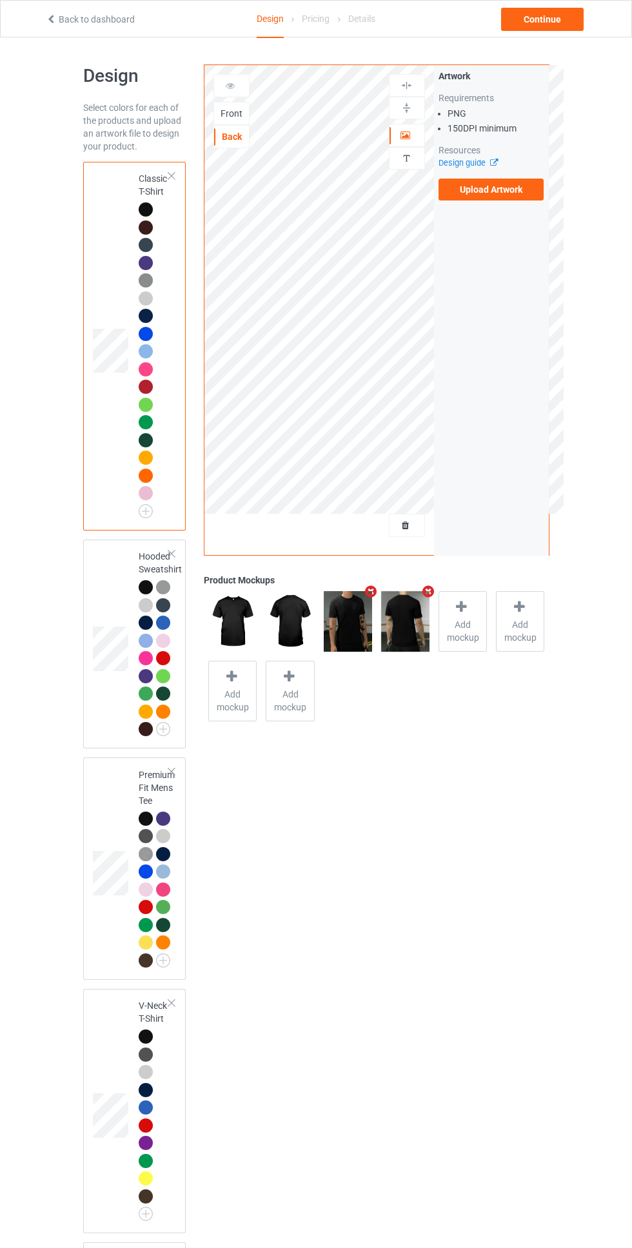
click at [233, 86] on icon at bounding box center [230, 83] width 11 height 9
click at [246, 81] on div at bounding box center [231, 85] width 35 height 13
click at [238, 119] on div "Front" at bounding box center [231, 113] width 35 height 13
click at [235, 136] on div "Back" at bounding box center [231, 136] width 35 height 13
click at [240, 122] on div "Front" at bounding box center [231, 113] width 36 height 23
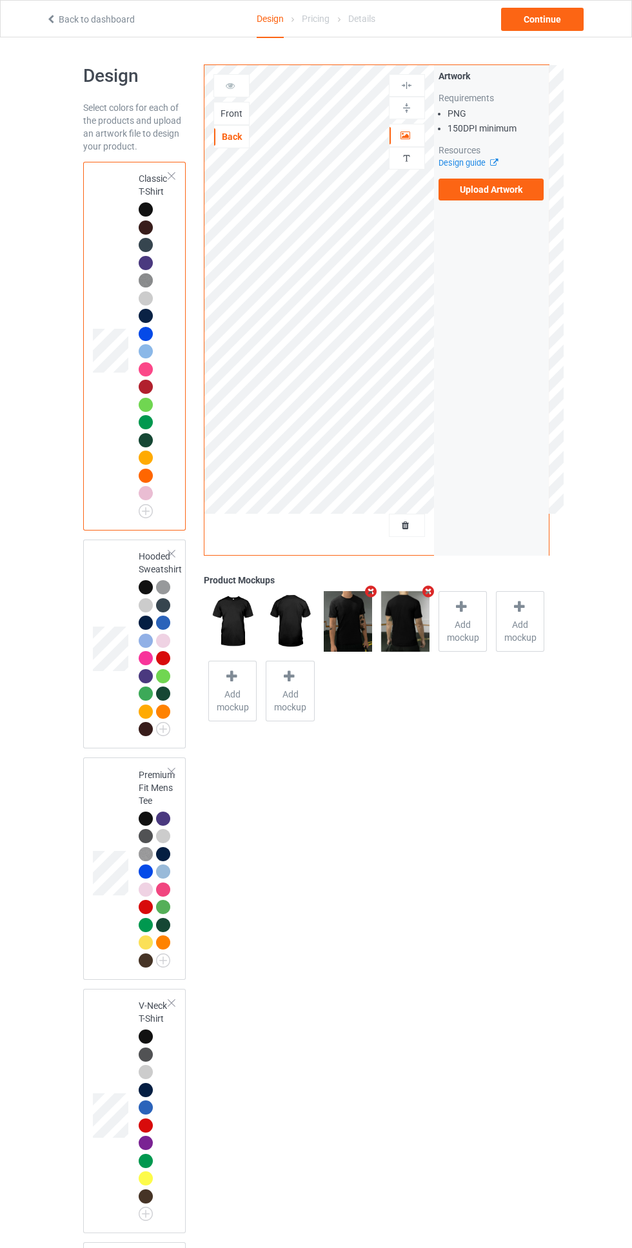
click at [240, 122] on div "Front" at bounding box center [231, 113] width 36 height 23
click at [246, 106] on div "Front" at bounding box center [231, 113] width 36 height 23
click at [231, 113] on div "Front" at bounding box center [231, 113] width 35 height 13
click at [240, 143] on div "Back" at bounding box center [231, 136] width 35 height 13
click at [153, 590] on div at bounding box center [148, 589] width 18 height 18
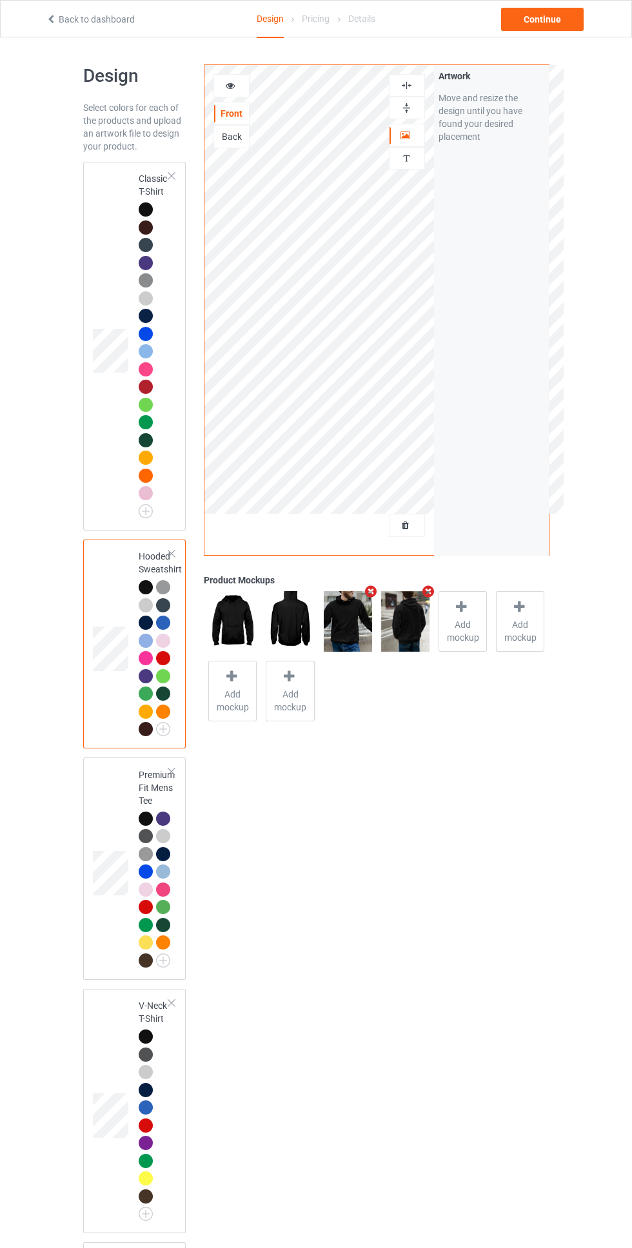
click at [242, 135] on div "Back" at bounding box center [231, 136] width 35 height 13
click at [152, 213] on div at bounding box center [148, 211] width 18 height 18
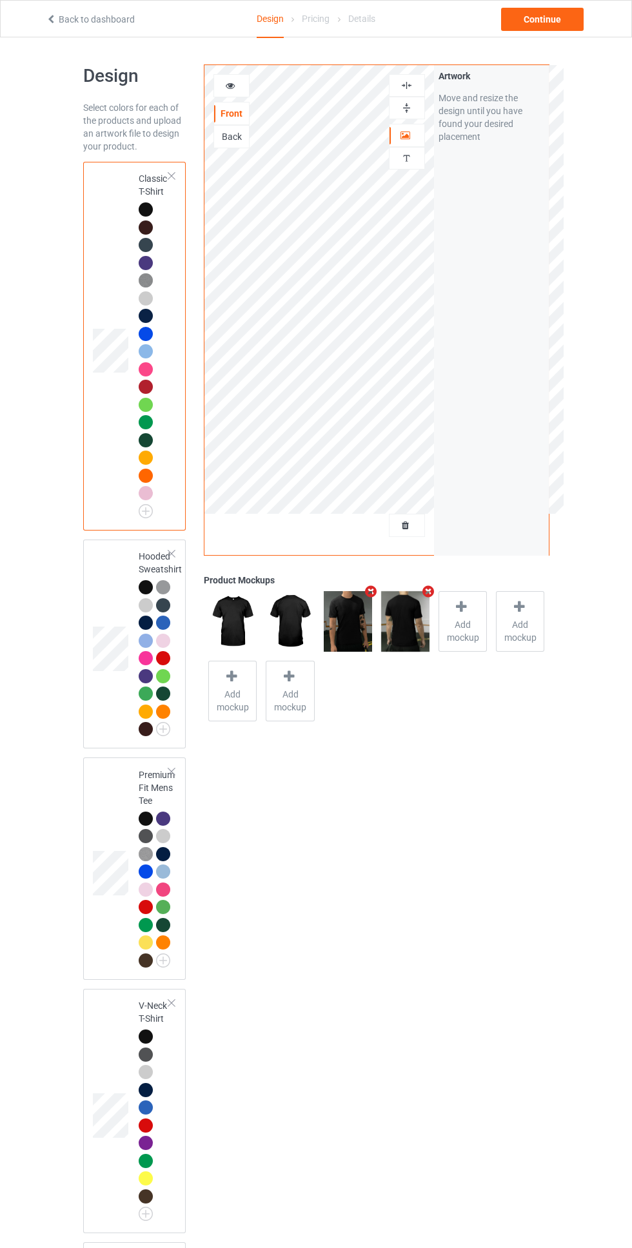
click at [415, 84] on div at bounding box center [406, 85] width 35 height 12
click at [410, 112] on img at bounding box center [406, 108] width 12 height 12
click at [229, 146] on div "Back" at bounding box center [231, 136] width 36 height 23
click at [240, 142] on div "Back" at bounding box center [231, 136] width 35 height 13
click at [241, 111] on div "Front" at bounding box center [231, 113] width 35 height 13
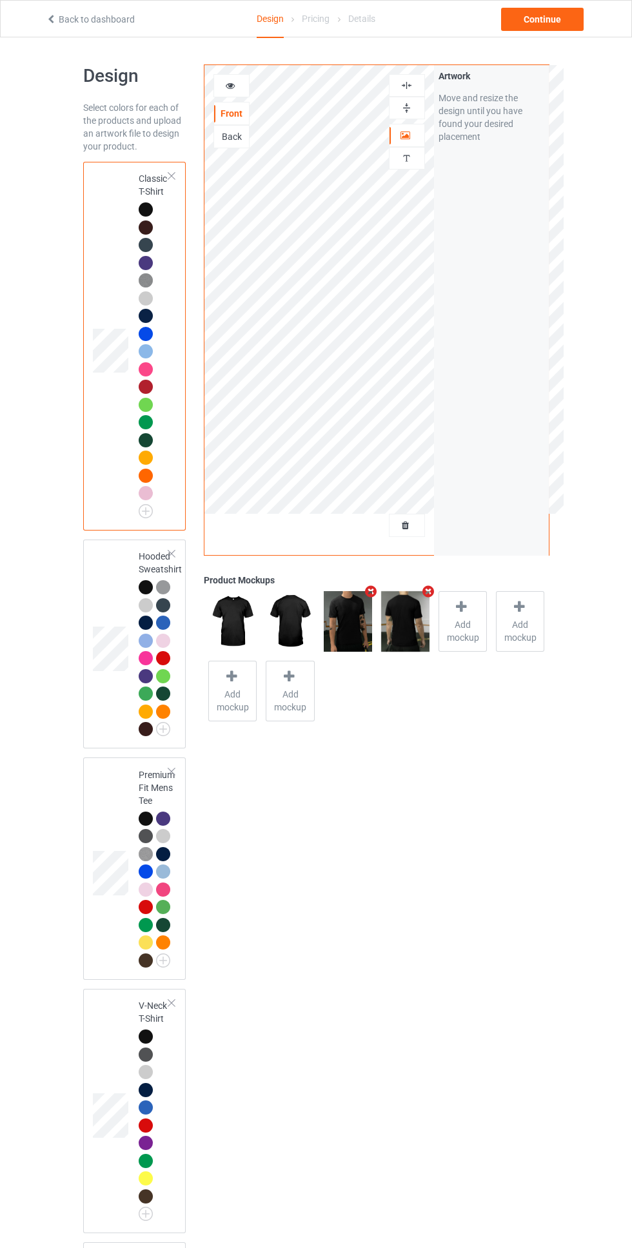
click at [233, 143] on div "Back" at bounding box center [231, 136] width 35 height 13
click at [510, 193] on label "Upload Artwork" at bounding box center [491, 190] width 106 height 22
click at [0, 0] on input "Upload Artwork" at bounding box center [0, 0] width 0 height 0
click at [404, 136] on icon at bounding box center [405, 133] width 11 height 9
click at [419, 87] on div at bounding box center [406, 85] width 35 height 12
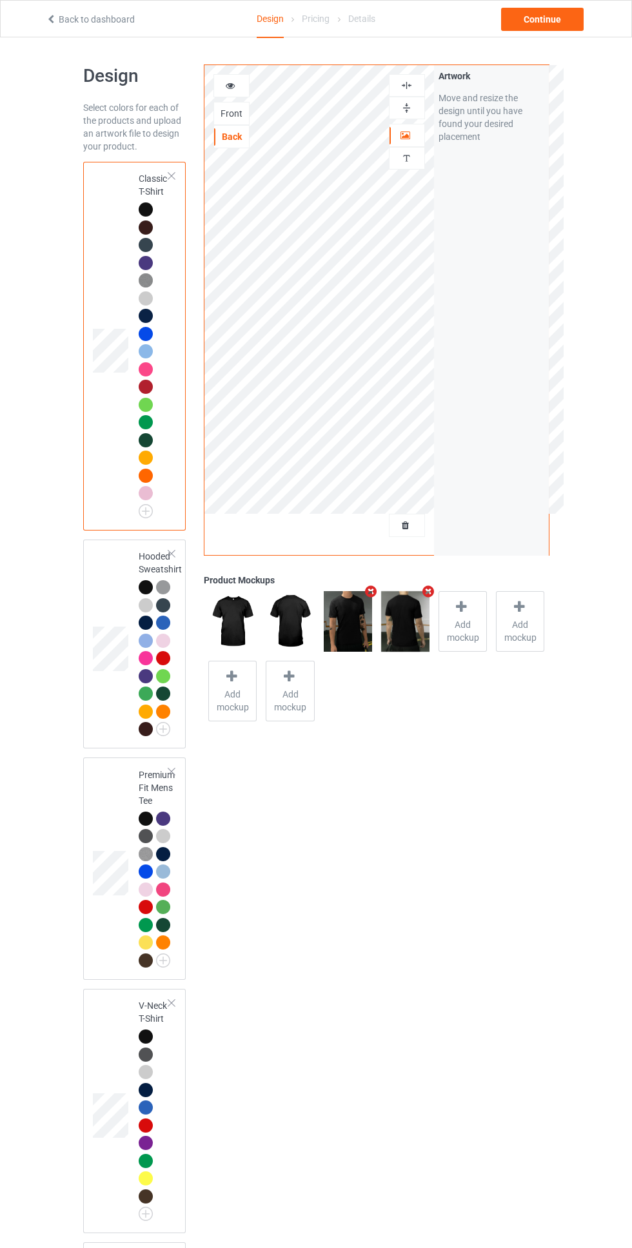
click at [418, 113] on div at bounding box center [406, 108] width 35 height 12
click at [229, 88] on icon at bounding box center [230, 83] width 11 height 9
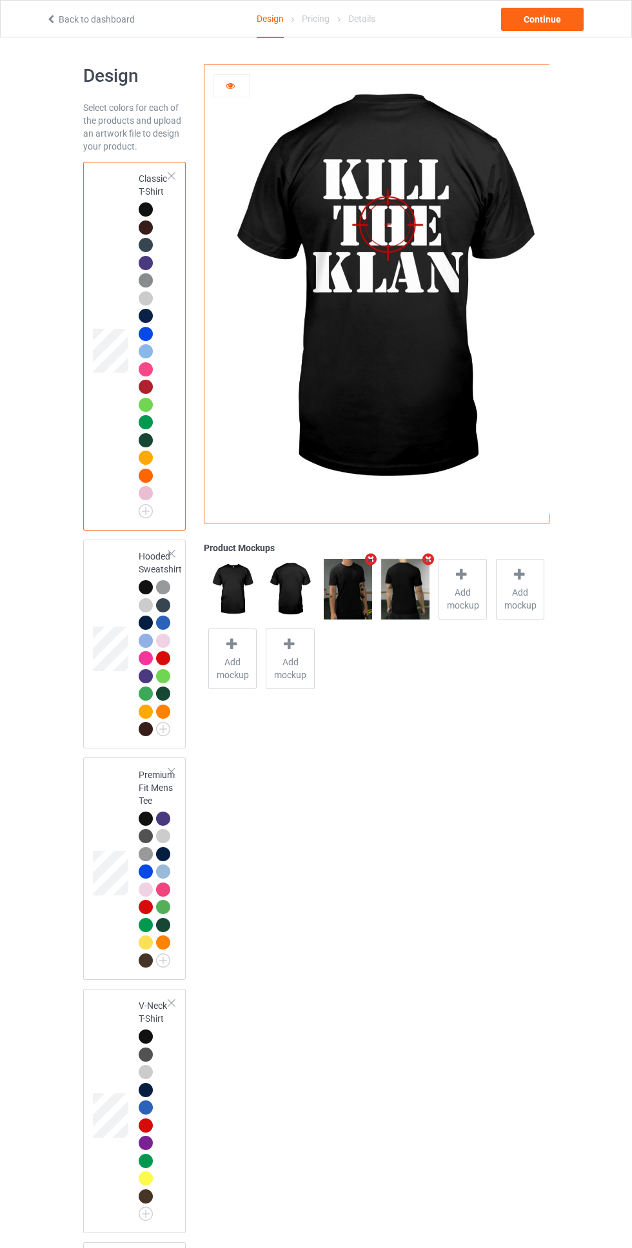
click at [230, 84] on icon at bounding box center [230, 83] width 11 height 9
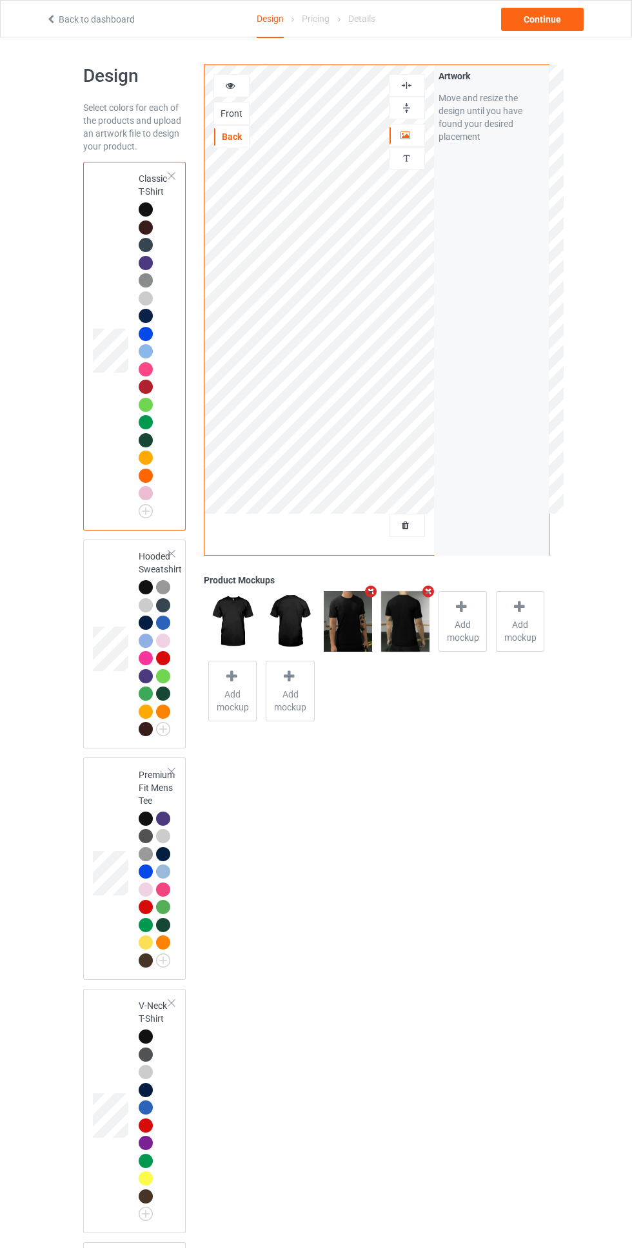
click at [406, 85] on img at bounding box center [406, 85] width 12 height 12
click at [414, 108] on div at bounding box center [406, 108] width 35 height 12
click at [406, 85] on img at bounding box center [406, 85] width 12 height 12
click at [422, 109] on div at bounding box center [406, 108] width 35 height 12
click at [422, 81] on div at bounding box center [406, 85] width 35 height 12
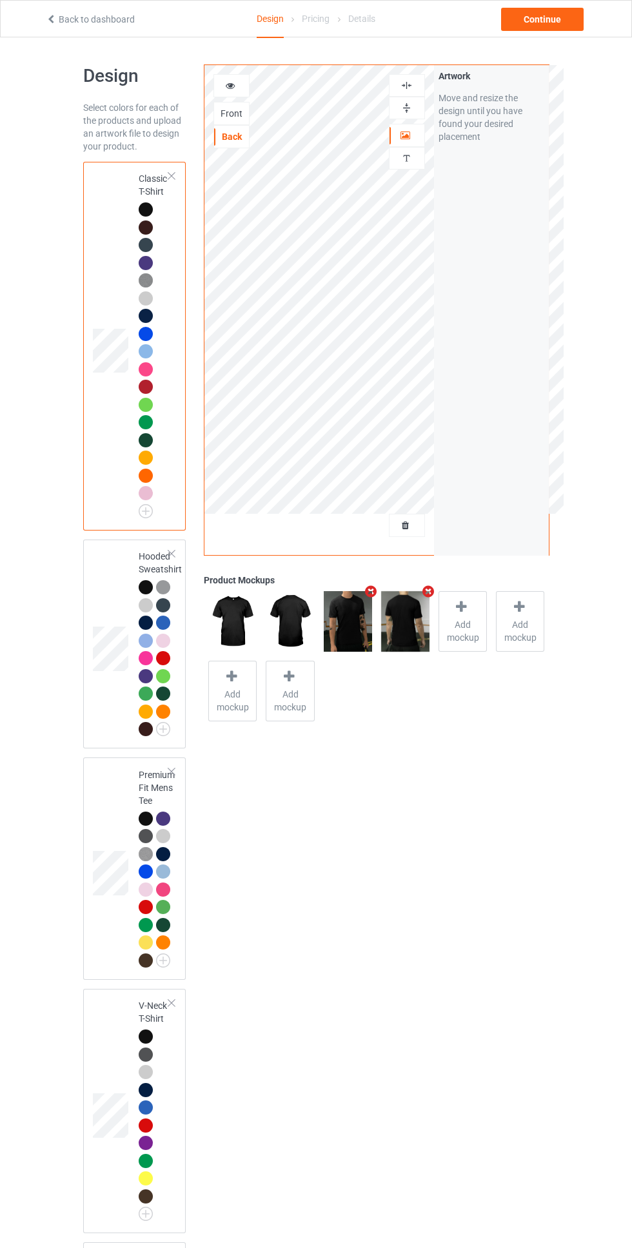
click at [413, 108] on div at bounding box center [406, 108] width 35 height 12
click at [235, 110] on div "Front" at bounding box center [231, 113] width 35 height 13
click at [417, 133] on div at bounding box center [406, 135] width 35 height 13
click at [411, 85] on img at bounding box center [406, 85] width 12 height 12
click at [420, 108] on div at bounding box center [406, 108] width 35 height 12
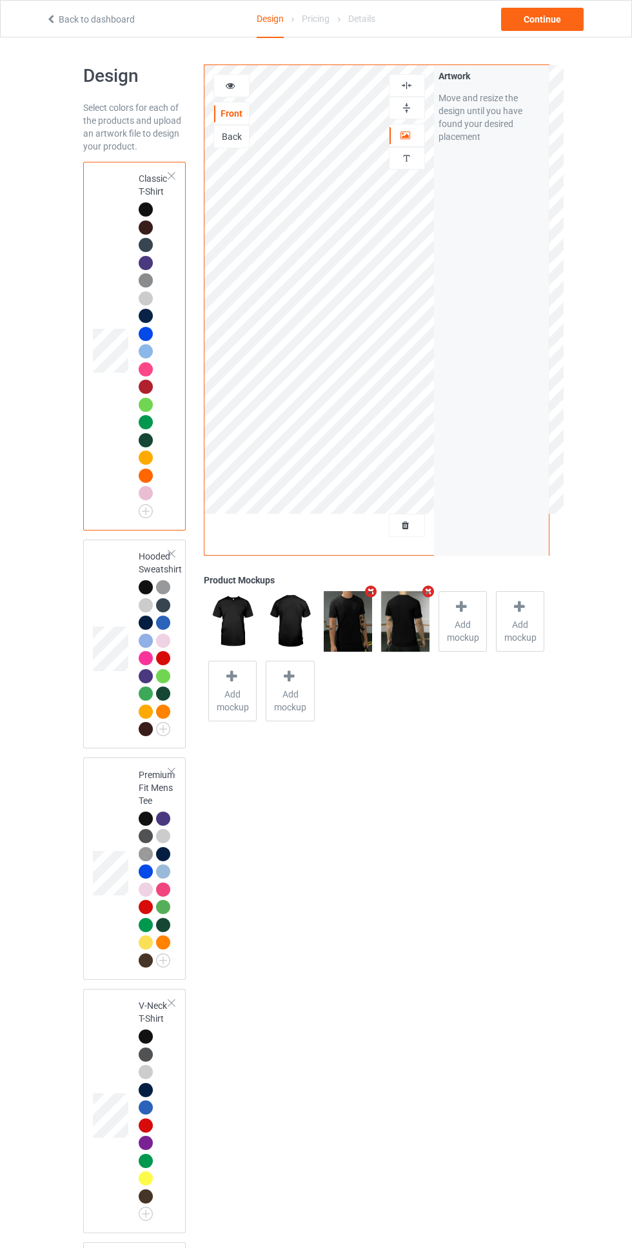
click at [406, 85] on img at bounding box center [406, 85] width 12 height 12
click at [424, 104] on div at bounding box center [407, 108] width 36 height 23
click at [419, 84] on div at bounding box center [406, 85] width 35 height 12
click at [423, 102] on div at bounding box center [406, 108] width 35 height 12
click at [414, 83] on div at bounding box center [406, 85] width 35 height 12
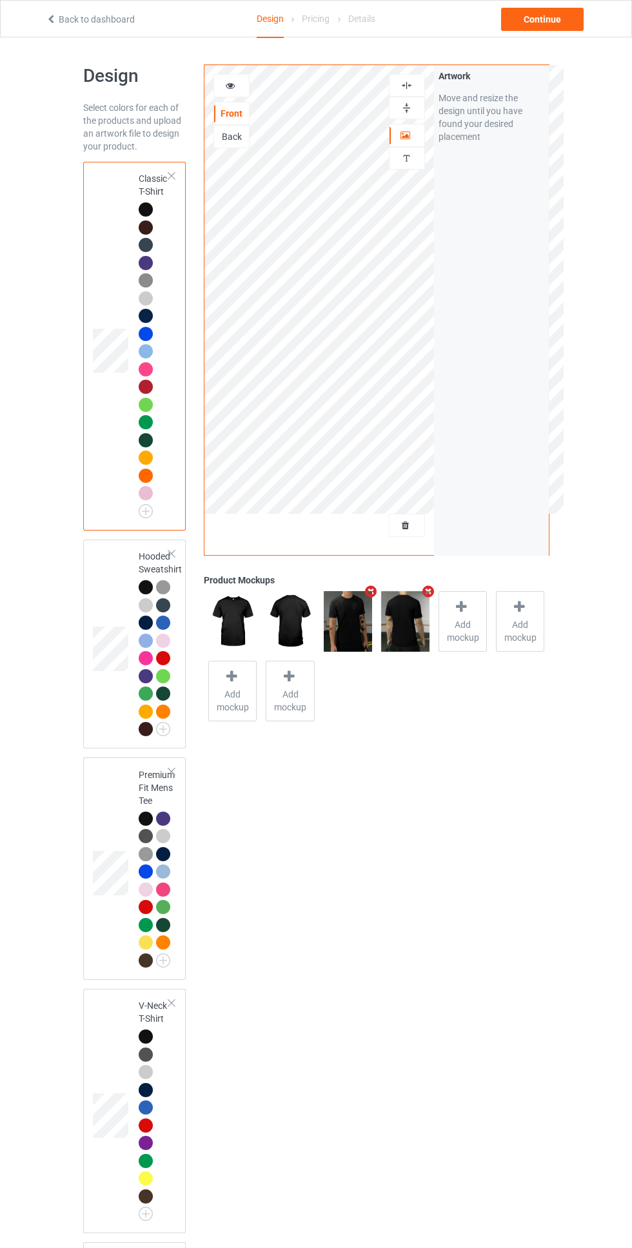
click at [419, 103] on div at bounding box center [406, 108] width 35 height 12
click at [412, 82] on img at bounding box center [406, 85] width 12 height 12
click at [421, 101] on div at bounding box center [407, 108] width 36 height 23
click at [421, 79] on div at bounding box center [406, 85] width 35 height 12
click at [415, 105] on div at bounding box center [406, 108] width 35 height 12
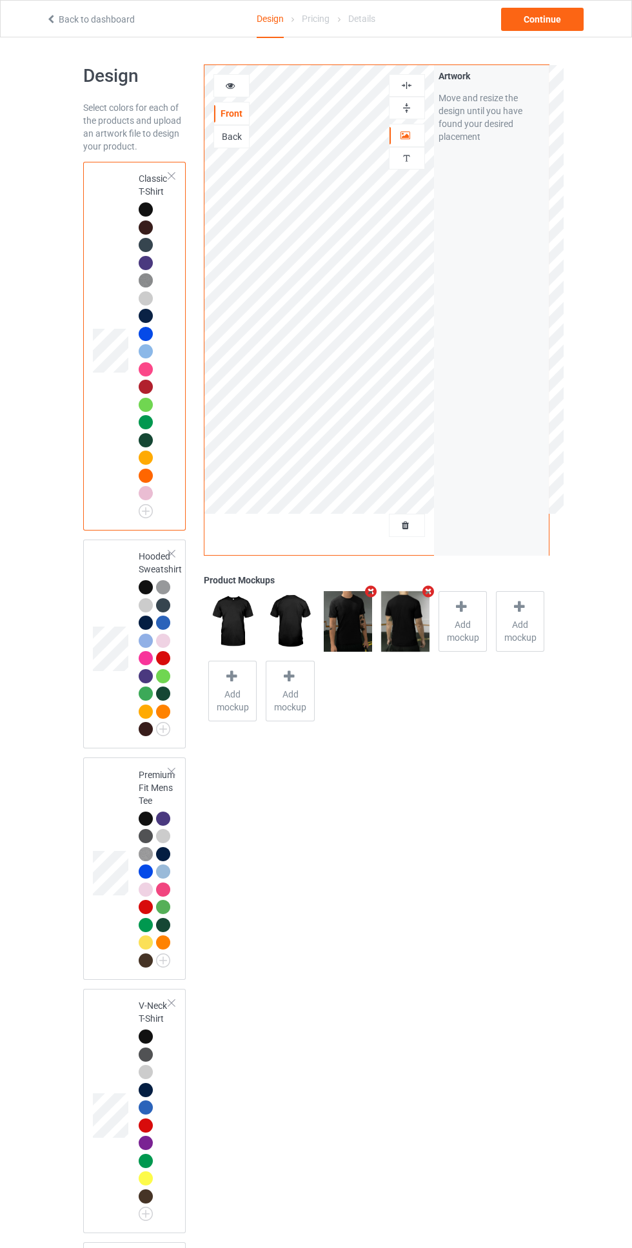
click at [418, 86] on div at bounding box center [406, 85] width 35 height 12
click at [423, 104] on div at bounding box center [406, 108] width 35 height 12
click at [416, 88] on div at bounding box center [406, 85] width 35 height 12
click at [569, 22] on div "Continue" at bounding box center [542, 19] width 82 height 23
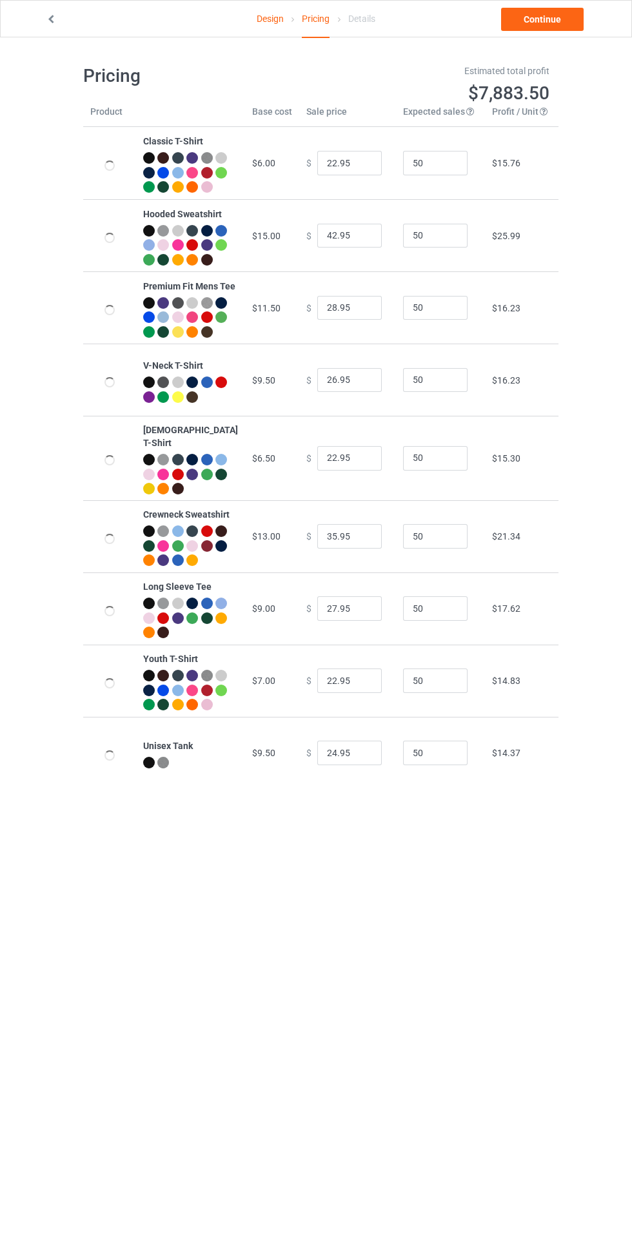
type input "26.95"
type input "46.95"
type input "32.95"
type input "30.95"
type input "26.95"
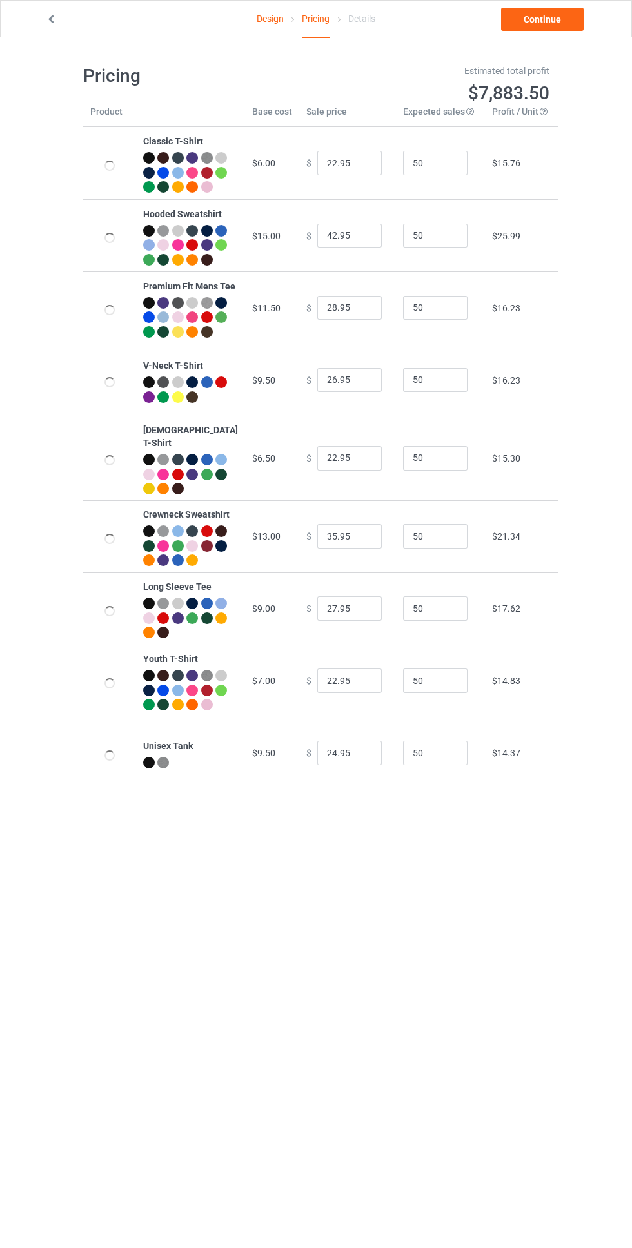
type input "39.95"
type input "31.95"
type input "26.95"
type input "28.95"
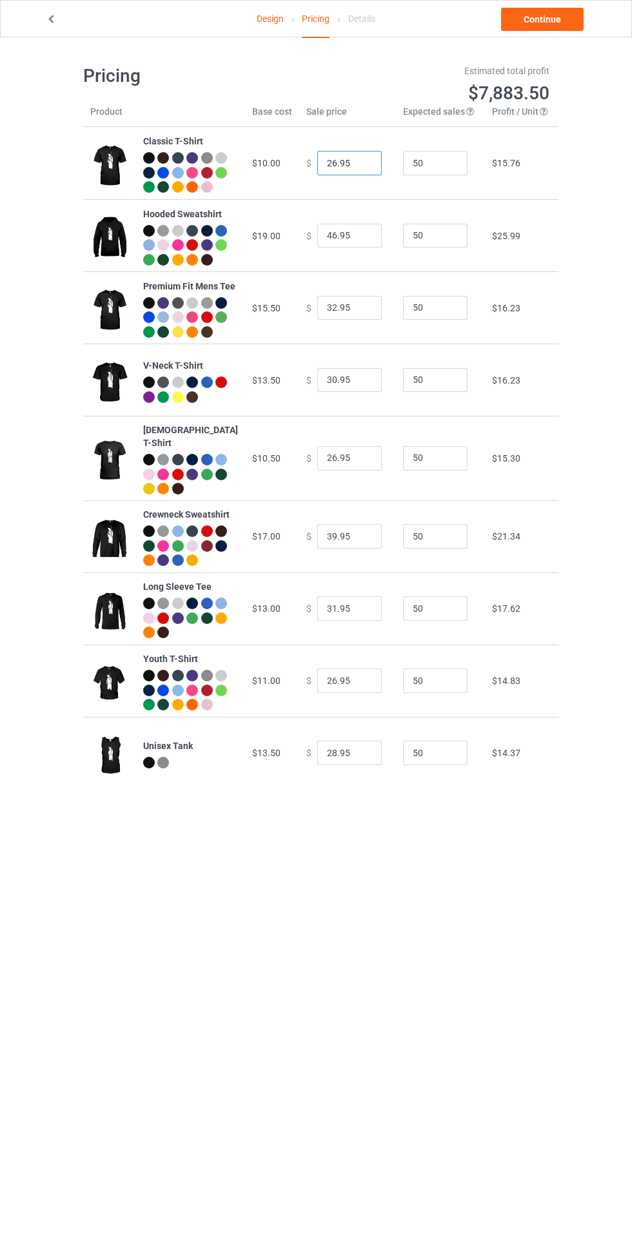
click at [331, 166] on input "26.95" at bounding box center [349, 163] width 64 height 24
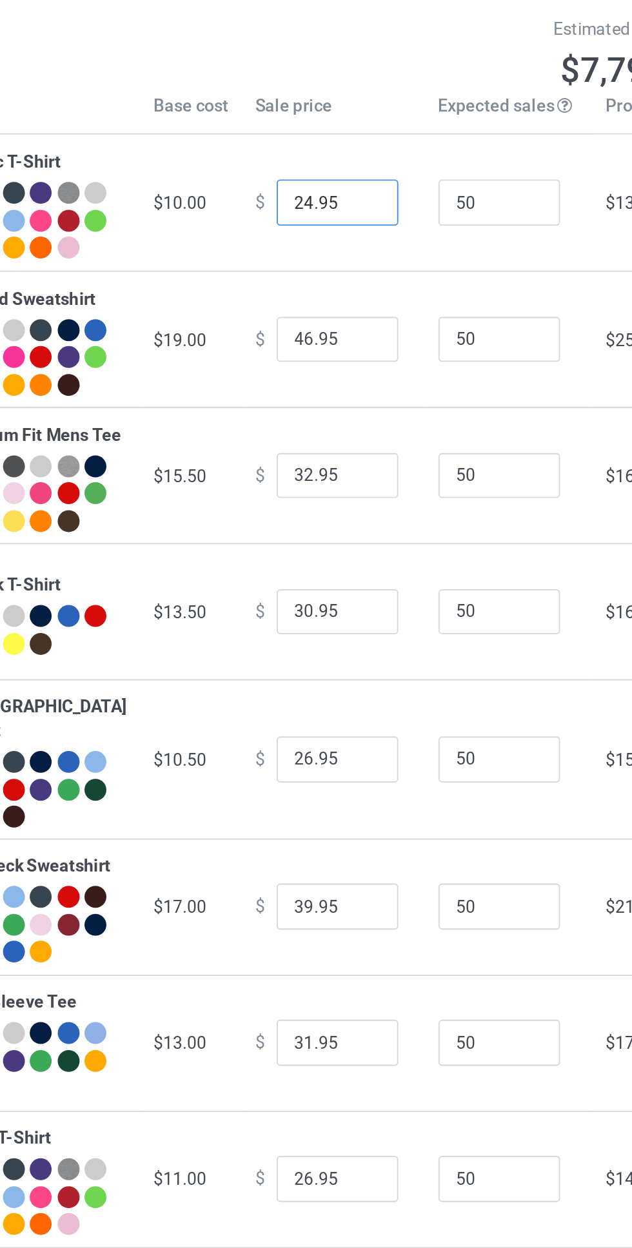
click at [348, 171] on input "24.95" at bounding box center [349, 163] width 64 height 24
type input "24.99"
click at [322, 248] on input "46.95" at bounding box center [349, 236] width 64 height 24
type input "39.95"
click at [323, 320] on input "32.95" at bounding box center [349, 308] width 64 height 24
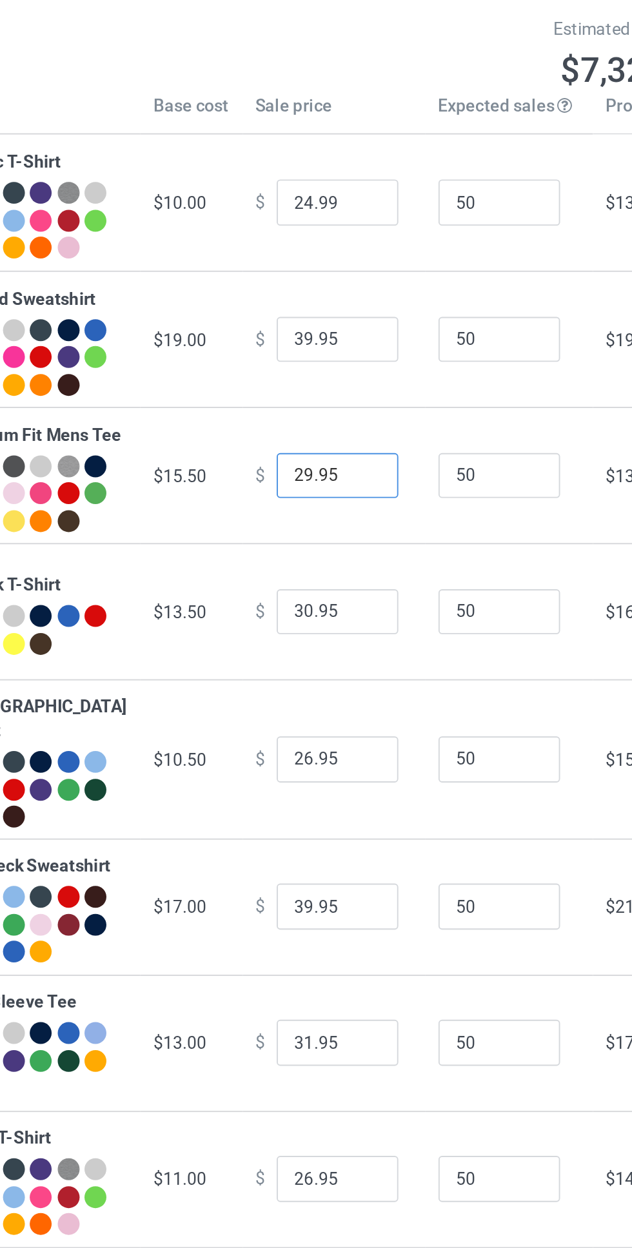
click at [353, 320] on input "29.95" at bounding box center [349, 308] width 64 height 24
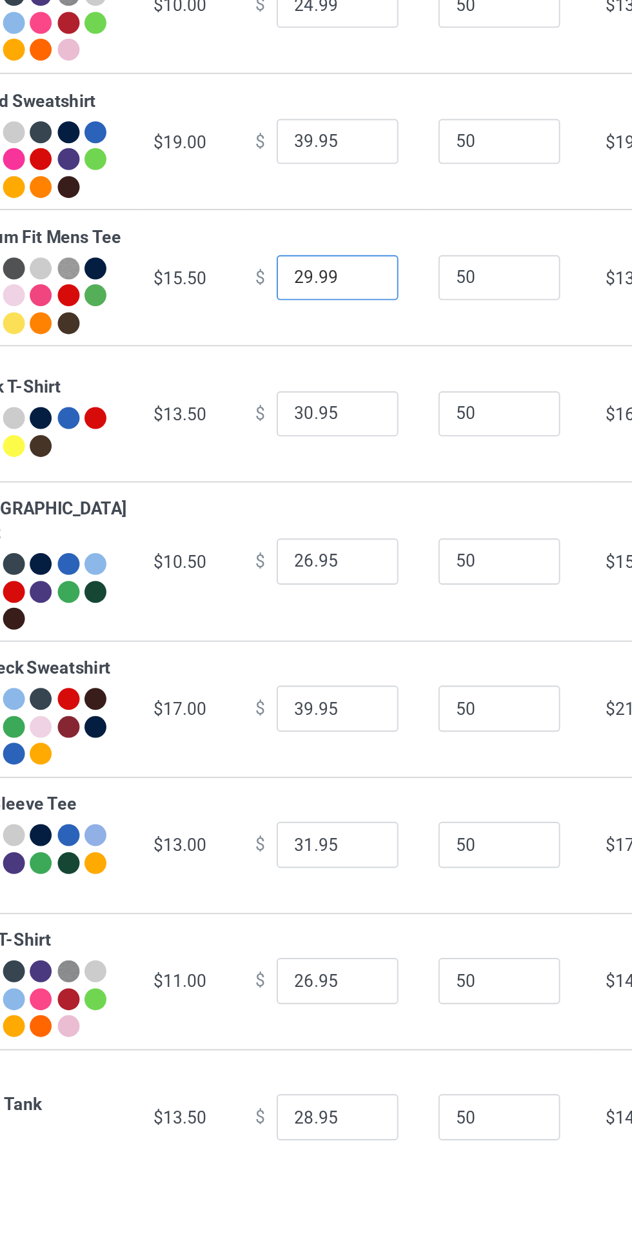
type input "29.99"
click at [323, 392] on input "30.95" at bounding box center [349, 380] width 64 height 24
click at [350, 392] on input "29.95" at bounding box center [349, 380] width 64 height 24
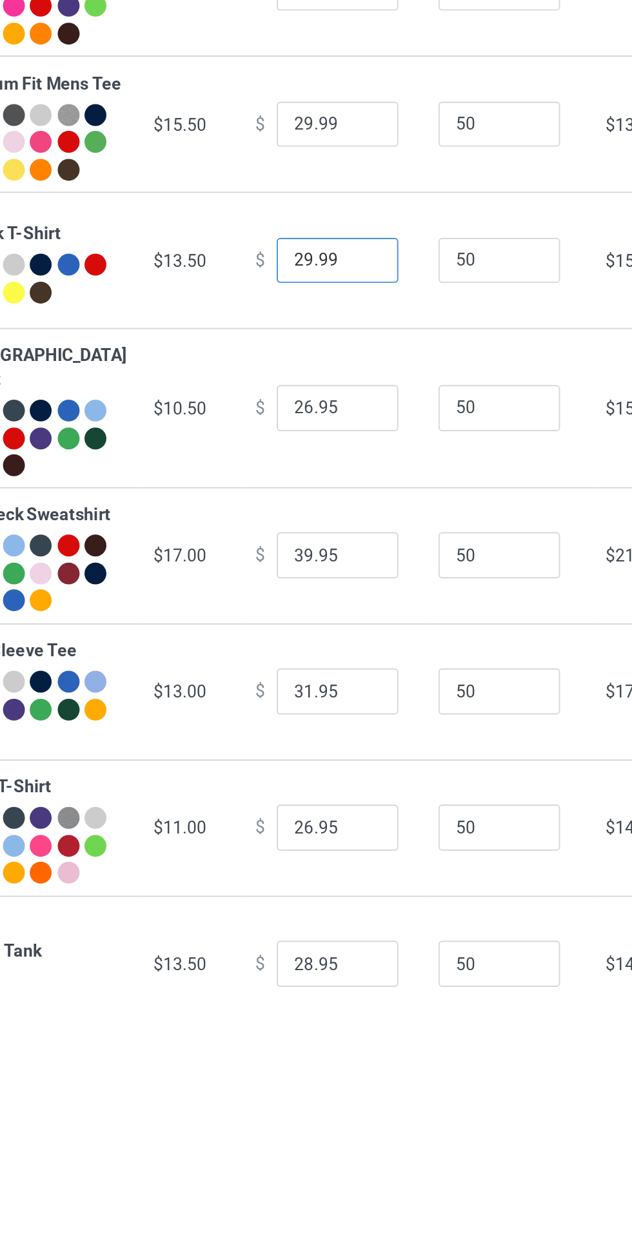
type input "29.99"
click at [323, 470] on input "26.95" at bounding box center [349, 458] width 64 height 24
click at [353, 470] on input "22.95" at bounding box center [349, 458] width 64 height 24
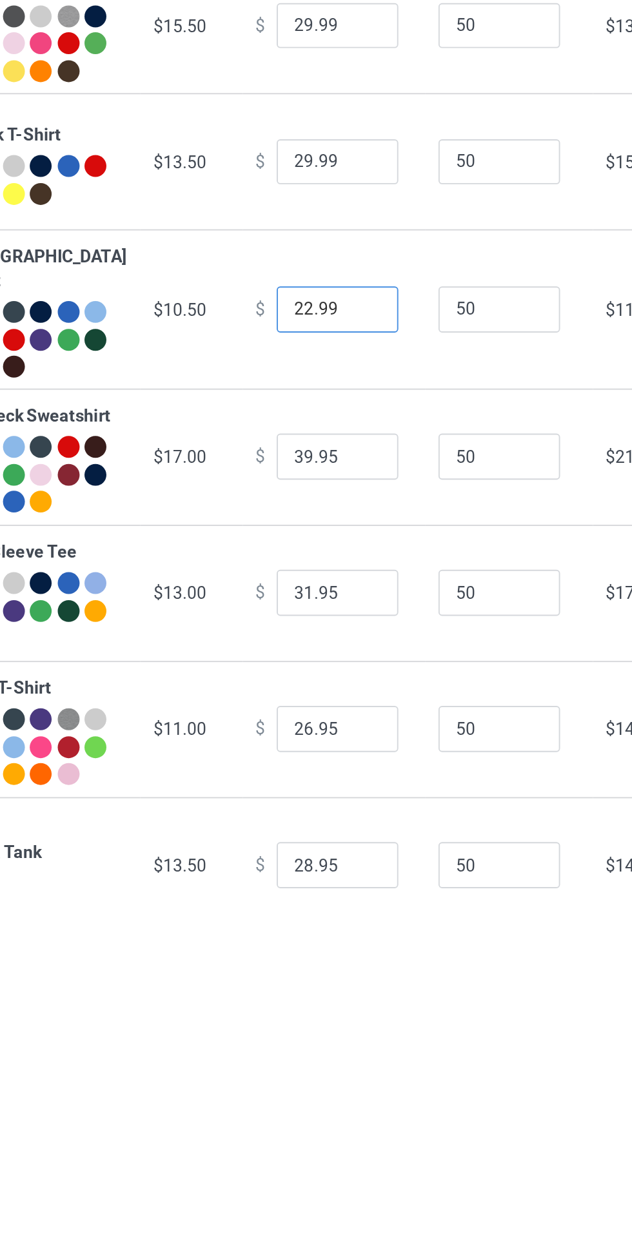
type input "22.99"
click at [325, 548] on input "39.95" at bounding box center [349, 536] width 64 height 24
click at [353, 548] on input "29.95" at bounding box center [349, 536] width 64 height 24
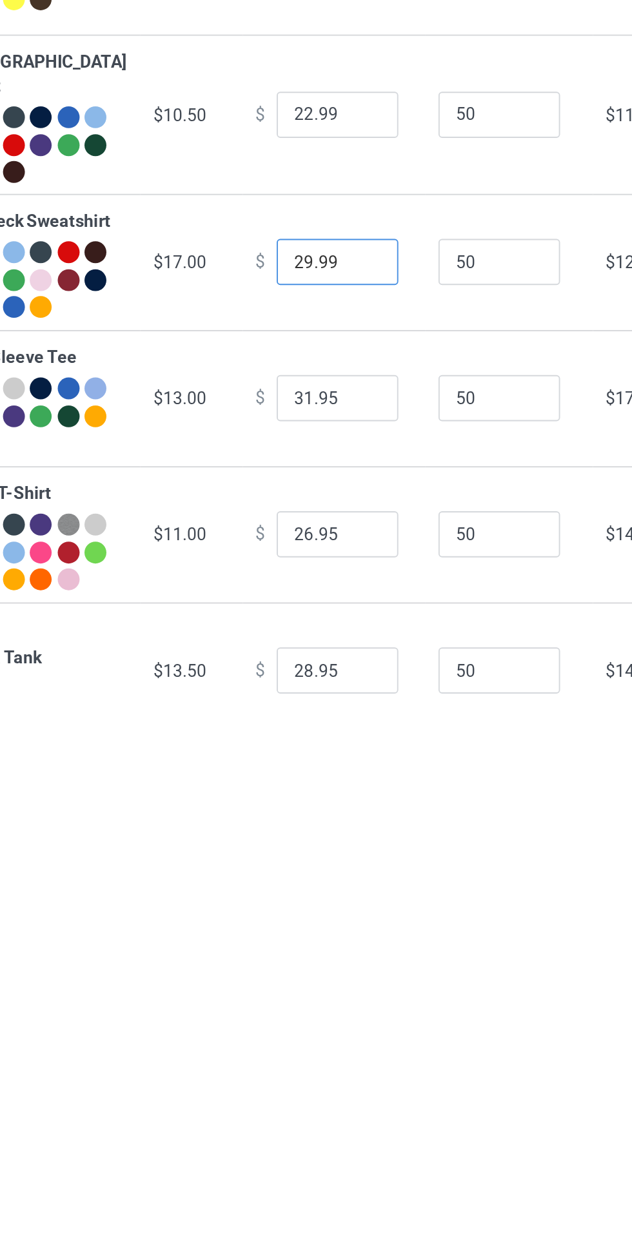
type input "29.99"
click at [320, 621] on input "31.95" at bounding box center [349, 608] width 64 height 24
click at [351, 621] on input "28.95" at bounding box center [349, 608] width 64 height 24
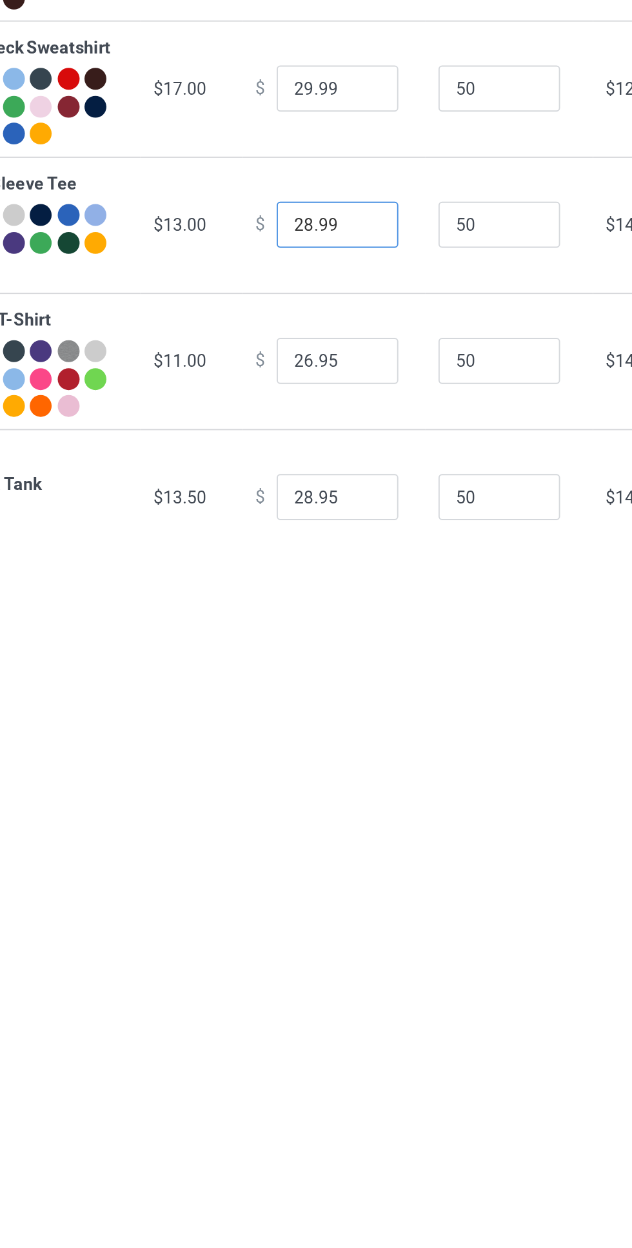
type input "28.99"
click at [322, 693] on input "26.95" at bounding box center [349, 680] width 64 height 24
click at [349, 693] on input "21.95" at bounding box center [349, 680] width 64 height 24
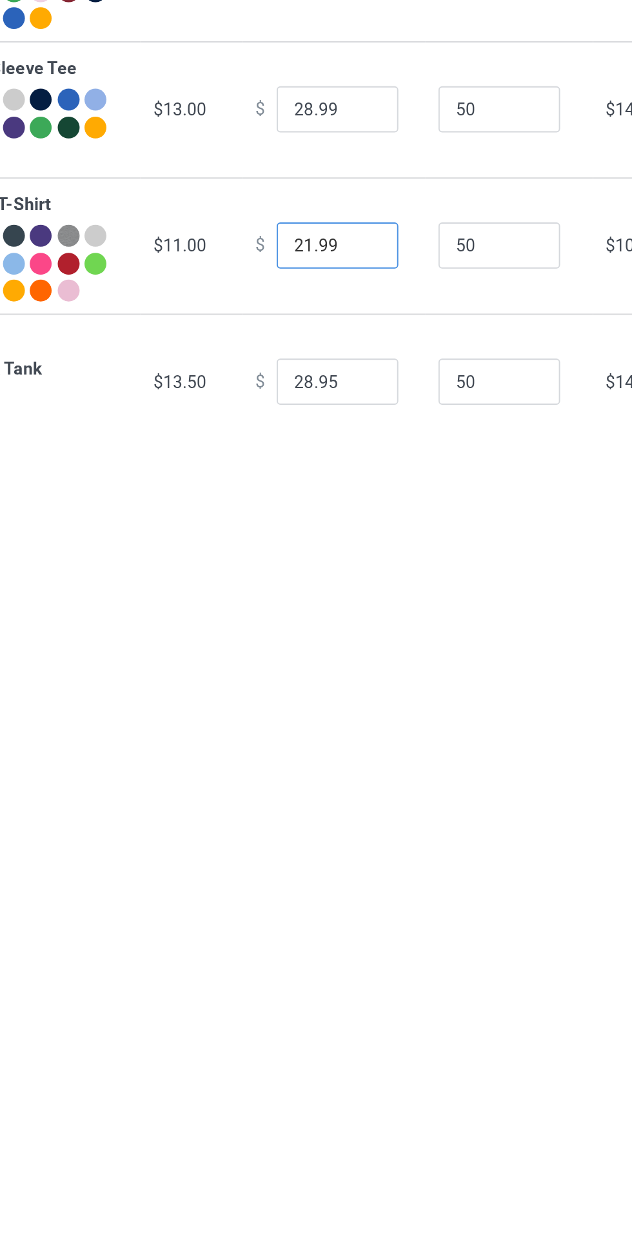
type input "21.99"
click at [352, 765] on input "28.95" at bounding box center [349, 752] width 64 height 24
click at [324, 765] on input "28.99" at bounding box center [349, 752] width 64 height 24
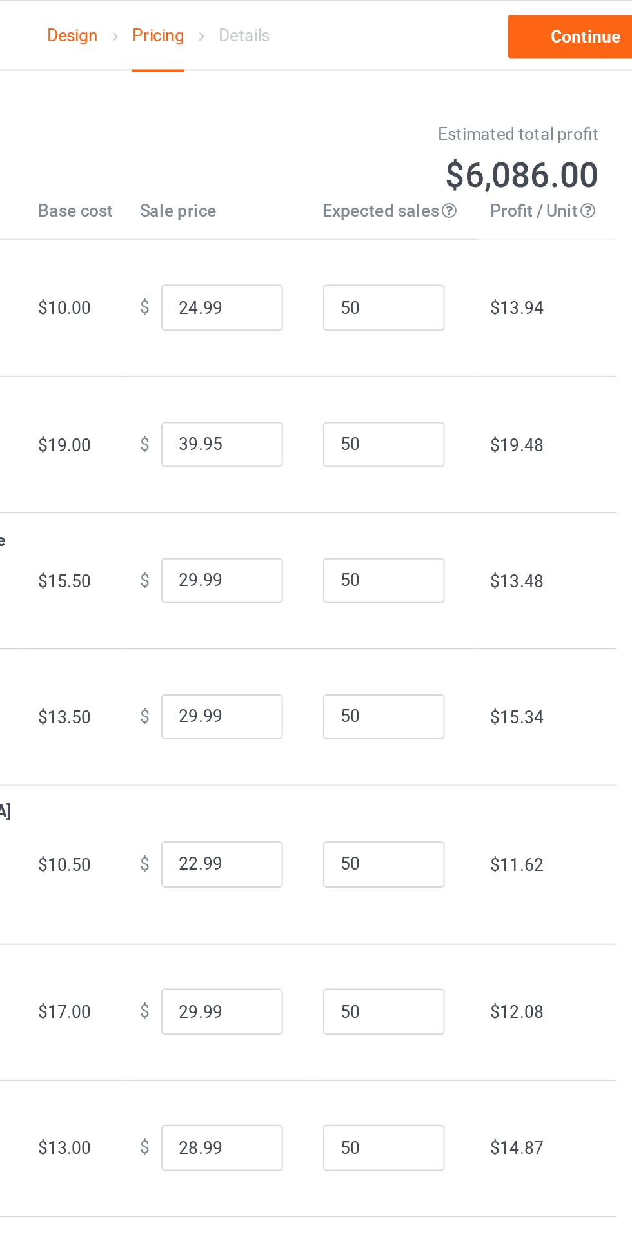
type input "24.99"
click at [322, 171] on input "24.99" at bounding box center [349, 163] width 64 height 24
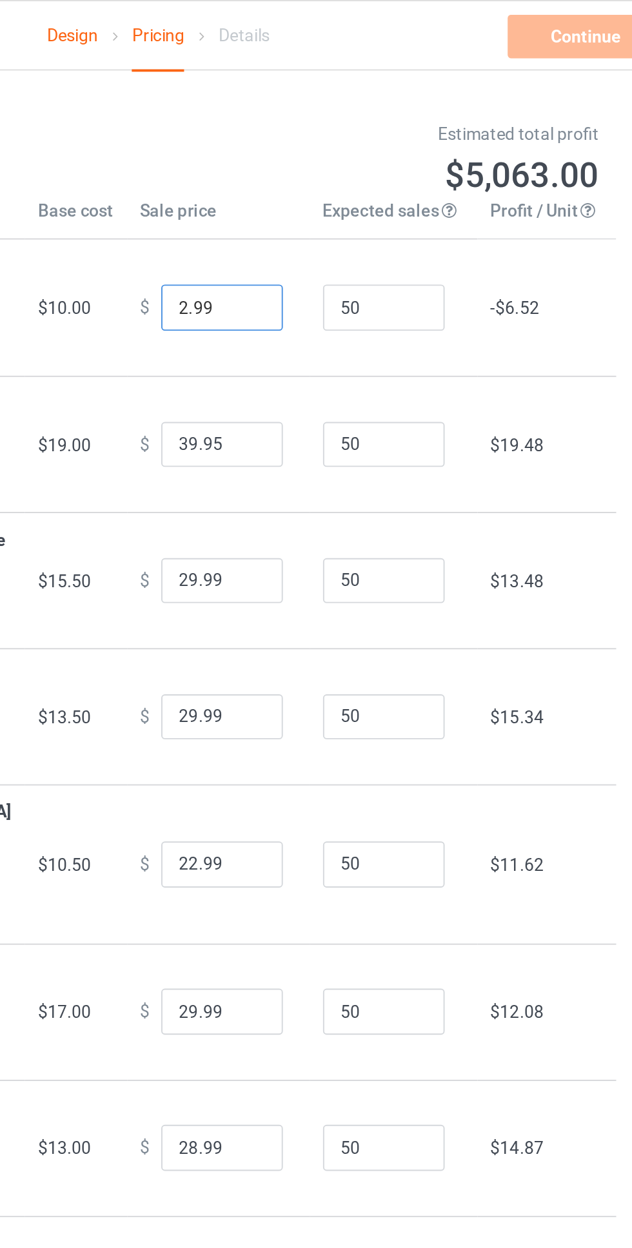
type input "24.99"
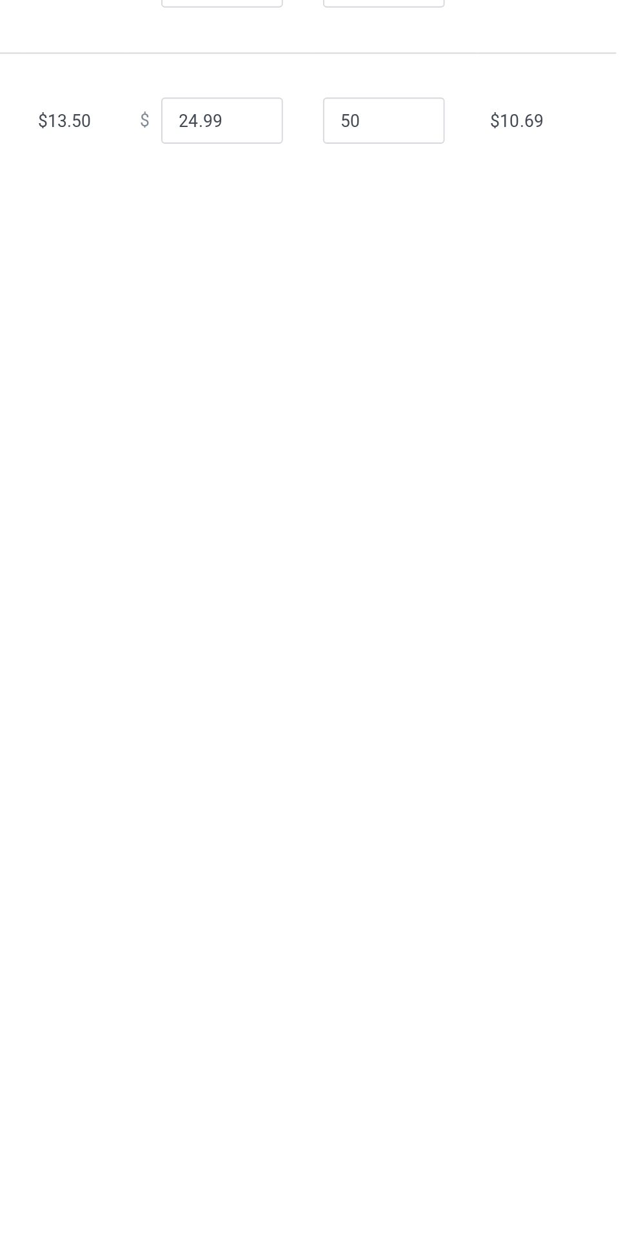
scroll to position [37, 0]
click at [322, 728] on input "24.99" at bounding box center [349, 716] width 64 height 24
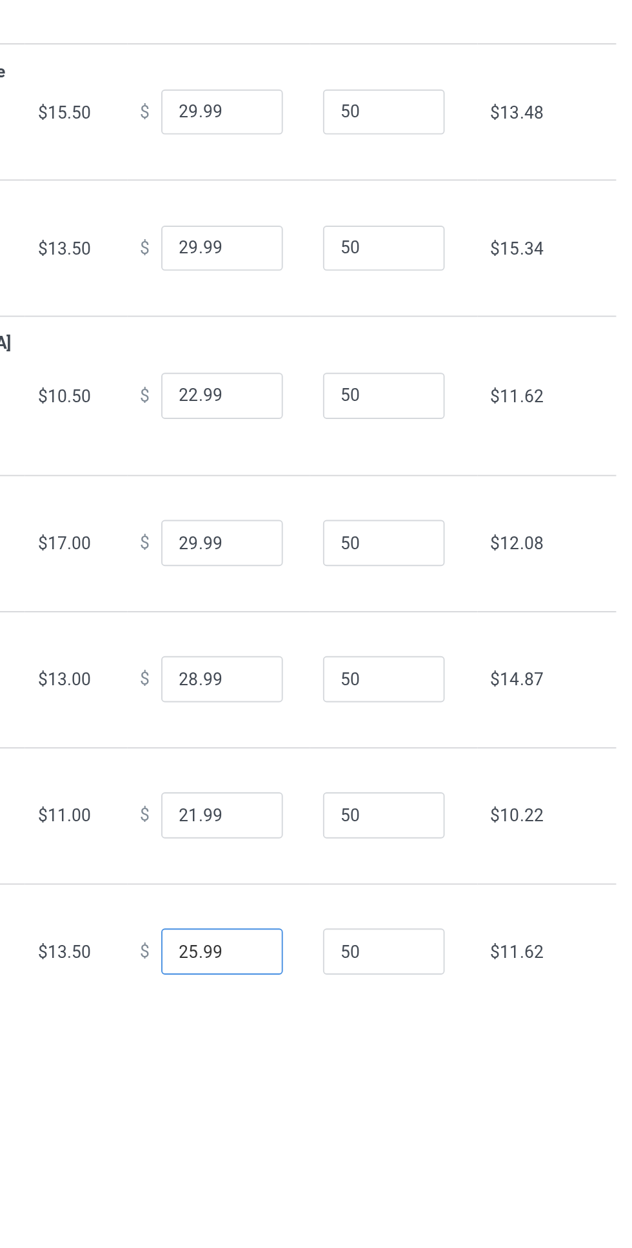
type input "25.99"
click at [325, 356] on input "29.99" at bounding box center [349, 343] width 64 height 24
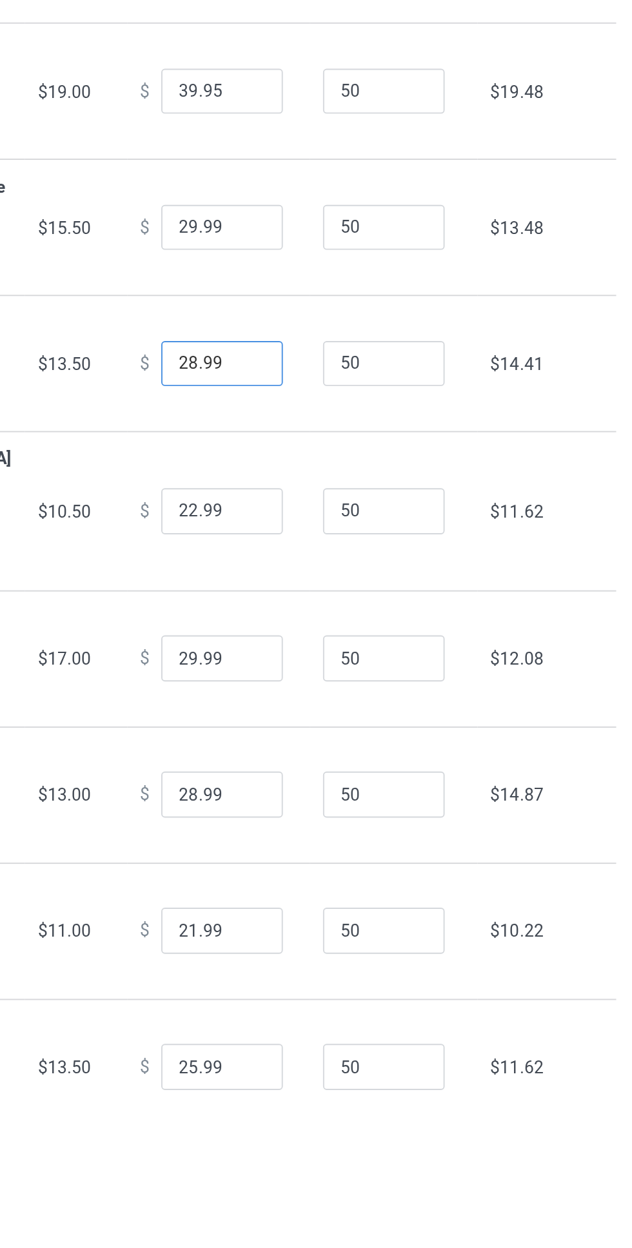
type input "28.99"
click at [319, 284] on input "29.99" at bounding box center [349, 271] width 64 height 24
type input "27.99"
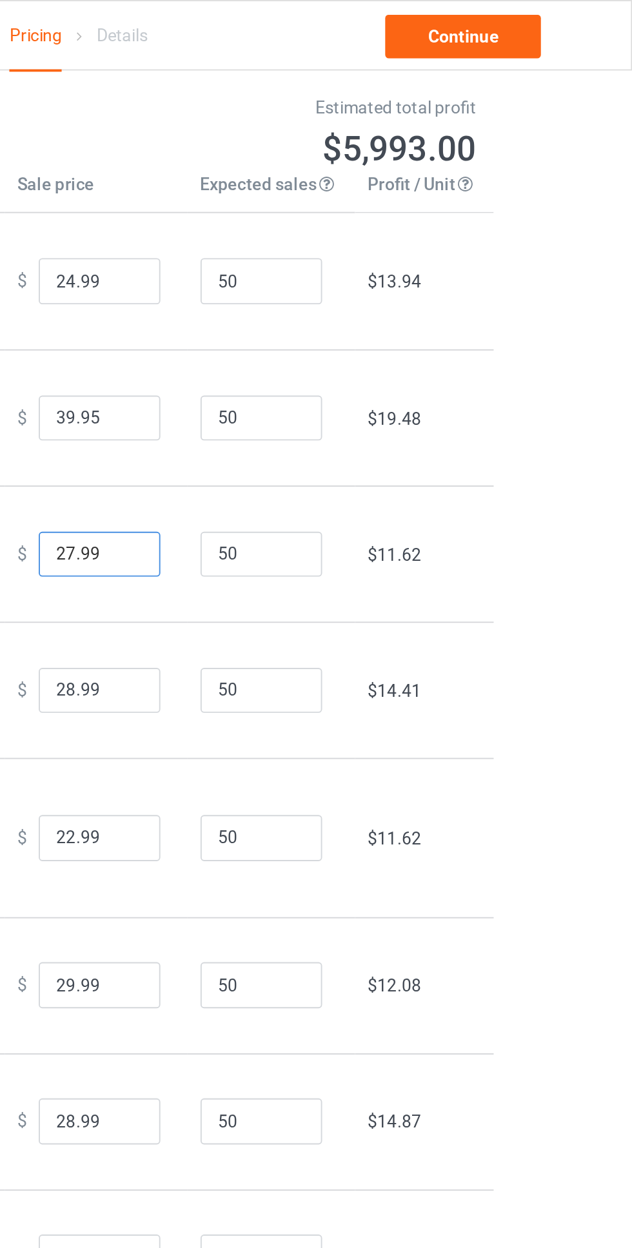
scroll to position [14, 0]
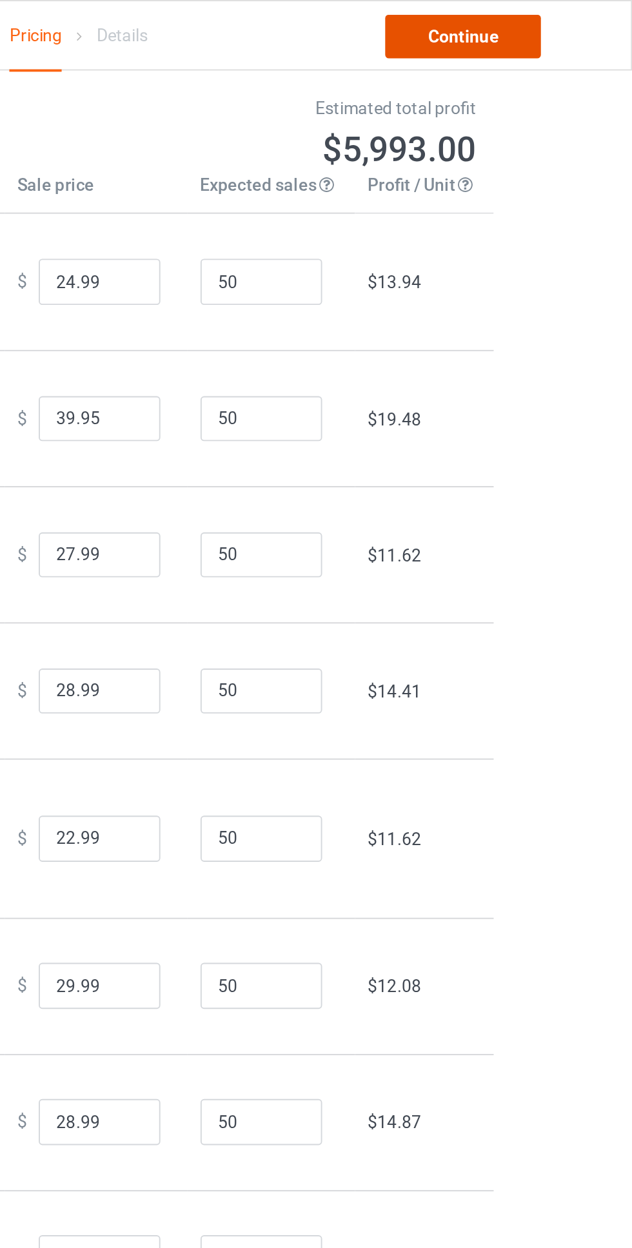
click at [549, 18] on link "Continue" at bounding box center [542, 19] width 82 height 23
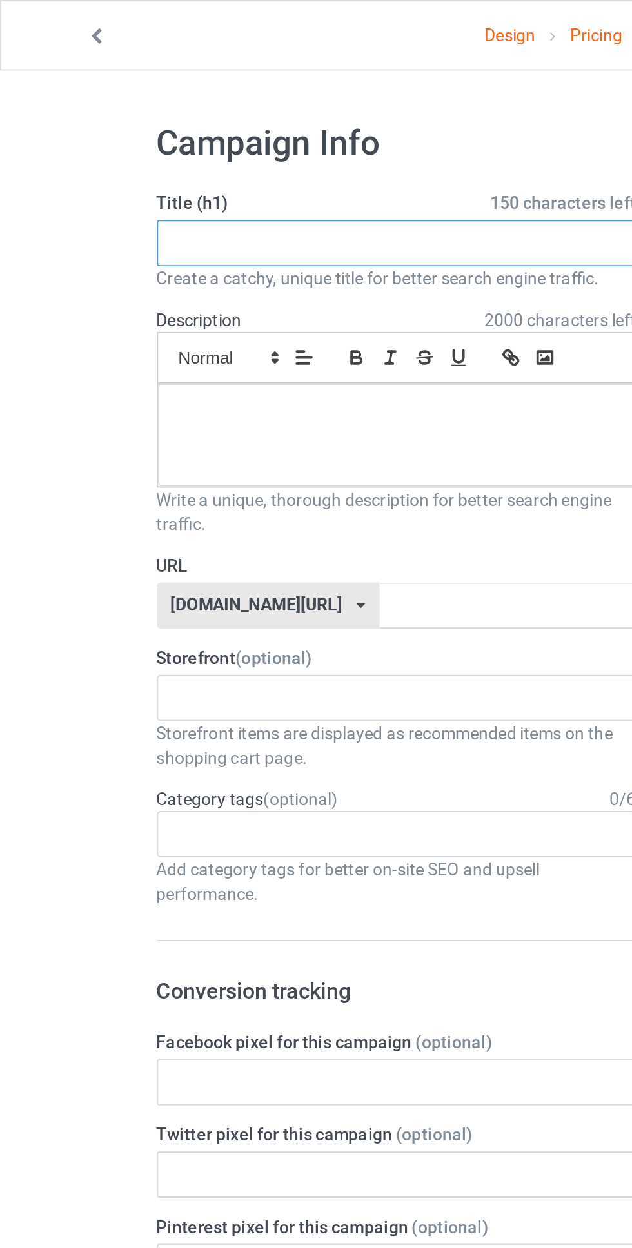
click at [217, 140] on input "text" at bounding box center [210, 129] width 254 height 24
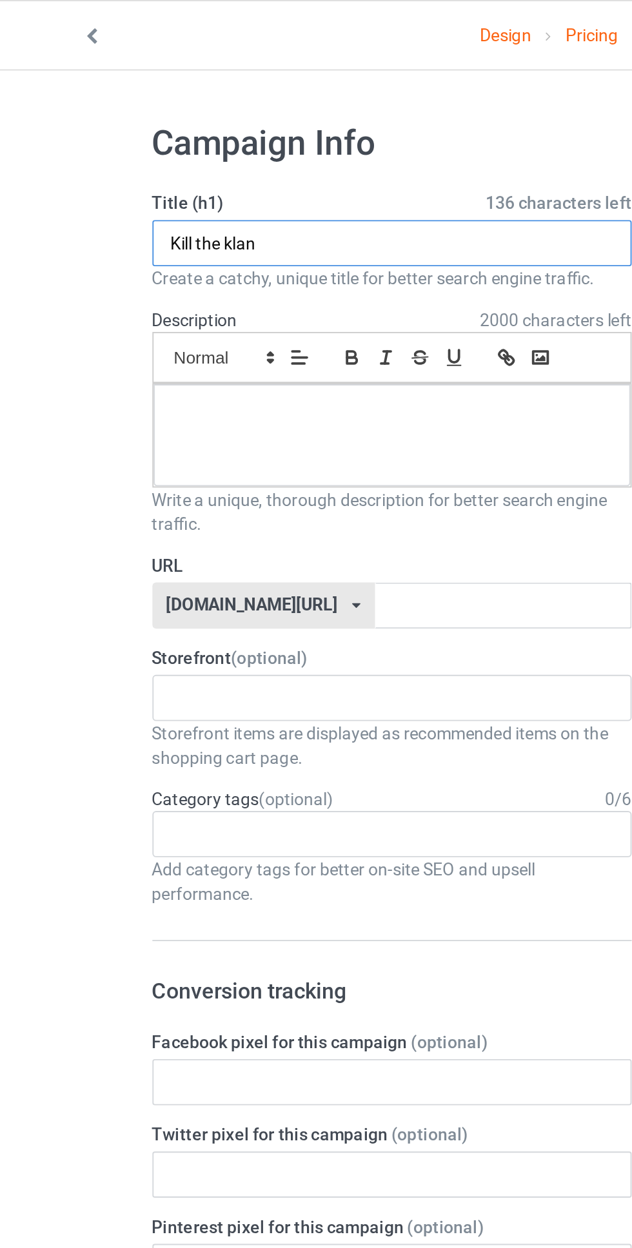
type input "Kill the klan"
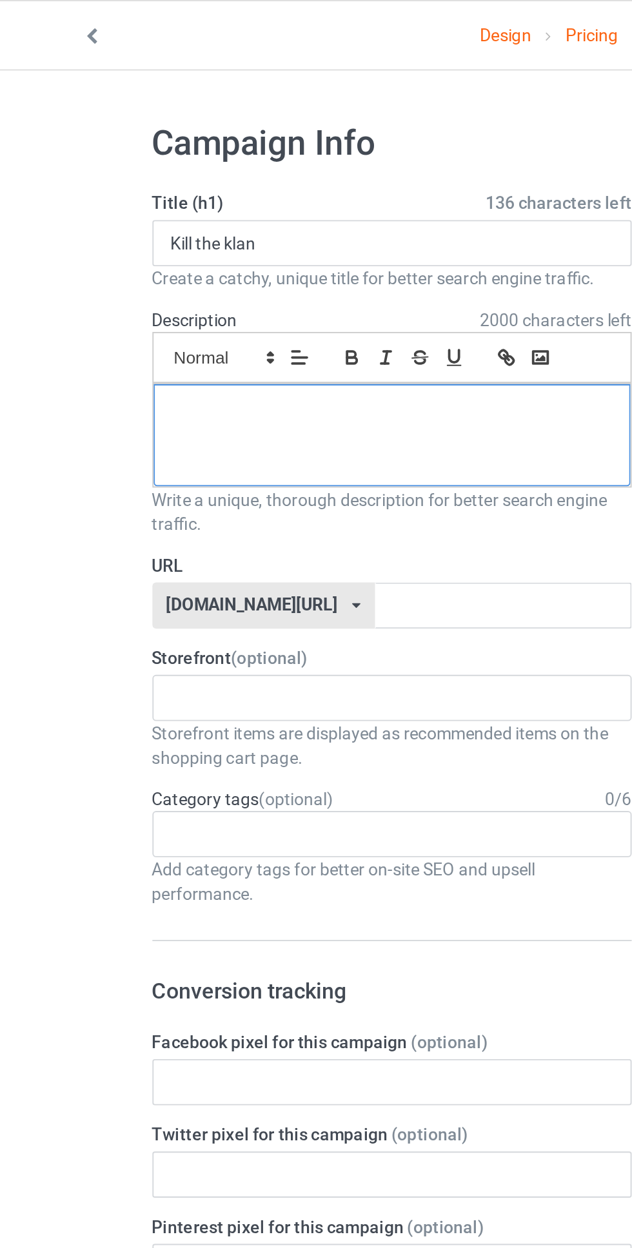
click at [249, 233] on div at bounding box center [210, 231] width 253 height 54
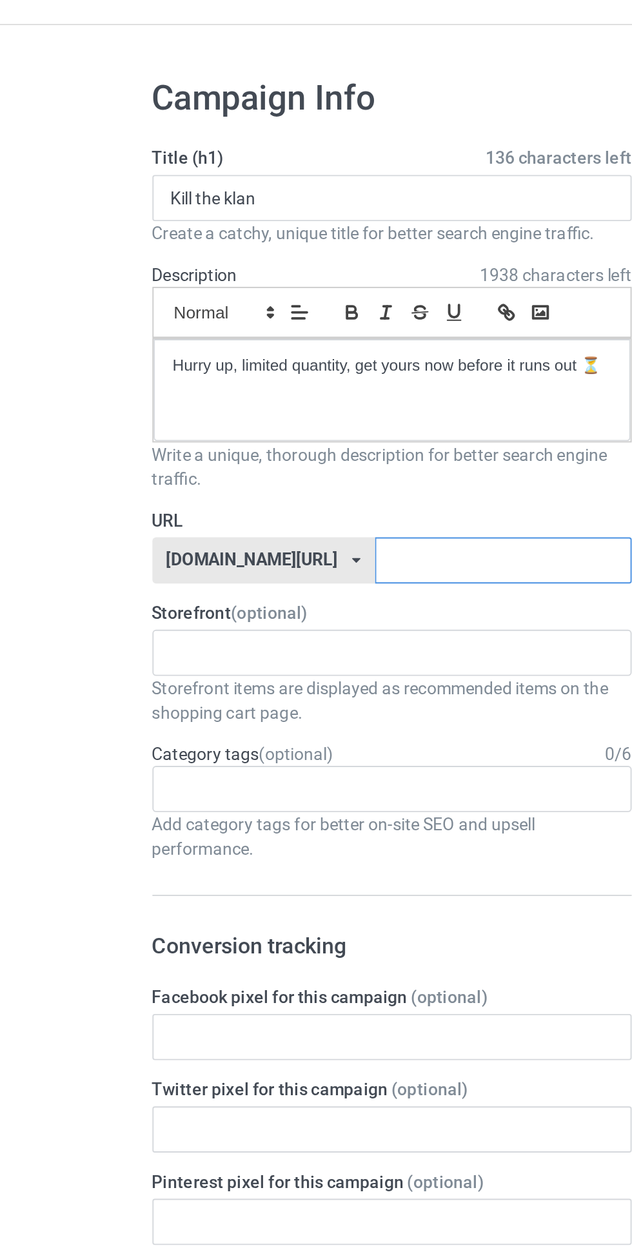
click at [260, 320] on input "text" at bounding box center [269, 321] width 136 height 24
type input "D"
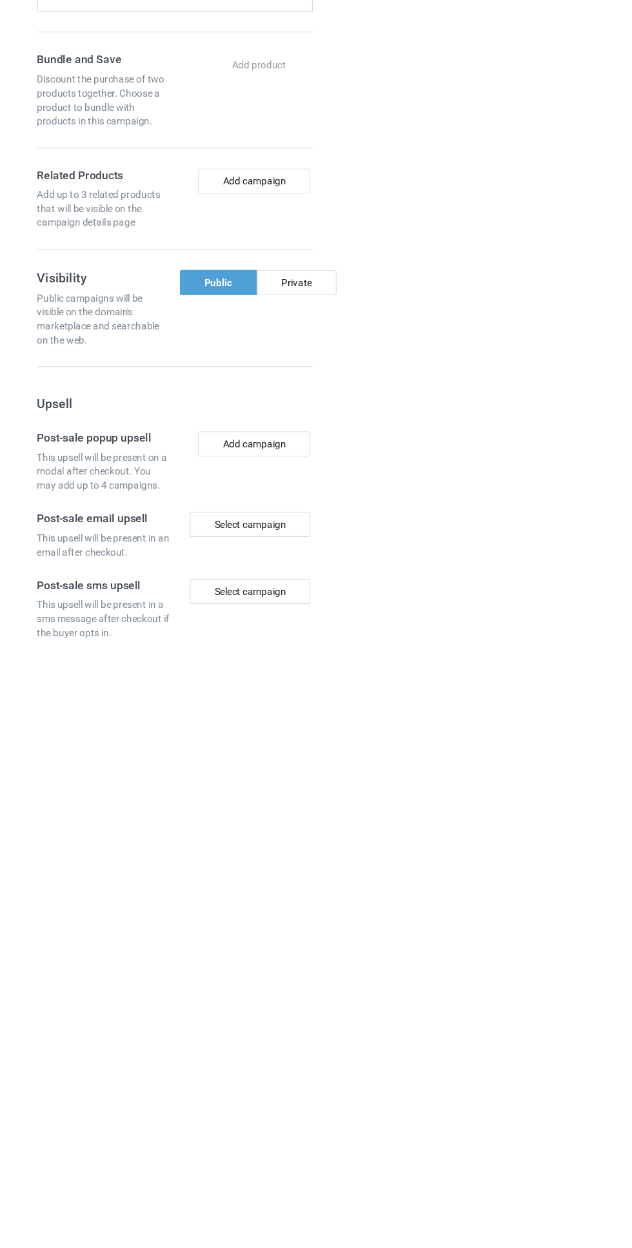
scroll to position [65, 0]
type input "Order"
click at [237, 914] on div "Public" at bounding box center [250, 916] width 71 height 23
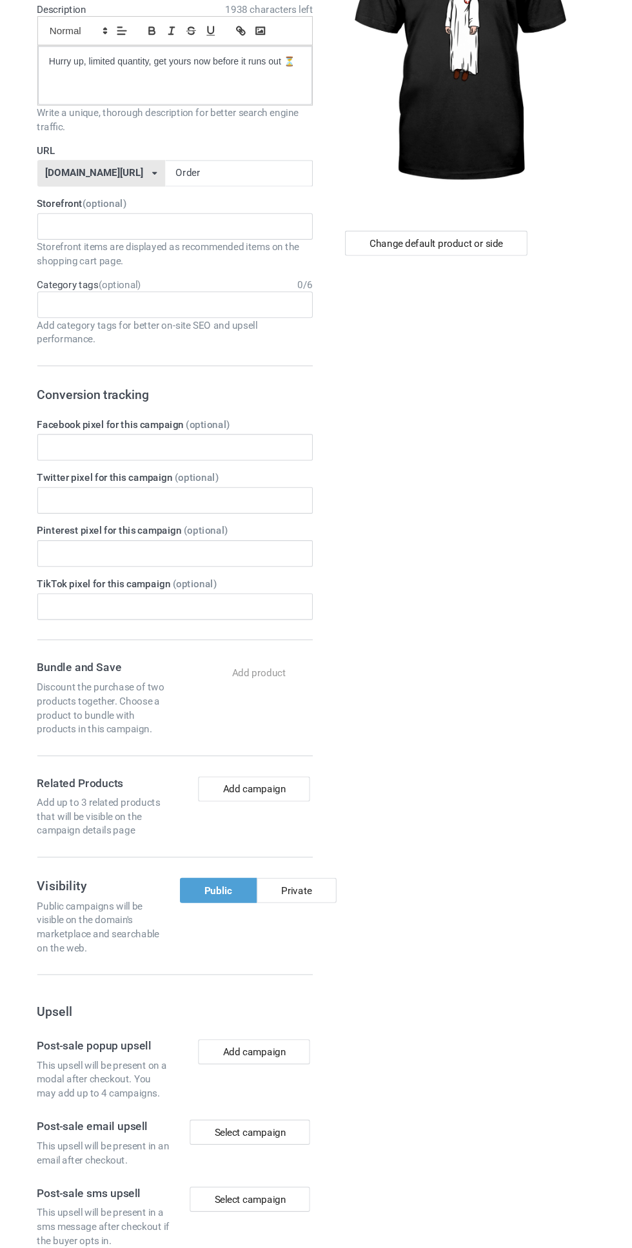
click at [242, 919] on div "Public" at bounding box center [250, 916] width 71 height 23
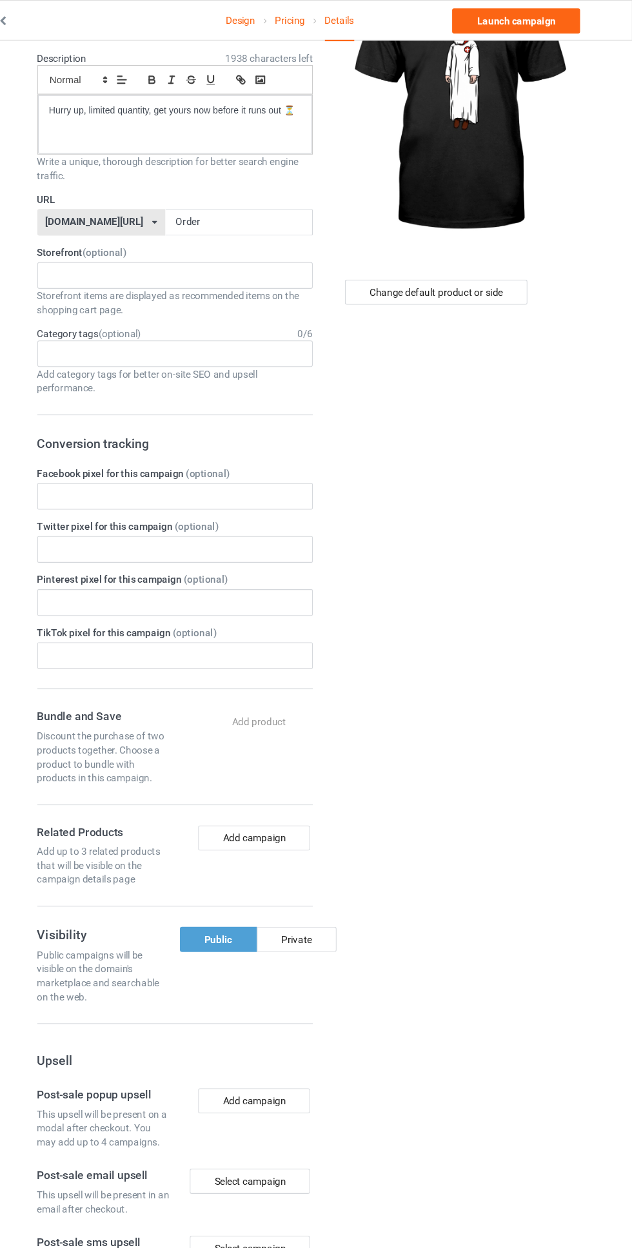
scroll to position [0, 0]
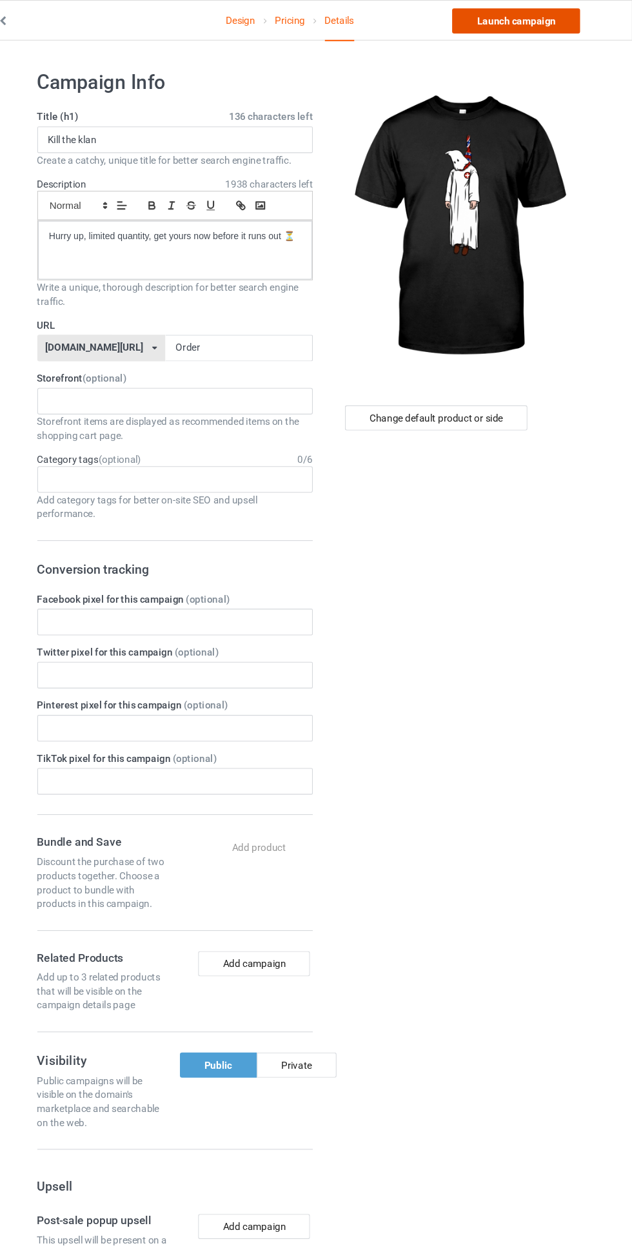
click at [540, 15] on link "Launch campaign" at bounding box center [524, 19] width 118 height 23
